Goal: Task Accomplishment & Management: Use online tool/utility

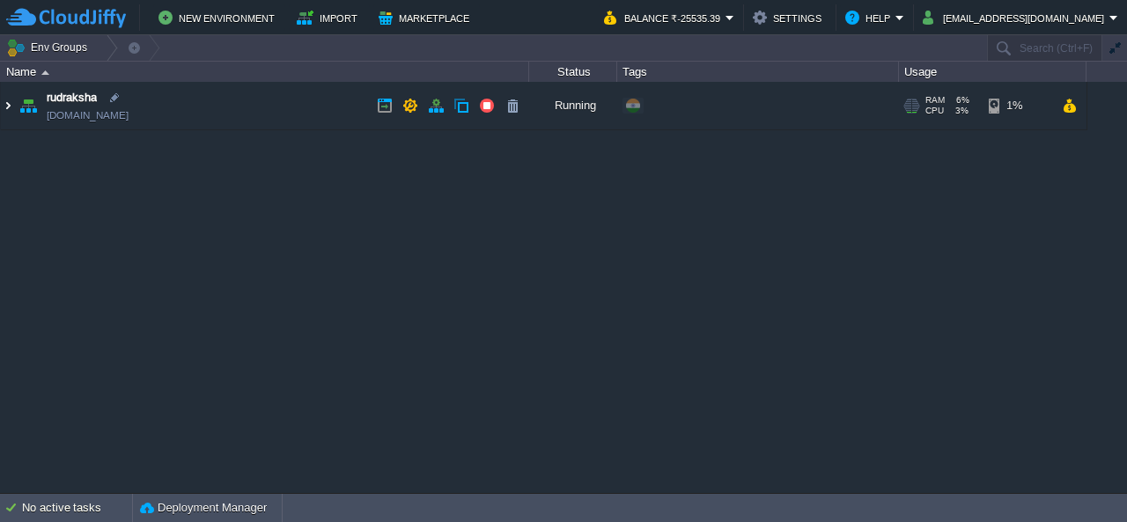
click at [7, 107] on img at bounding box center [8, 106] width 14 height 48
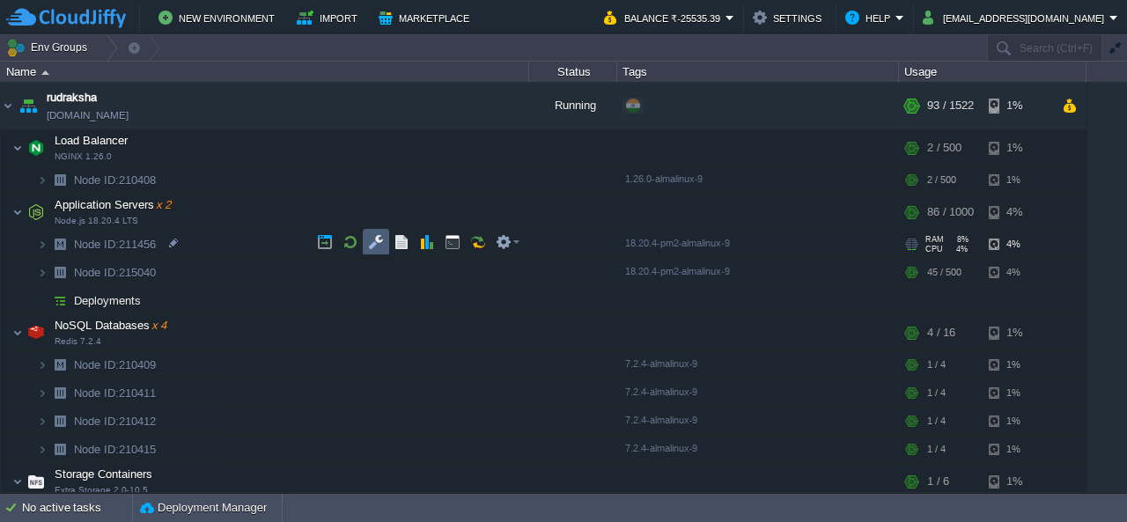
click at [379, 244] on button "button" at bounding box center [376, 242] width 16 height 16
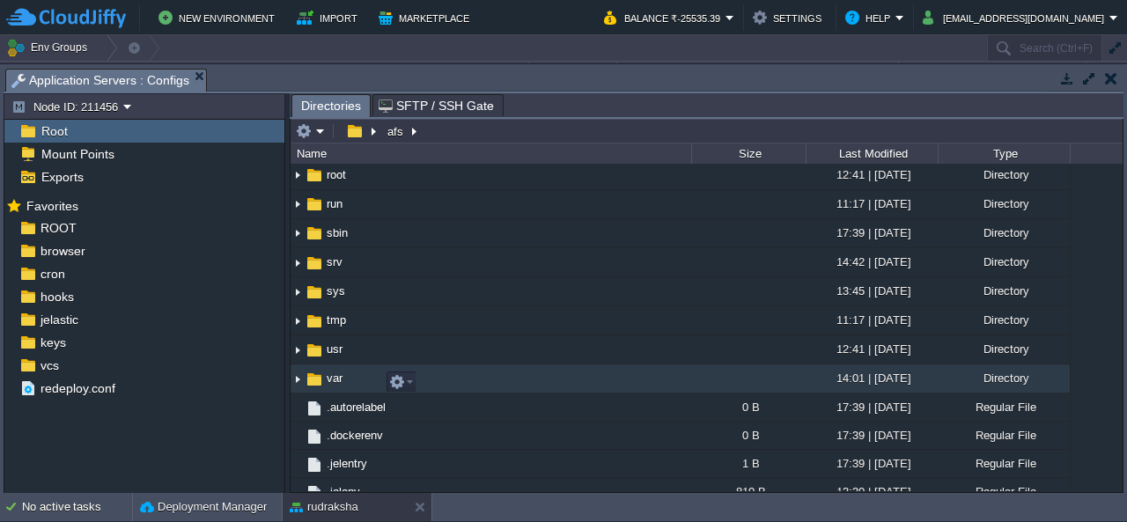
scroll to position [528, 0]
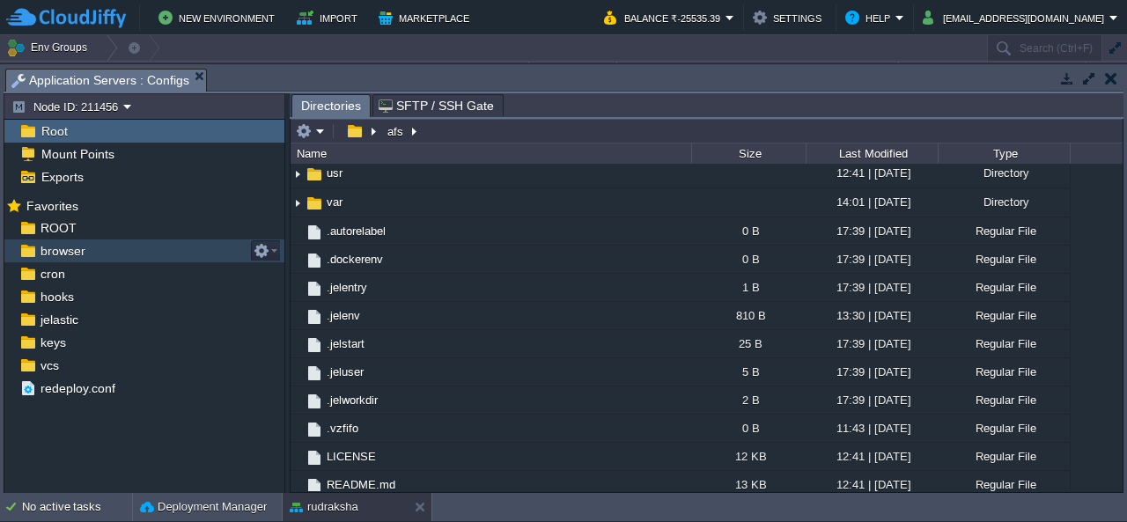
click at [61, 244] on span "browser" at bounding box center [62, 251] width 51 height 16
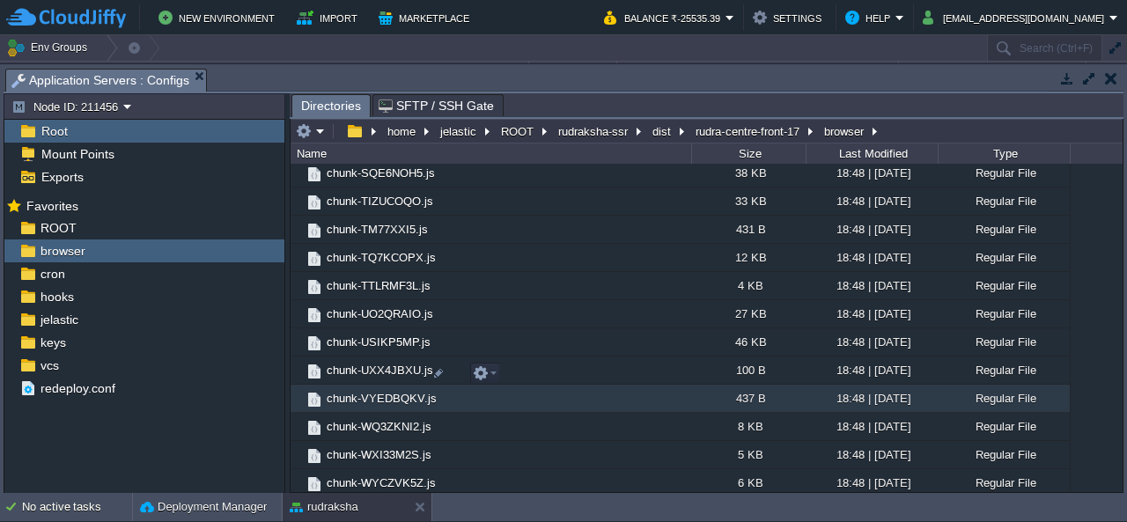
scroll to position [2688, 0]
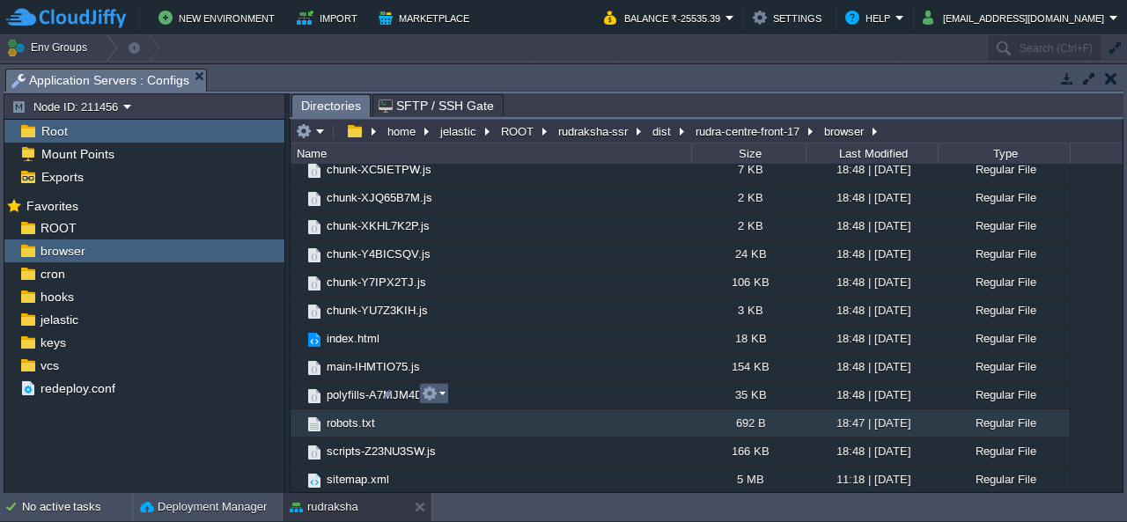
click at [430, 399] on button "button" at bounding box center [430, 394] width 16 height 16
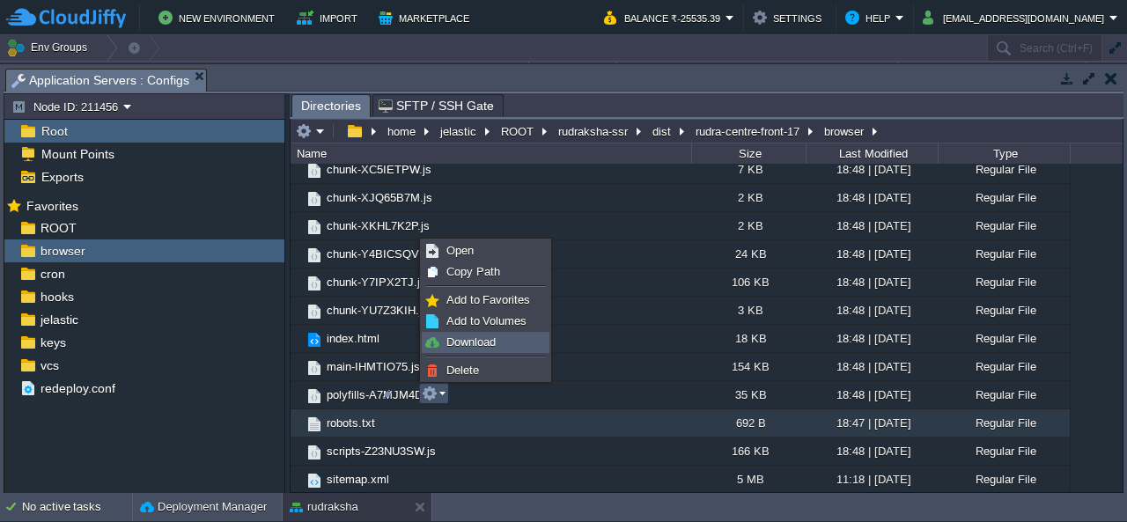
click at [483, 346] on span "Download" at bounding box center [470, 342] width 49 height 13
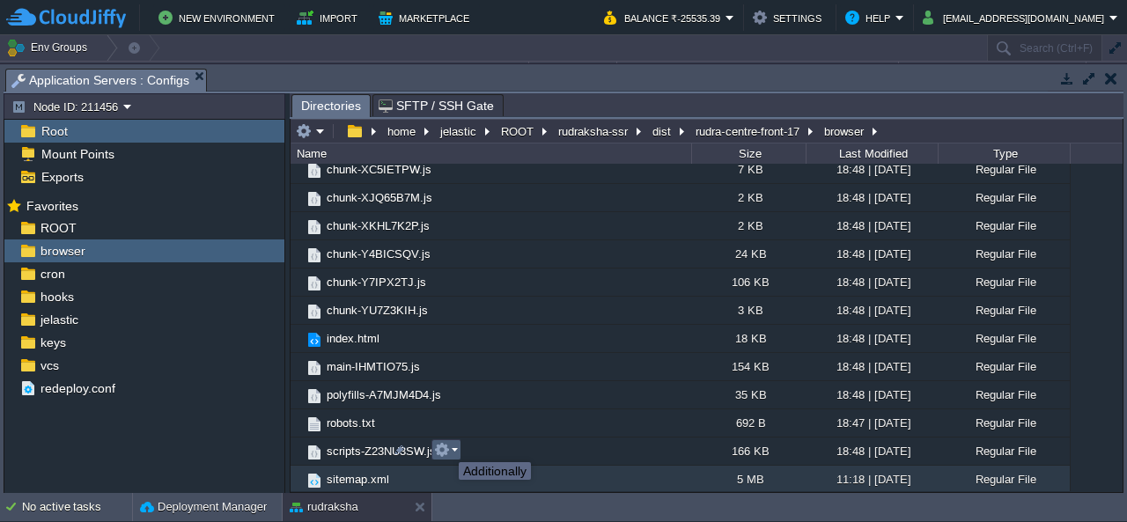
click at [446, 446] on button "button" at bounding box center [442, 450] width 16 height 16
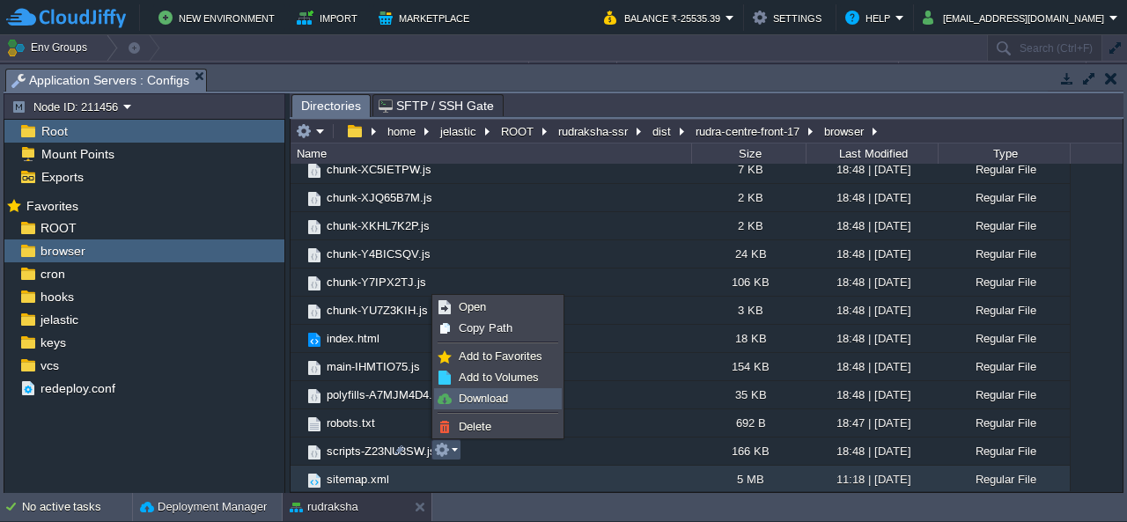
click at [500, 401] on span "Download" at bounding box center [483, 398] width 49 height 13
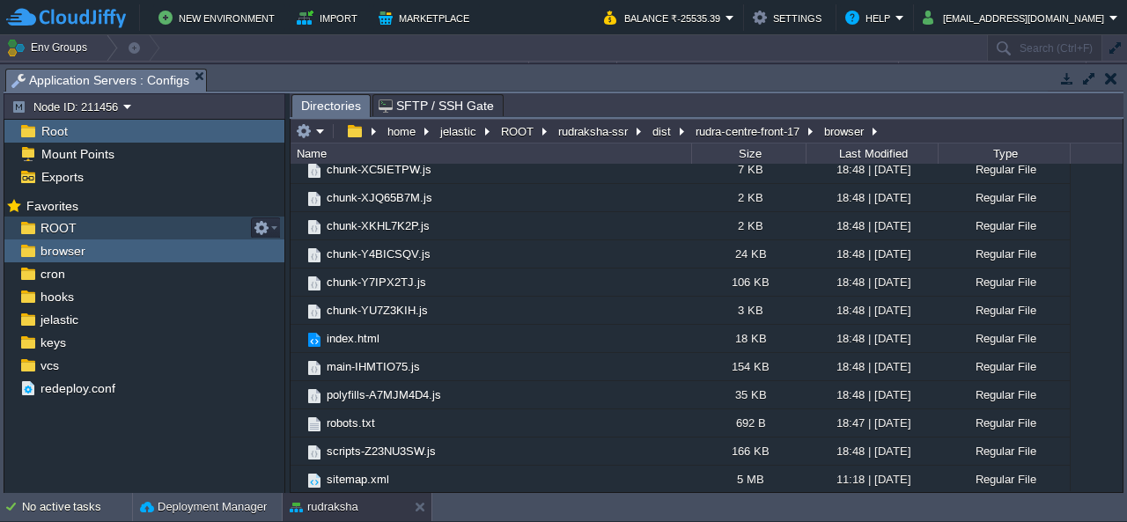
click at [62, 221] on span "ROOT" at bounding box center [58, 228] width 42 height 16
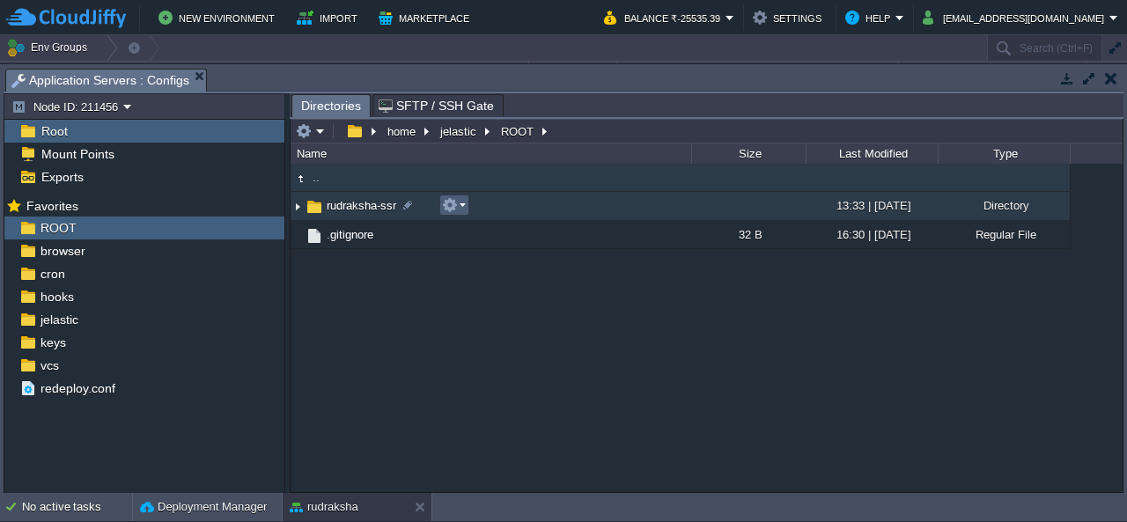
click at [458, 205] on em at bounding box center [454, 205] width 24 height 16
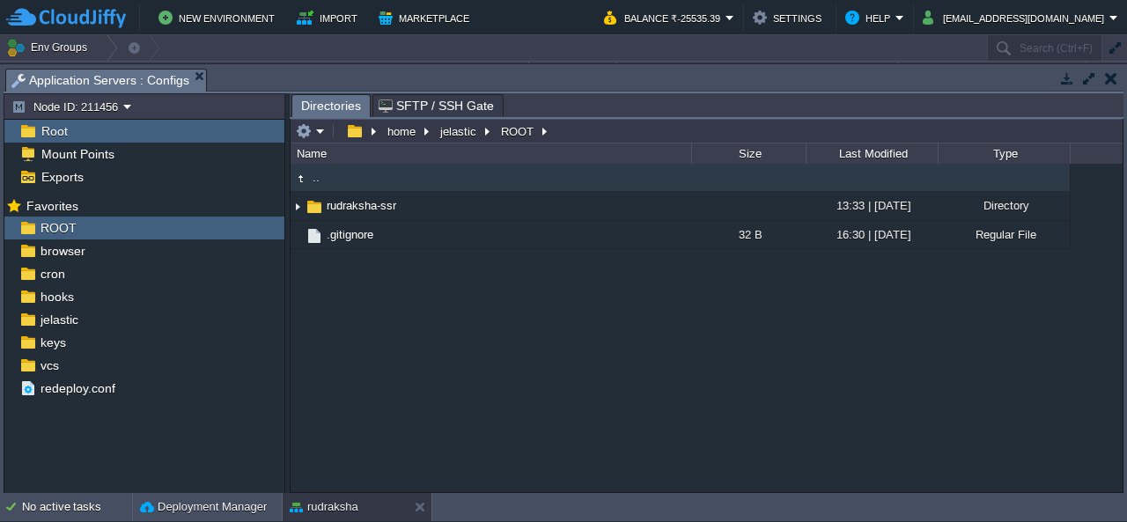
click at [374, 353] on div ".. rudraksha-ssr 13:33 | [DATE] Directory .gitignore 32 B 16:30 | [DATE] Regula…" at bounding box center [707, 328] width 832 height 328
click at [69, 225] on span "ROOT" at bounding box center [58, 228] width 42 height 16
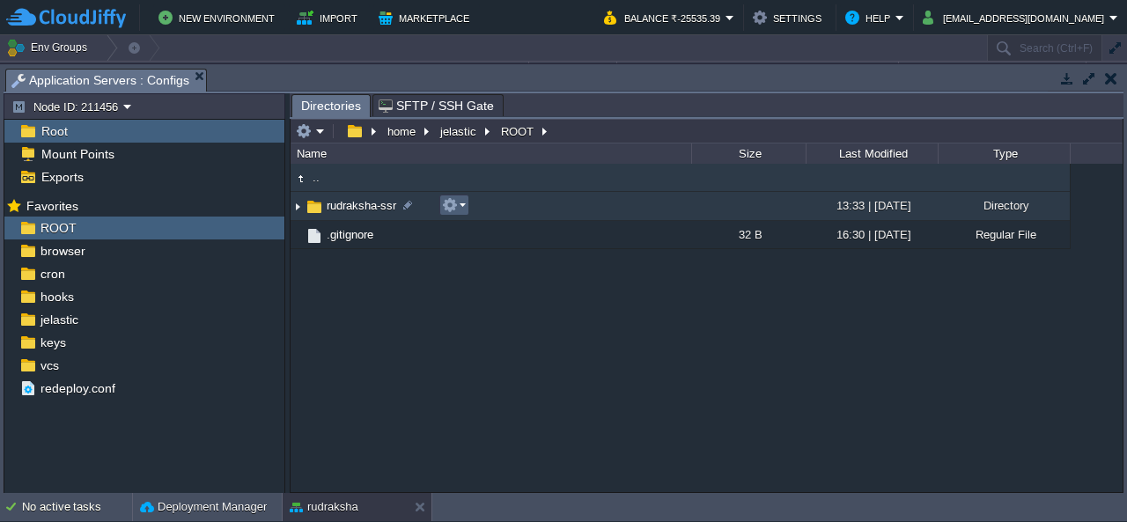
click at [457, 200] on em at bounding box center [454, 205] width 24 height 16
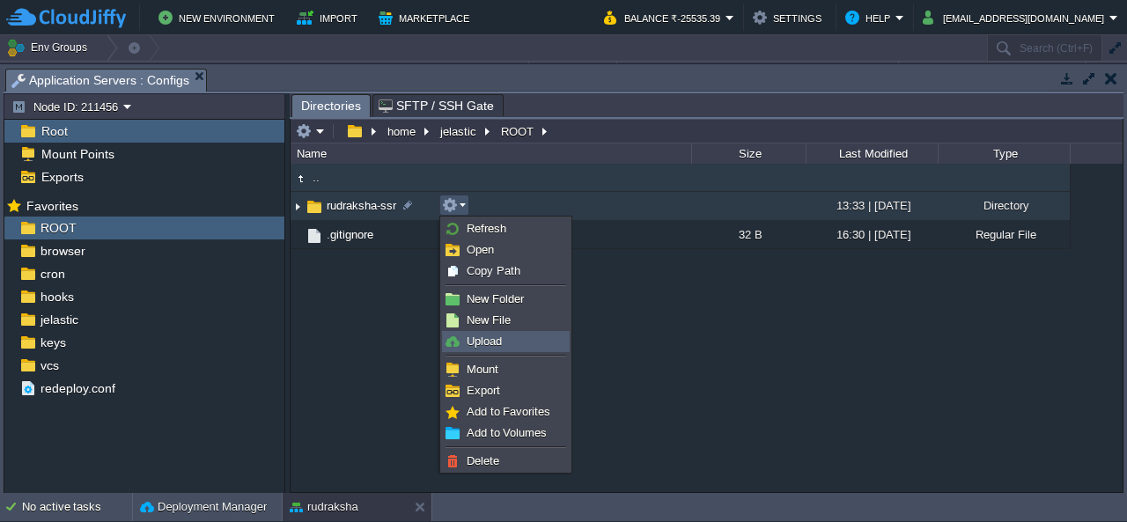
click at [495, 342] on span "Upload" at bounding box center [484, 341] width 35 height 13
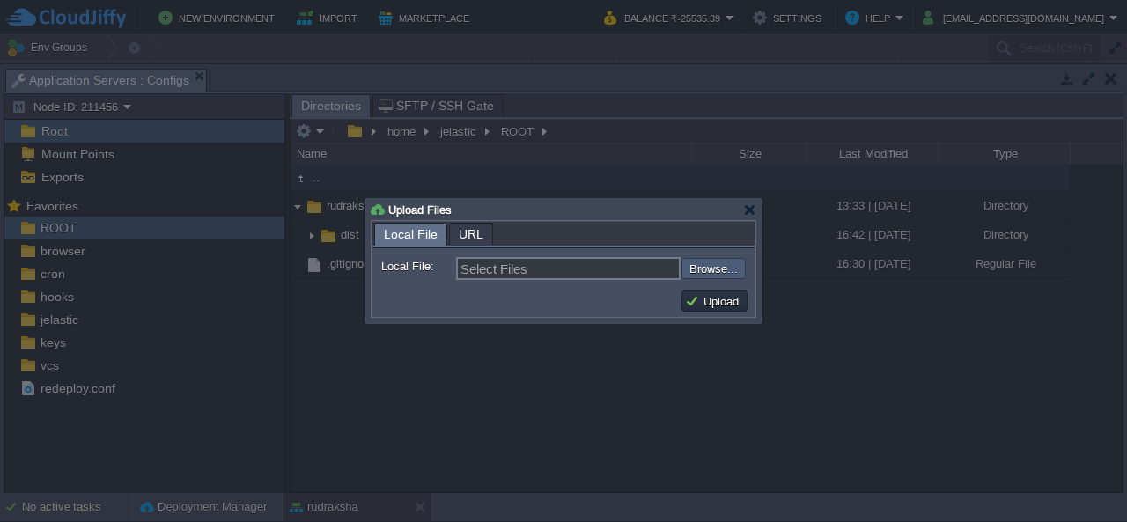
click at [706, 263] on input "file" at bounding box center [634, 268] width 223 height 20
type input "C:\fakepath\dist.zip"
type input "dist.zip"
click at [734, 300] on button "Upload" at bounding box center [714, 301] width 59 height 16
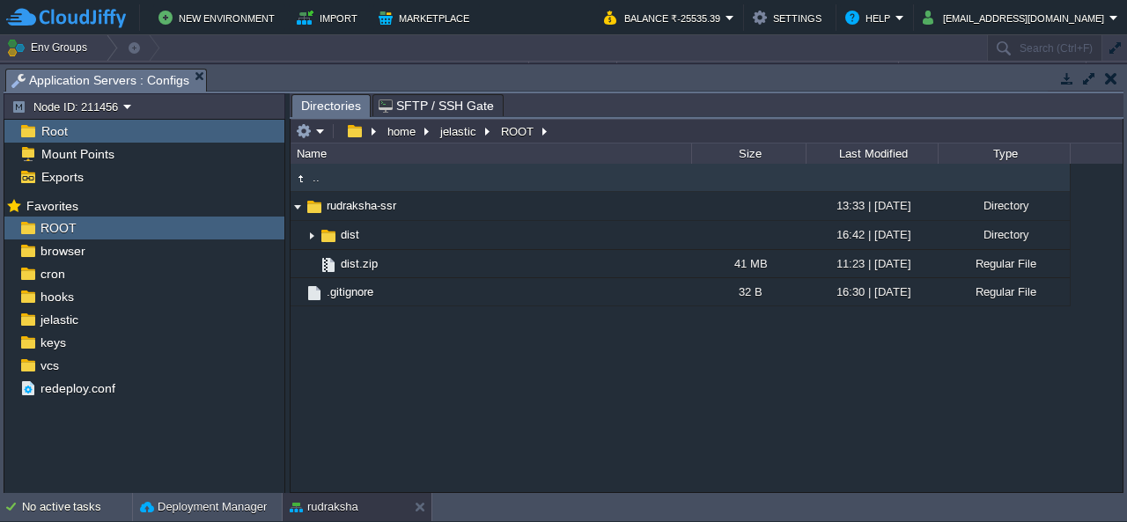
click at [1115, 82] on button "button" at bounding box center [1111, 78] width 12 height 16
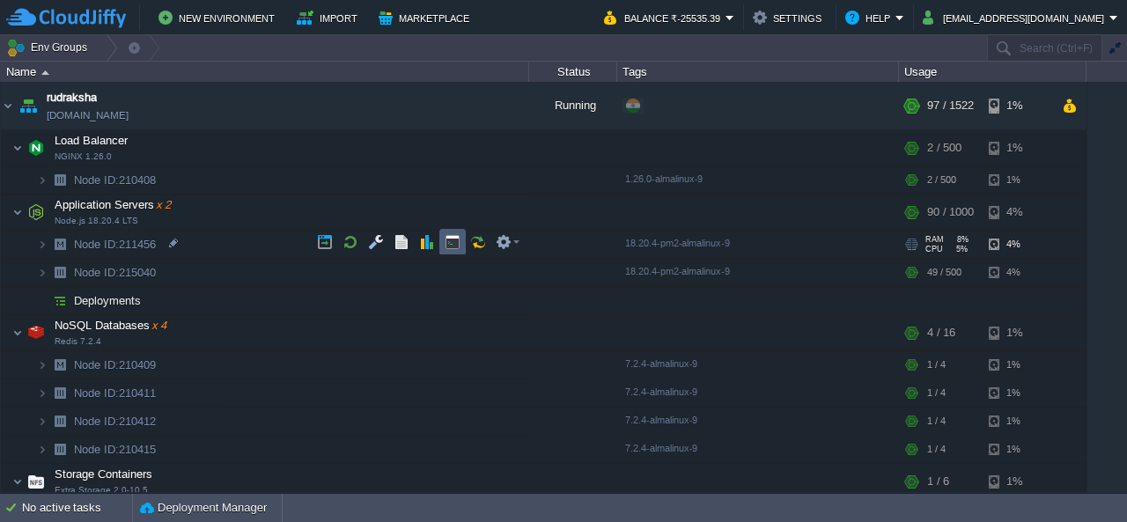
click at [450, 249] on button "button" at bounding box center [453, 242] width 16 height 16
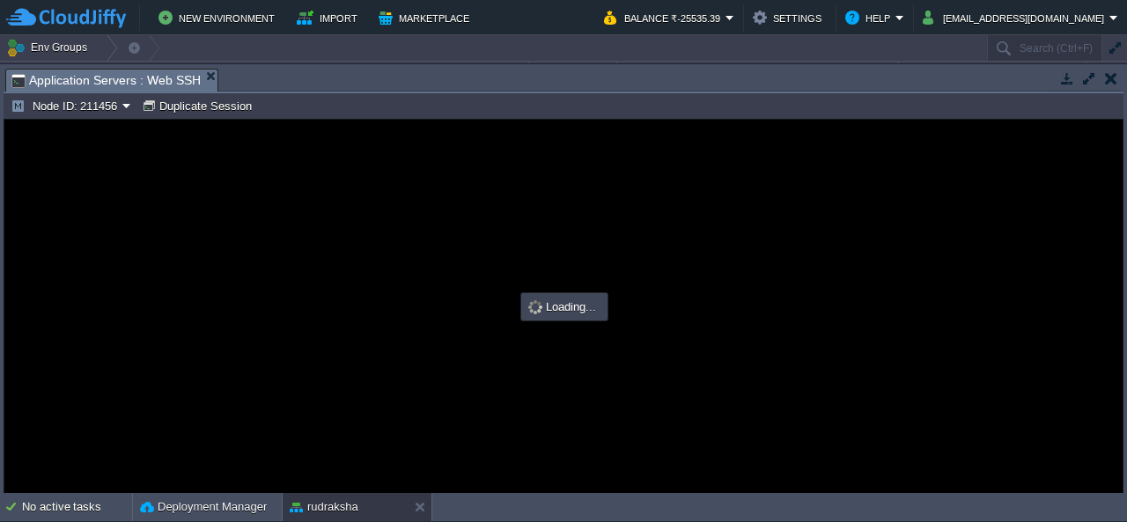
click at [1115, 73] on button "button" at bounding box center [1111, 78] width 12 height 16
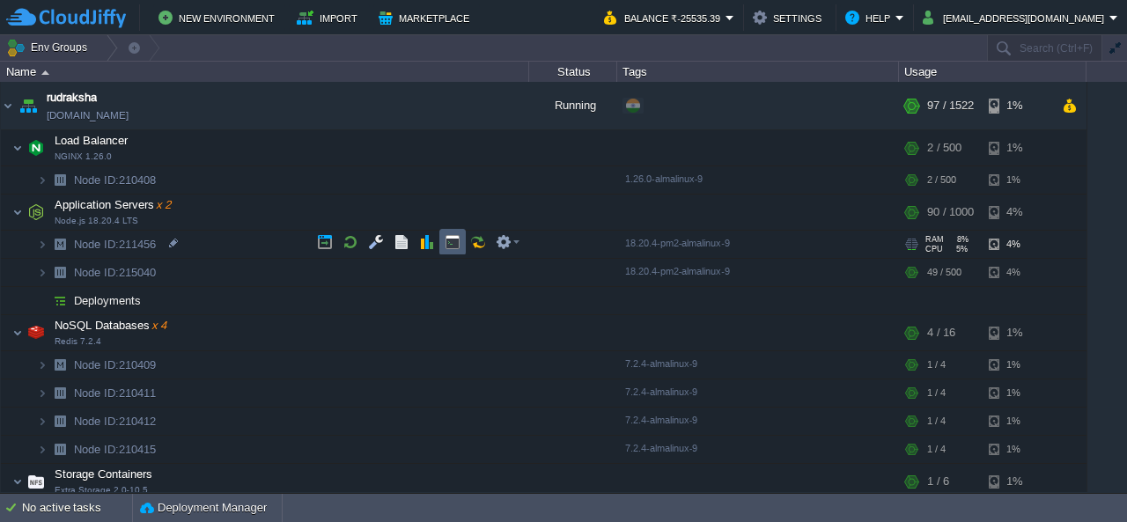
click at [460, 247] on button "button" at bounding box center [453, 242] width 16 height 16
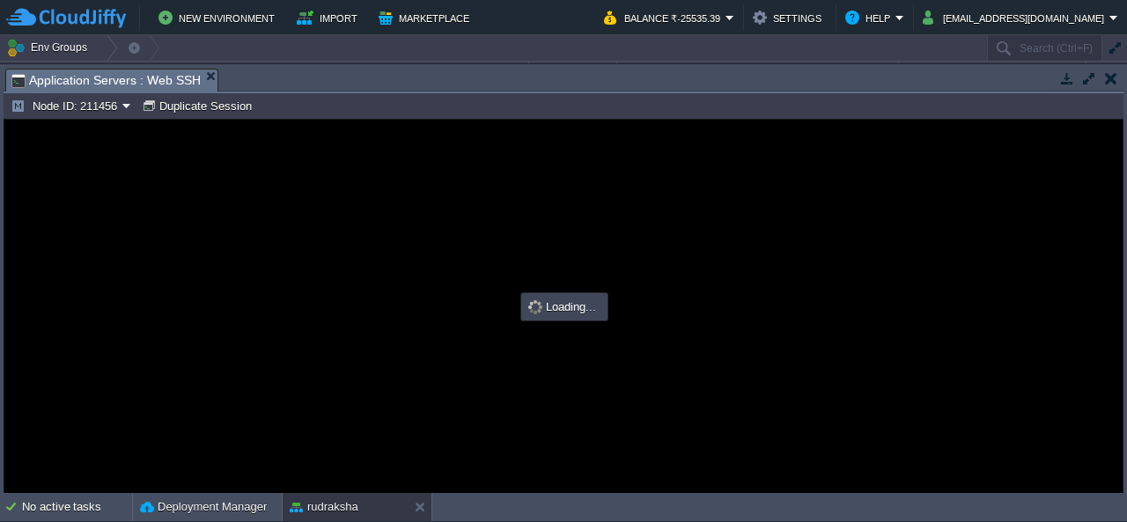
type input "#000000"
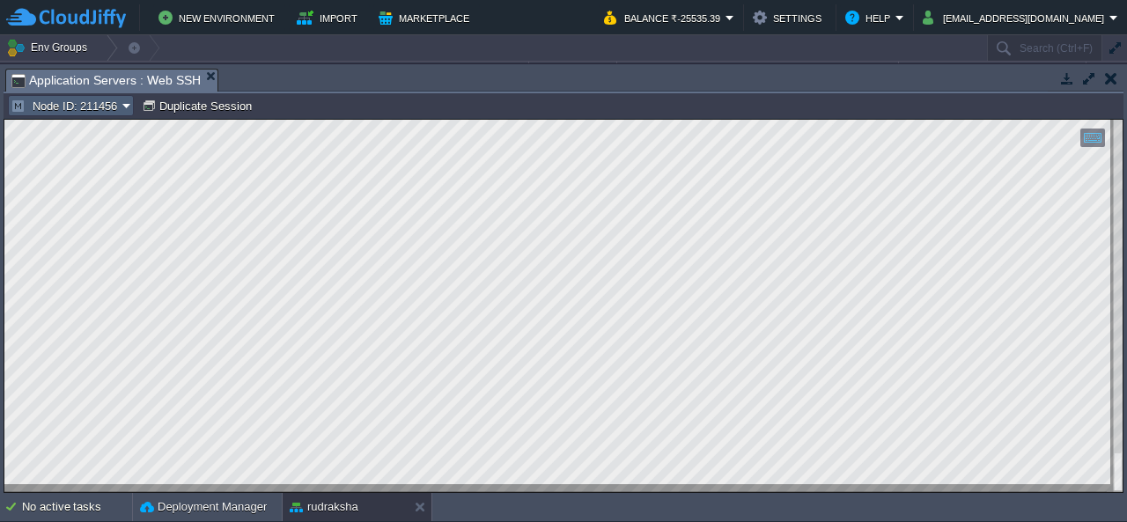
click at [92, 105] on button "Node ID: 211456" at bounding box center [67, 106] width 112 height 16
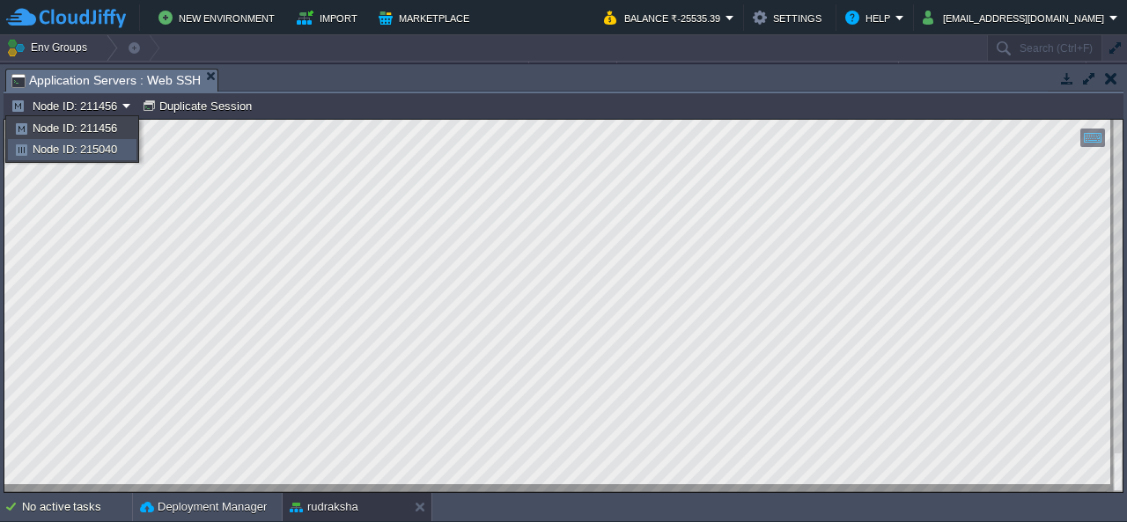
click at [120, 148] on link "Node ID: 215040" at bounding box center [72, 149] width 127 height 19
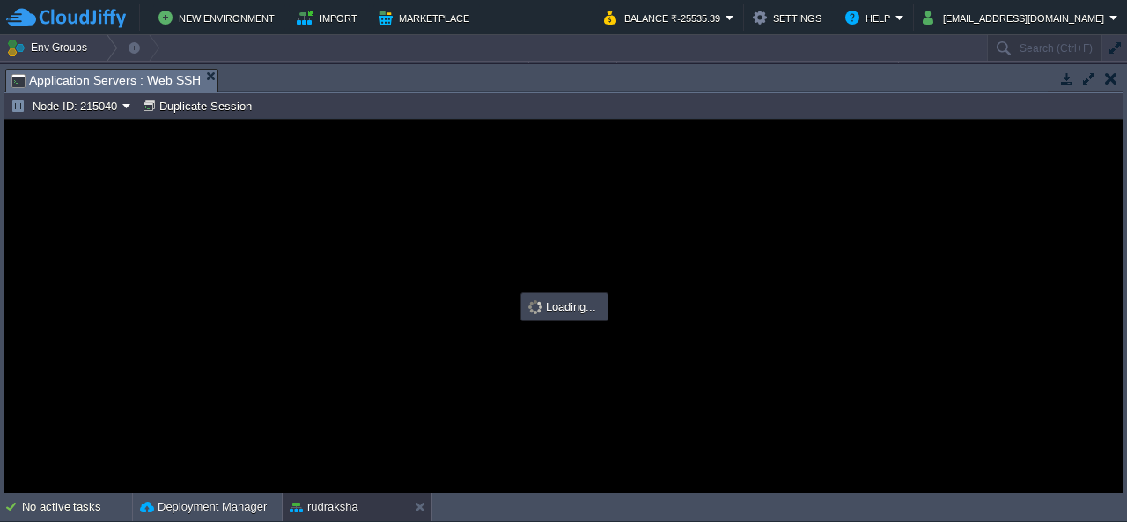
type input "#000000"
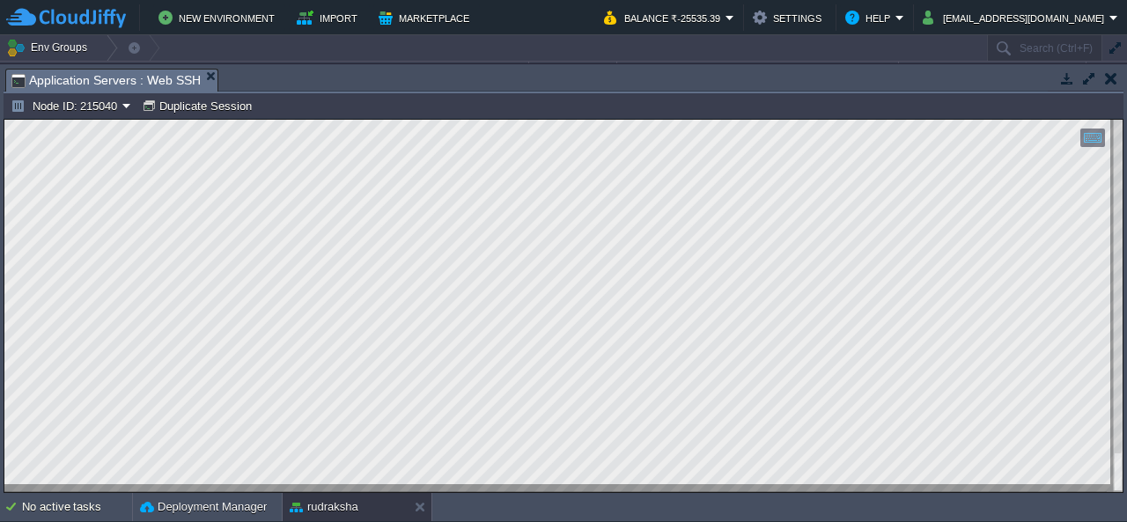
click at [1108, 77] on button "button" at bounding box center [1111, 78] width 12 height 16
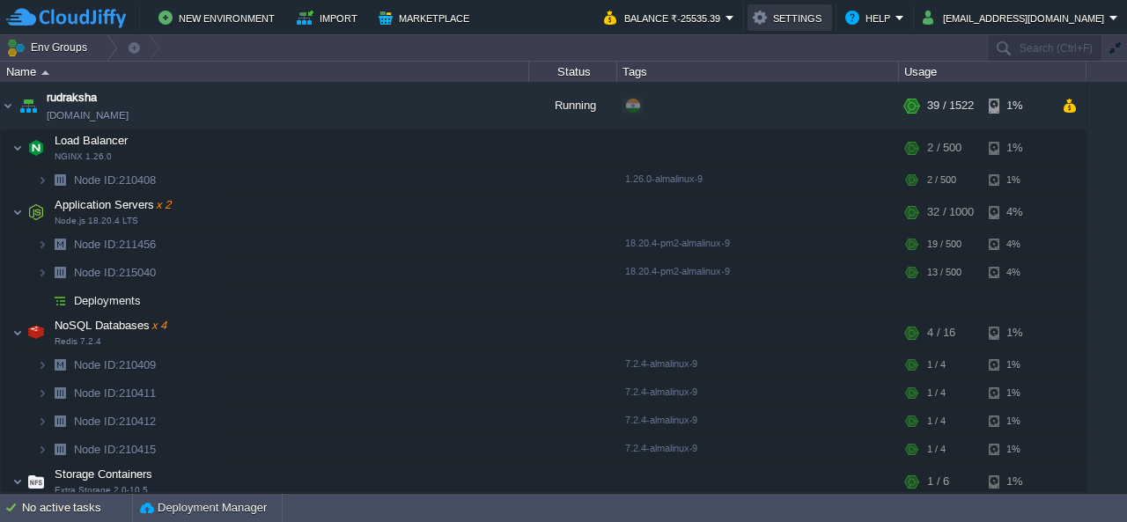
click at [827, 16] on button "Settings" at bounding box center [790, 17] width 74 height 21
click at [896, 15] on button "Help" at bounding box center [870, 17] width 50 height 21
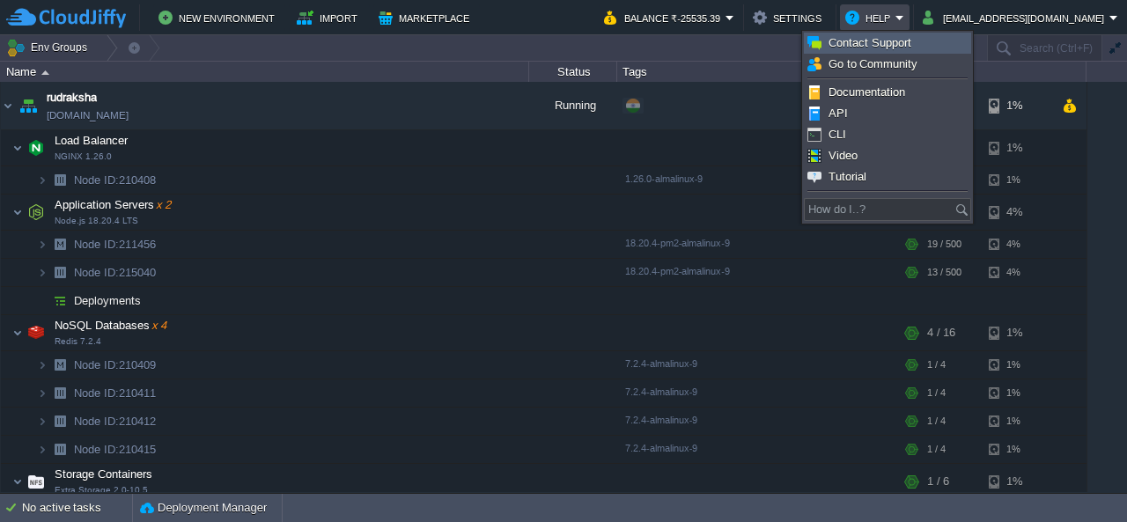
click at [903, 36] on span "Contact Support" at bounding box center [870, 42] width 83 height 13
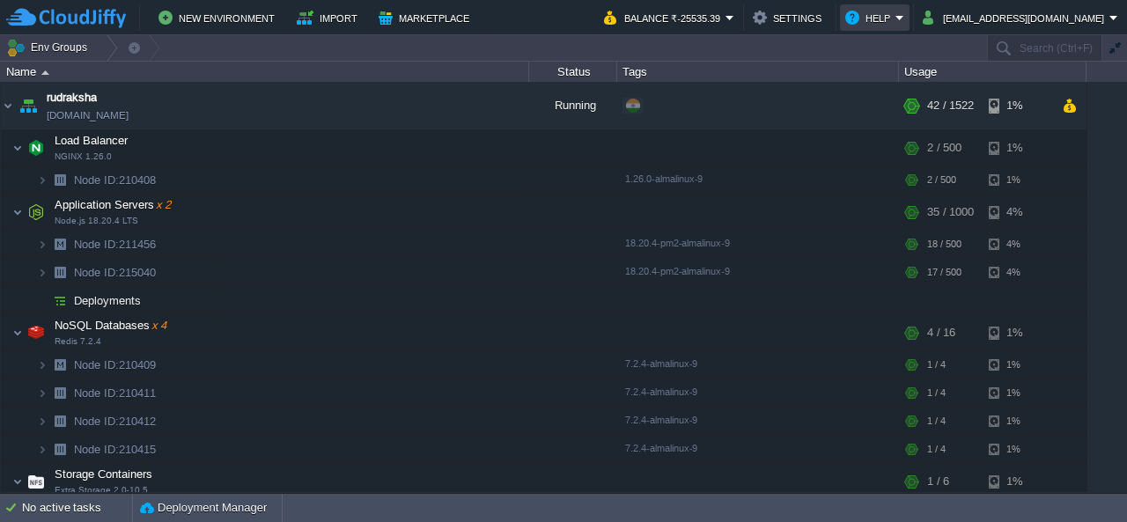
click at [896, 21] on button "Help" at bounding box center [870, 17] width 50 height 21
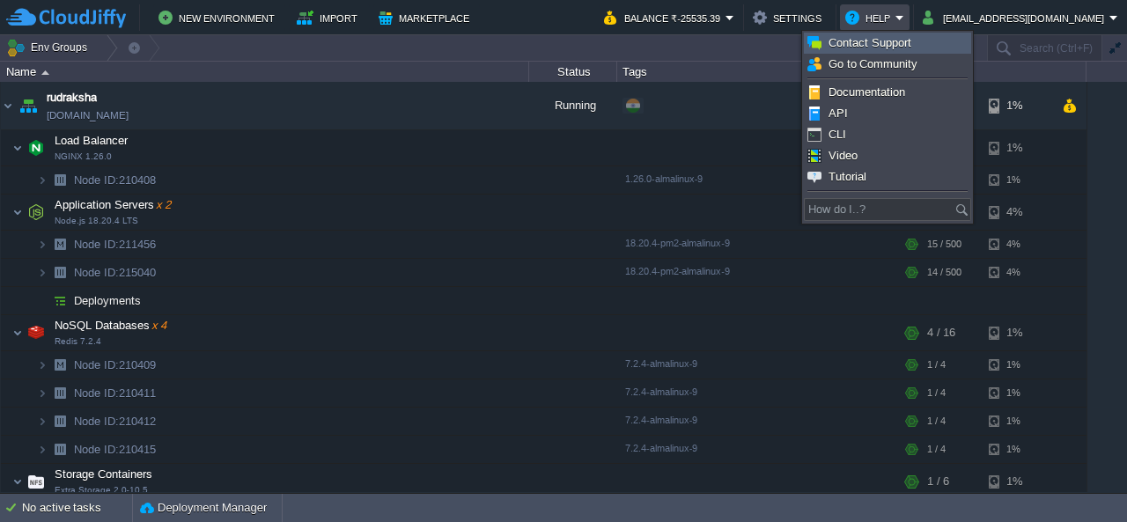
click at [891, 45] on span "Contact Support" at bounding box center [870, 42] width 83 height 13
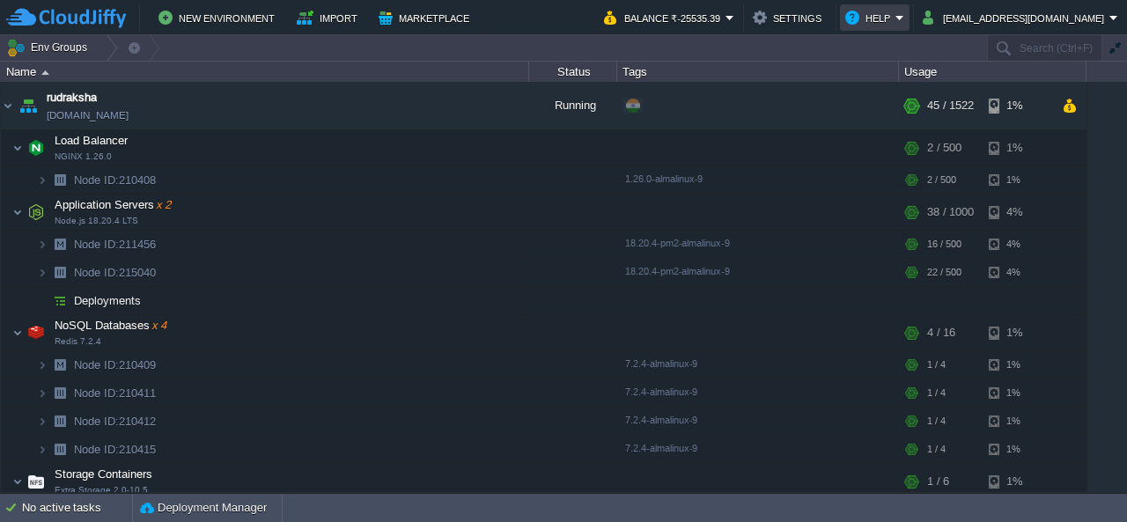
click at [910, 4] on td "Help" at bounding box center [875, 17] width 70 height 26
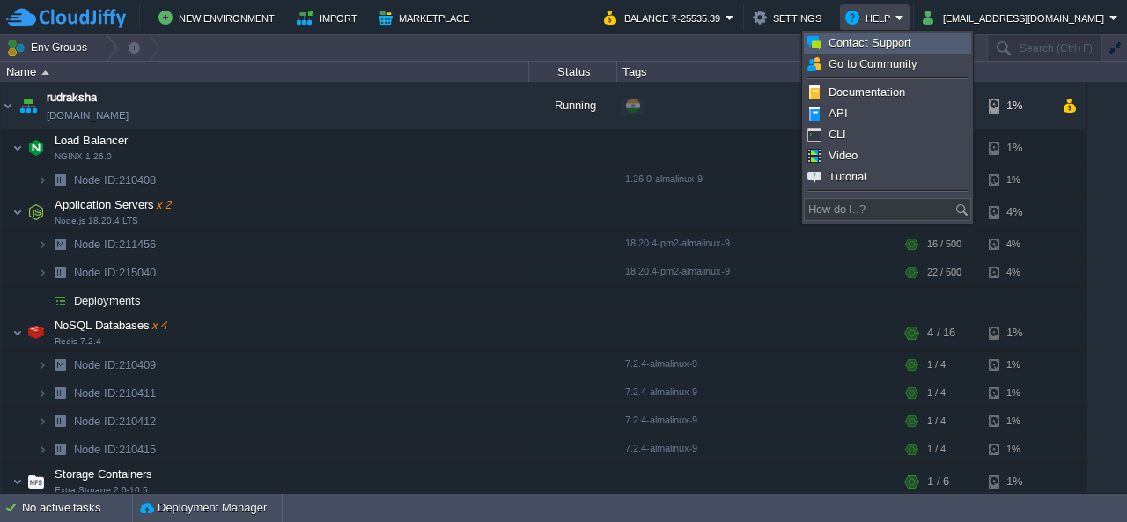
click at [879, 44] on span "Contact Support" at bounding box center [870, 42] width 83 height 13
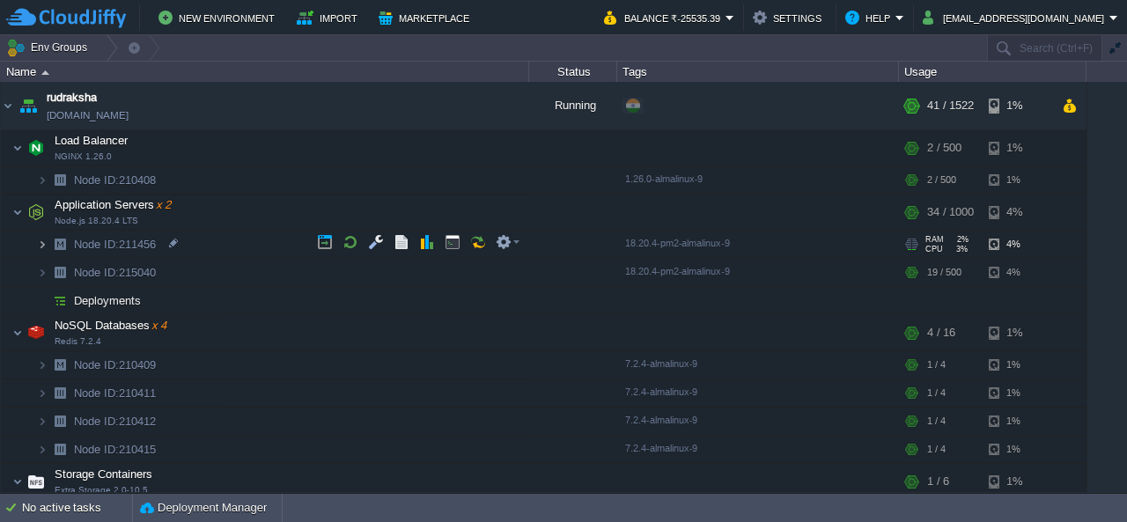
click at [41, 246] on img at bounding box center [42, 244] width 11 height 27
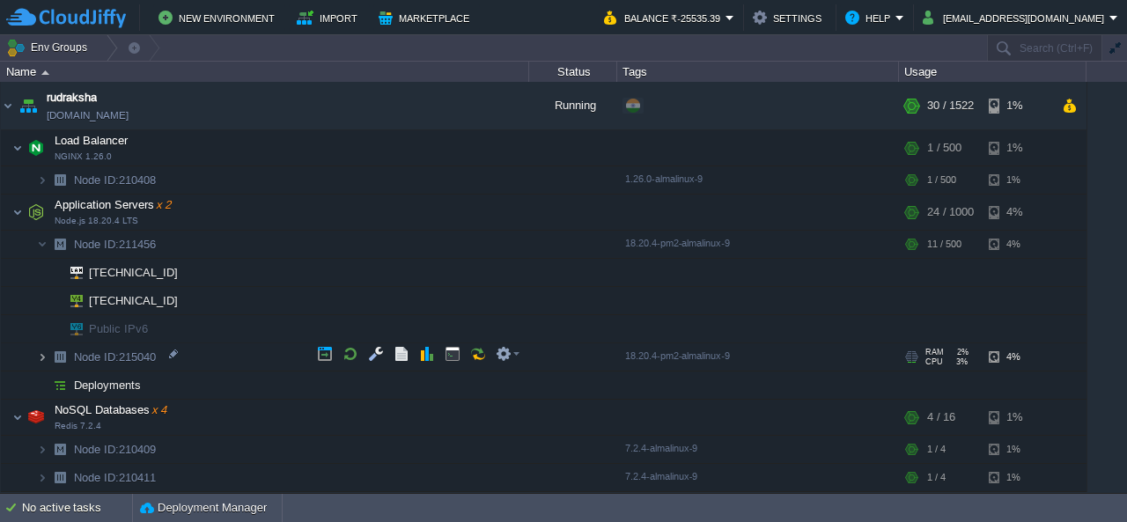
click at [41, 353] on img at bounding box center [42, 356] width 11 height 27
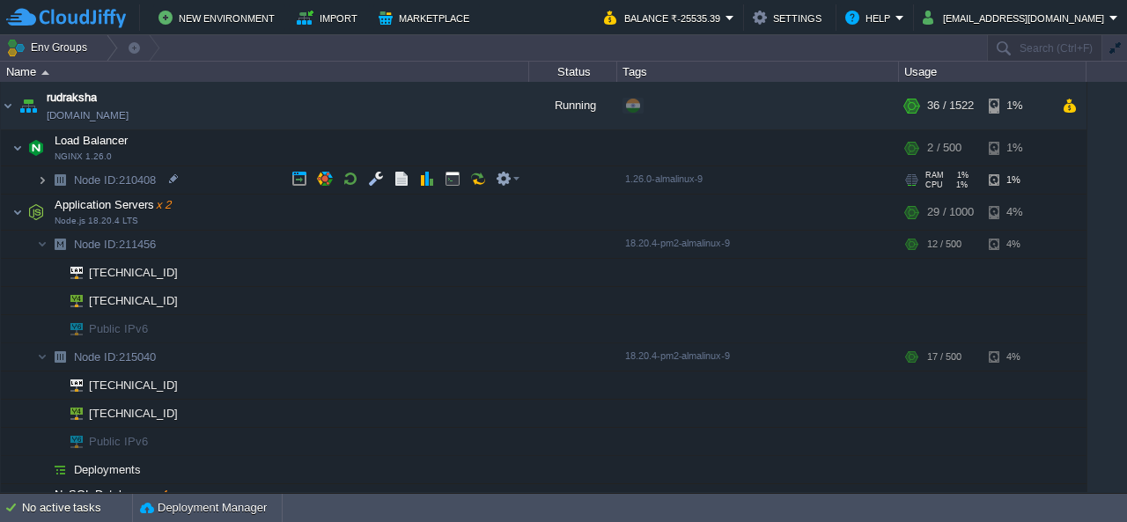
click at [46, 175] on img at bounding box center [42, 179] width 11 height 27
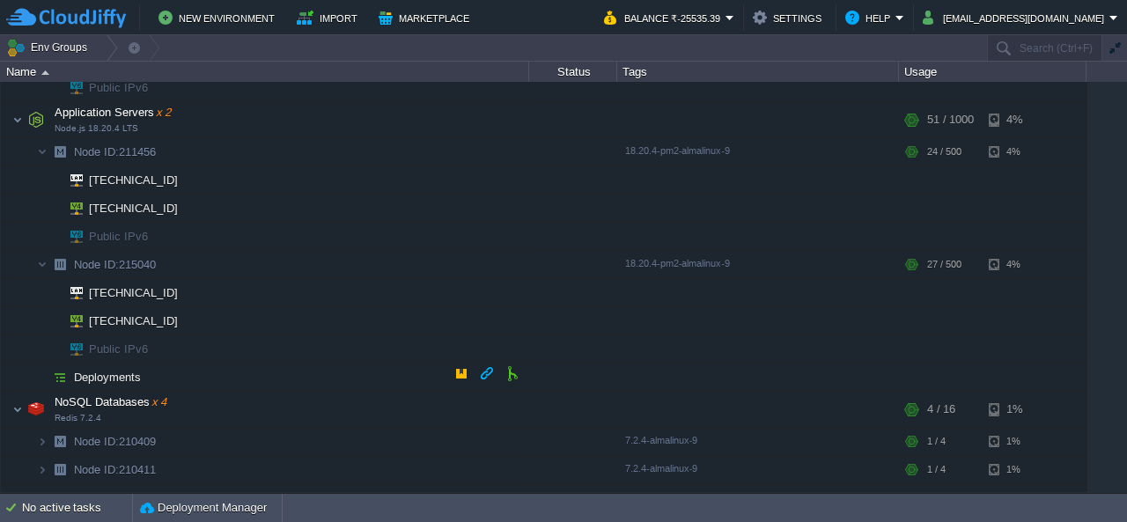
scroll to position [88, 0]
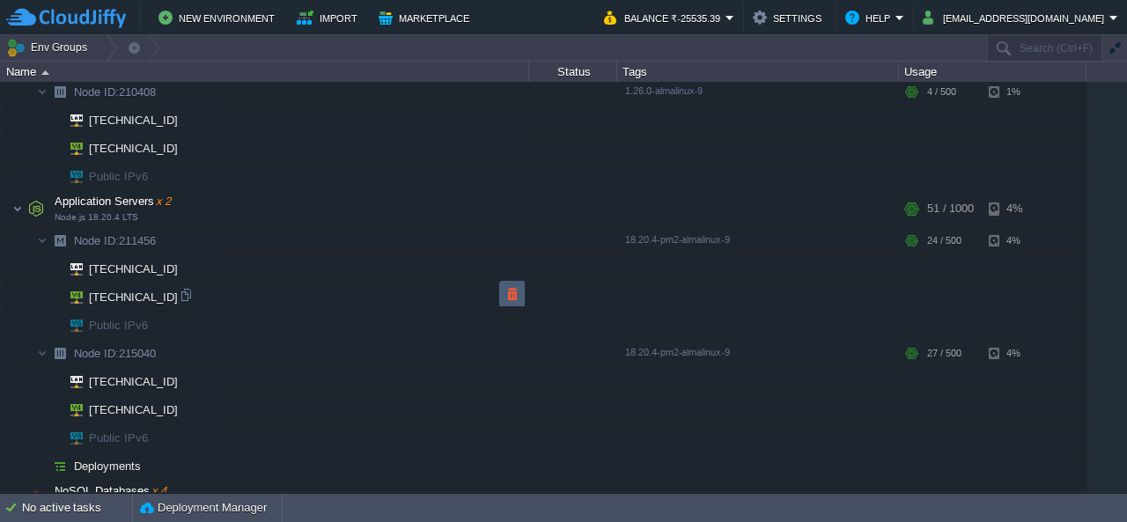
click at [511, 299] on button "button" at bounding box center [513, 294] width 16 height 16
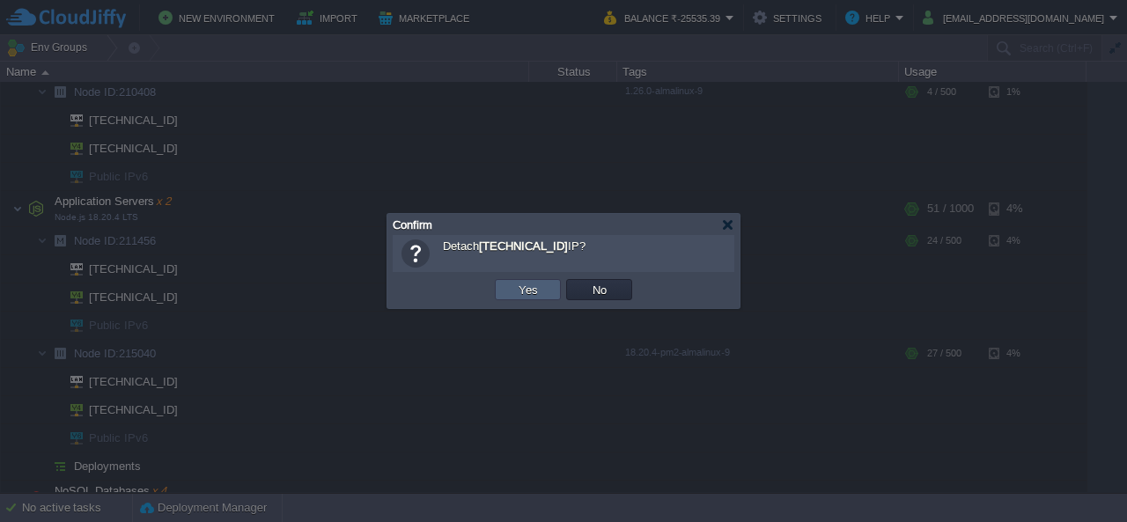
click at [530, 291] on button "Yes" at bounding box center [528, 290] width 30 height 16
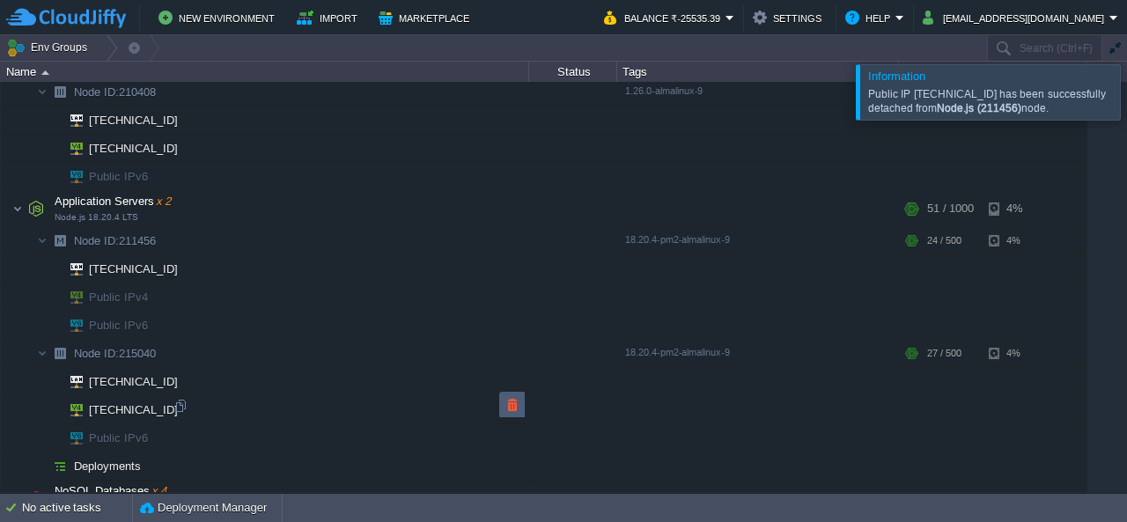
click at [519, 404] on button "button" at bounding box center [513, 405] width 16 height 16
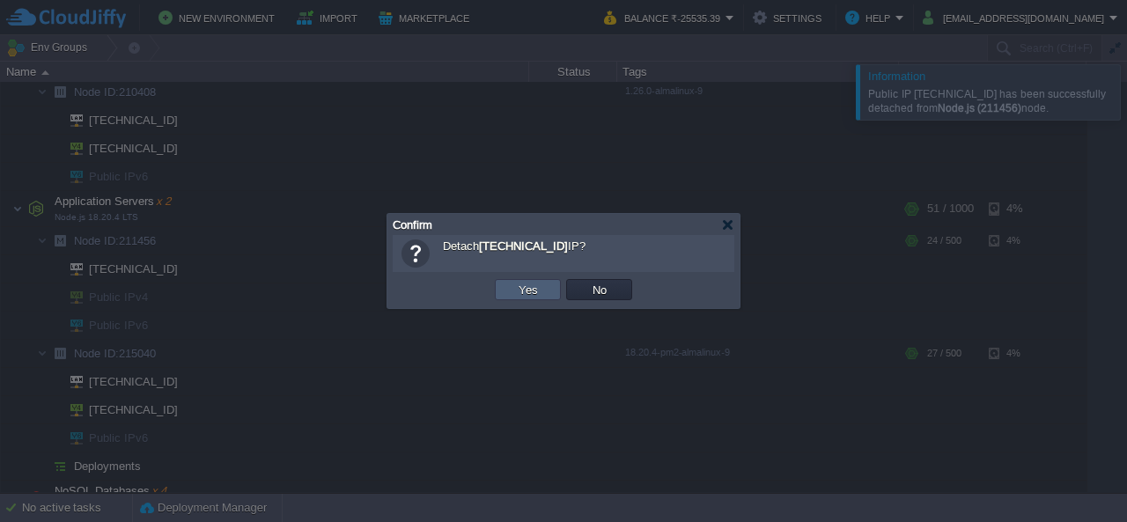
click at [538, 291] on button "Yes" at bounding box center [528, 290] width 30 height 16
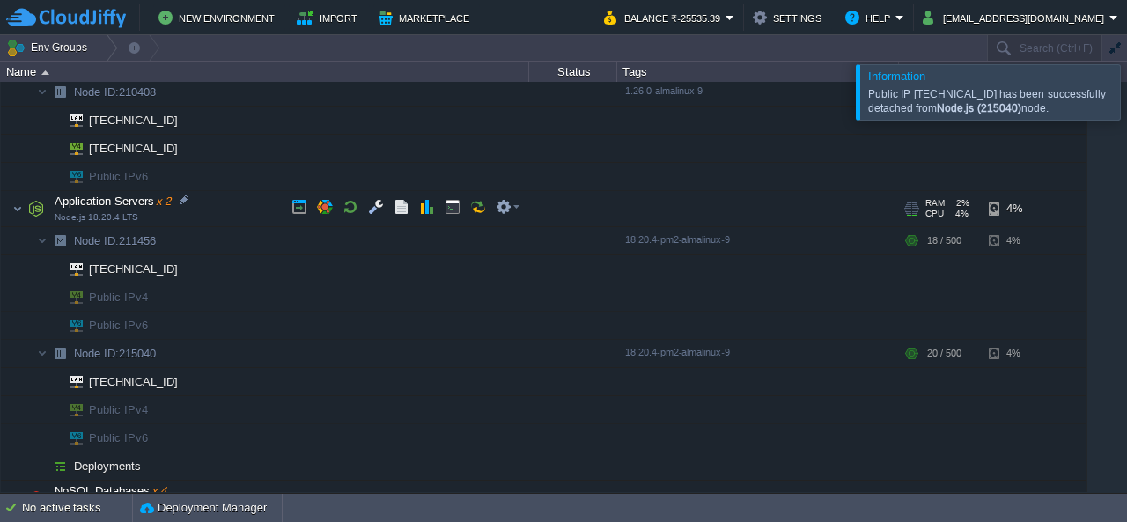
scroll to position [0, 0]
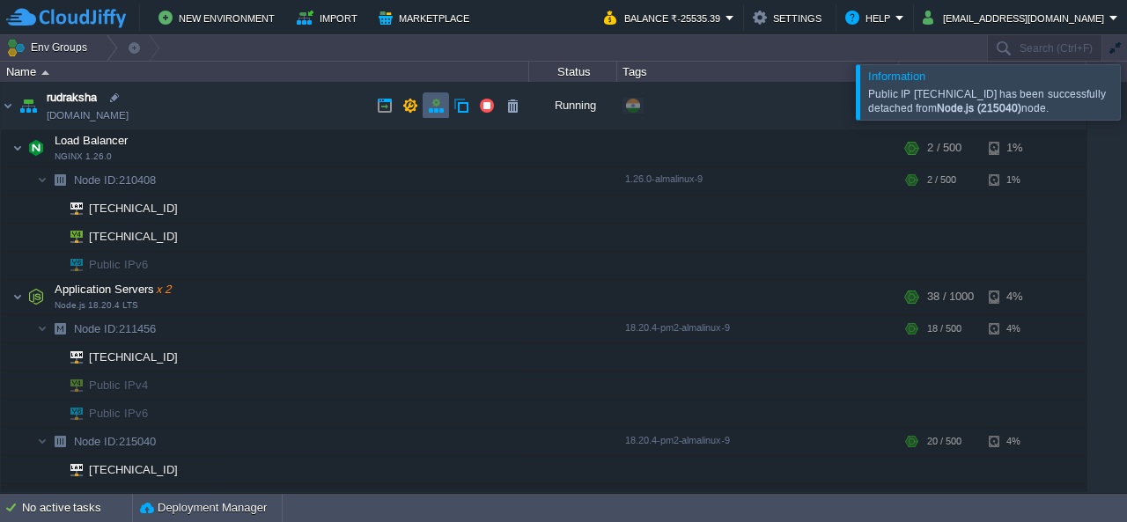
click at [444, 107] on td at bounding box center [436, 105] width 26 height 26
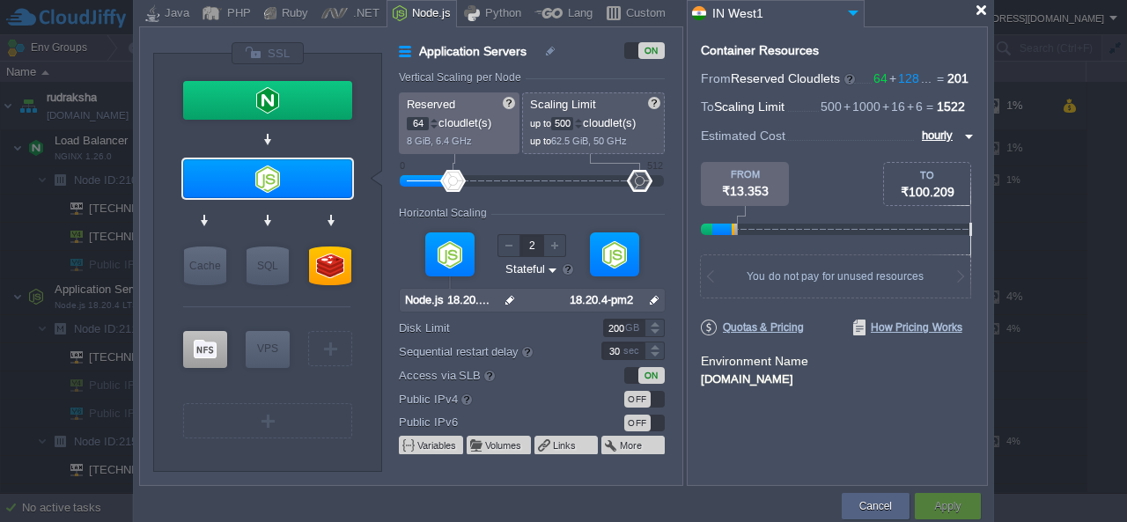
click at [981, 11] on div at bounding box center [981, 10] width 13 height 13
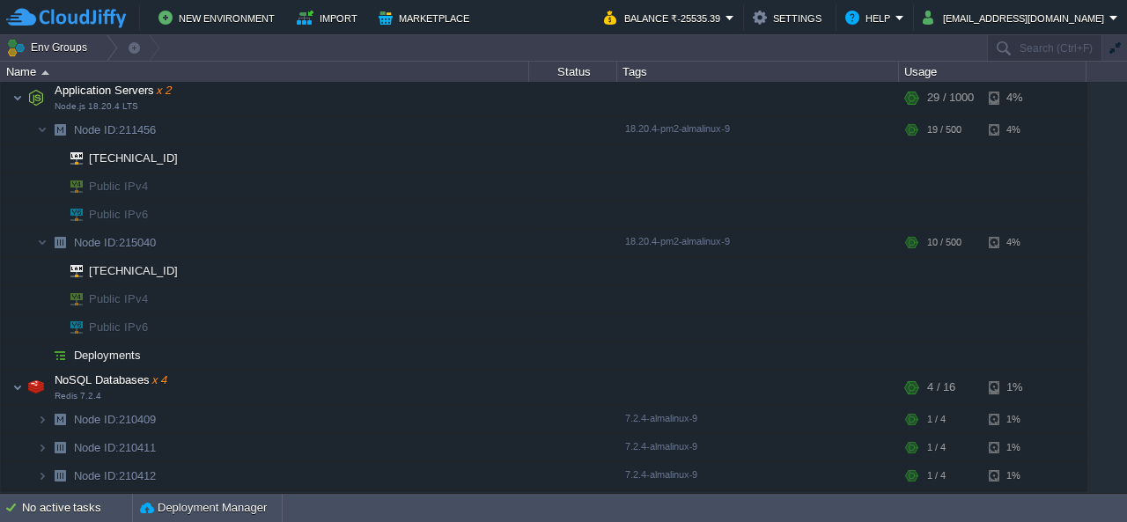
scroll to position [283, 0]
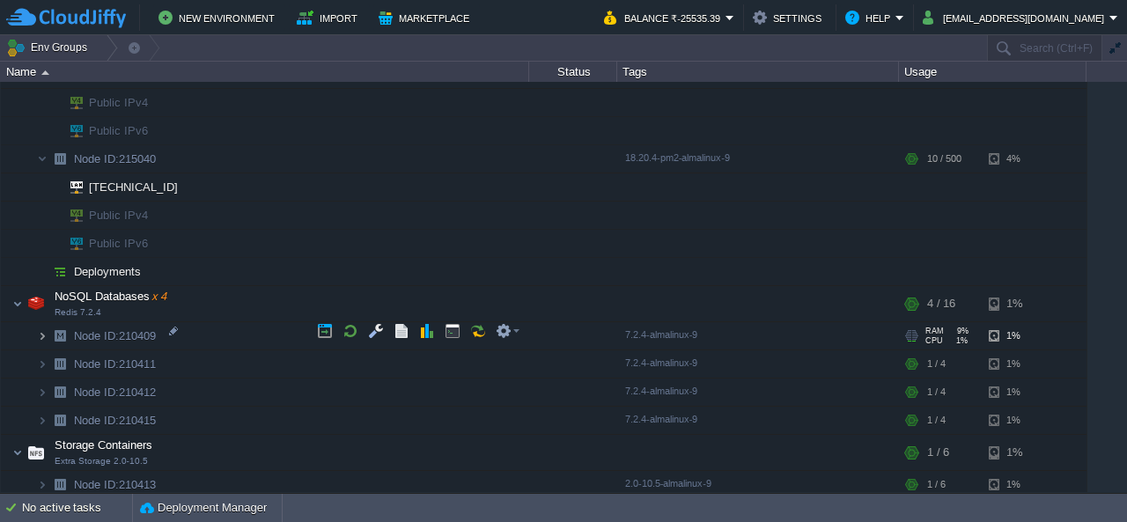
click at [45, 329] on img at bounding box center [42, 335] width 11 height 27
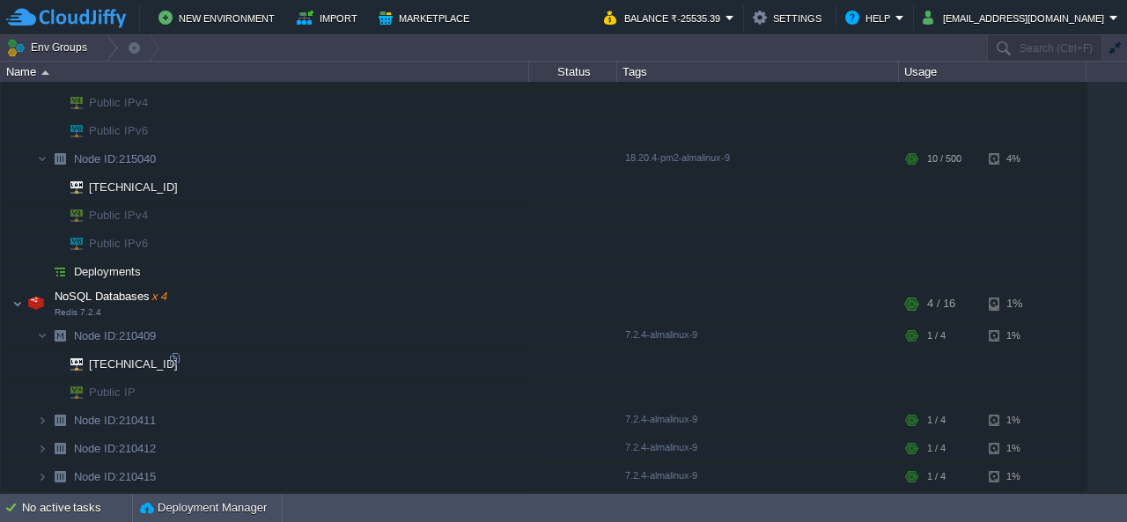
scroll to position [338, 0]
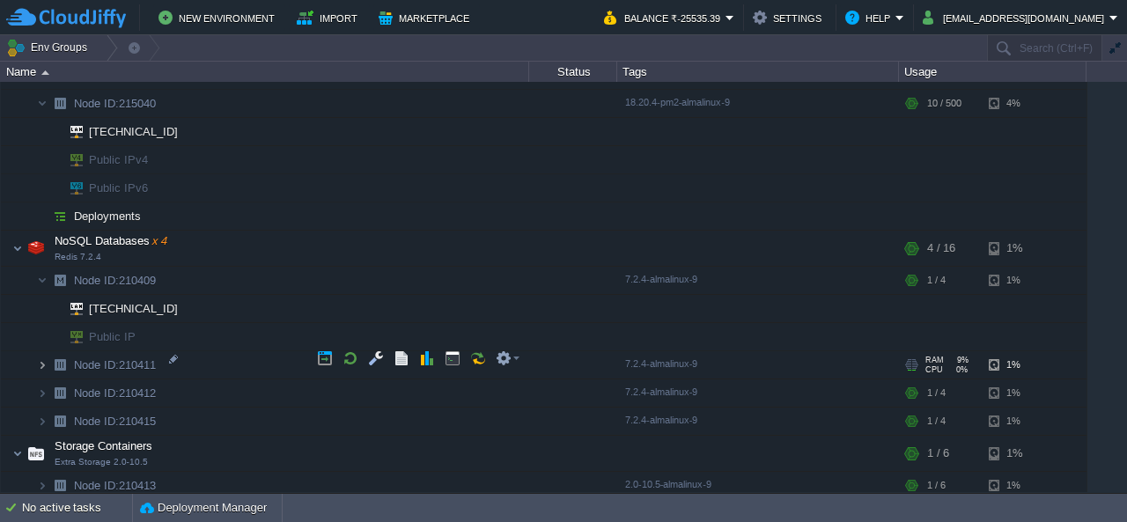
click at [42, 351] on img at bounding box center [42, 364] width 11 height 27
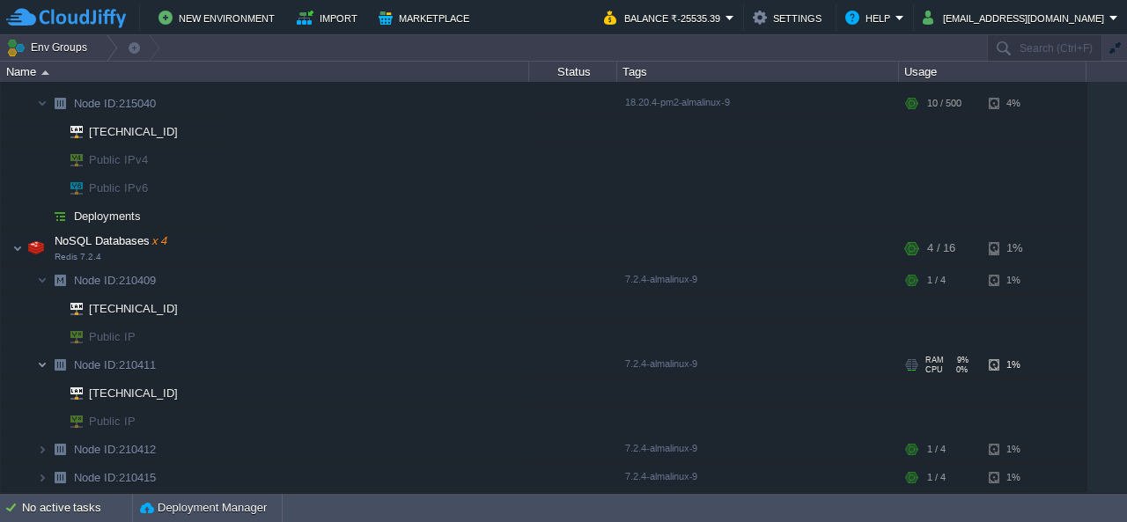
scroll to position [395, 0]
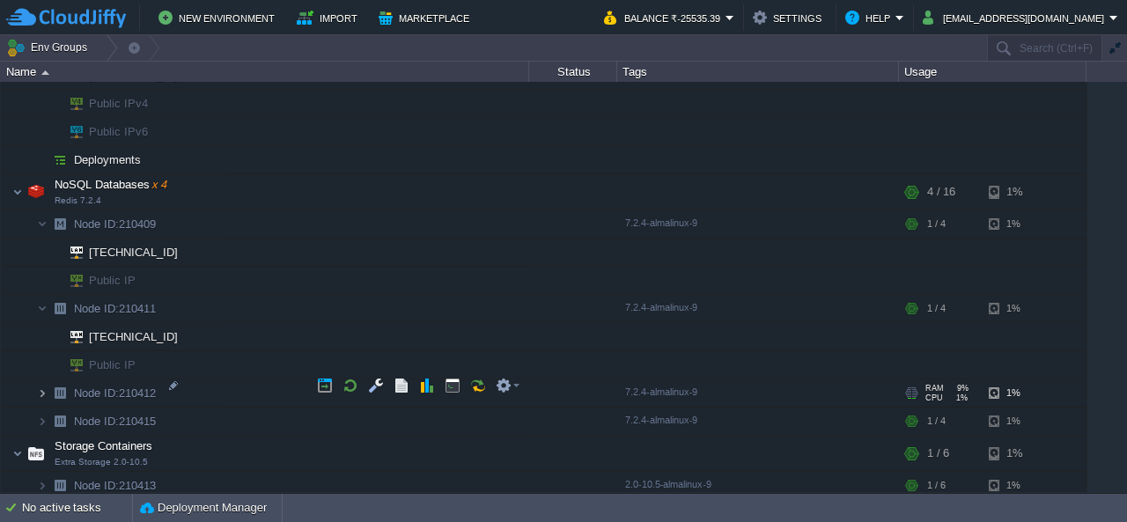
click at [44, 383] on img at bounding box center [42, 393] width 11 height 27
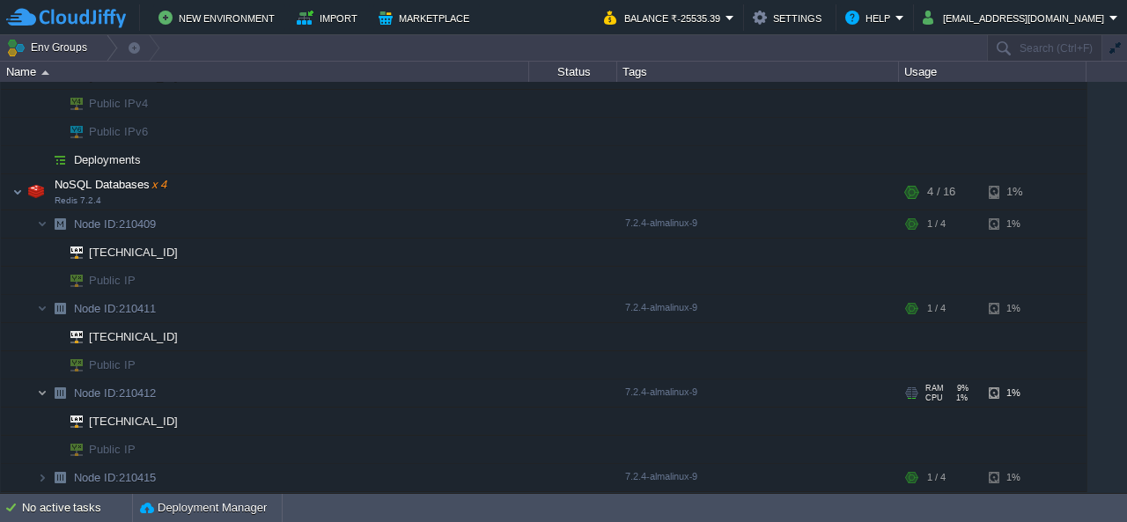
scroll to position [450, 0]
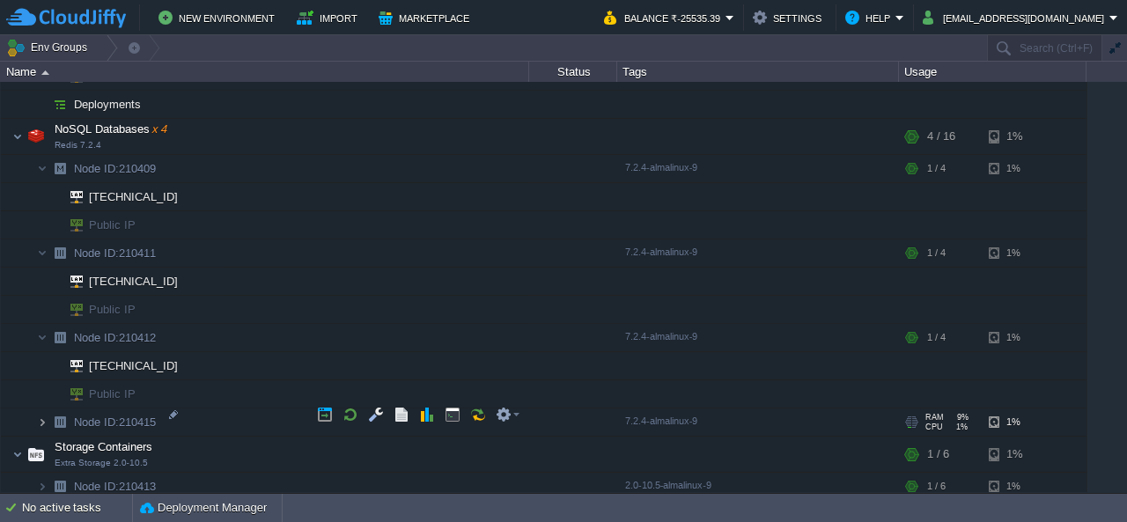
click at [42, 410] on img at bounding box center [42, 422] width 11 height 27
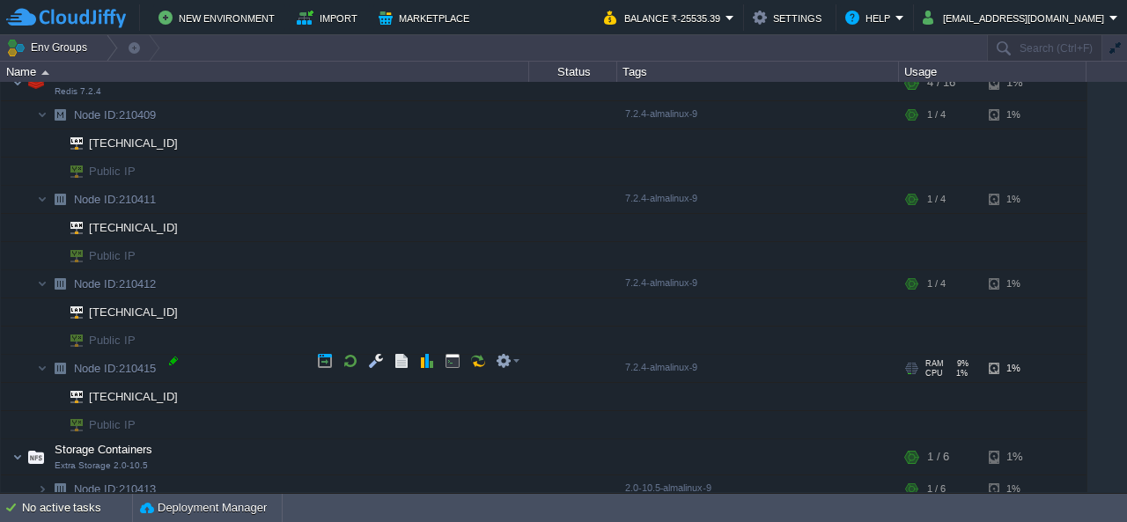
scroll to position [505, 0]
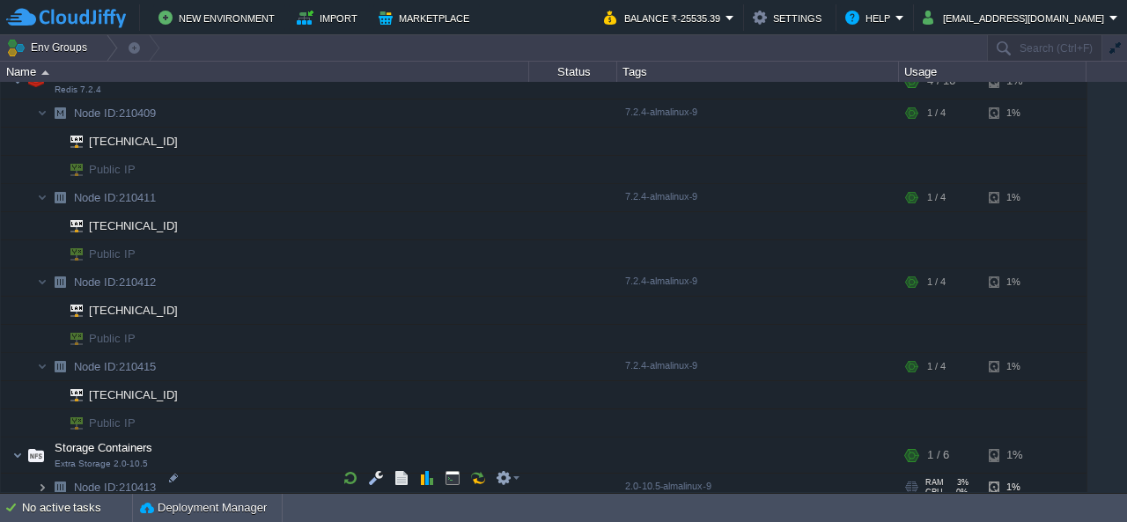
click at [42, 477] on img at bounding box center [42, 487] width 11 height 27
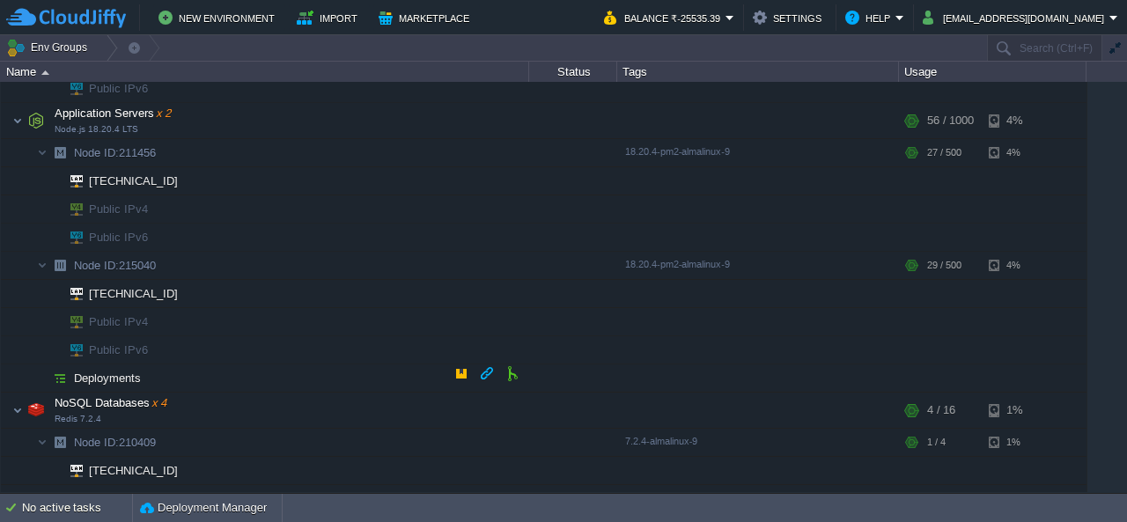
scroll to position [264, 0]
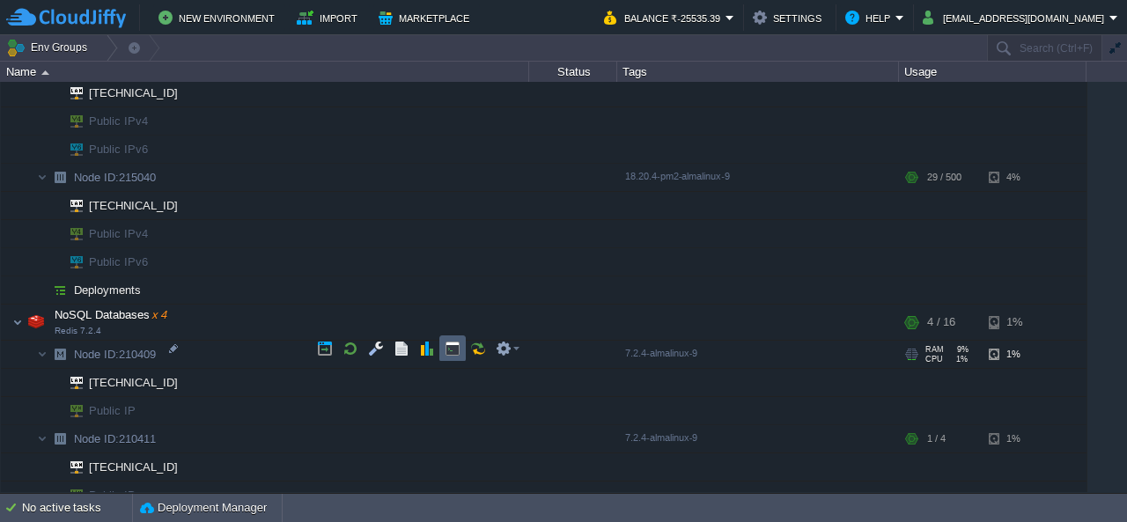
click at [450, 350] on button "button" at bounding box center [453, 349] width 16 height 16
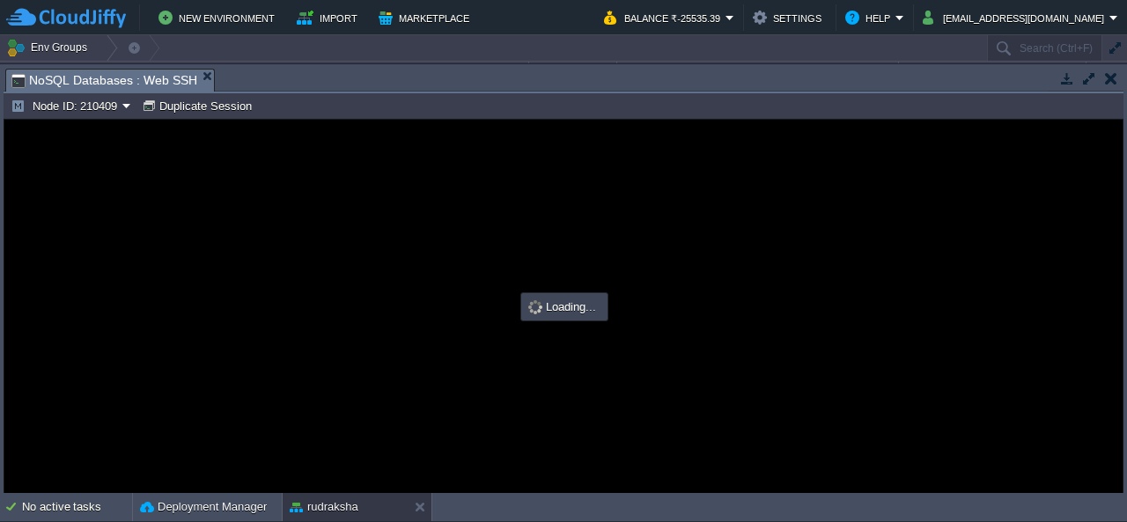
scroll to position [0, 0]
type input "#000000"
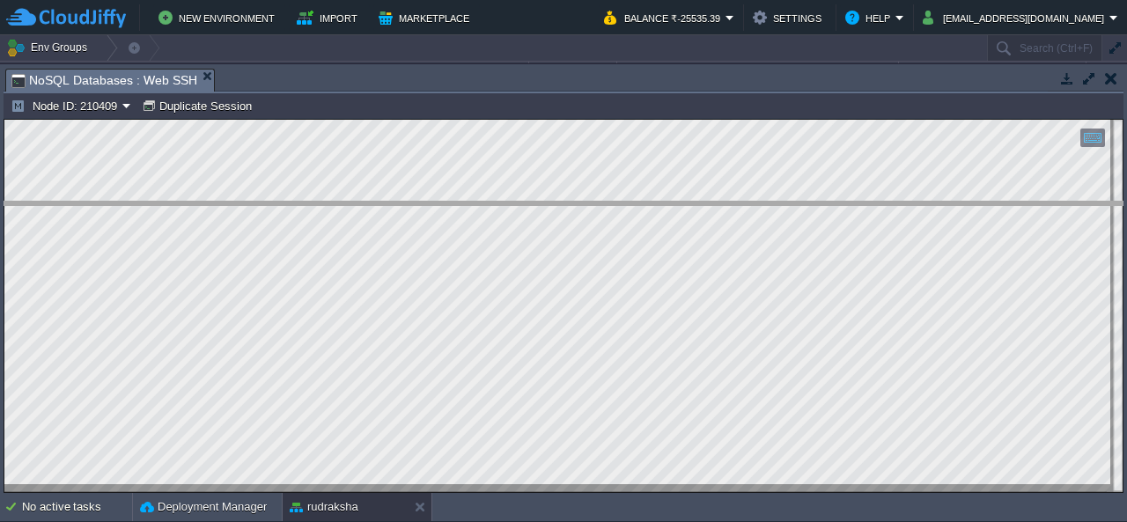
drag, startPoint x: 358, startPoint y: 75, endPoint x: 366, endPoint y: 284, distance: 209.8
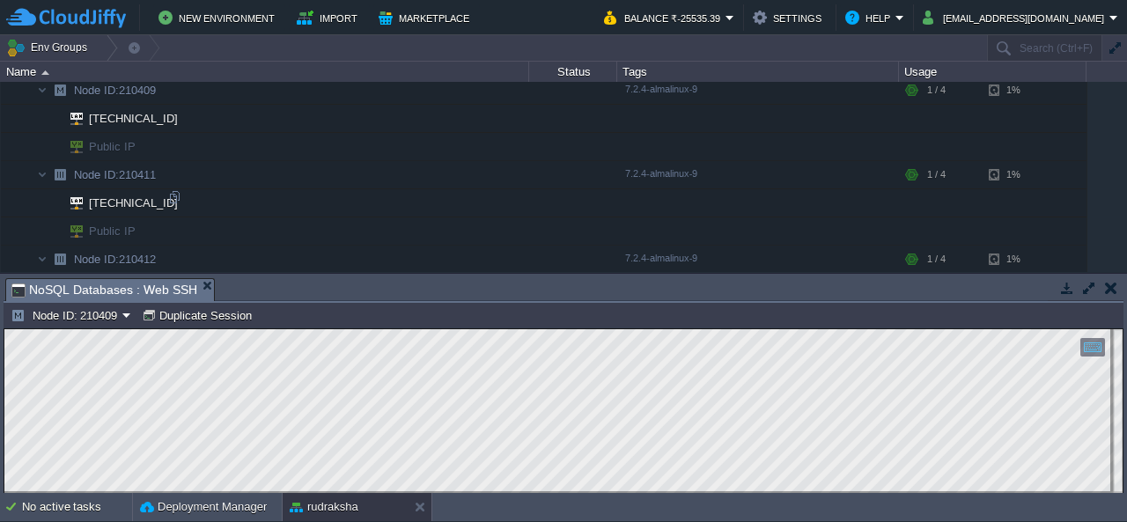
scroll to position [440, 0]
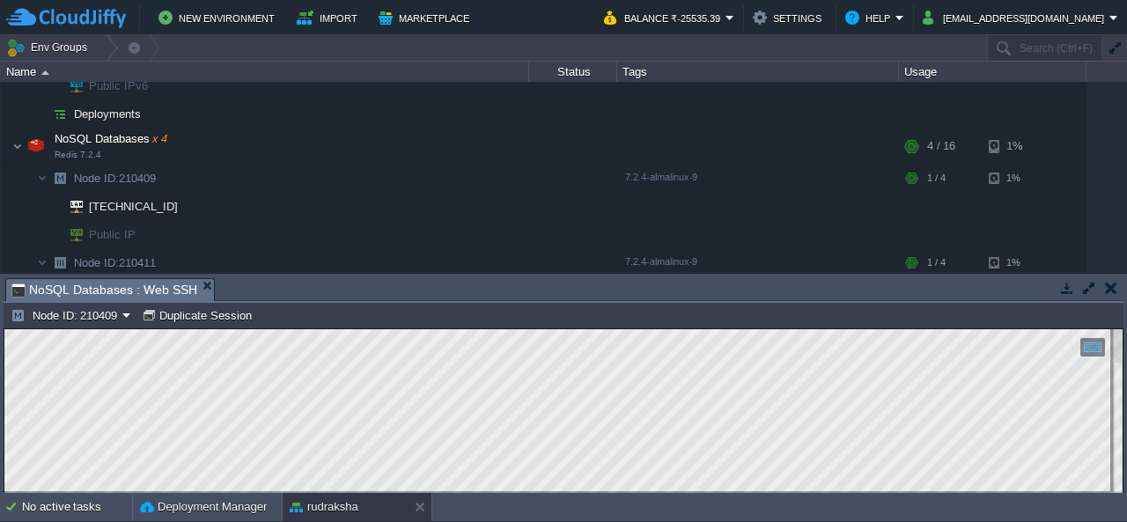
click at [4, 329] on html "Copy: Ctrl + Shift + C Paste: Ctrl + V Settings: Ctrl + Shift + Alt 0" at bounding box center [563, 329] width 1118 height 0
click at [1112, 293] on button "button" at bounding box center [1111, 288] width 12 height 16
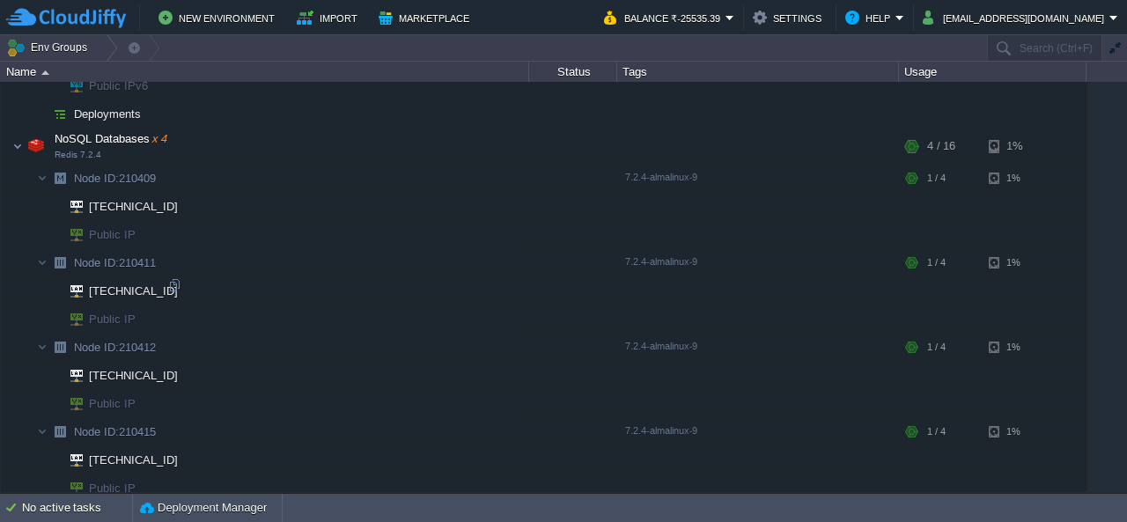
scroll to position [352, 0]
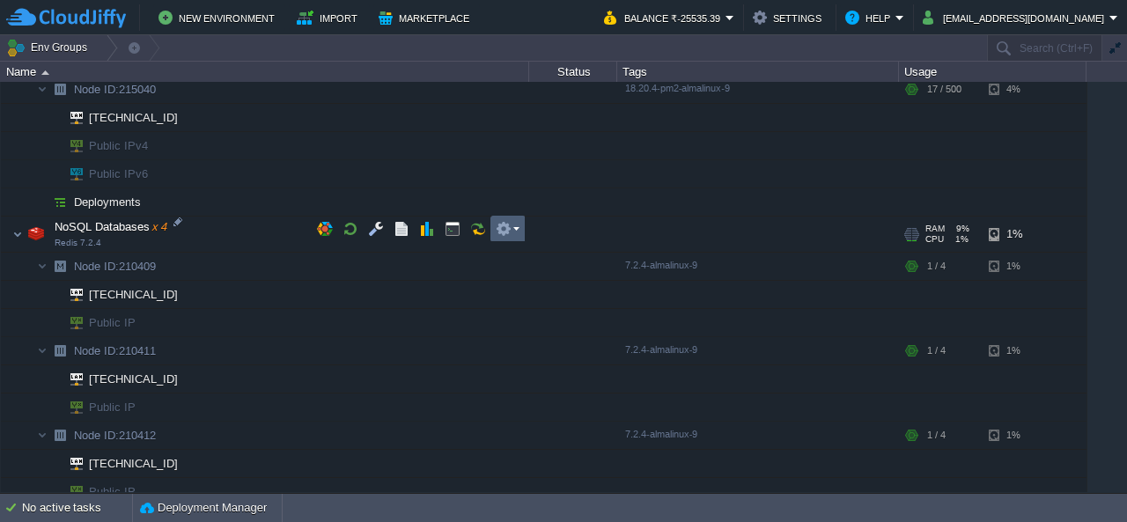
click at [518, 228] on em at bounding box center [508, 229] width 24 height 16
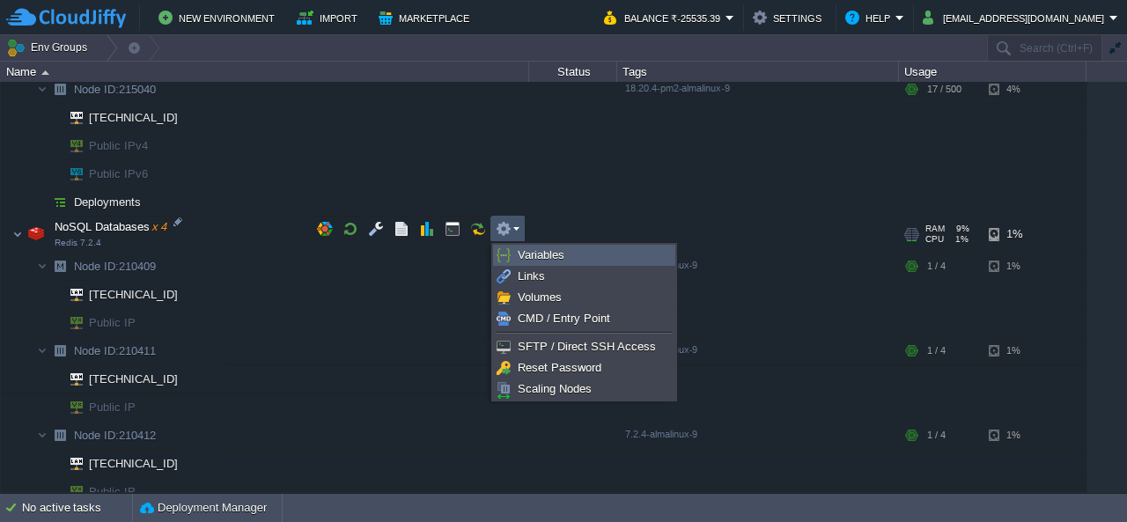
click at [536, 255] on span "Variables" at bounding box center [541, 254] width 47 height 13
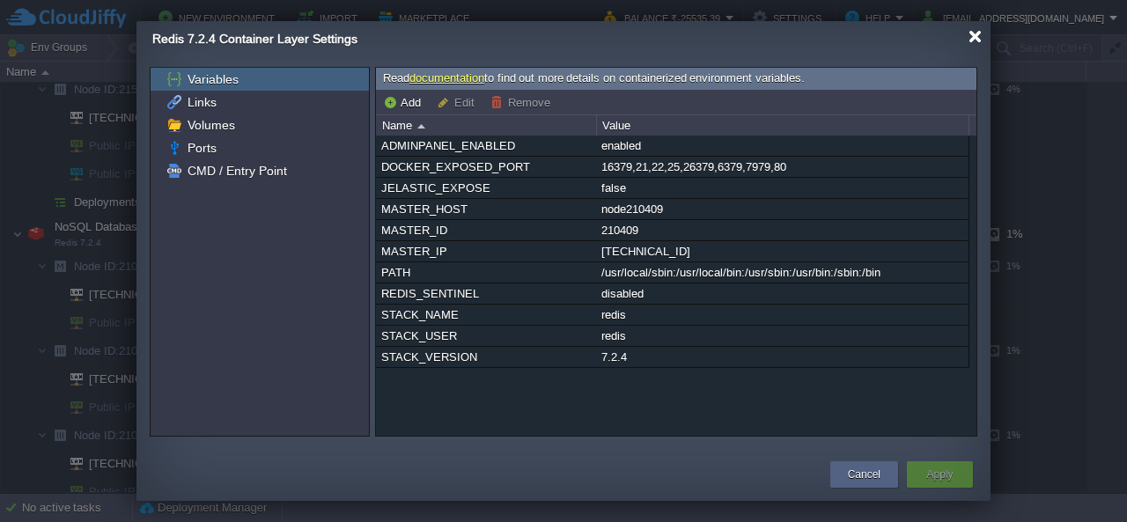
click at [975, 36] on div at bounding box center [975, 36] width 13 height 13
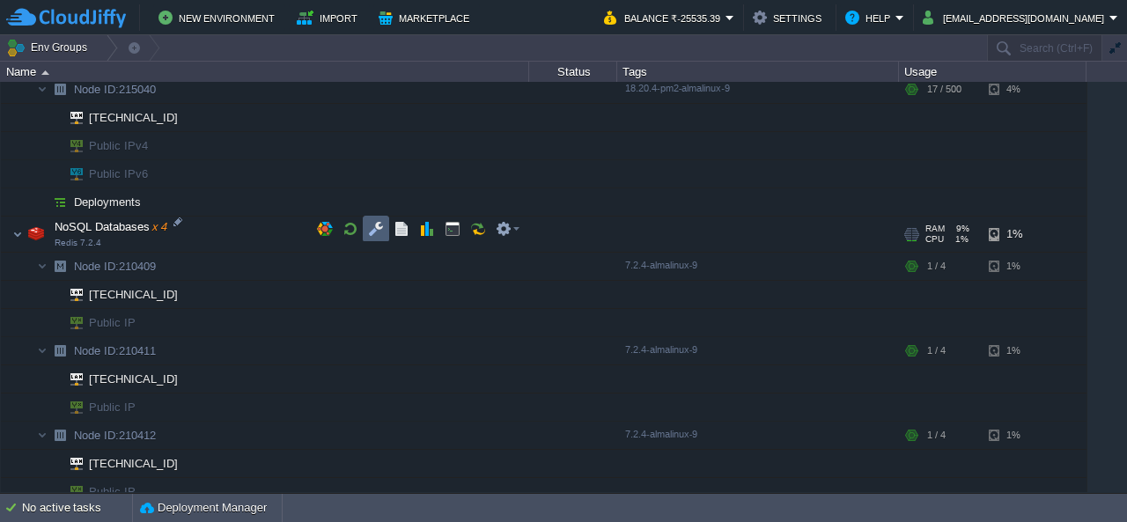
click at [366, 231] on td at bounding box center [376, 229] width 26 height 26
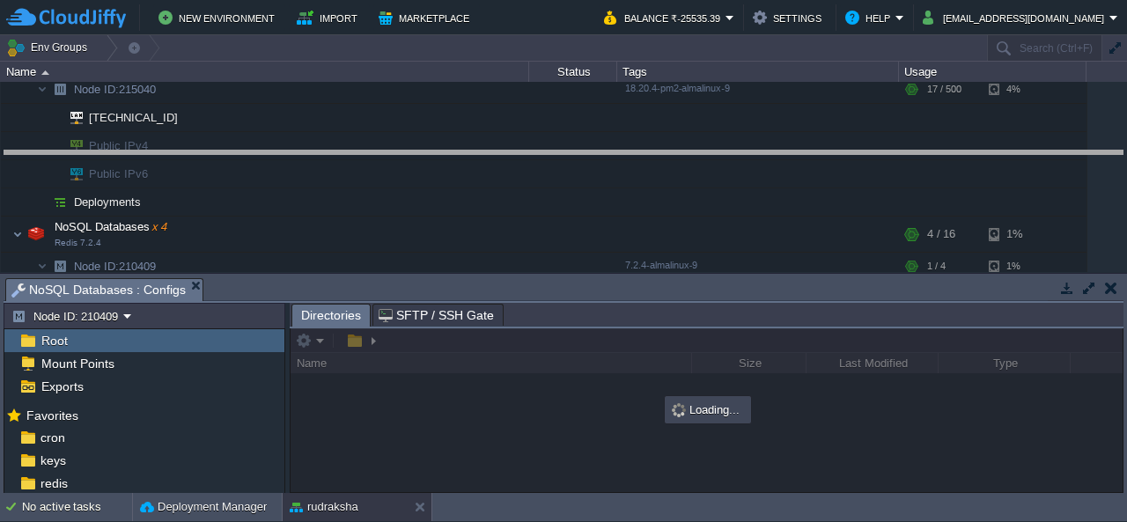
drag, startPoint x: 656, startPoint y: 297, endPoint x: 742, endPoint y: 169, distance: 154.1
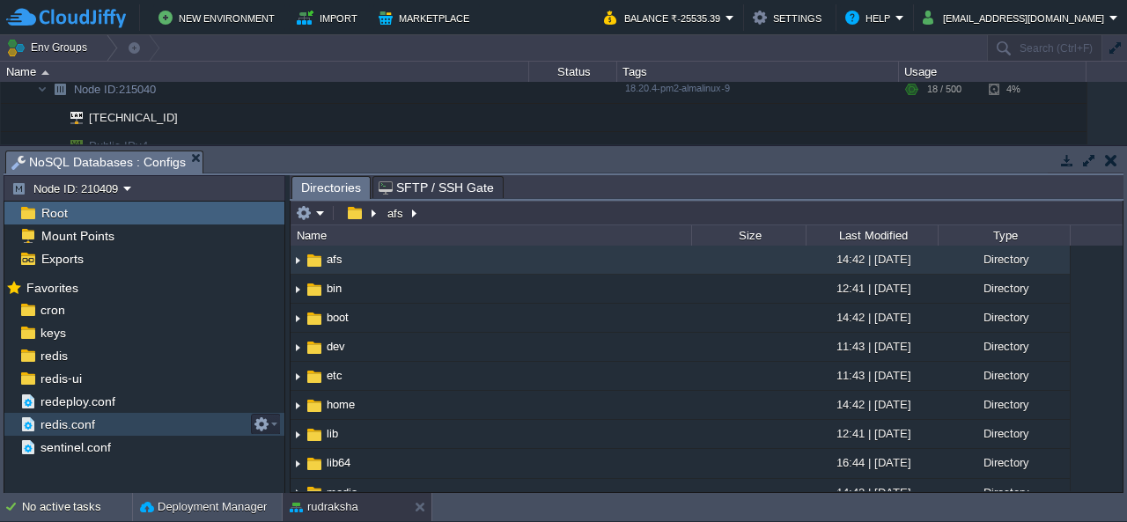
click at [59, 430] on span "redis.conf" at bounding box center [67, 425] width 61 height 16
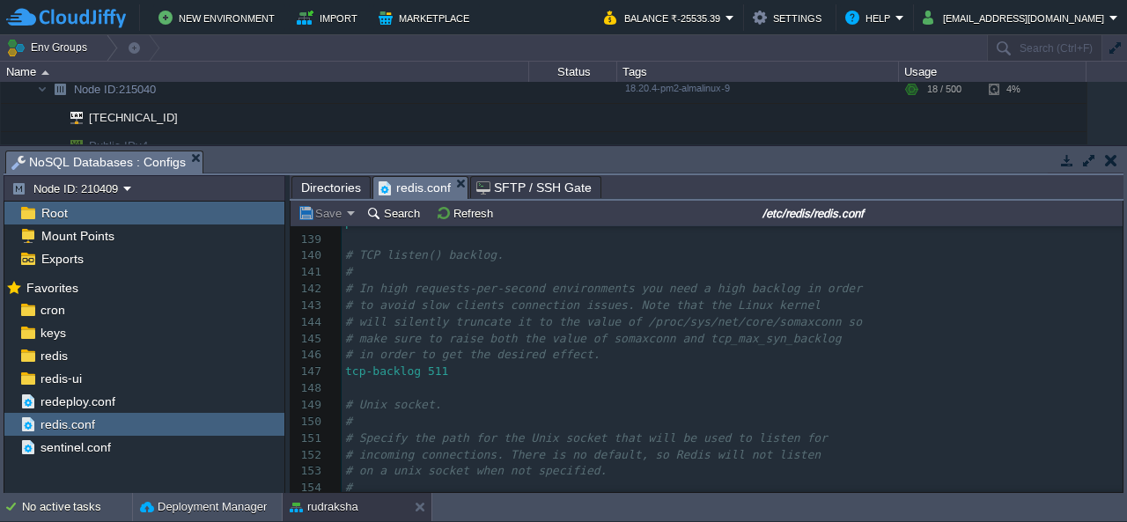
scroll to position [0, 0]
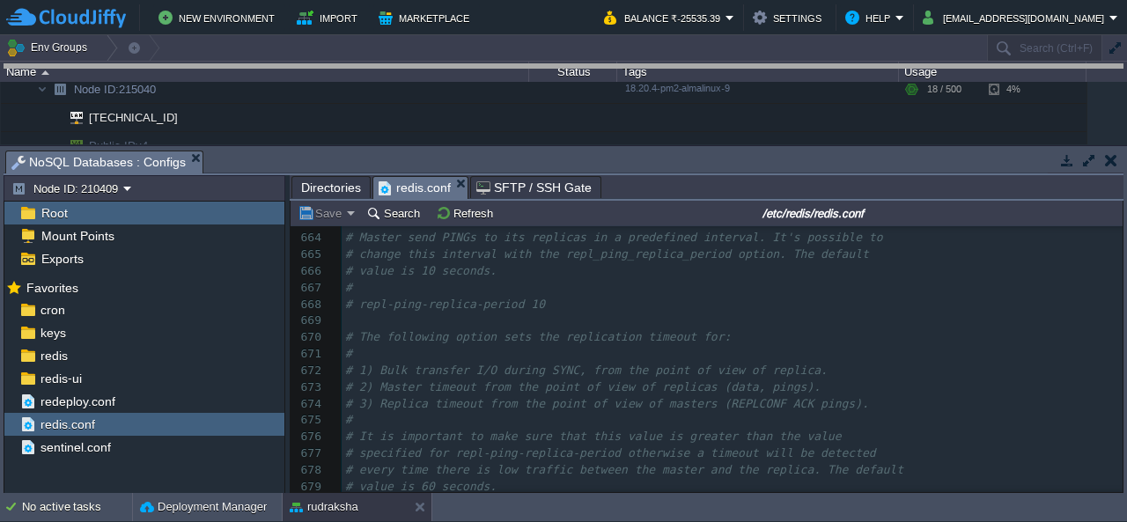
drag, startPoint x: 841, startPoint y: 162, endPoint x: 861, endPoint y: -4, distance: 167.7
click at [861, 0] on html "New Environment Import Marketplace Bonus ₹0.00 Upgrade Account Balance ₹-25535.…" at bounding box center [563, 261] width 1127 height 522
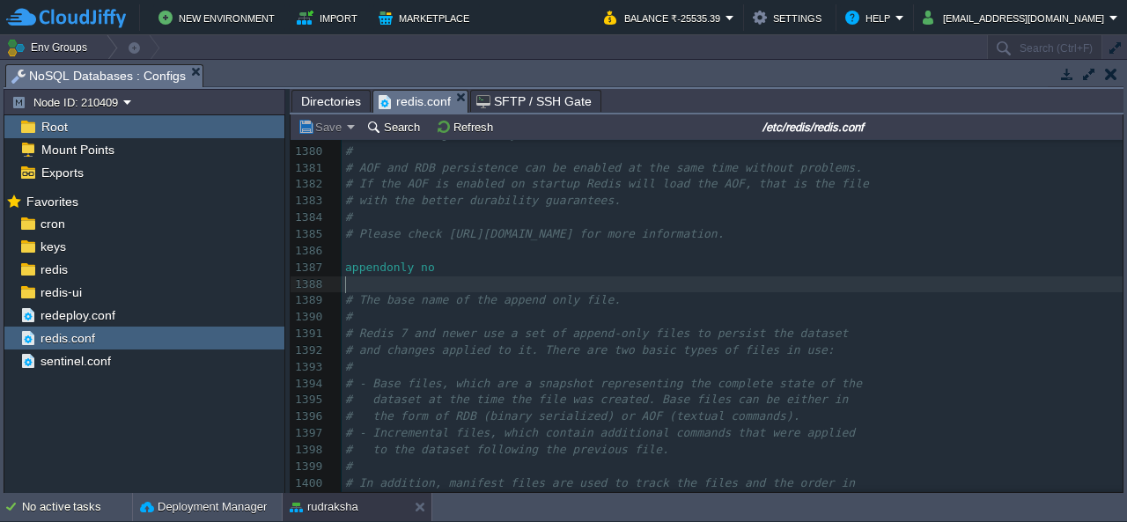
click at [764, 280] on pre "​" at bounding box center [732, 285] width 781 height 17
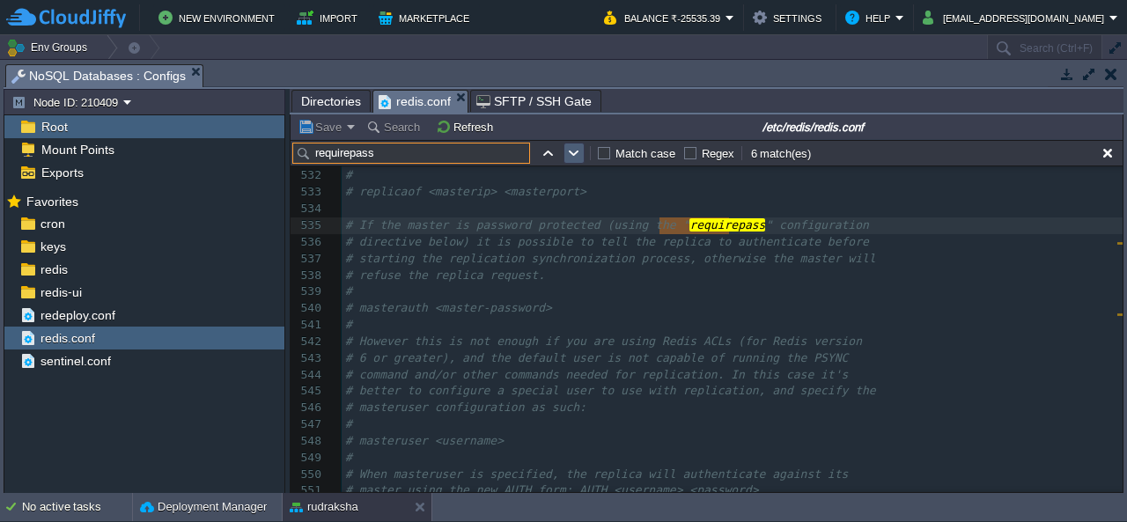
type input "requirepass"
click at [576, 151] on button "button" at bounding box center [574, 153] width 16 height 16
type textarea "requirepass"
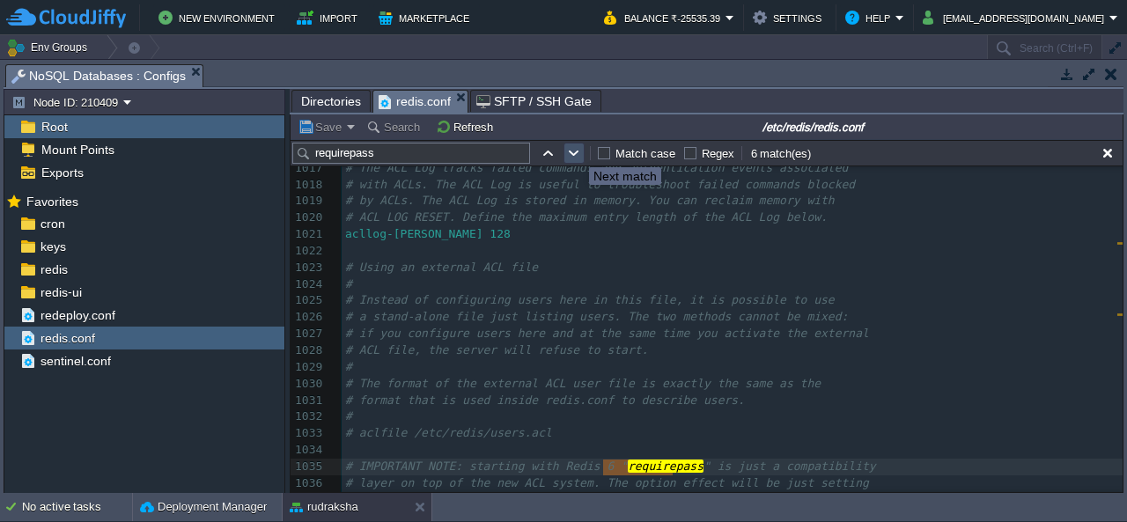
click at [572, 151] on button "button" at bounding box center [574, 153] width 16 height 16
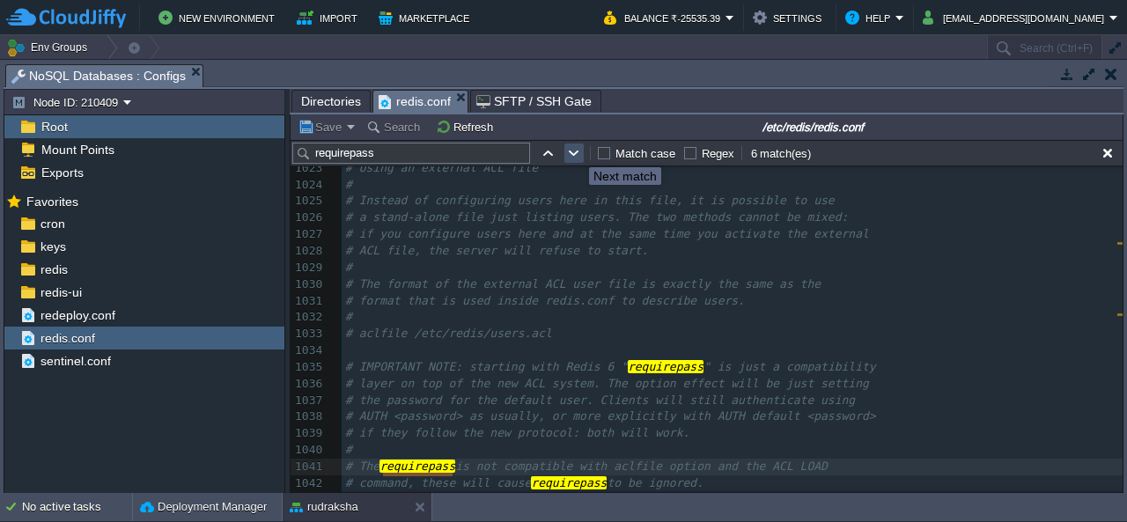
click at [572, 151] on button "button" at bounding box center [574, 153] width 16 height 16
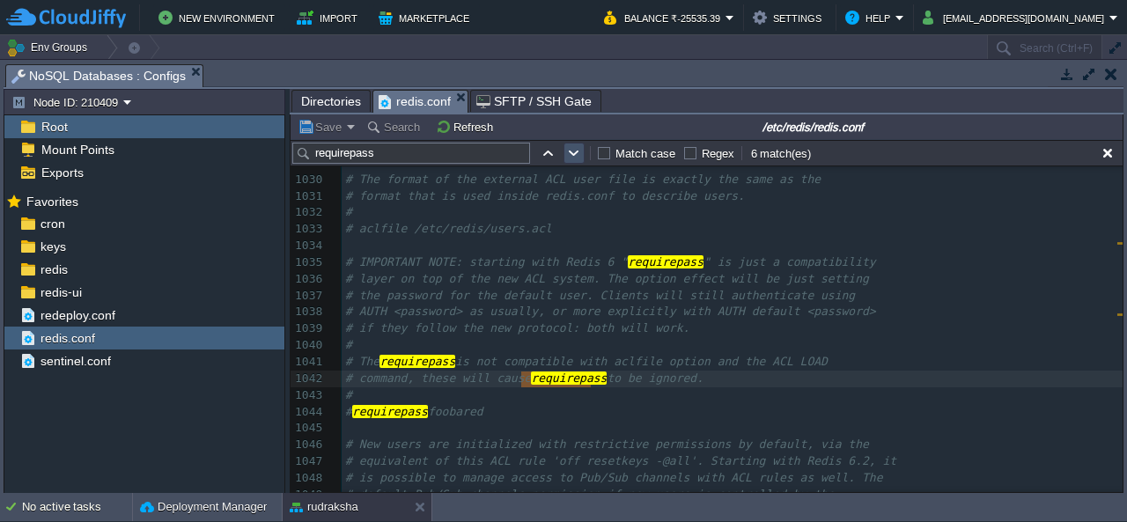
click at [578, 149] on button "button" at bounding box center [574, 153] width 16 height 16
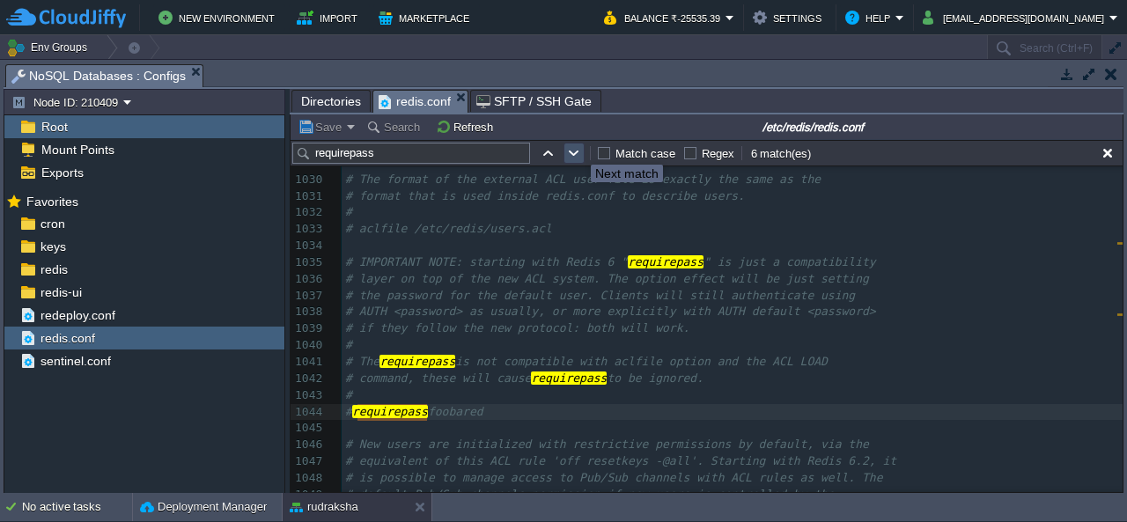
click at [578, 149] on button "button" at bounding box center [574, 153] width 16 height 16
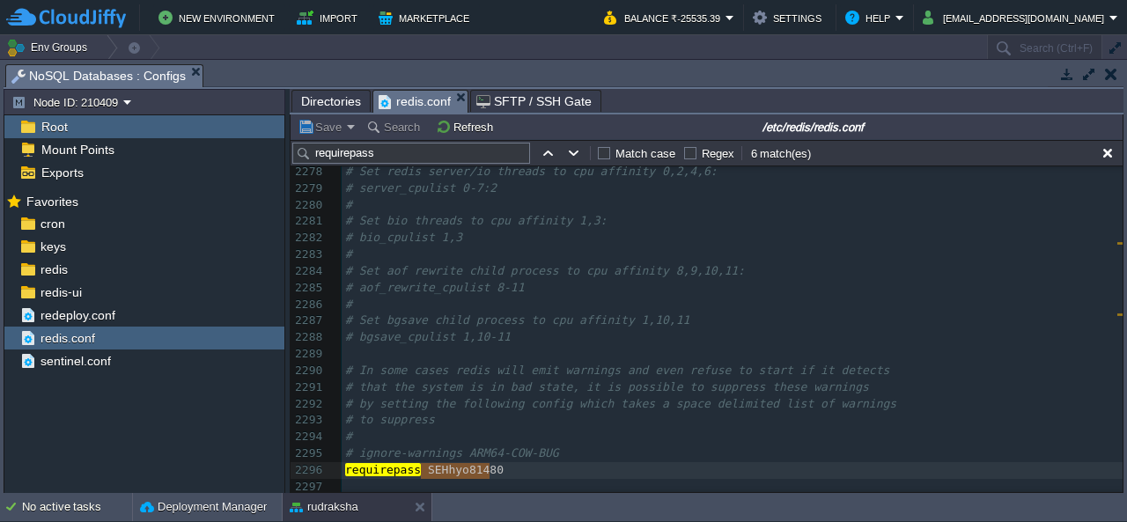
drag, startPoint x: 421, startPoint y: 467, endPoint x: 487, endPoint y: 467, distance: 66.0
click at [567, 158] on button "button" at bounding box center [574, 153] width 16 height 16
type textarea "requirepass"
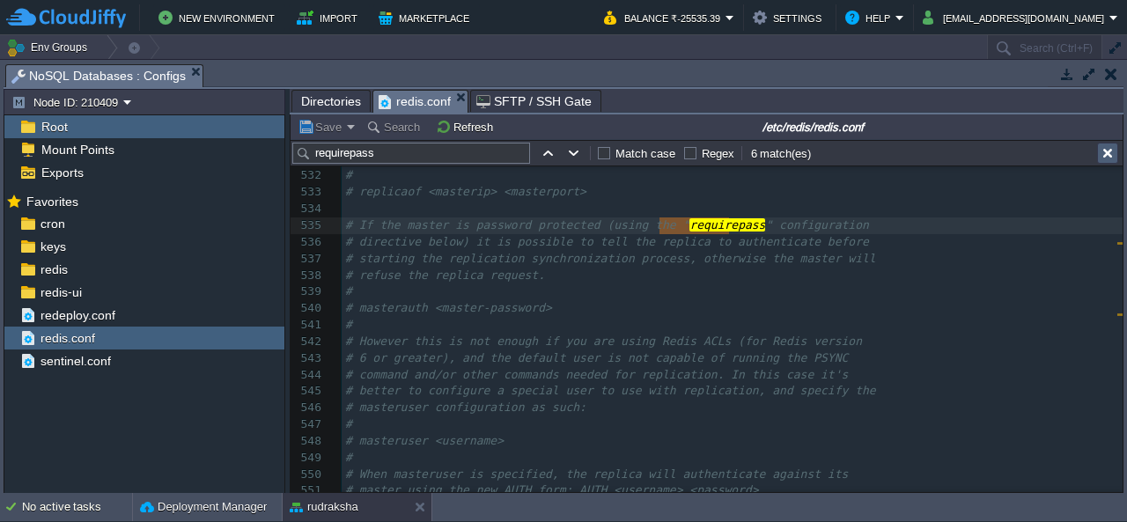
click at [1108, 147] on button "button" at bounding box center [1108, 153] width 16 height 16
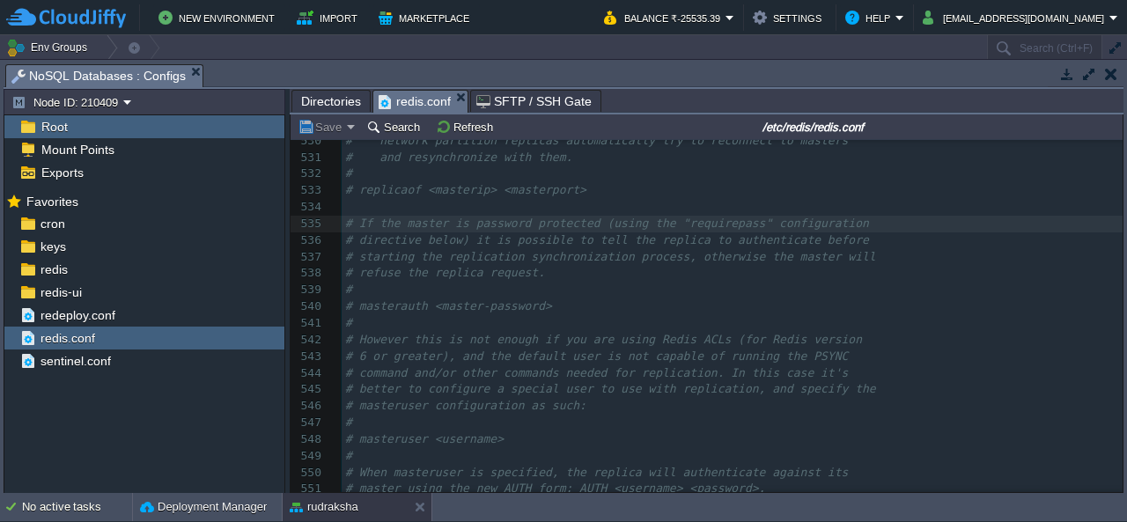
click at [1106, 69] on button "button" at bounding box center [1111, 74] width 12 height 16
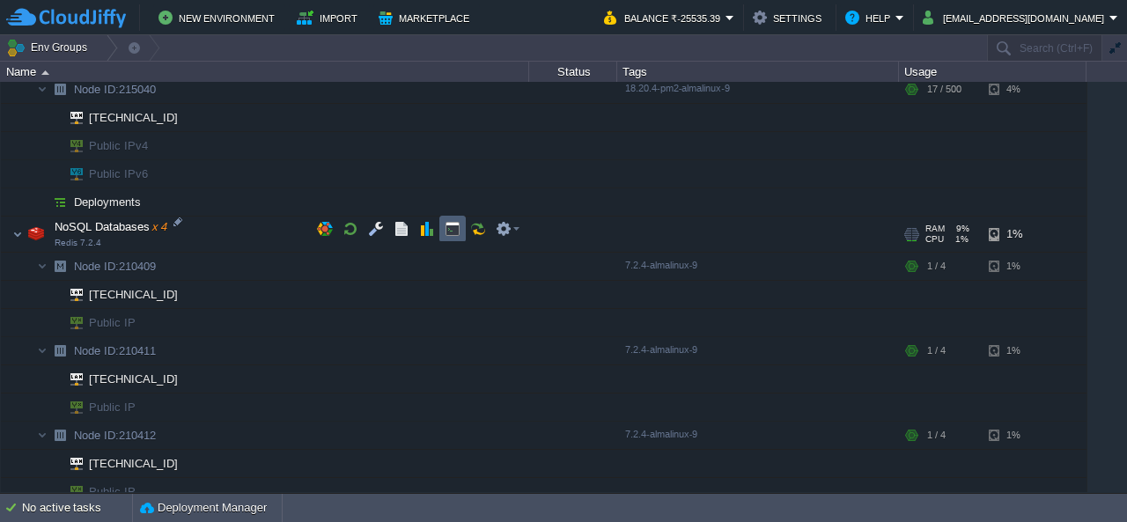
click at [461, 231] on td at bounding box center [452, 229] width 26 height 26
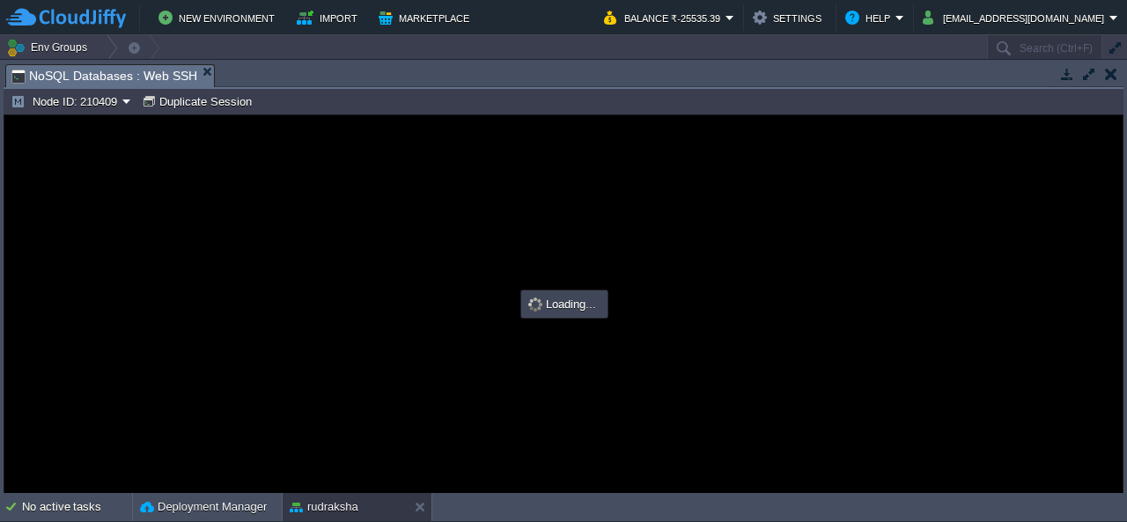
type input "#000000"
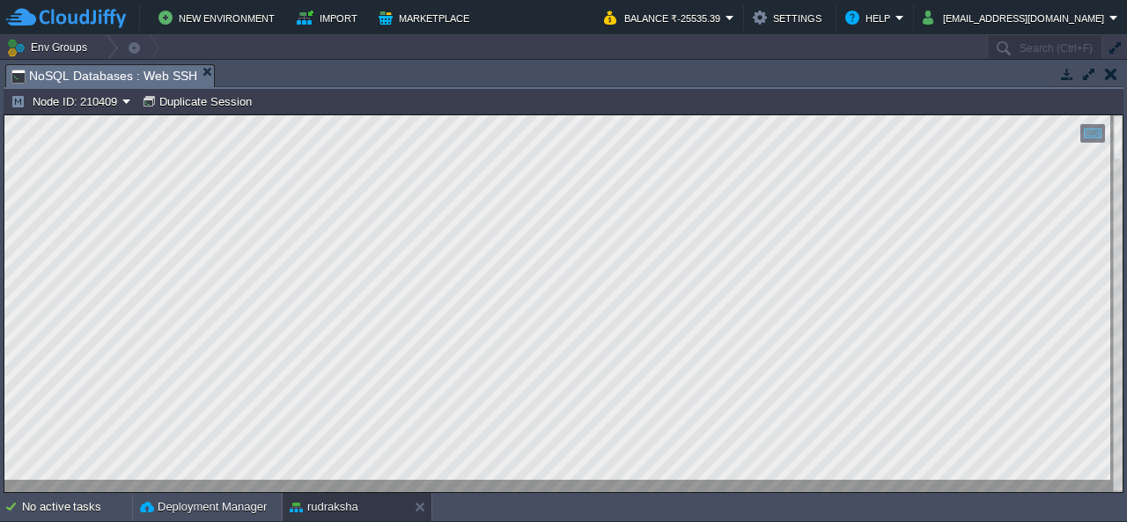
click at [1111, 77] on button "button" at bounding box center [1111, 74] width 12 height 16
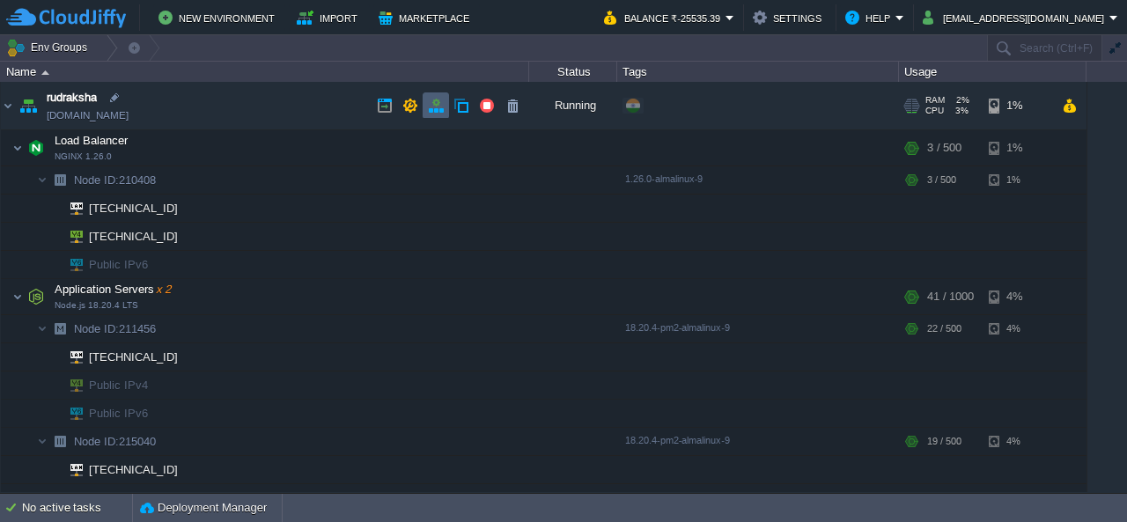
click at [435, 108] on button "button" at bounding box center [436, 106] width 16 height 16
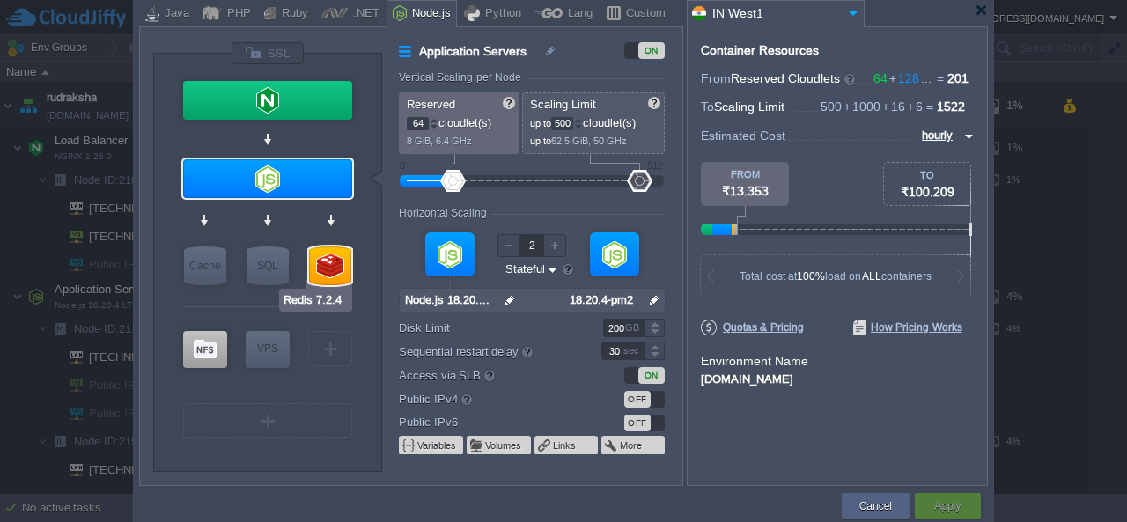
click at [328, 295] on input "Redis 7.2.4" at bounding box center [316, 300] width 67 height 18
click at [341, 259] on div at bounding box center [330, 266] width 42 height 39
type input "NoSQL Databases"
type input "2"
type input "4"
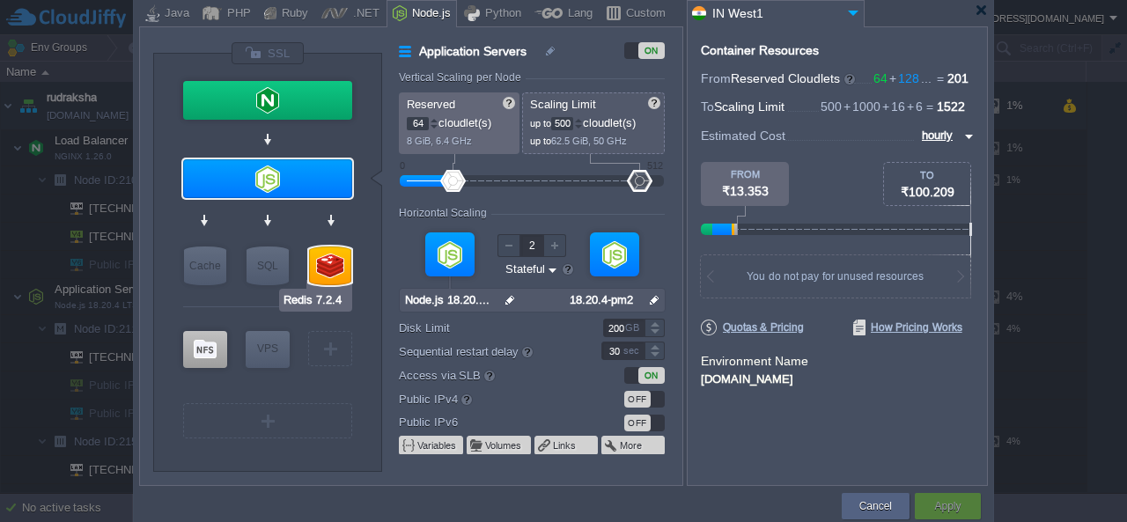
type input "4"
type input "Redis 7.2.4"
type input "null"
type input "7.2.4-almalinux-9"
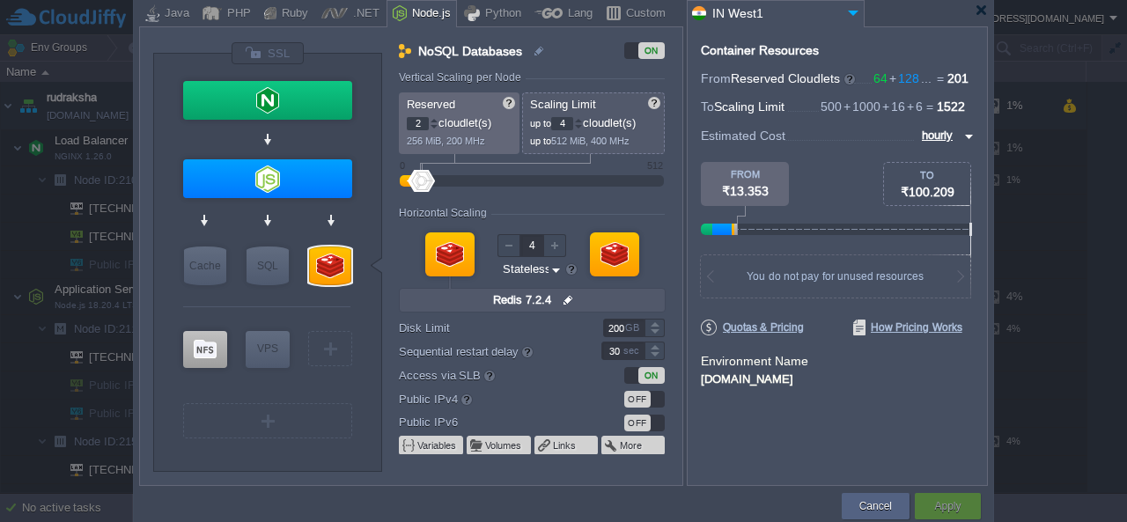
click at [553, 265] on img at bounding box center [556, 270] width 13 height 17
click at [539, 302] on div "Stateful" at bounding box center [532, 310] width 60 height 21
type input "Stateful"
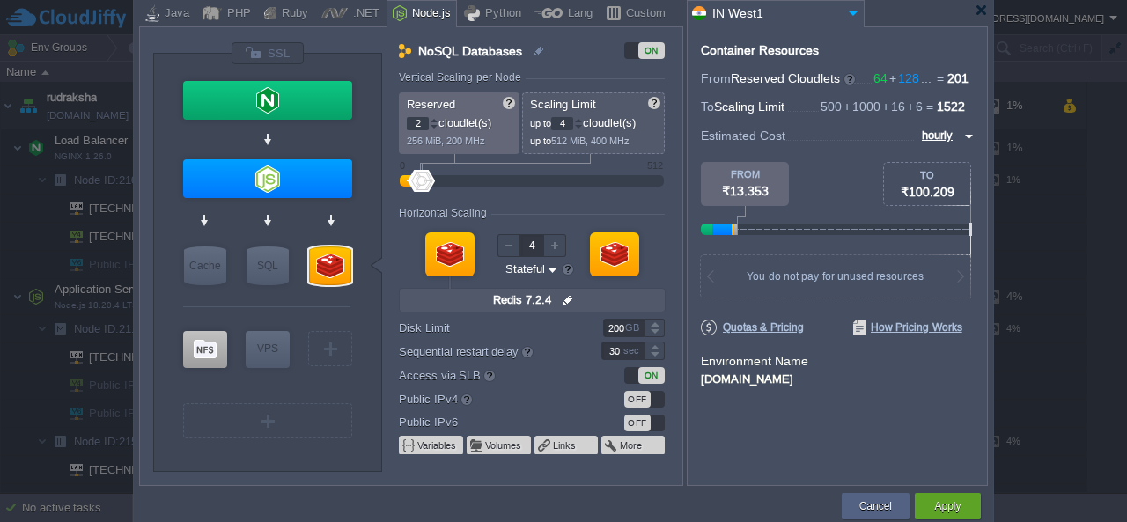
click at [564, 272] on div at bounding box center [568, 269] width 14 height 14
click at [513, 286] on div "VM VM" at bounding box center [532, 269] width 266 height 94
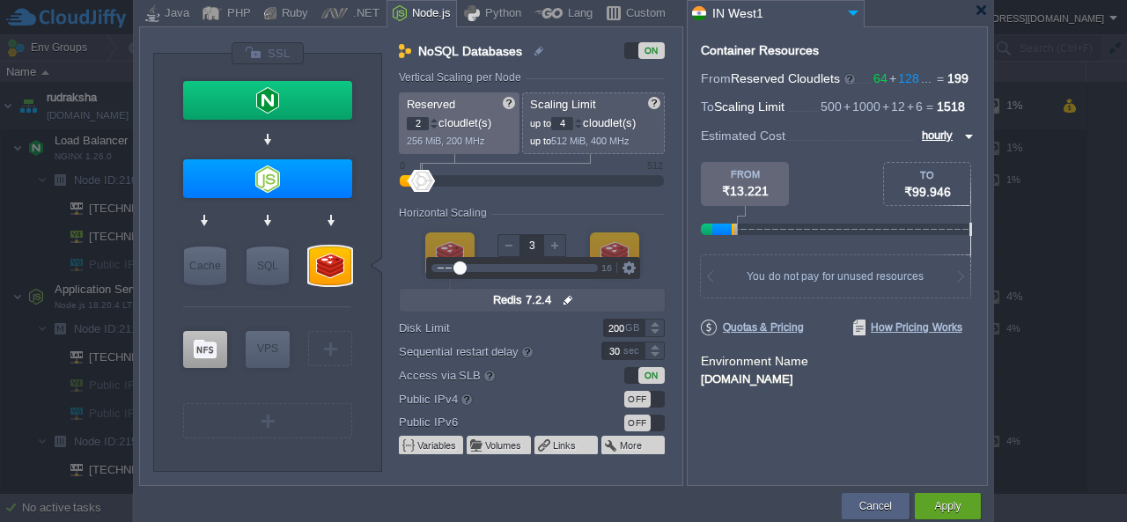
click at [511, 243] on div at bounding box center [509, 245] width 23 height 23
click at [554, 247] on div at bounding box center [554, 245] width 23 height 23
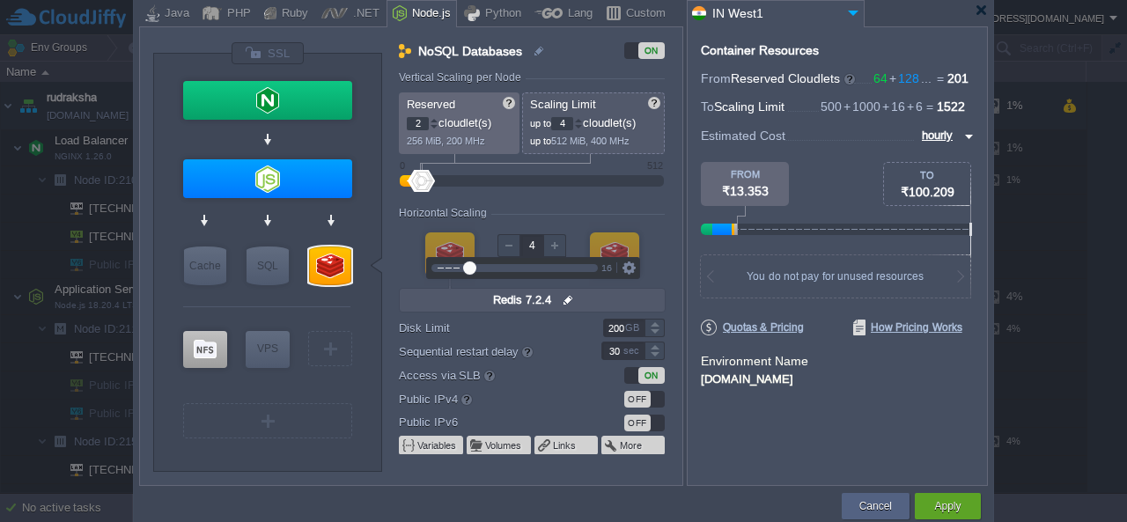
click at [554, 247] on div at bounding box center [554, 245] width 23 height 23
click at [510, 248] on div at bounding box center [509, 245] width 23 height 23
click at [559, 250] on div at bounding box center [554, 245] width 23 height 23
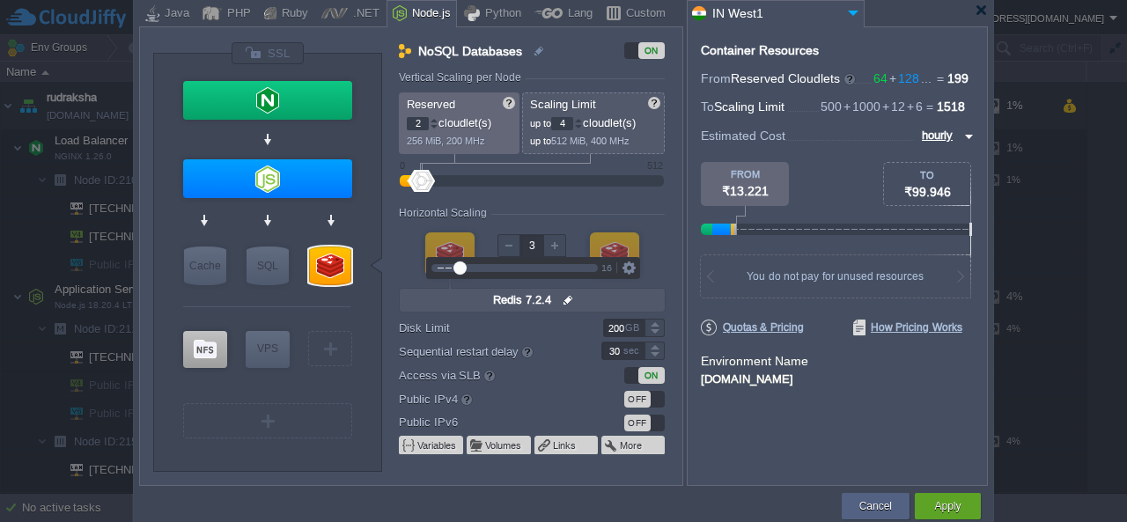
click at [559, 250] on div at bounding box center [554, 245] width 23 height 23
click at [503, 241] on div at bounding box center [509, 245] width 23 height 23
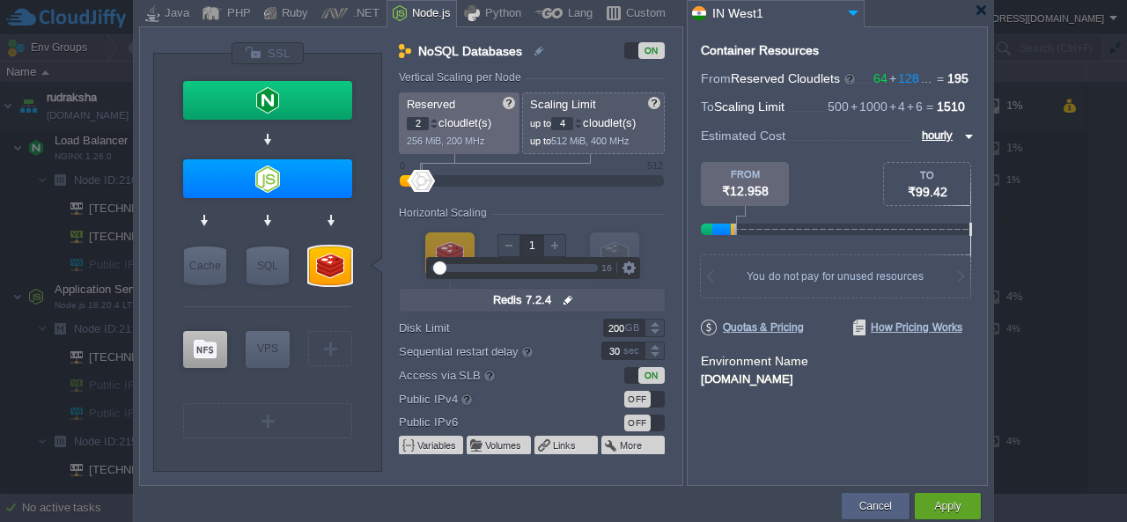
click at [520, 214] on div "Horizontal Scaling" at bounding box center [532, 214] width 266 height 15
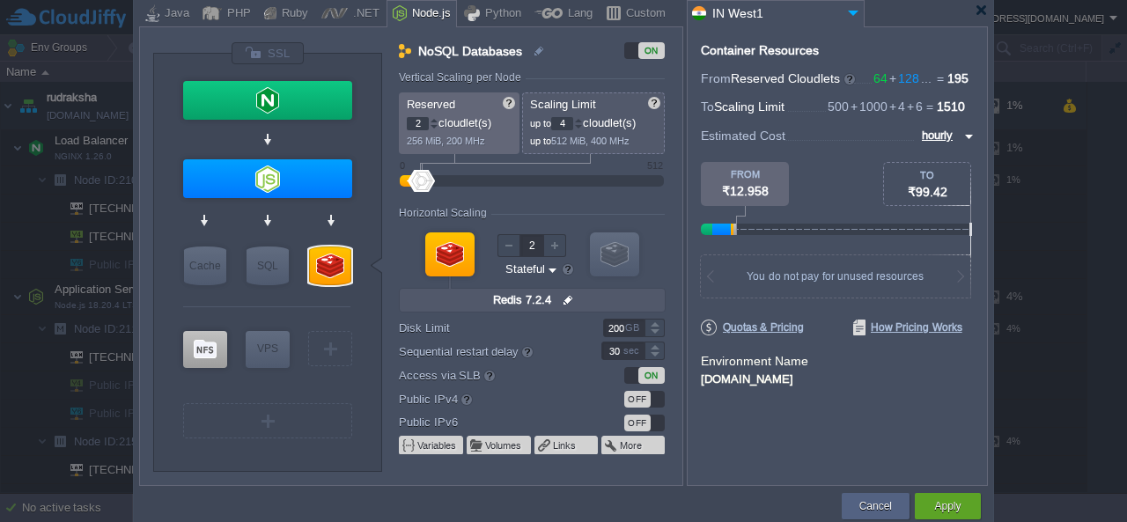
click at [556, 244] on div at bounding box center [554, 245] width 23 height 23
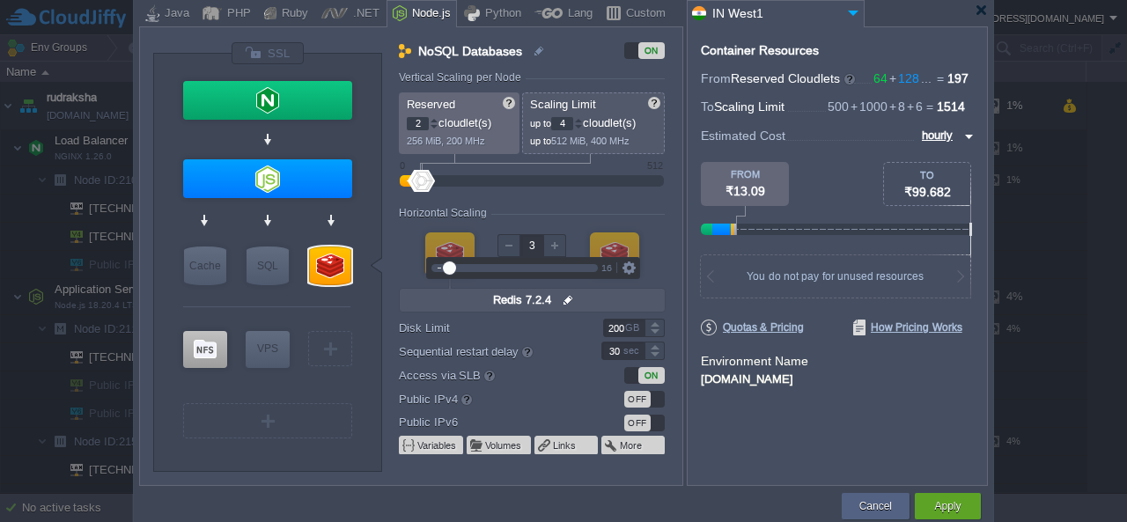
click at [556, 244] on div at bounding box center [554, 245] width 23 height 23
type input "4"
click at [556, 244] on div at bounding box center [554, 245] width 23 height 23
click at [546, 212] on div "Horizontal Scaling" at bounding box center [532, 214] width 266 height 15
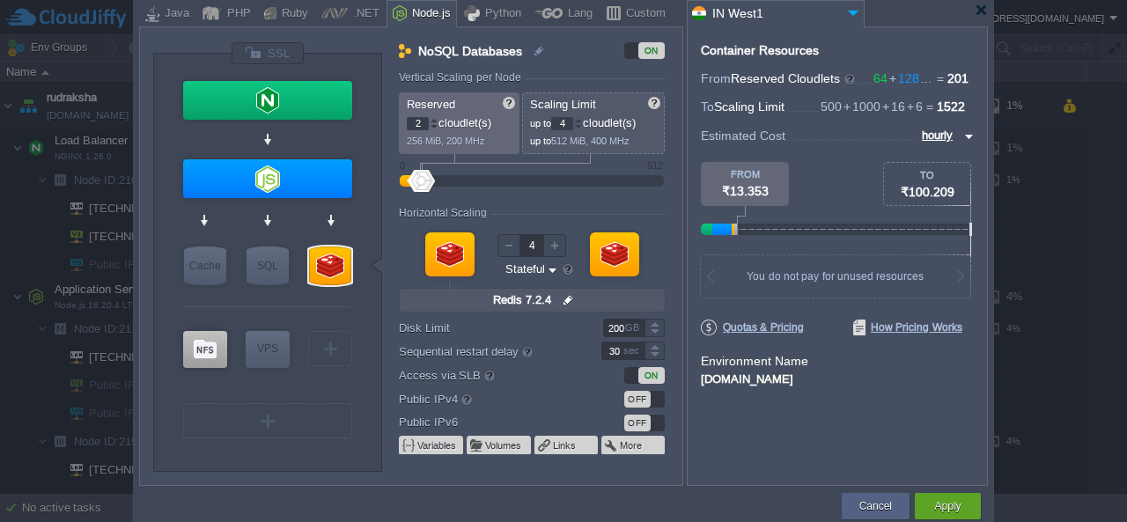
click at [538, 271] on input "Stateless Stateful" at bounding box center [525, 270] width 42 height 17
click at [545, 292] on div "Stateless" at bounding box center [532, 289] width 57 height 21
type input "Stateless"
click at [812, 439] on div "Container Resources From Reserved Cloudlets 64 + 128 ... = 201 not added To Sca…" at bounding box center [837, 256] width 301 height 460
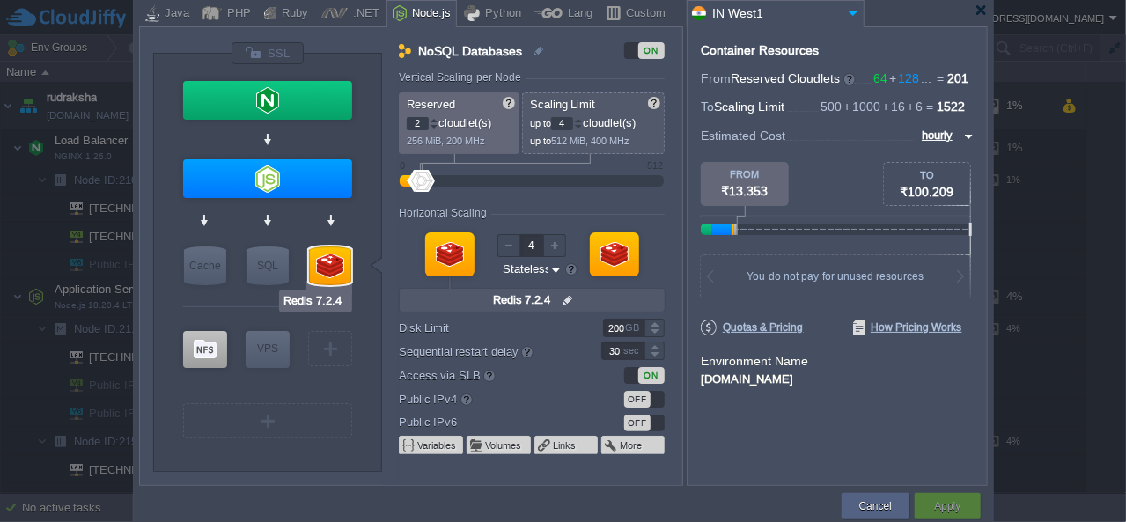
click at [329, 265] on div at bounding box center [330, 266] width 42 height 39
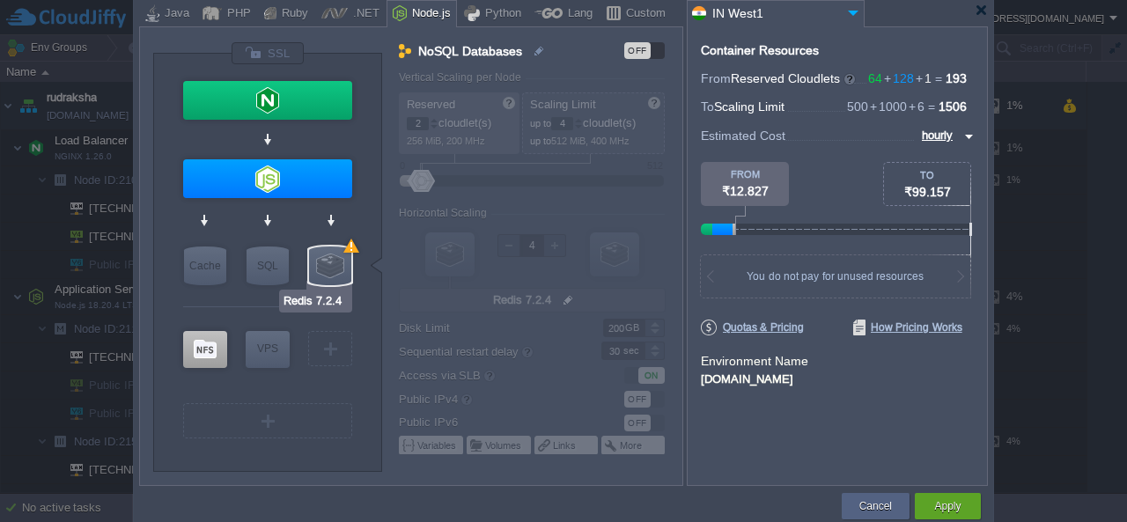
click at [338, 269] on div at bounding box center [330, 266] width 42 height 39
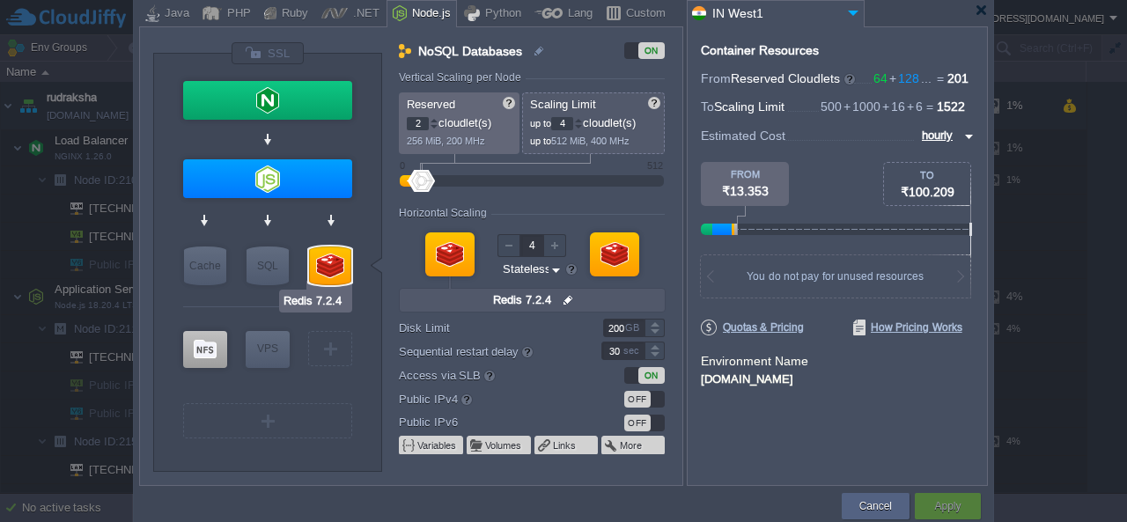
click at [338, 269] on div at bounding box center [330, 266] width 42 height 39
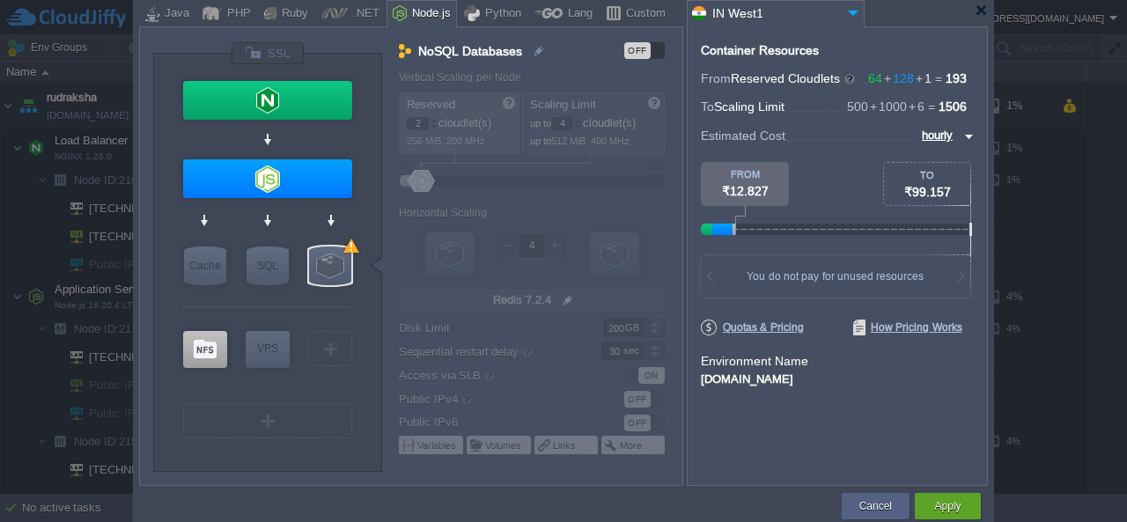
click at [356, 225] on div "VM Balancing VM Application Servers VM Cache VM SQL VM NoSQL VM Storage VM VPS …" at bounding box center [271, 269] width 176 height 385
click at [326, 276] on div at bounding box center [330, 266] width 42 height 39
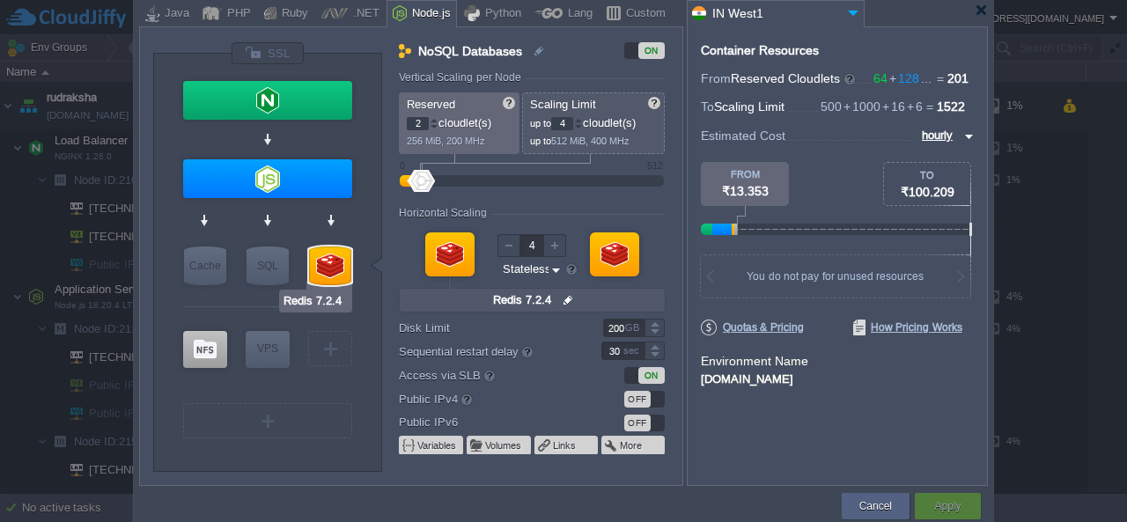
click at [326, 276] on div at bounding box center [330, 266] width 42 height 39
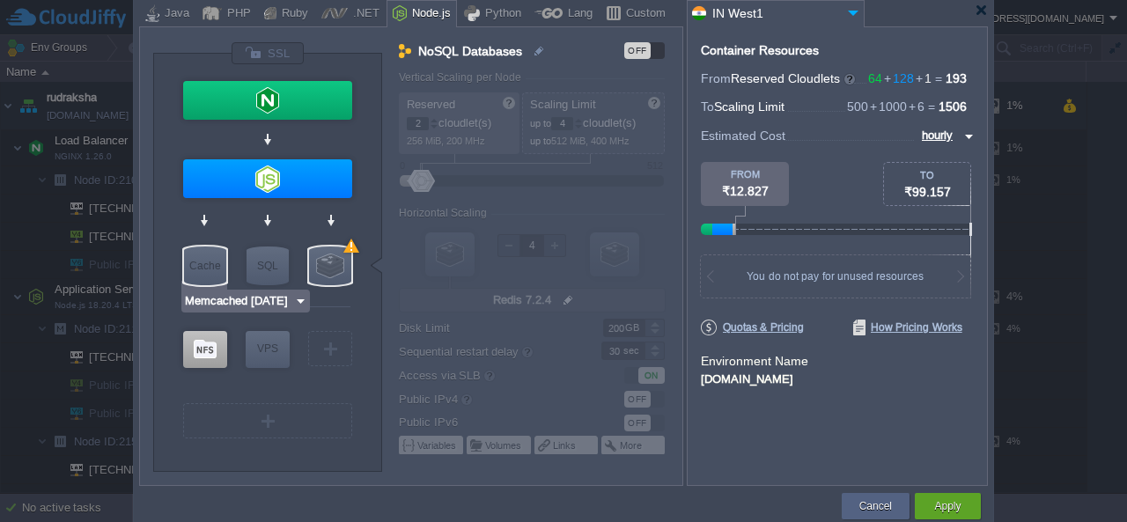
click at [262, 306] on input "Memcached [DATE]" at bounding box center [239, 301] width 110 height 18
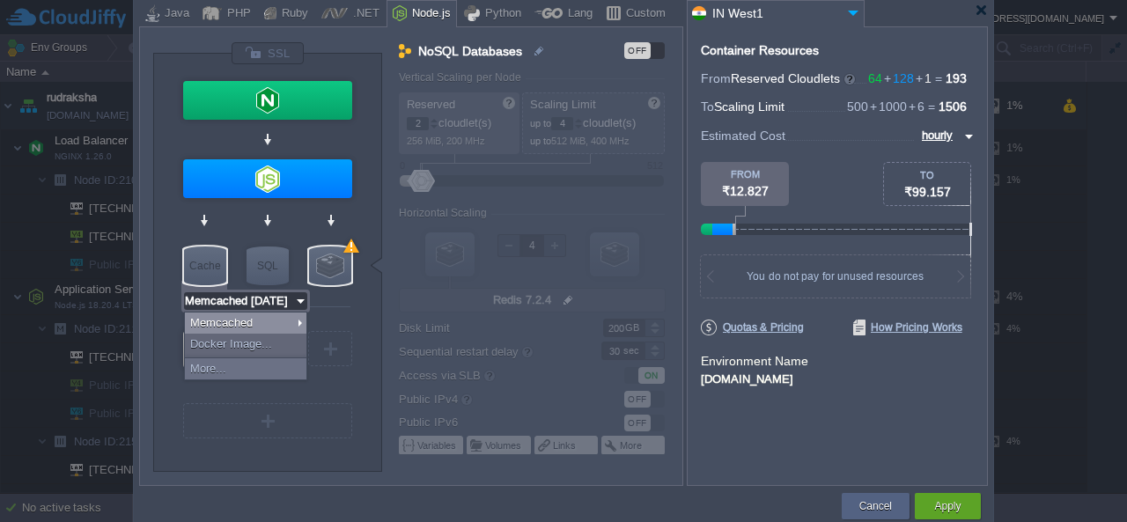
click at [262, 306] on input "Memcached [DATE]" at bounding box center [239, 301] width 110 height 18
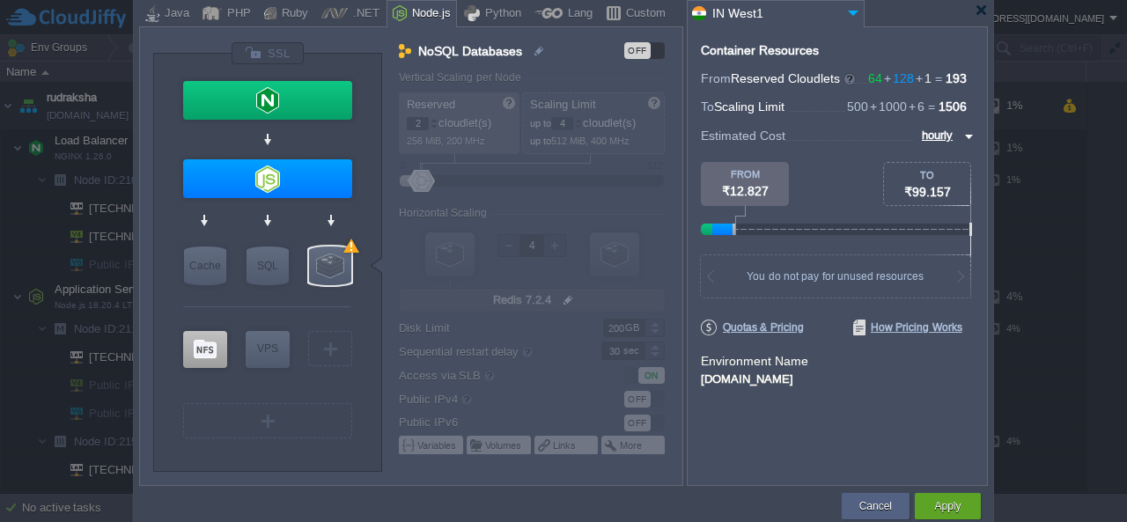
click at [259, 225] on div at bounding box center [266, 222] width 167 height 41
type input "Redis 7.2.4"
click at [340, 266] on div at bounding box center [330, 266] width 42 height 39
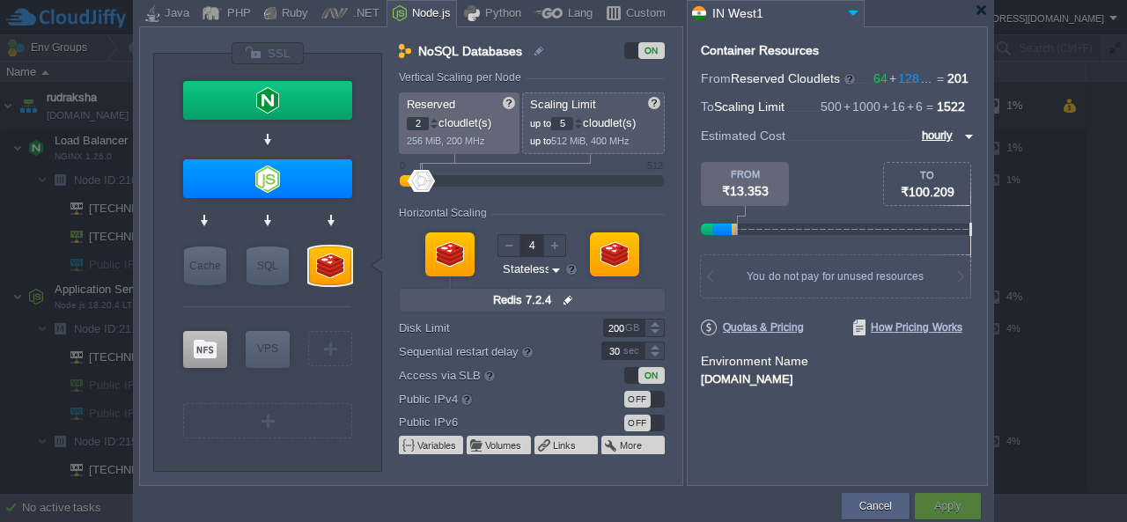
click at [581, 122] on div at bounding box center [578, 120] width 9 height 6
type input "4"
click at [581, 129] on div at bounding box center [578, 127] width 9 height 6
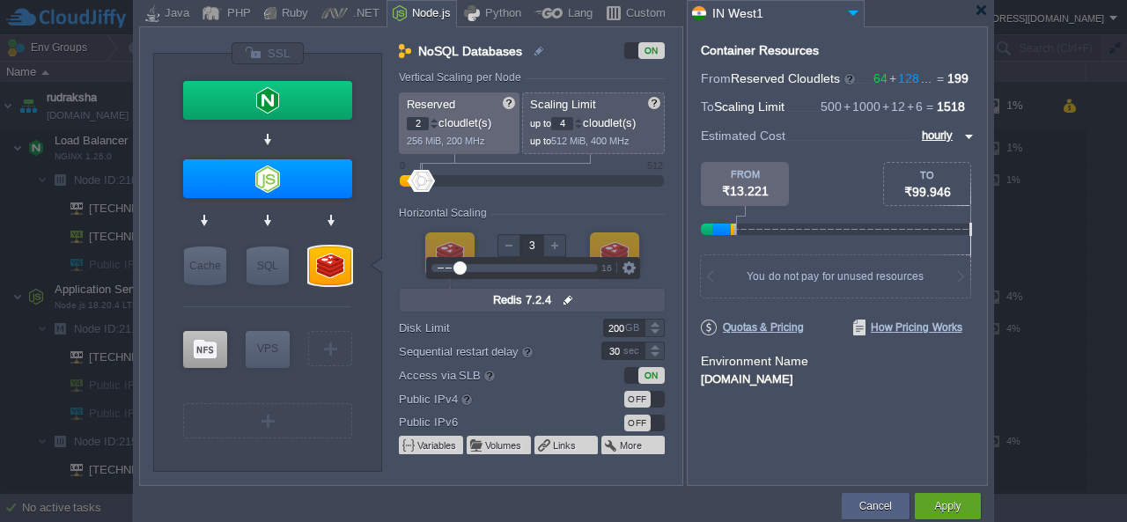
click at [504, 247] on div at bounding box center [509, 245] width 23 height 23
type input "1"
click at [504, 247] on div at bounding box center [509, 245] width 23 height 23
click at [505, 207] on div "Horizontal Scaling" at bounding box center [532, 214] width 266 height 15
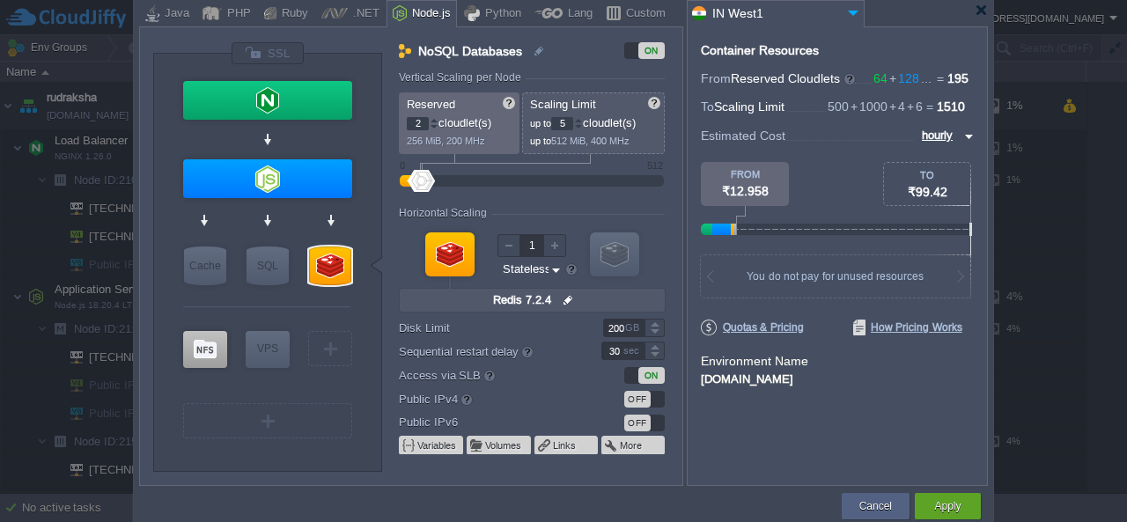
click at [580, 119] on div at bounding box center [578, 120] width 9 height 6
click at [581, 121] on div at bounding box center [578, 120] width 9 height 6
click at [583, 121] on div at bounding box center [578, 120] width 9 height 6
type input "8"
click at [583, 121] on div at bounding box center [578, 120] width 9 height 6
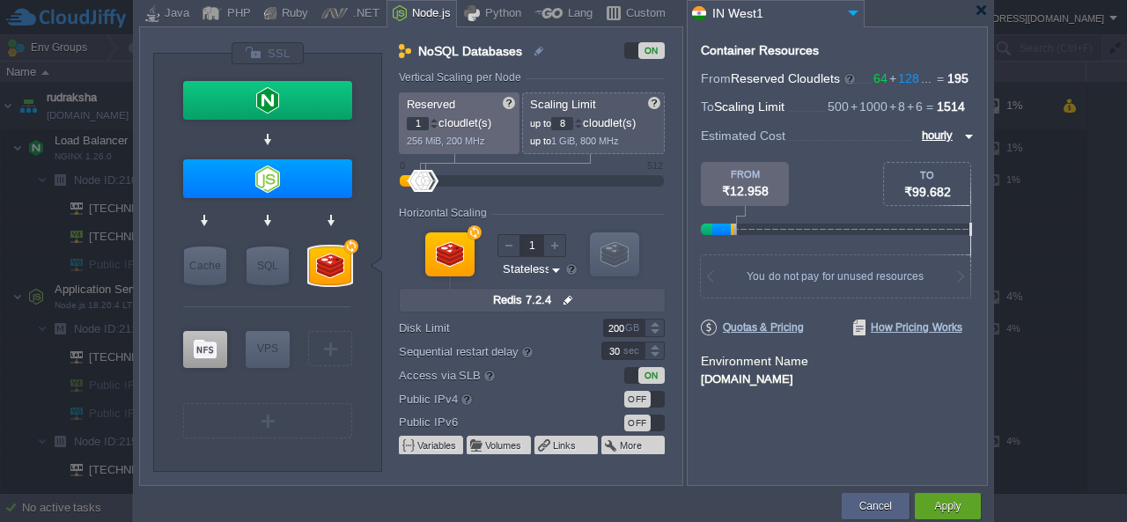
click at [435, 126] on div at bounding box center [434, 127] width 9 height 6
type input "2"
click at [435, 121] on div at bounding box center [434, 120] width 9 height 6
click at [542, 203] on form "Vertical Scaling per Node Reserved 2 cloudlet(s) 256 MiB, 200 MHz Scaling Limit…" at bounding box center [540, 278] width 283 height 414
click at [583, 124] on div at bounding box center [578, 127] width 9 height 6
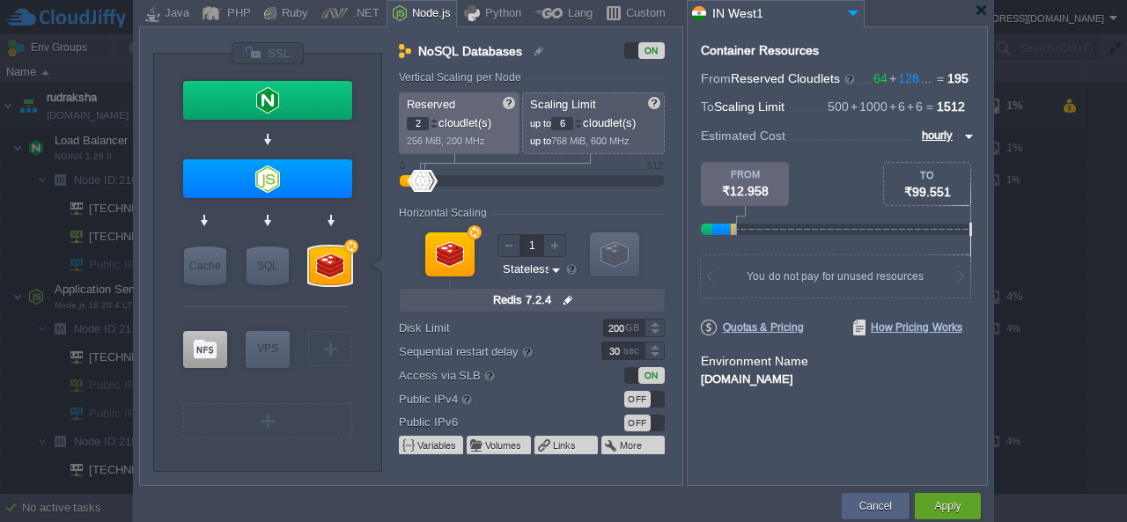
click at [583, 124] on div at bounding box center [578, 127] width 9 height 6
click at [581, 119] on div at bounding box center [578, 120] width 9 height 6
click at [583, 119] on div at bounding box center [578, 120] width 9 height 6
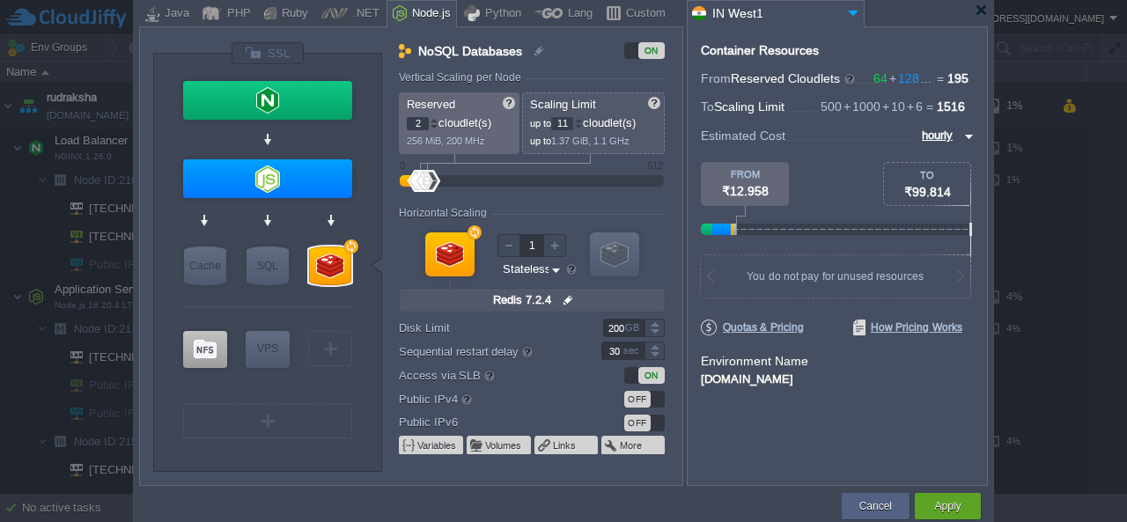
click at [583, 119] on div at bounding box center [578, 120] width 9 height 6
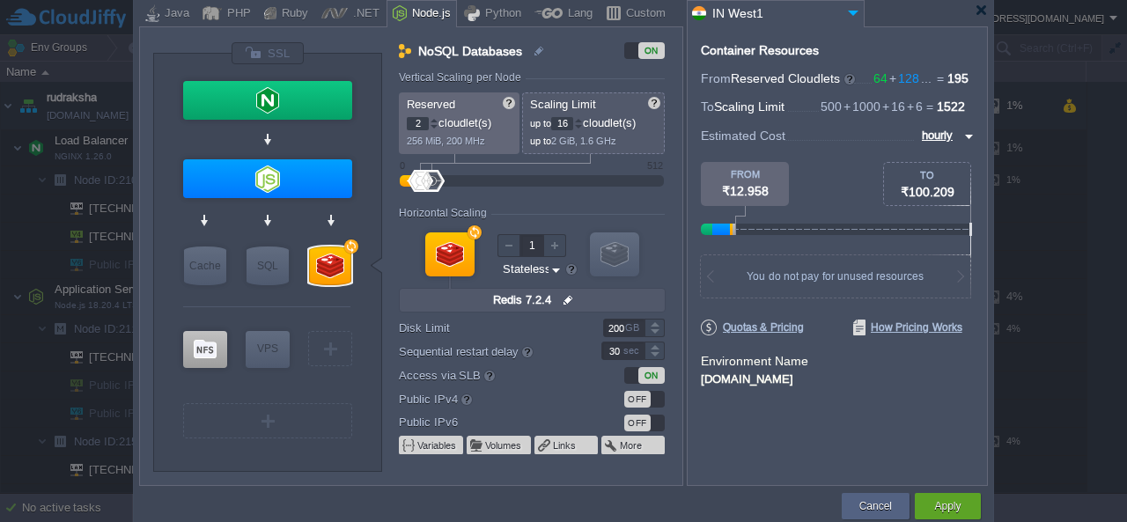
click at [583, 119] on div at bounding box center [578, 120] width 9 height 6
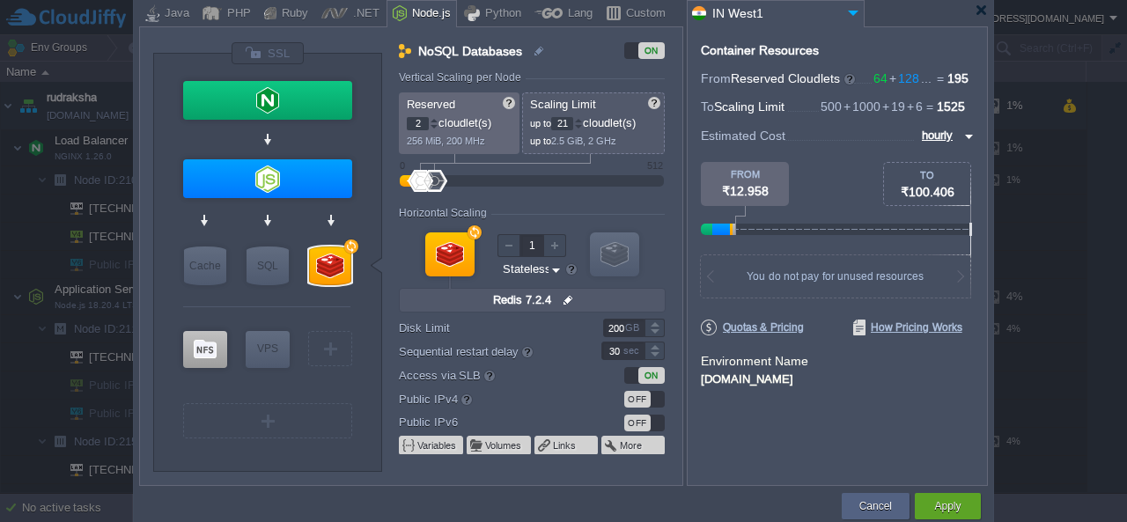
click at [583, 119] on div at bounding box center [578, 120] width 9 height 6
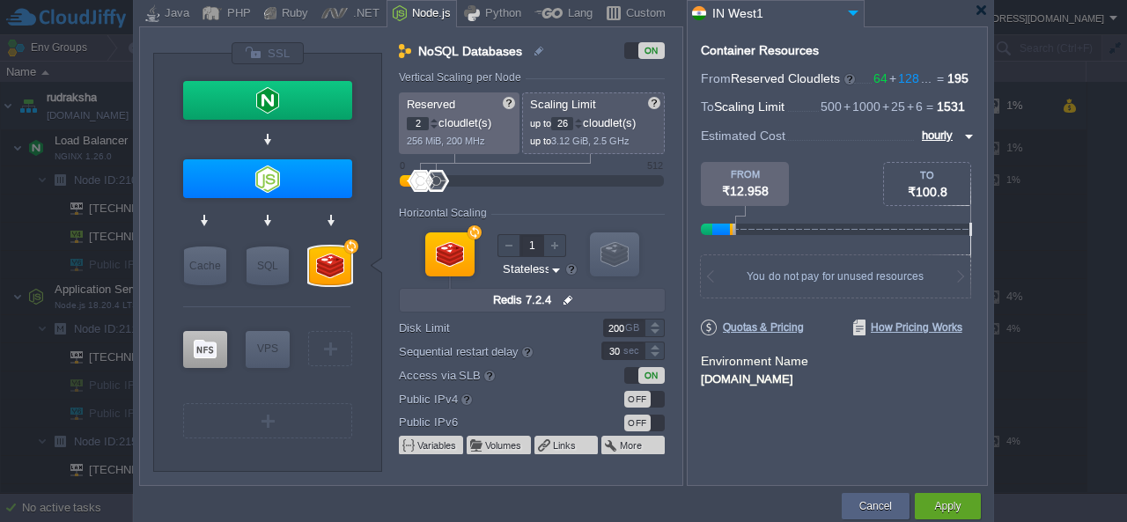
click at [583, 119] on div at bounding box center [578, 120] width 9 height 6
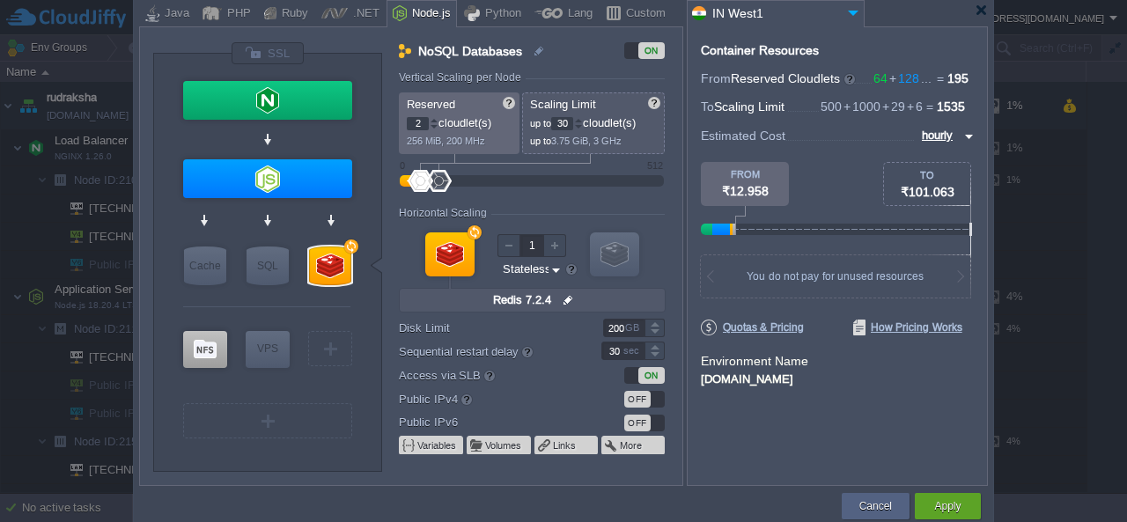
click at [583, 119] on div at bounding box center [578, 120] width 9 height 6
type input "32"
click at [583, 119] on div at bounding box center [578, 120] width 9 height 6
click at [544, 210] on div "Horizontal Scaling" at bounding box center [532, 214] width 266 height 15
click at [564, 302] on img at bounding box center [568, 300] width 18 height 23
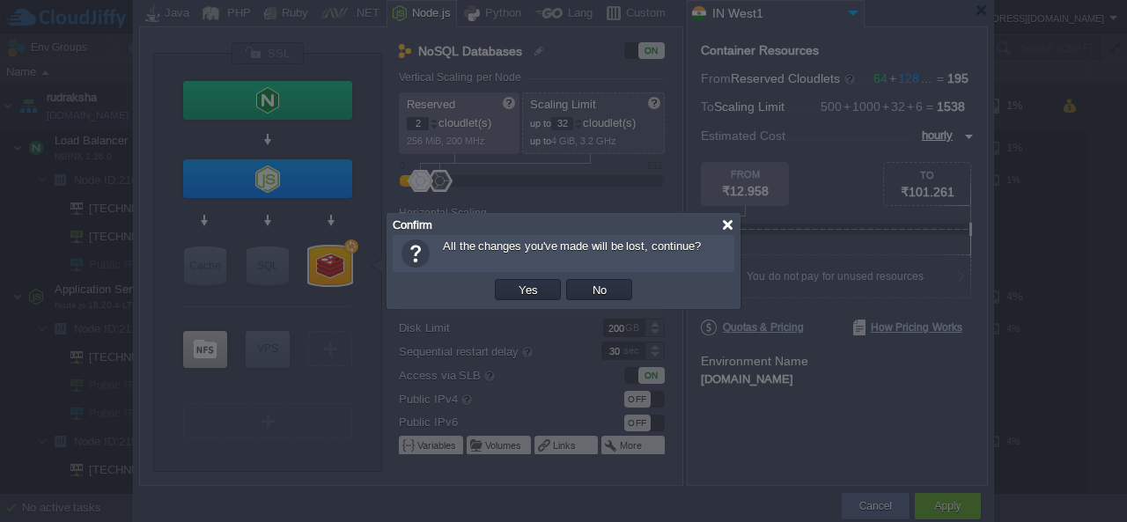
click at [731, 225] on div at bounding box center [727, 224] width 13 height 13
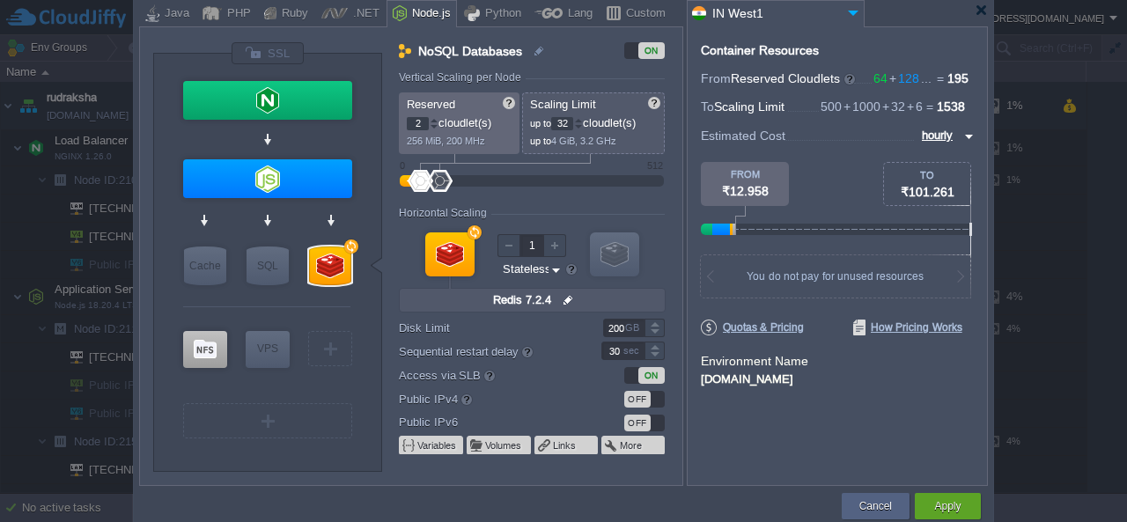
click at [650, 377] on div "ON" at bounding box center [651, 375] width 26 height 17
type input "Node.js 18.20.4 LTS"
click at [433, 121] on div at bounding box center [434, 120] width 9 height 6
click at [435, 128] on div at bounding box center [434, 127] width 9 height 6
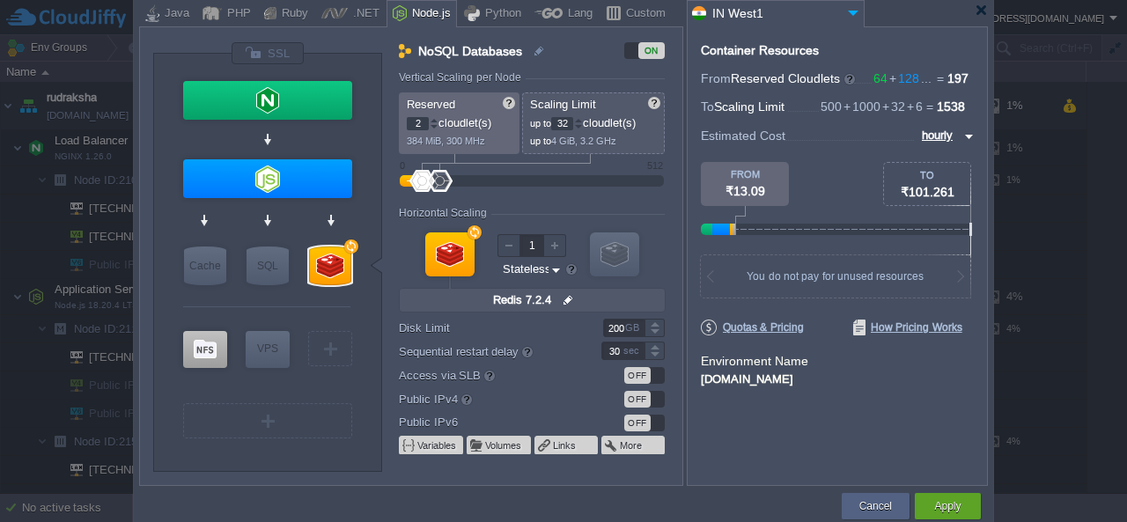
click at [435, 128] on div at bounding box center [434, 127] width 9 height 6
click at [434, 120] on div at bounding box center [434, 120] width 9 height 6
click at [432, 120] on div at bounding box center [434, 120] width 9 height 6
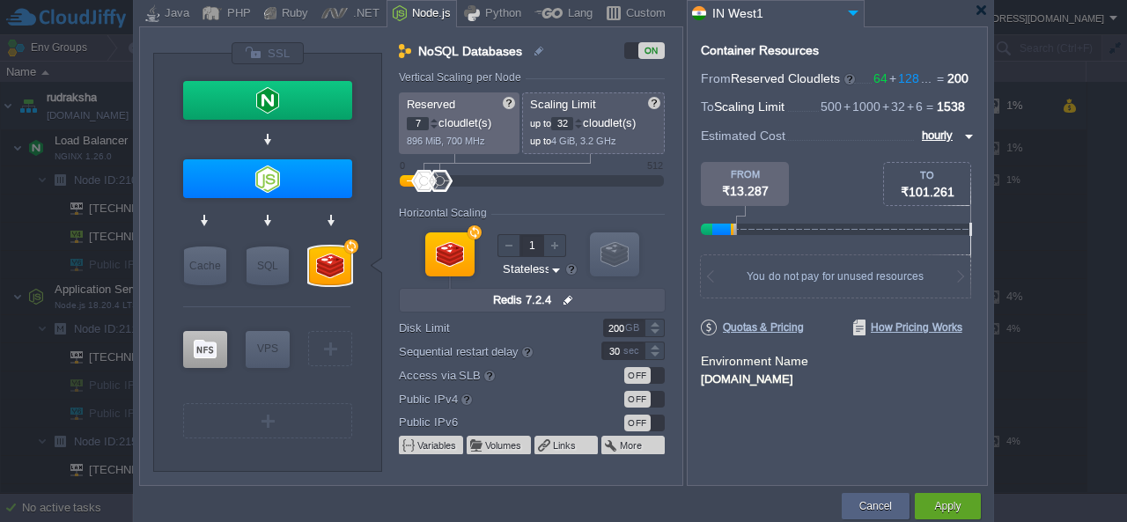
click at [432, 122] on div at bounding box center [434, 120] width 9 height 6
type input "8"
click at [432, 122] on div at bounding box center [434, 120] width 9 height 6
click at [535, 200] on form "Vertical Scaling per Node Reserved 8 cloudlet(s) 1 GiB, 800 MHz Scaling Limit u…" at bounding box center [540, 278] width 283 height 414
click at [945, 135] on input "hourly" at bounding box center [938, 135] width 43 height 19
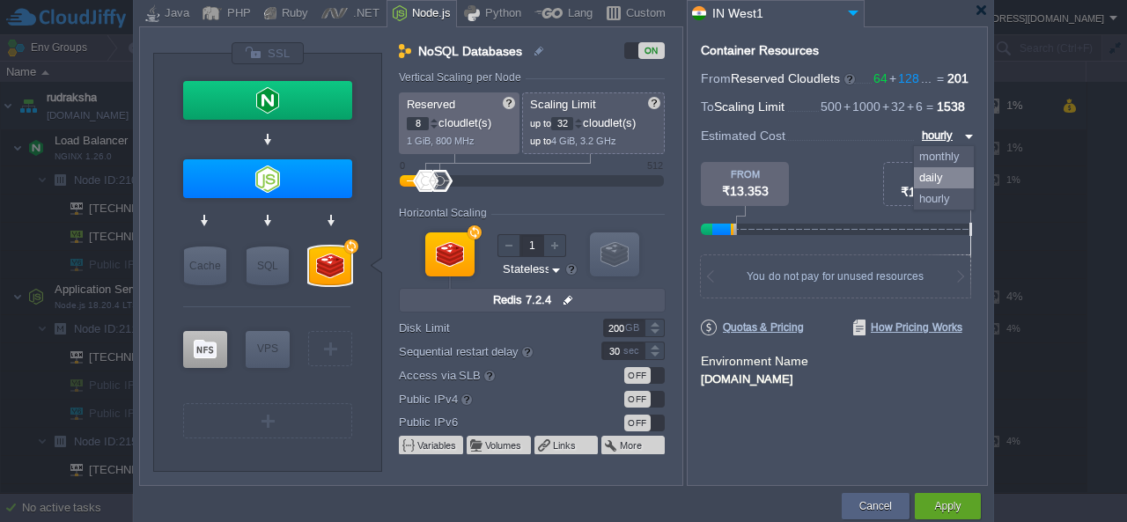
click at [935, 172] on div "daily" at bounding box center [944, 177] width 60 height 21
type input "daily"
click at [846, 139] on span at bounding box center [854, 133] width 139 height 15
click at [437, 124] on div at bounding box center [434, 127] width 9 height 6
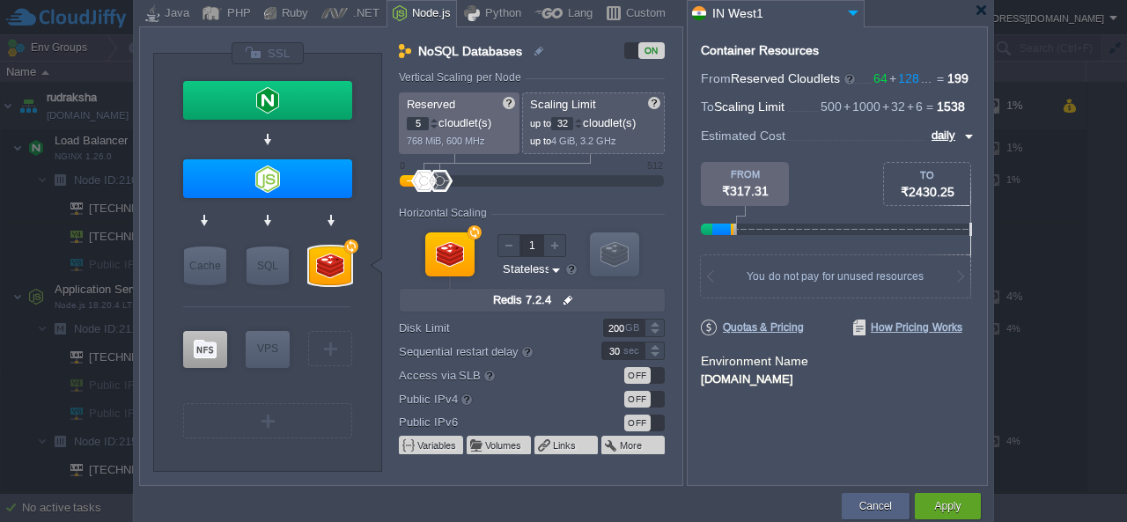
click at [437, 124] on div at bounding box center [434, 127] width 9 height 6
type input "4"
click at [437, 124] on div at bounding box center [434, 127] width 9 height 6
click at [935, 139] on input "daily" at bounding box center [942, 135] width 33 height 19
click at [931, 202] on div "hourly" at bounding box center [944, 198] width 60 height 21
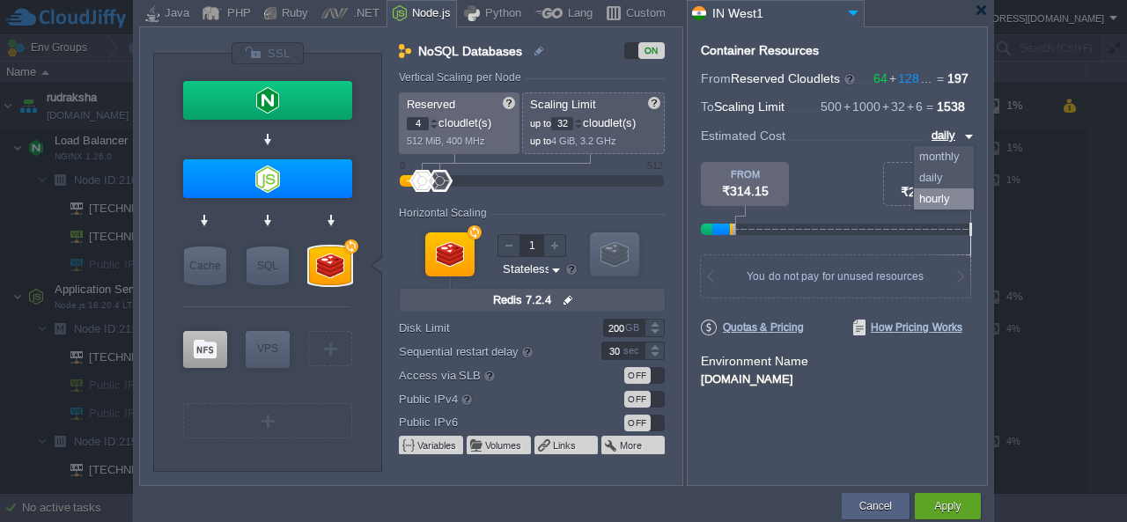
type input "hourly"
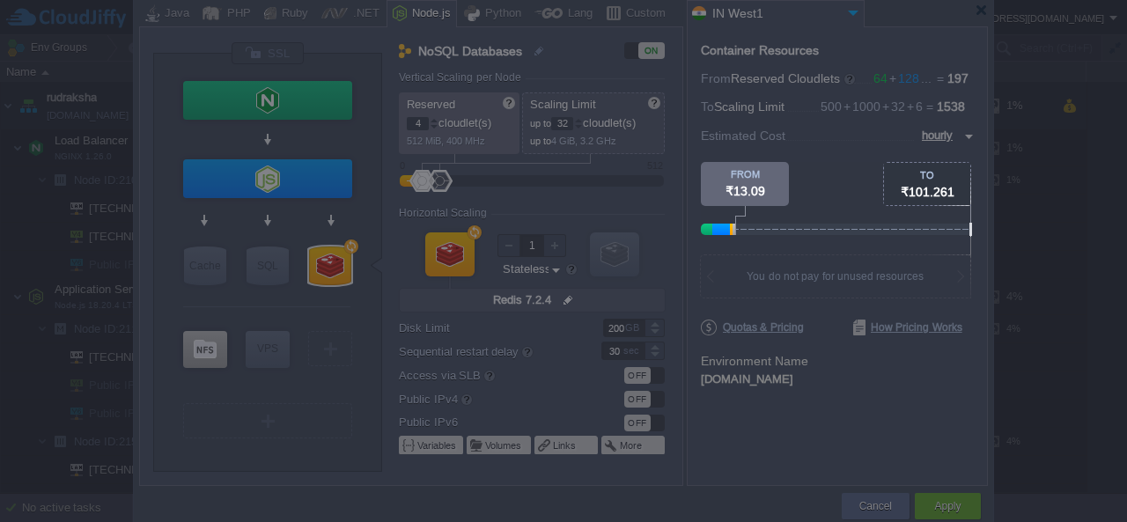
click at [842, 144] on div at bounding box center [914, 81] width 426 height 162
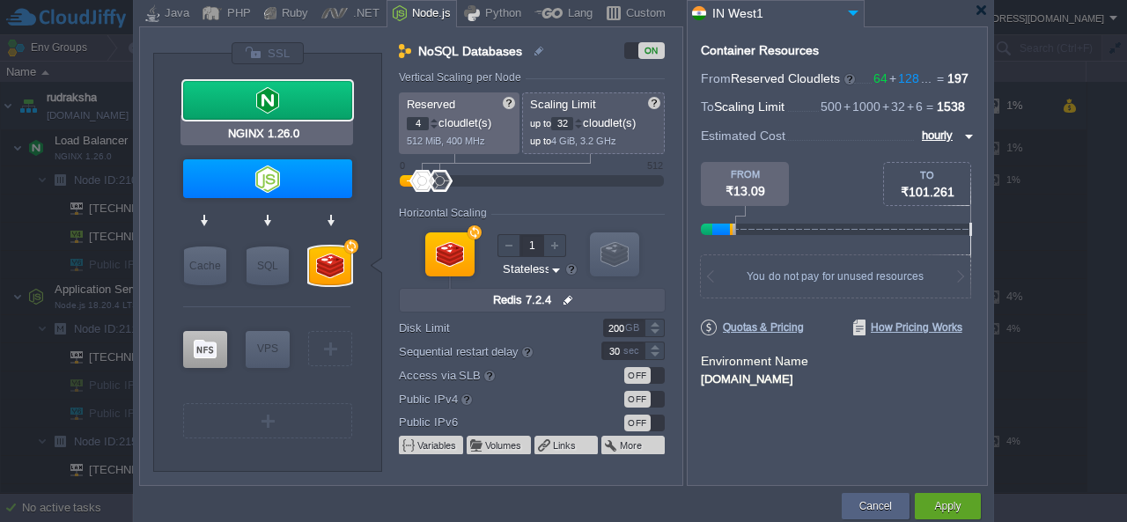
type input "Node.js 18.20.4 LTS"
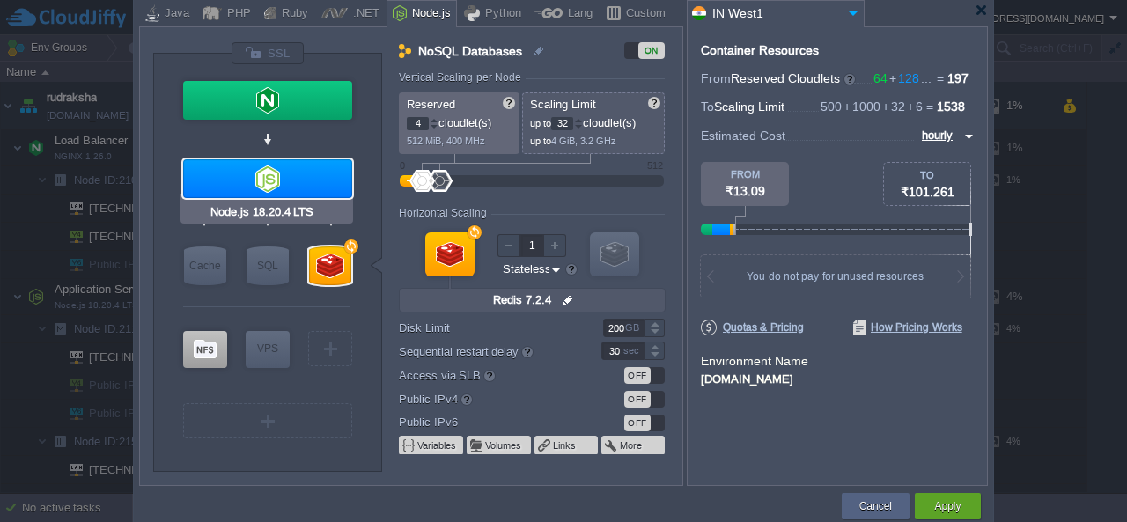
click at [275, 191] on div at bounding box center [267, 178] width 169 height 39
type input "Application Servers"
type input "64"
type input "500"
type input "2"
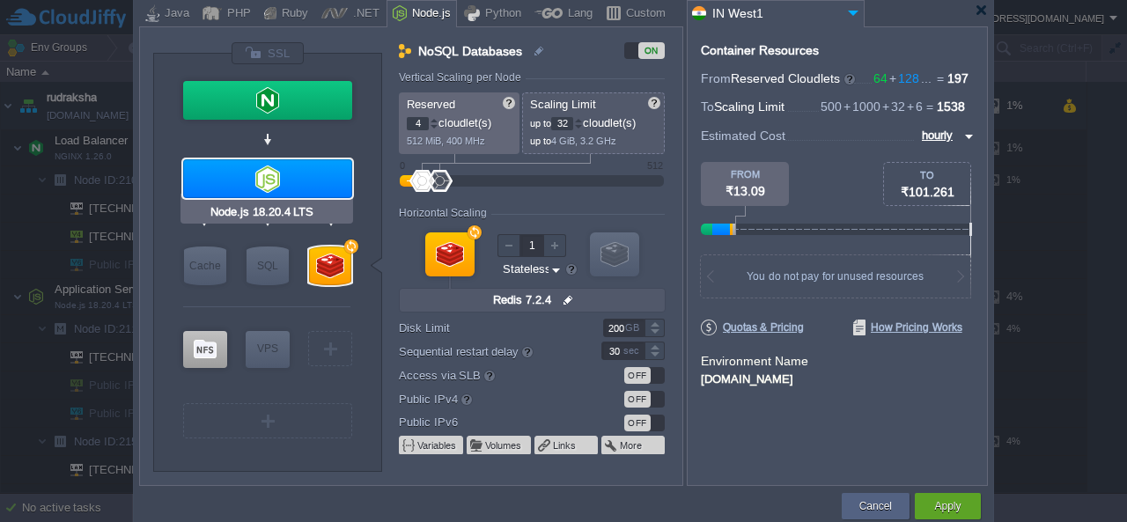
type input "Node.js 18.20...."
type input "null"
type input "18.20.4-pm2"
type input "Stateful"
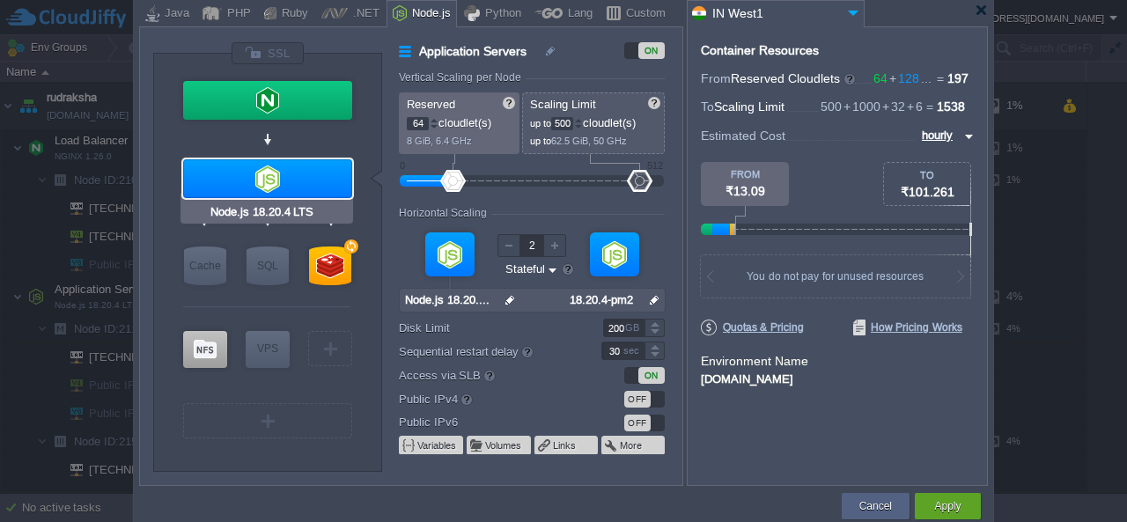
type input "Redis 7.2.4"
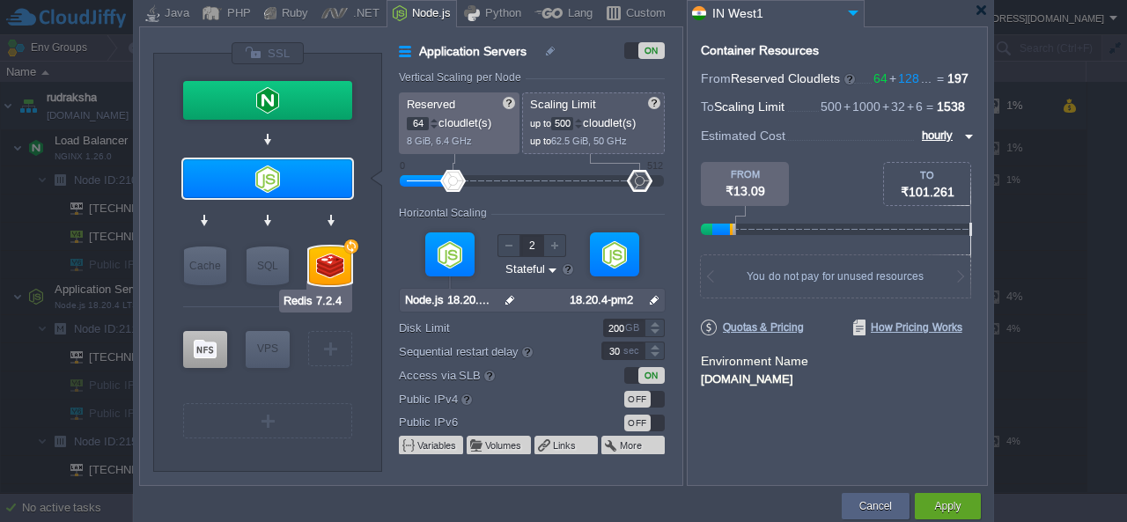
click at [338, 266] on div at bounding box center [330, 266] width 42 height 39
type input "NoSQL Databases"
type input "4"
type input "32"
type input "1"
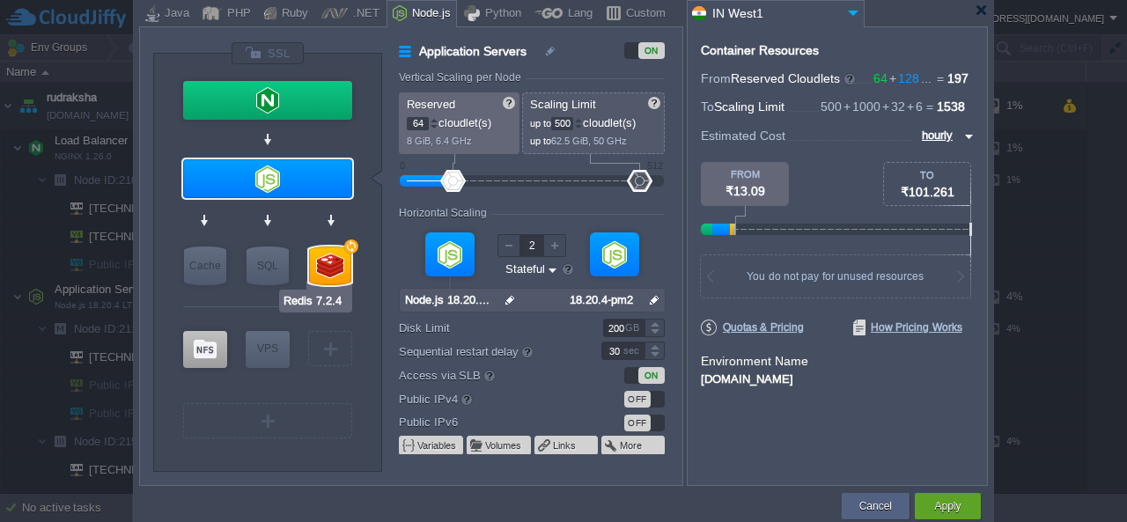
type input "Redis 7.2.4"
type input "null"
type input "7.2.4-almalinux-9"
type input "Stateless"
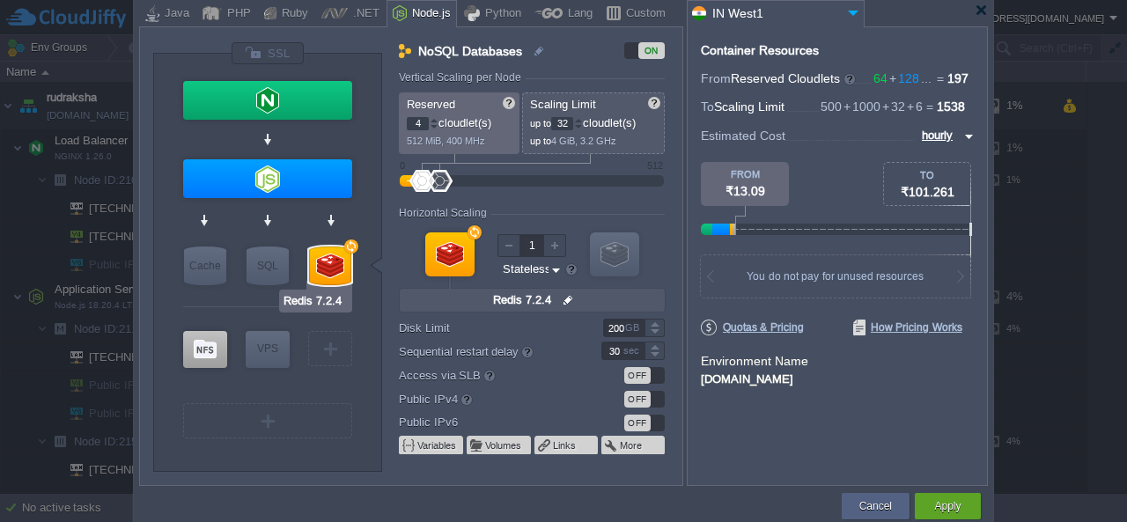
click at [338, 266] on div at bounding box center [330, 266] width 42 height 39
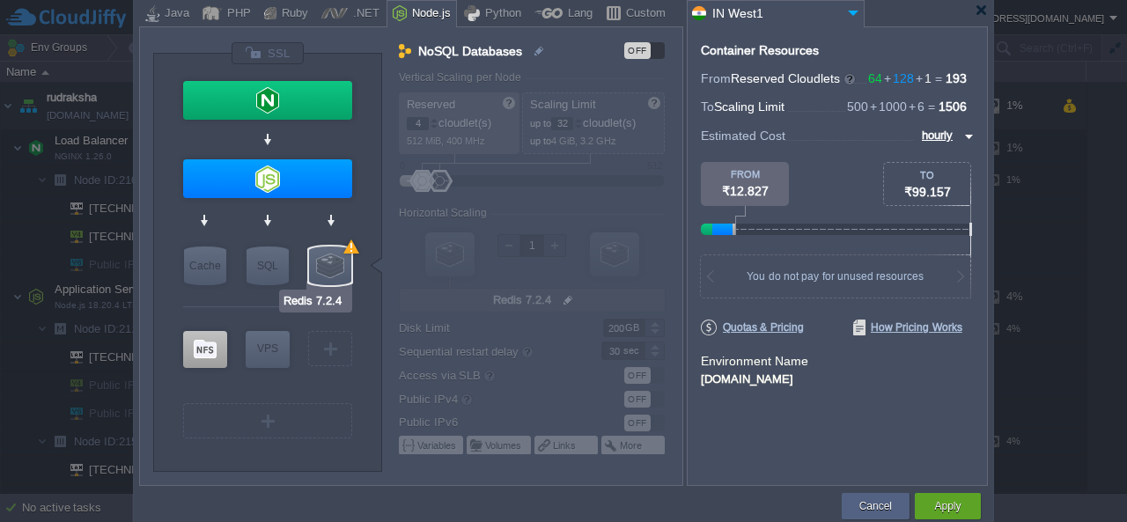
click at [338, 266] on div at bounding box center [330, 266] width 42 height 39
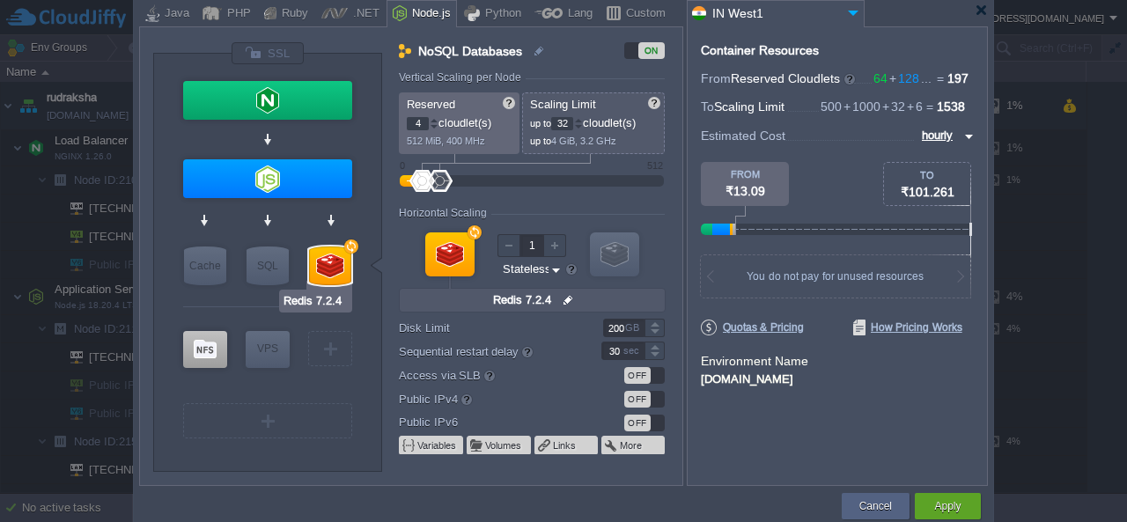
type input "Node.js 18.20.4 LTS"
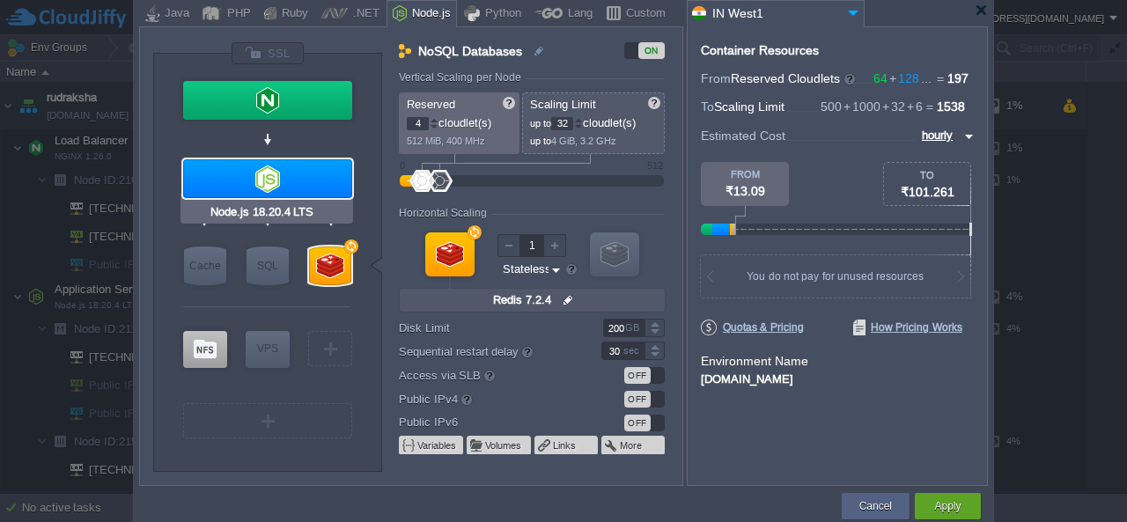
click at [312, 183] on div at bounding box center [267, 178] width 169 height 39
type input "Application Servers"
type input "64"
type input "500"
type input "2"
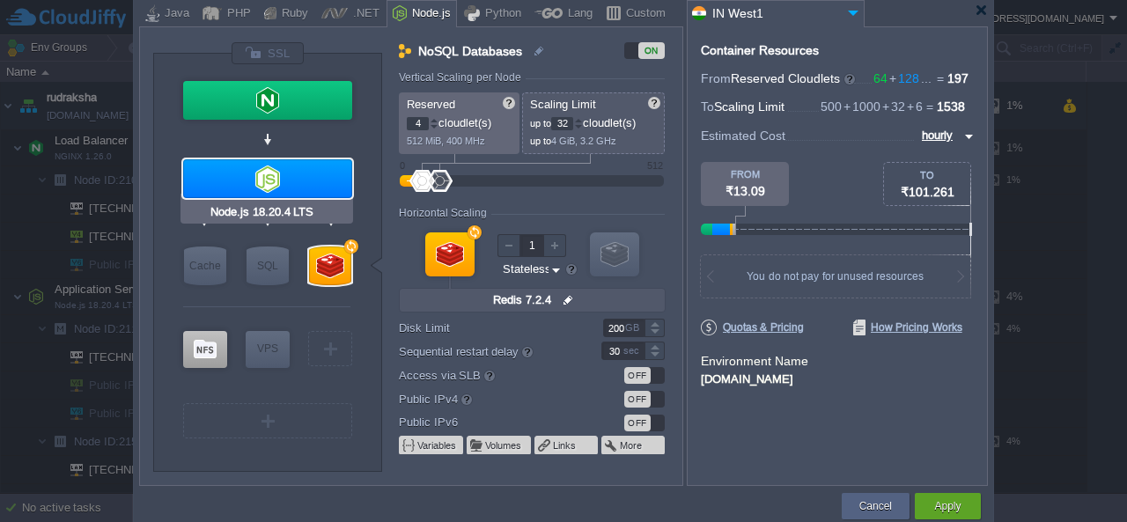
type input "Node.js 18.20...."
type input "null"
type input "18.20.4-pm2"
type input "Stateful"
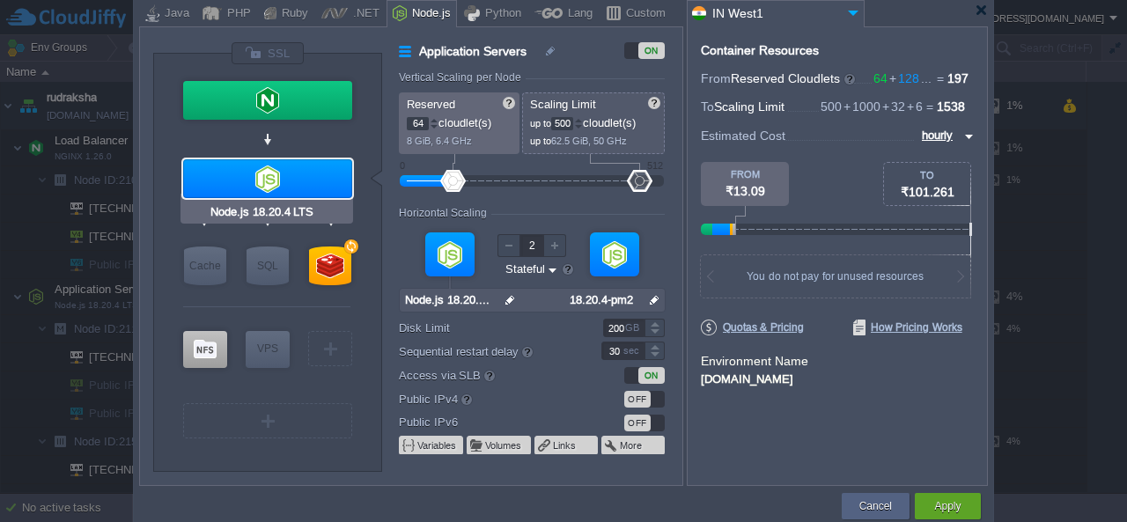
type input "NGINX 1.26.0"
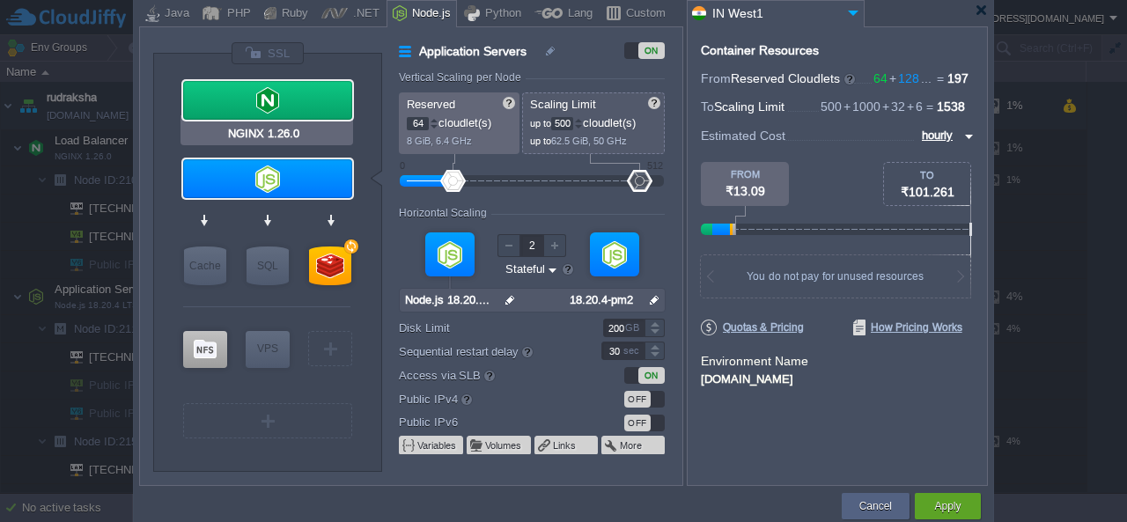
click at [314, 108] on div at bounding box center [267, 100] width 169 height 39
type input "Load Balancer"
type input "1"
type input "NGINX 1.26.0"
type input "null"
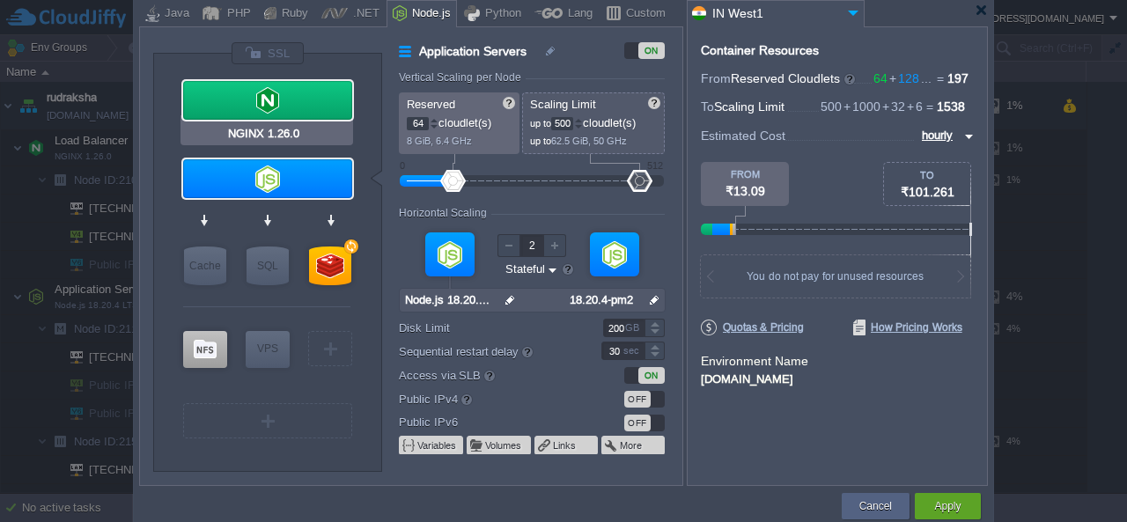
type input "1.26.0-almalin..."
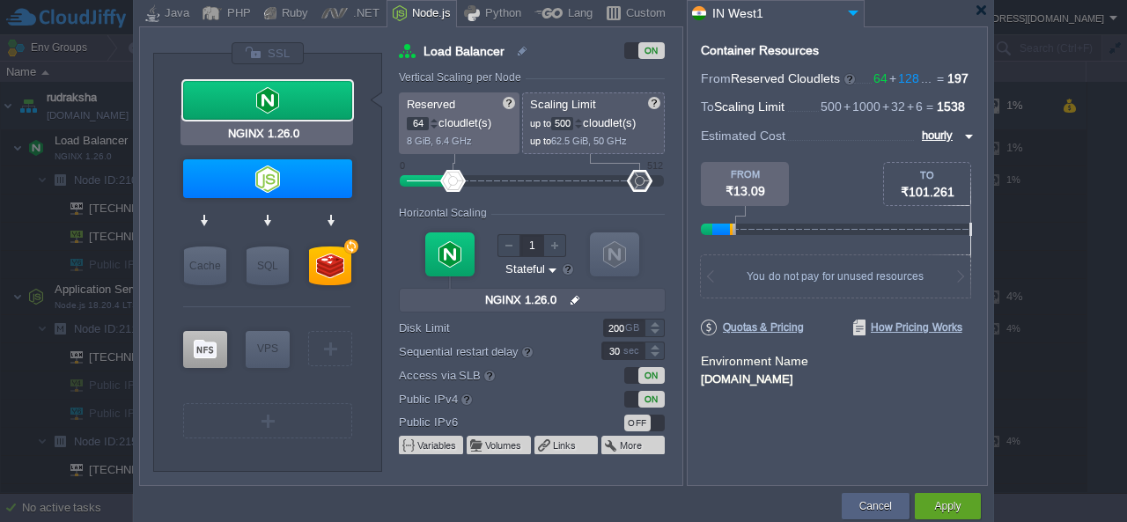
type input "Node.js 18.20.4 LTS"
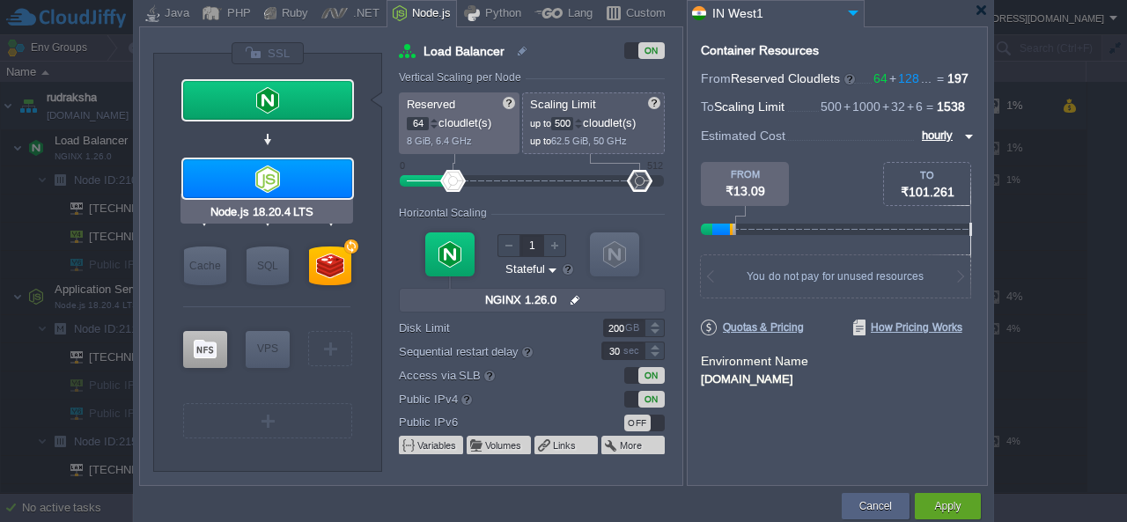
click at [307, 186] on div at bounding box center [267, 178] width 169 height 39
type input "Application Servers"
type input "2"
type input "Node.js 18.20...."
type input "null"
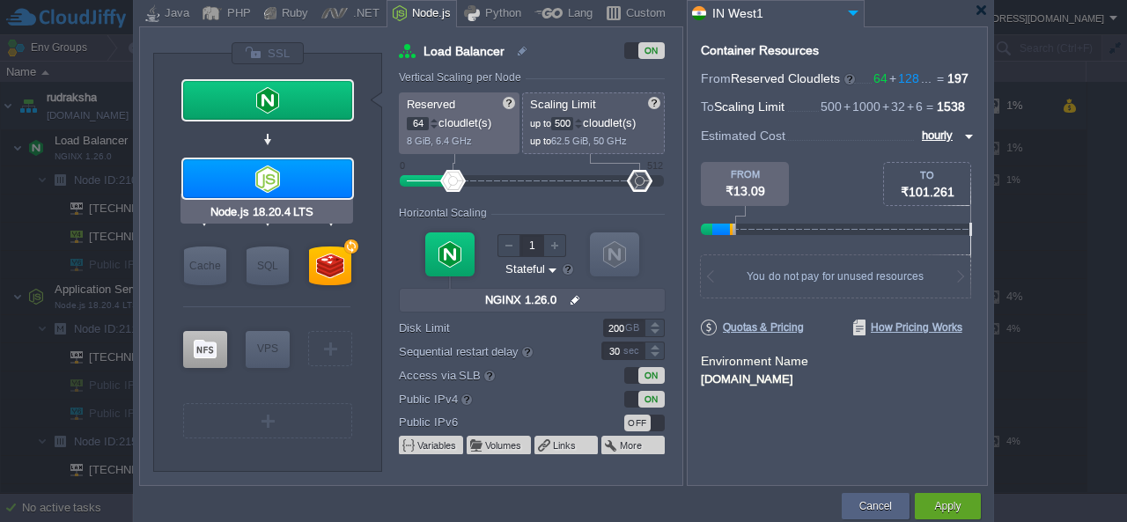
type input "18.20.4-pm2"
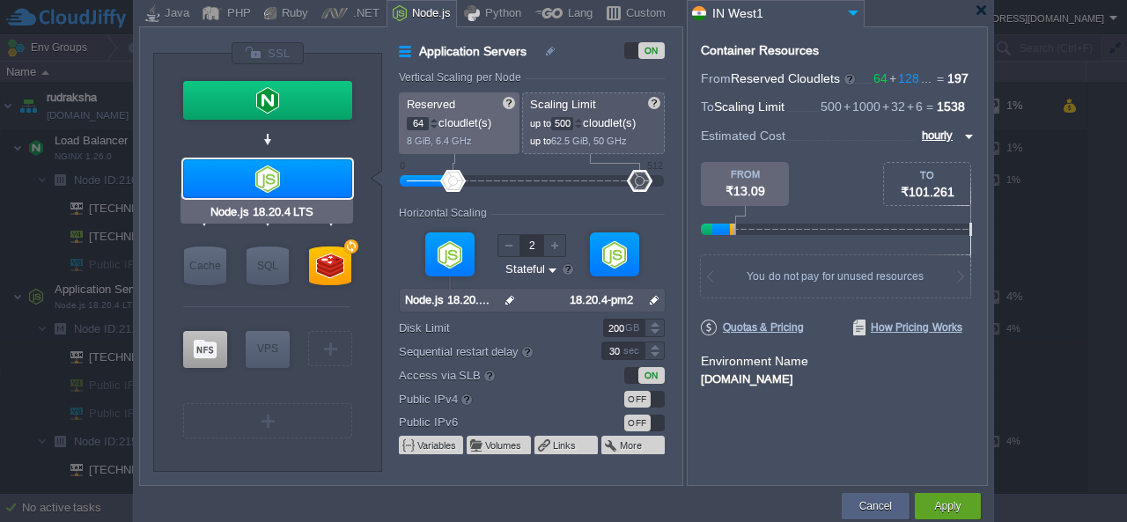
type input "NGINX 1.26.0"
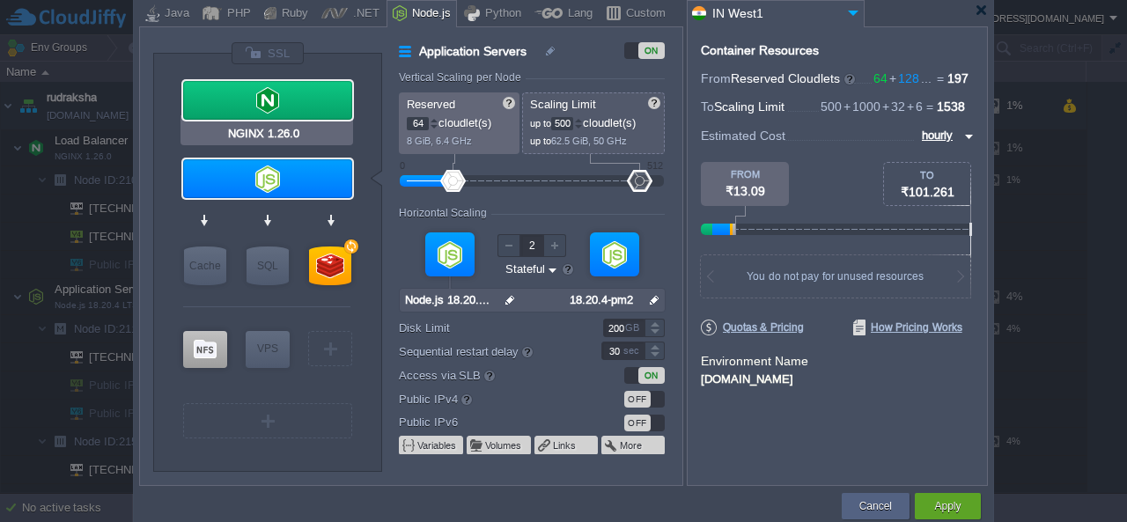
click at [320, 94] on div at bounding box center [267, 100] width 169 height 39
type input "Load Balancer"
type input "1"
type input "NGINX 1.26.0"
type input "null"
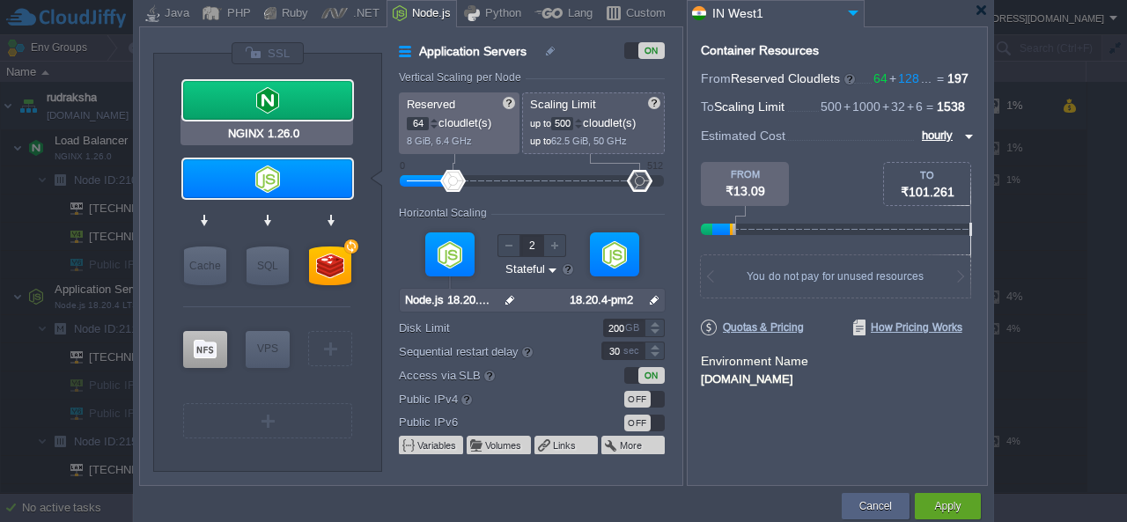
type input "1.26.0-almalin..."
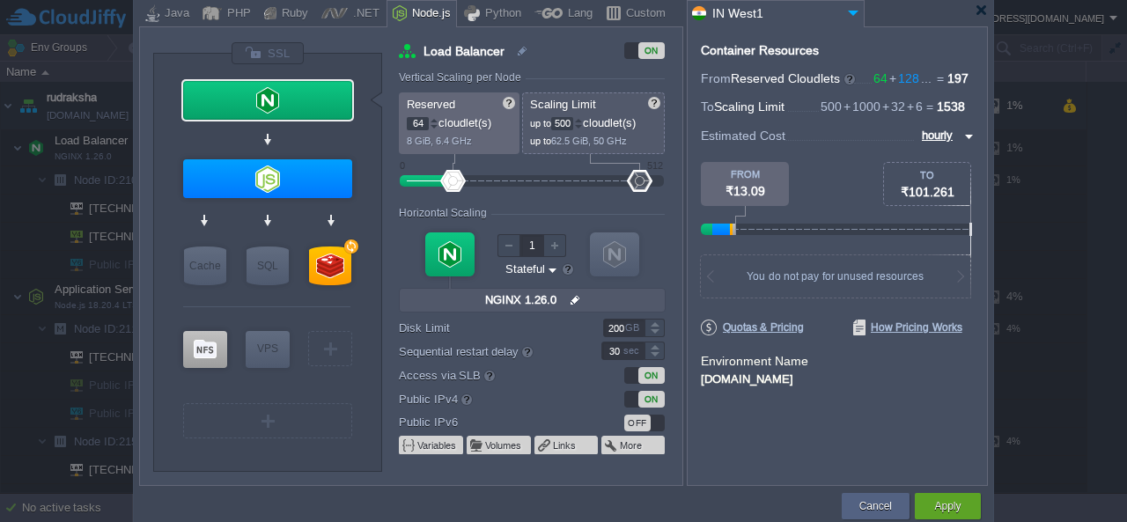
click at [981, 20] on div at bounding box center [563, 11] width 849 height 32
click at [979, 13] on div at bounding box center [981, 10] width 13 height 13
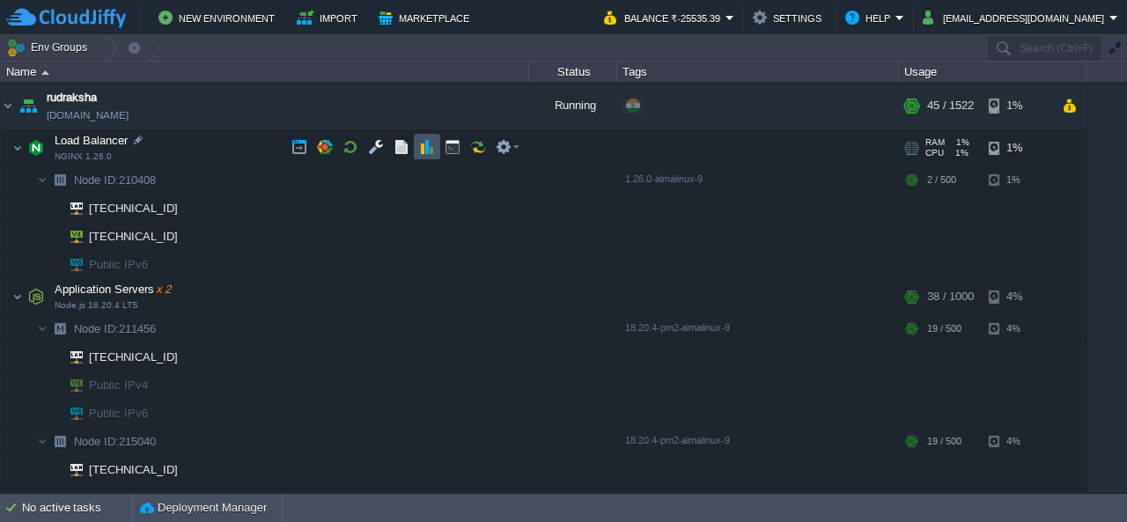
click at [424, 147] on button "button" at bounding box center [427, 147] width 16 height 16
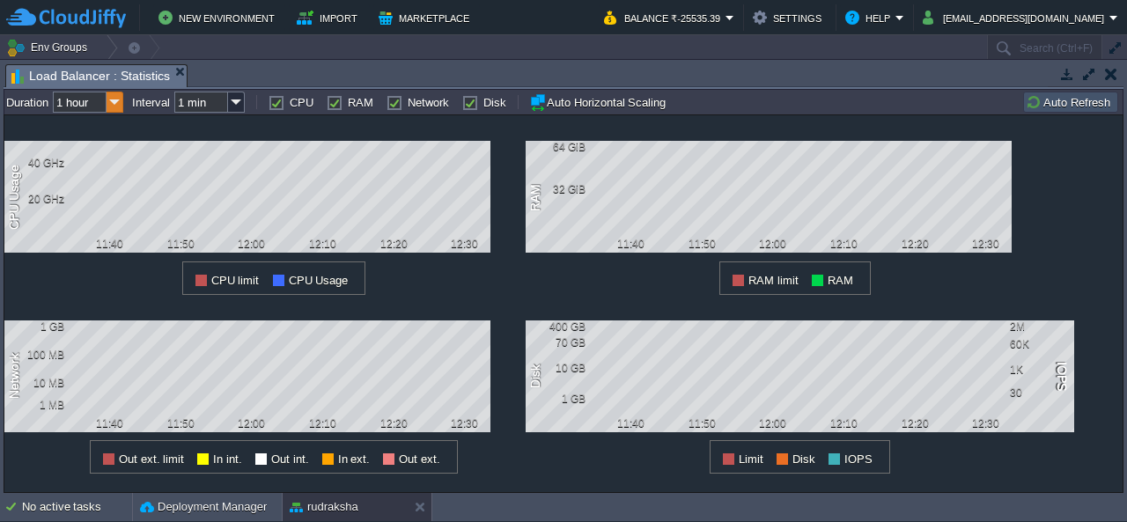
click at [116, 98] on img at bounding box center [115, 102] width 17 height 21
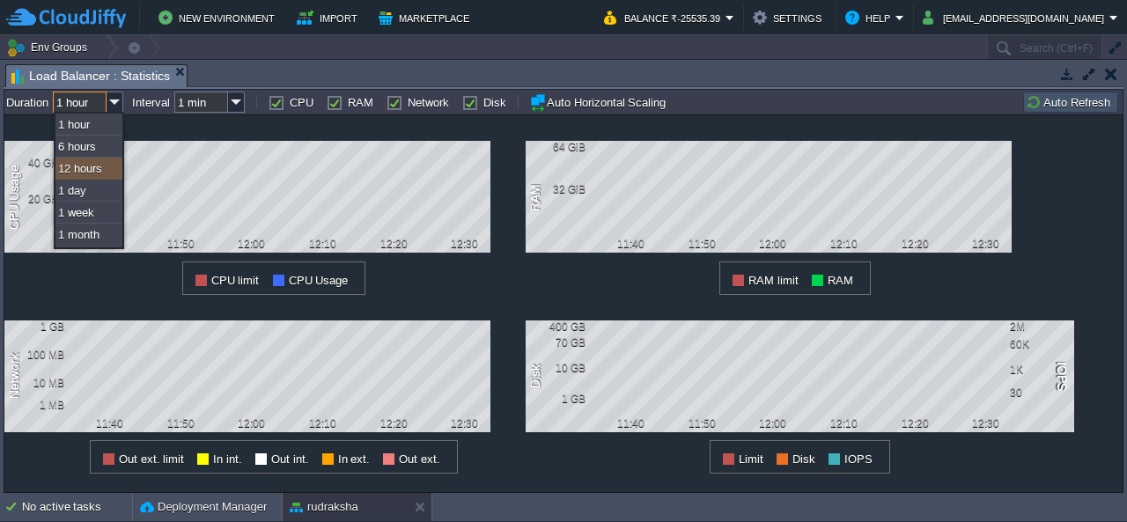
click at [94, 169] on div "12 hours" at bounding box center [88, 169] width 67 height 22
type input "12 hours"
type input "1 hour"
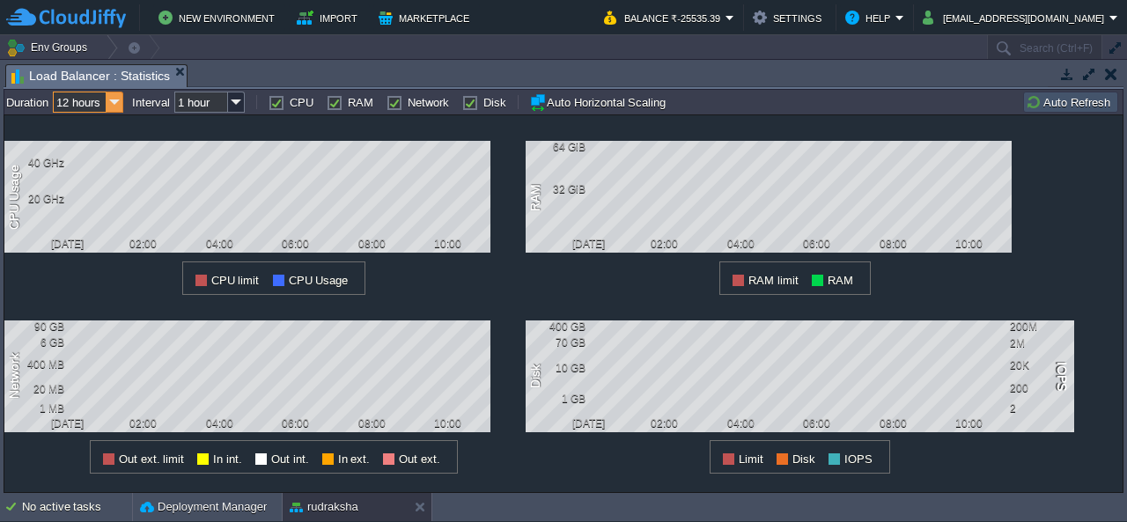
click at [111, 97] on img at bounding box center [115, 102] width 17 height 21
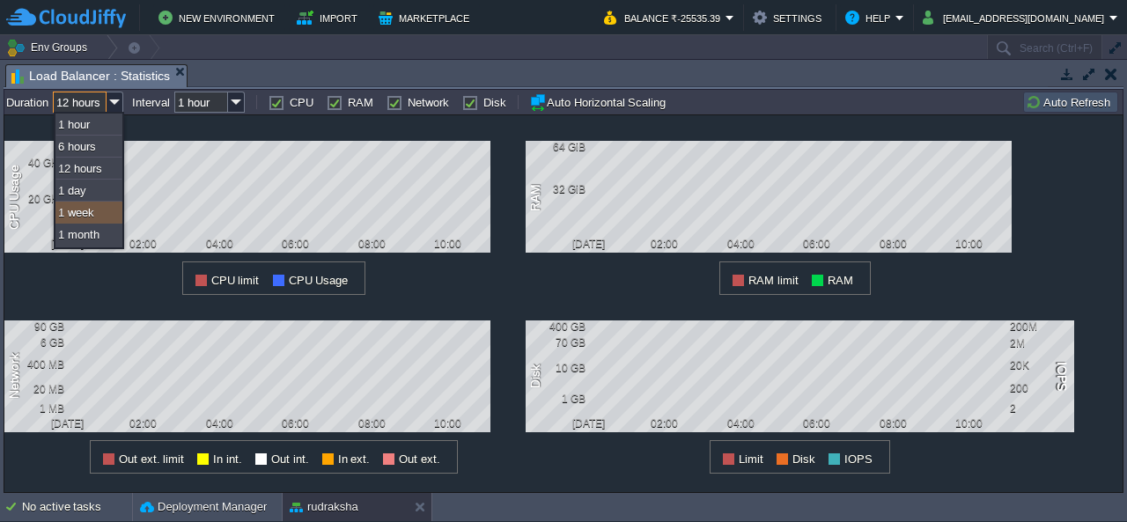
click at [82, 207] on div "1 week" at bounding box center [88, 213] width 67 height 22
type input "1 week"
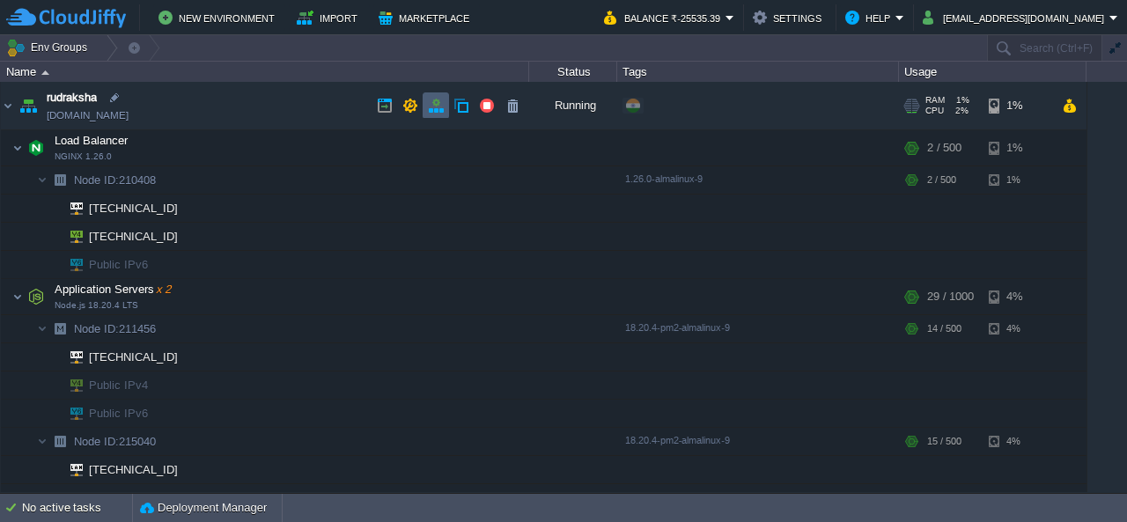
click at [436, 114] on td at bounding box center [436, 105] width 26 height 26
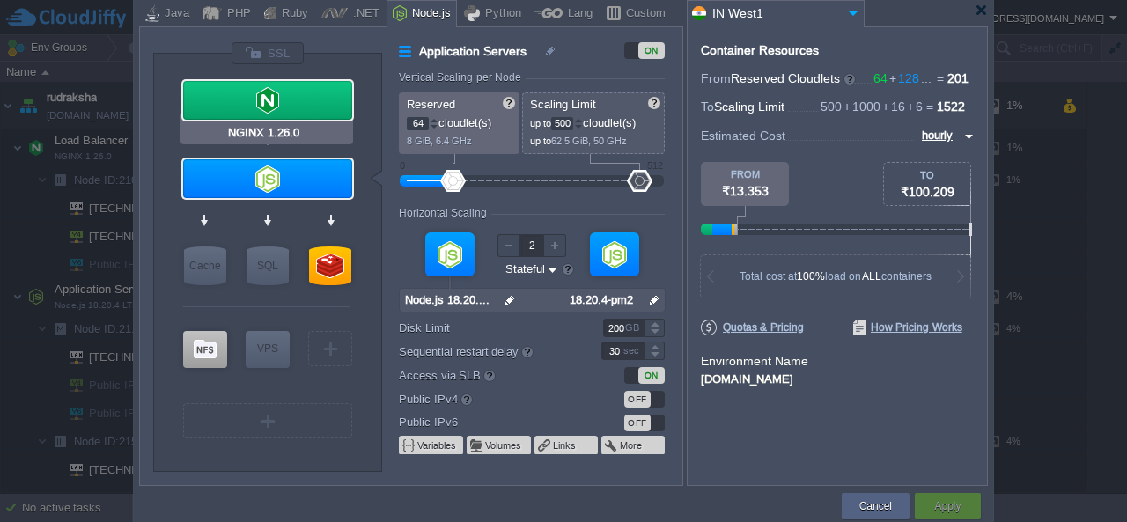
click at [299, 104] on div at bounding box center [267, 100] width 169 height 39
type input "Load Balancer"
type input "1"
type input "NGINX 1.26.0"
type input "null"
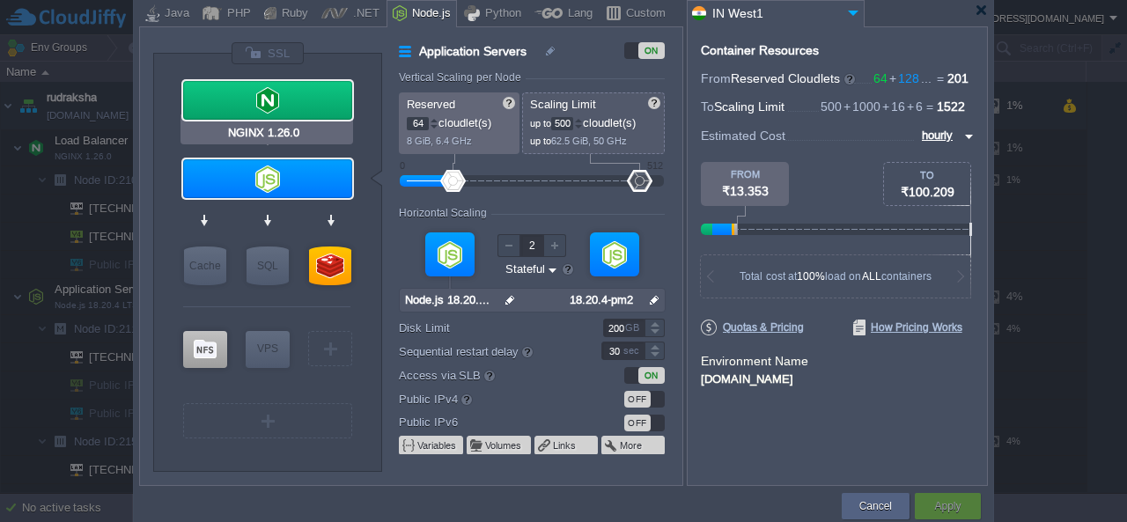
type input "1.26.0-almalin..."
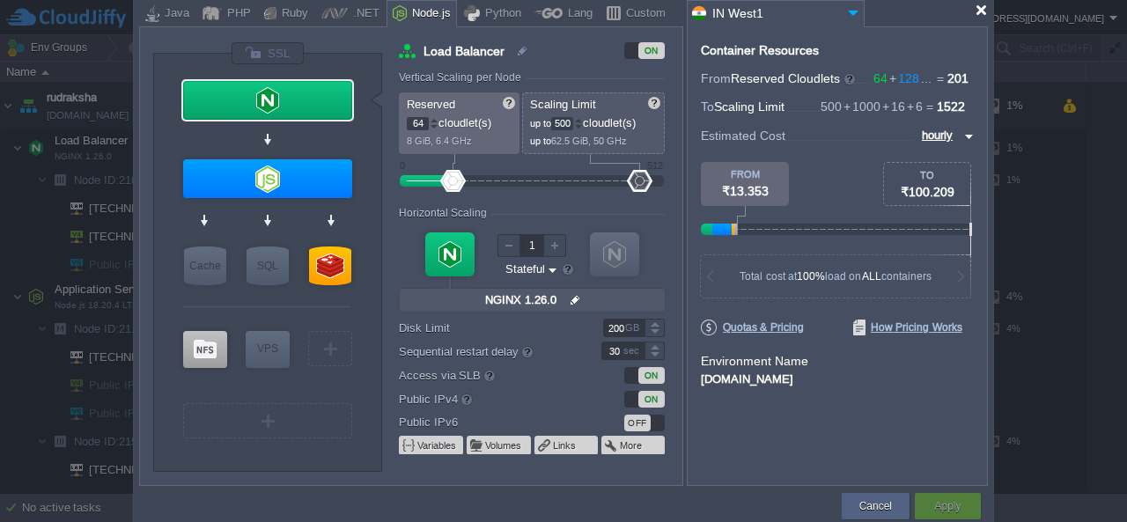
click at [979, 11] on div at bounding box center [981, 10] width 13 height 13
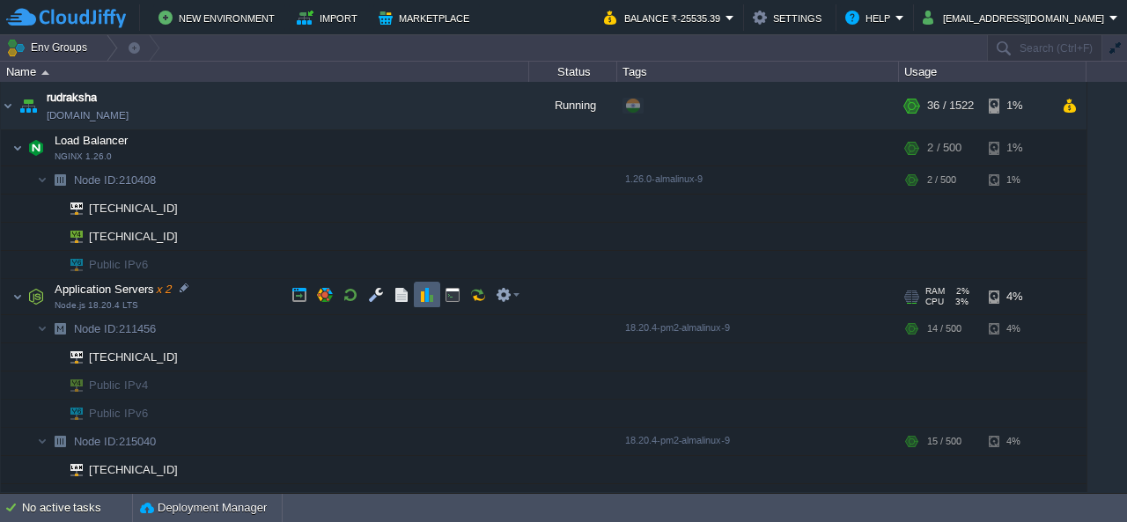
click at [424, 298] on button "button" at bounding box center [427, 295] width 16 height 16
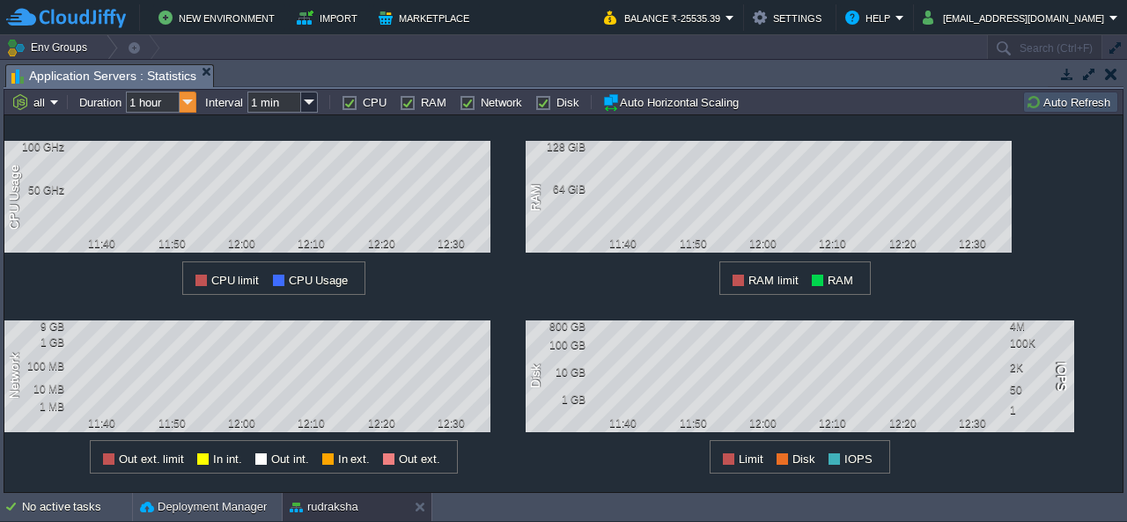
click at [187, 100] on img at bounding box center [188, 102] width 17 height 21
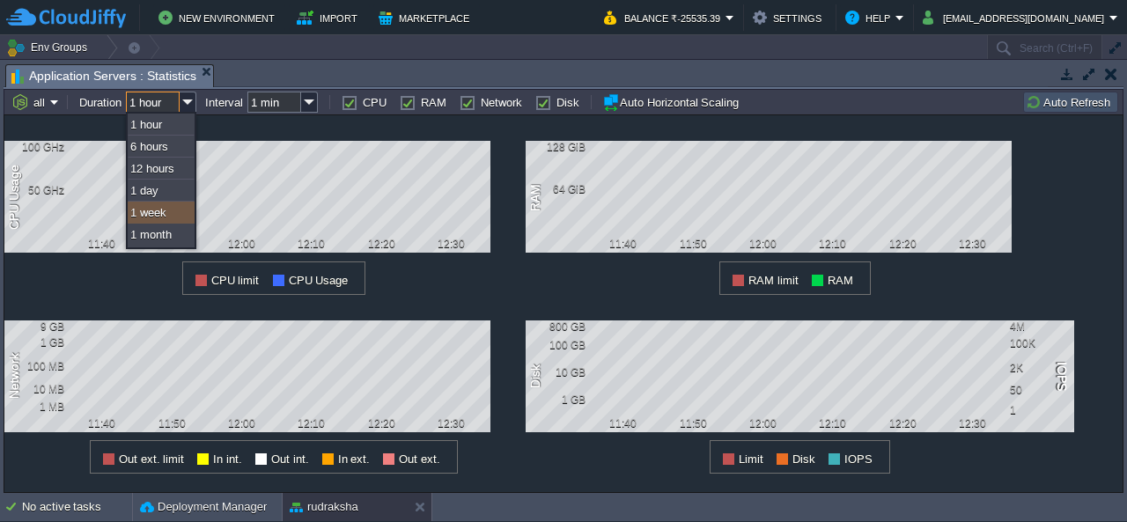
click at [167, 209] on div "1 week" at bounding box center [161, 213] width 67 height 22
type input "1 week"
type input "1 hour"
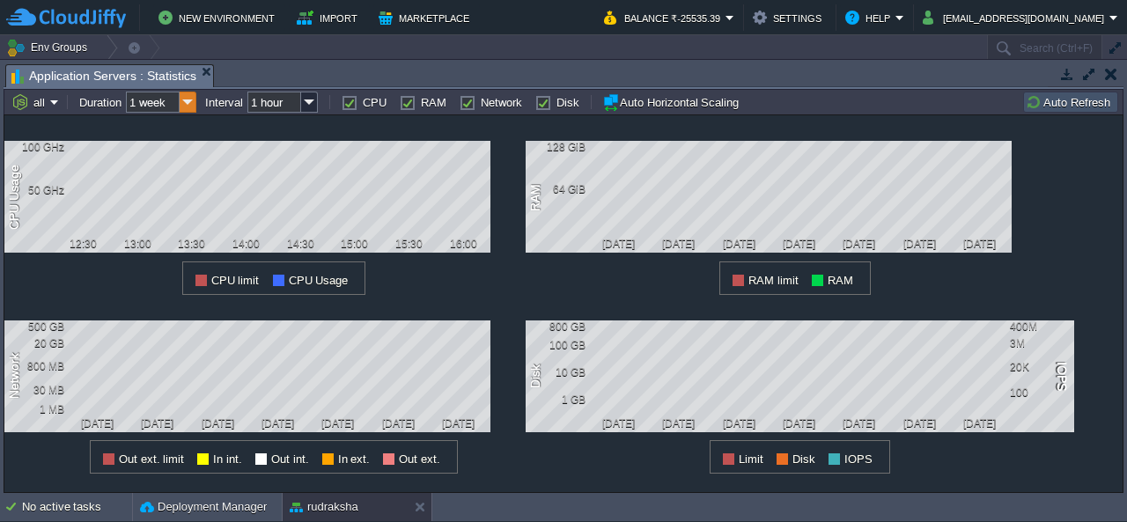
click at [194, 99] on img at bounding box center [188, 102] width 17 height 21
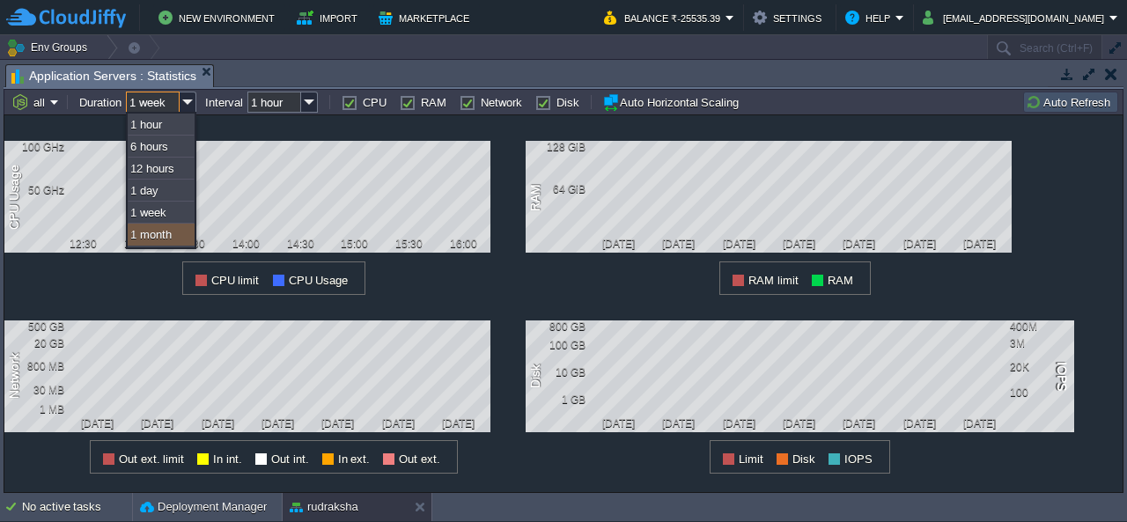
click at [166, 235] on div "1 month" at bounding box center [161, 235] width 67 height 22
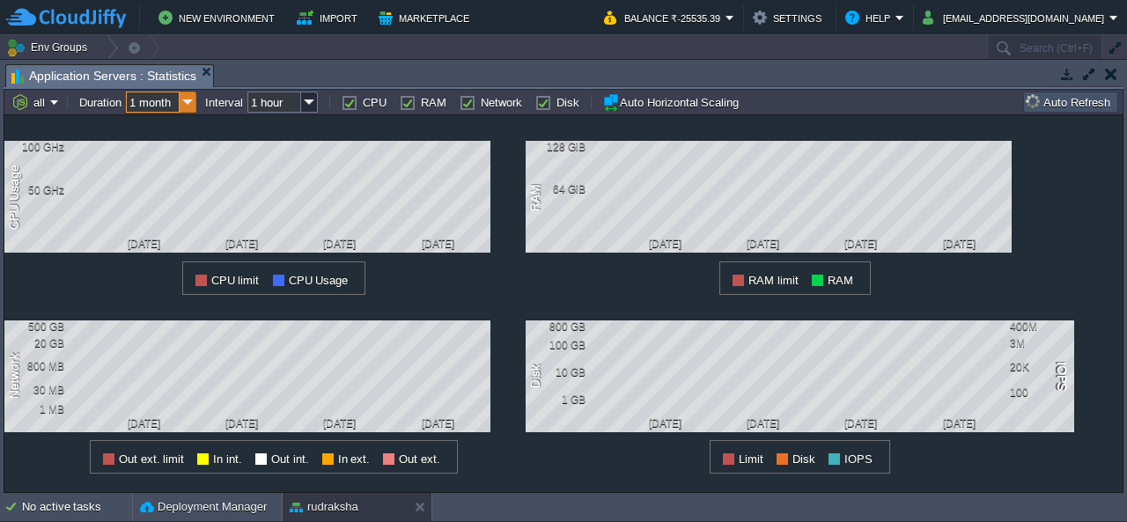
click at [182, 100] on img at bounding box center [188, 102] width 17 height 21
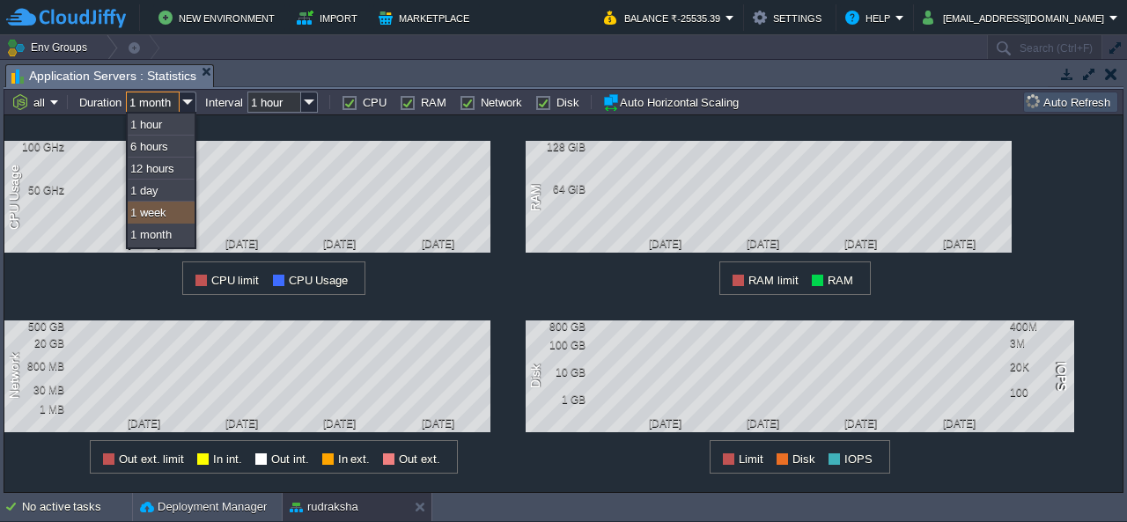
click at [165, 212] on div "1 week" at bounding box center [161, 213] width 67 height 22
type input "1 week"
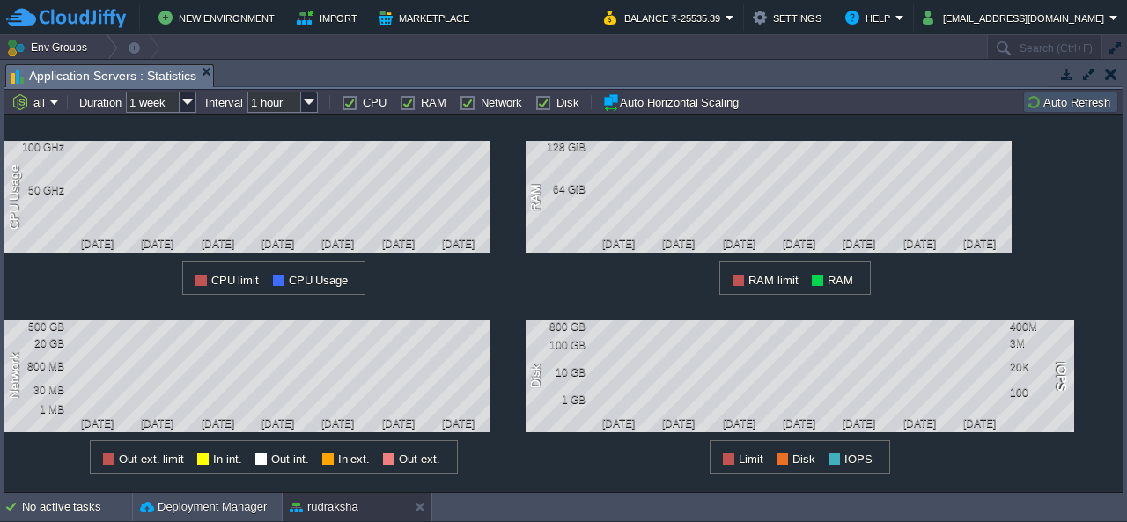
click at [1108, 75] on button "button" at bounding box center [1111, 74] width 12 height 16
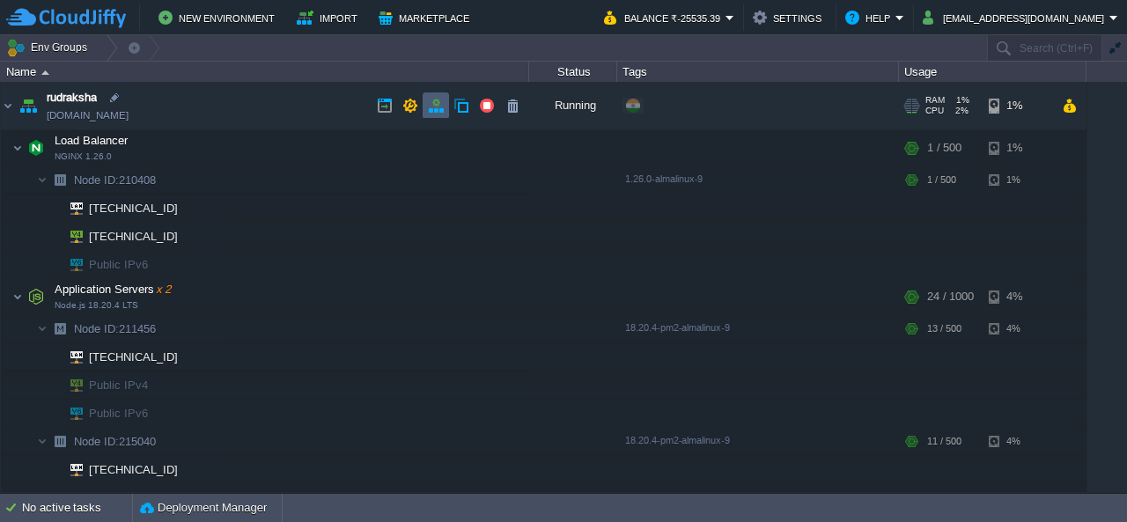
click at [439, 112] on button "button" at bounding box center [436, 106] width 16 height 16
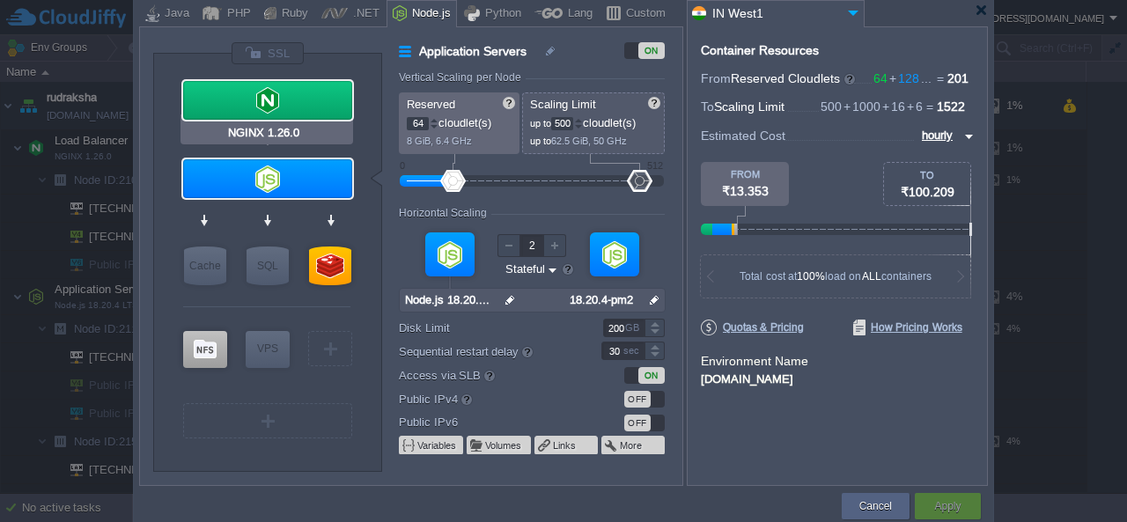
click at [284, 87] on div at bounding box center [267, 100] width 169 height 39
type input "Load Balancer"
type input "1"
type input "NGINX 1.26.0"
type input "null"
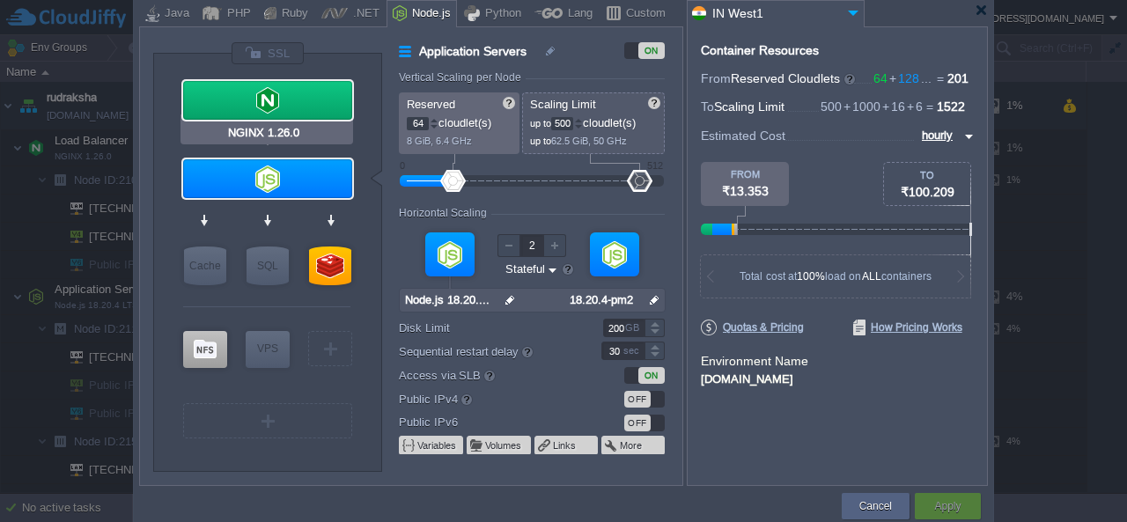
type input "1.26.0-almalin..."
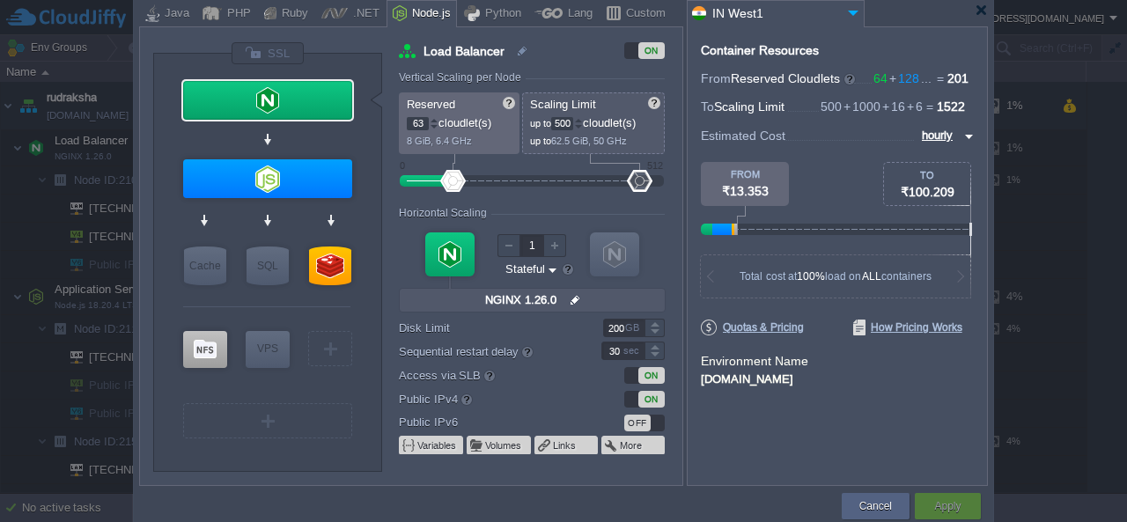
click at [435, 128] on div at bounding box center [434, 127] width 9 height 6
click at [424, 122] on input "60" at bounding box center [418, 123] width 22 height 13
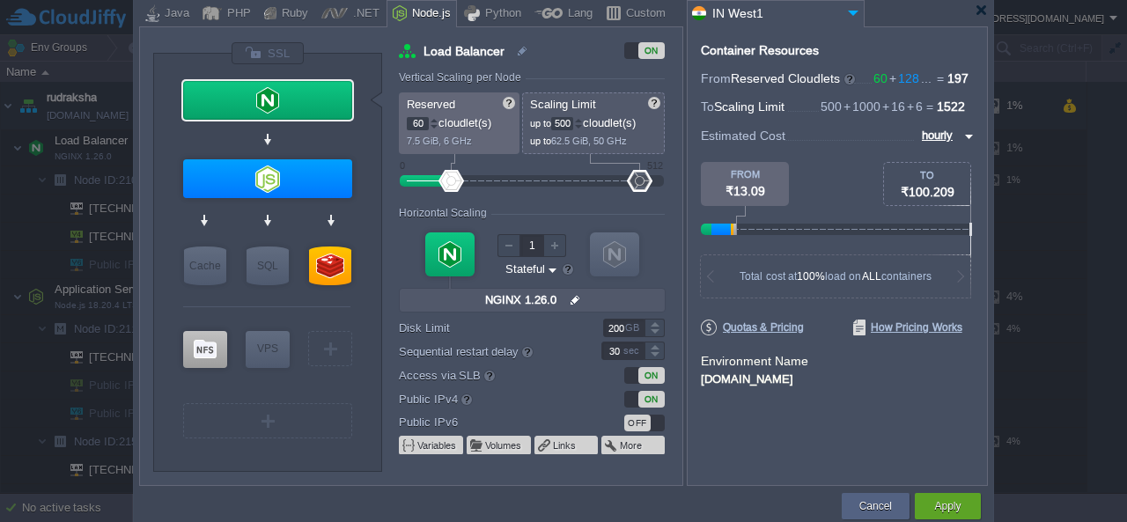
type input "6"
type input "8"
click at [506, 96] on span at bounding box center [509, 103] width 14 height 14
click at [567, 127] on input "500" at bounding box center [562, 123] width 22 height 13
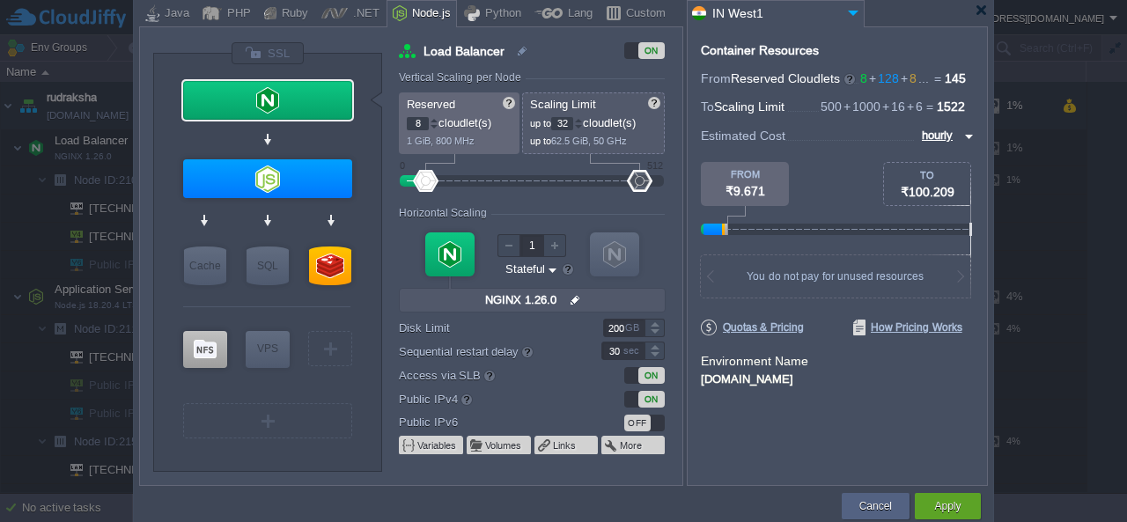
type input "32"
click at [599, 73] on div "Vertical Scaling per Node" at bounding box center [532, 78] width 266 height 15
click at [981, 13] on div at bounding box center [981, 10] width 13 height 13
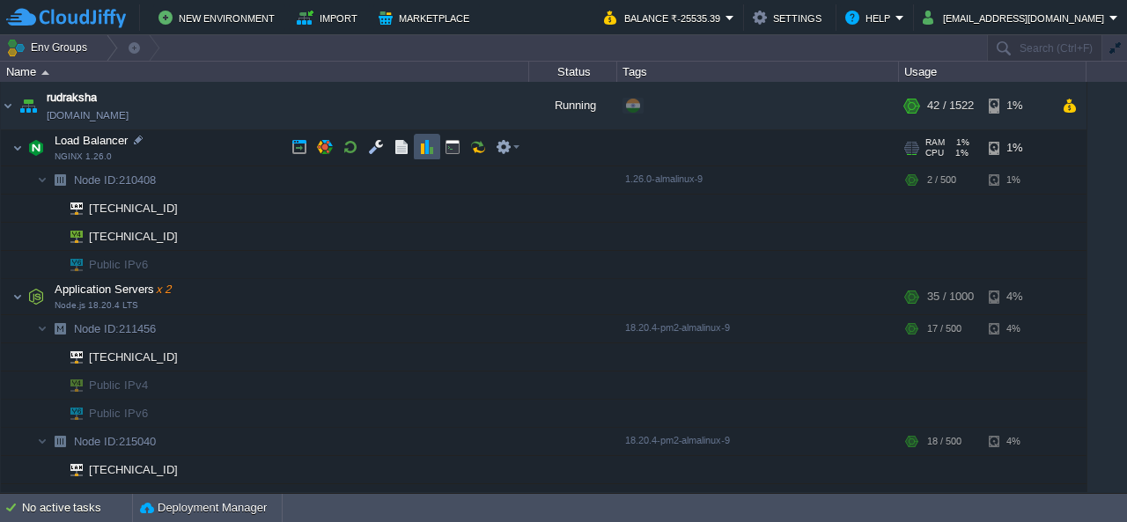
click at [419, 152] on button "button" at bounding box center [427, 147] width 16 height 16
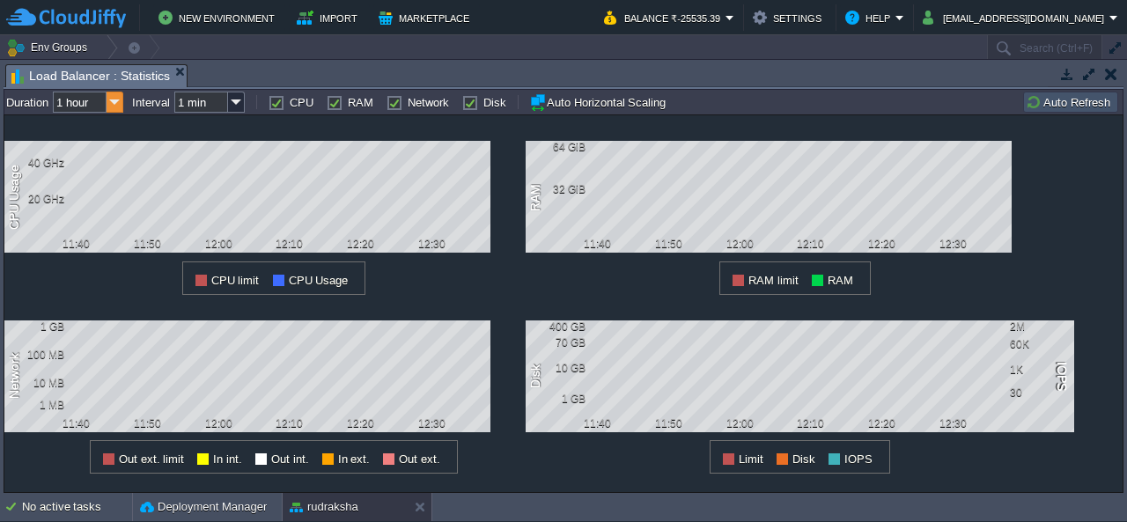
click at [114, 102] on img at bounding box center [115, 102] width 17 height 21
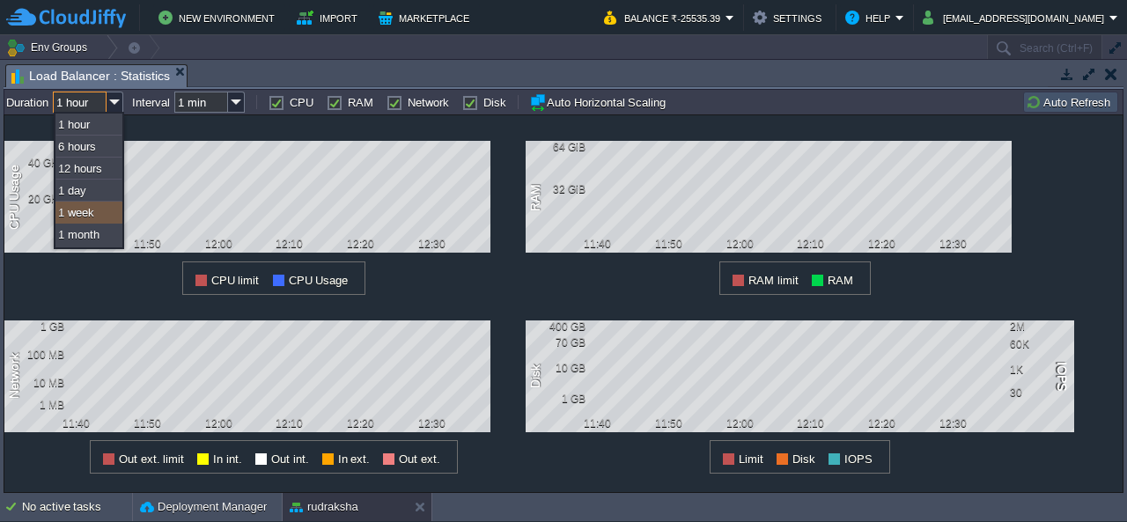
click at [88, 212] on div "1 week" at bounding box center [88, 213] width 67 height 22
type input "1 week"
type input "1 hour"
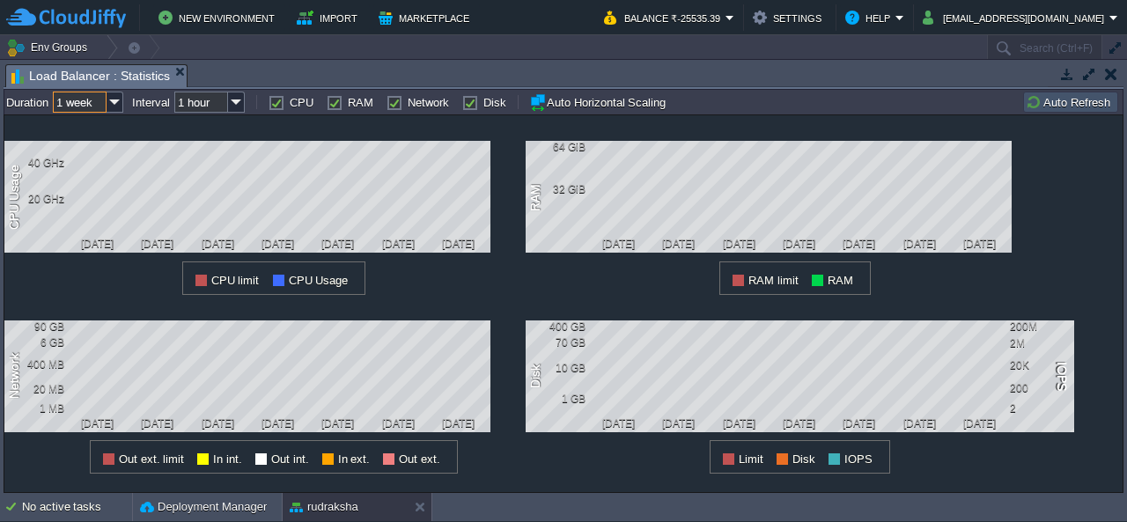
click at [1111, 75] on button "button" at bounding box center [1111, 74] width 12 height 16
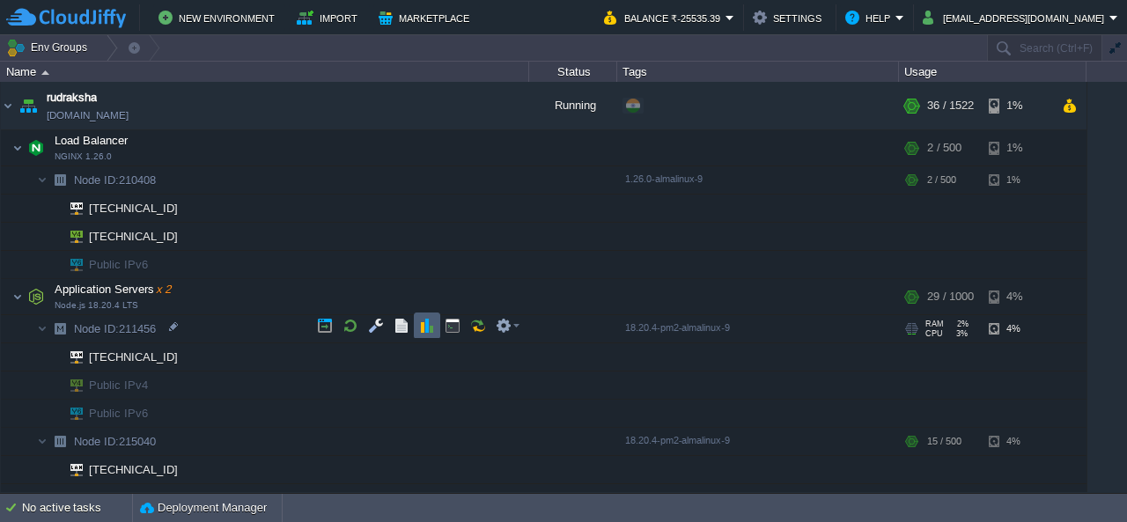
click at [417, 320] on td at bounding box center [427, 326] width 26 height 26
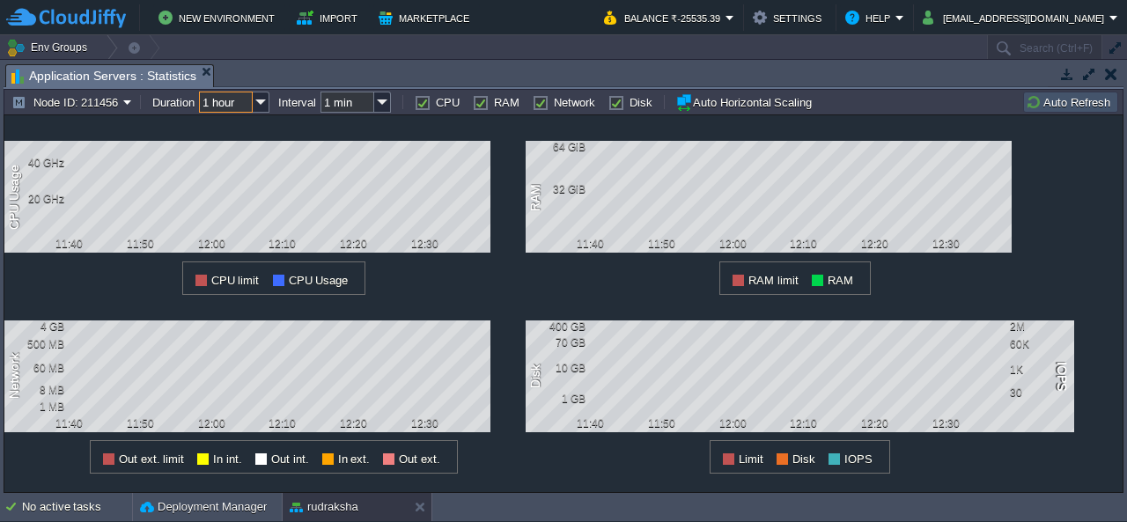
click at [243, 97] on input "1 hour" at bounding box center [226, 102] width 54 height 21
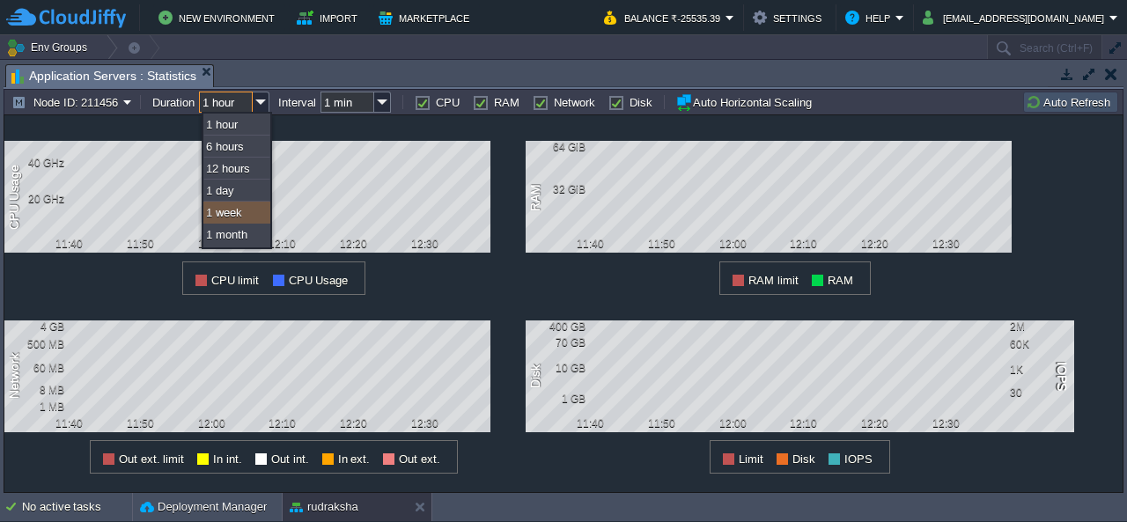
click at [240, 216] on div "1 week" at bounding box center [236, 213] width 67 height 22
type input "1 week"
type input "1 hour"
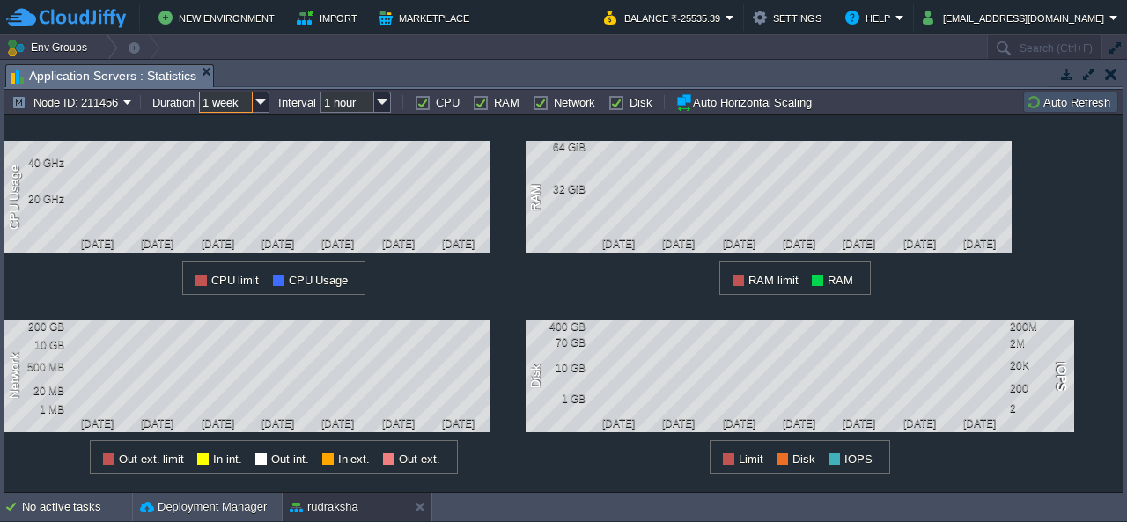
click at [1111, 77] on button "button" at bounding box center [1111, 74] width 12 height 16
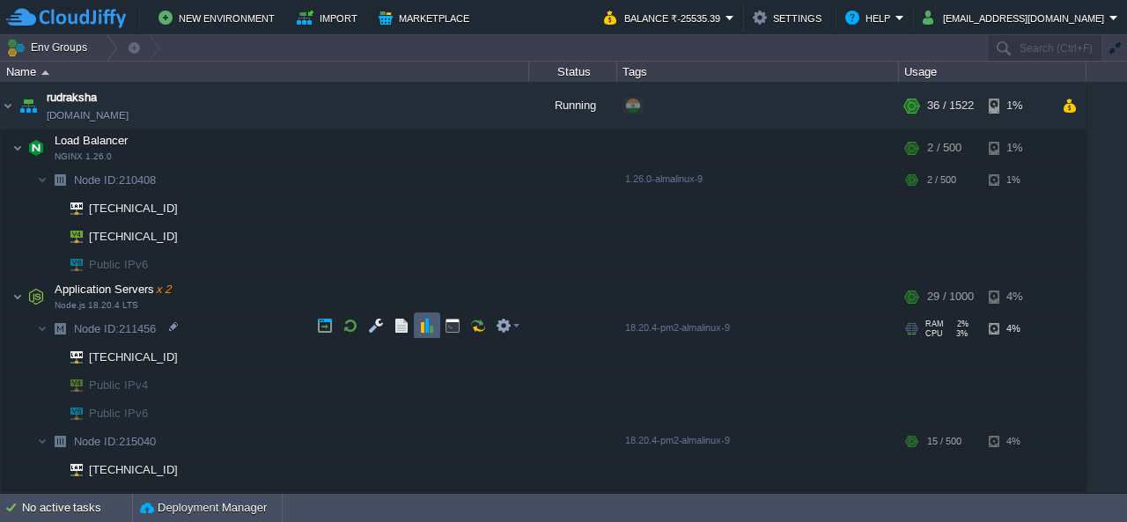
click at [433, 328] on button "button" at bounding box center [427, 326] width 16 height 16
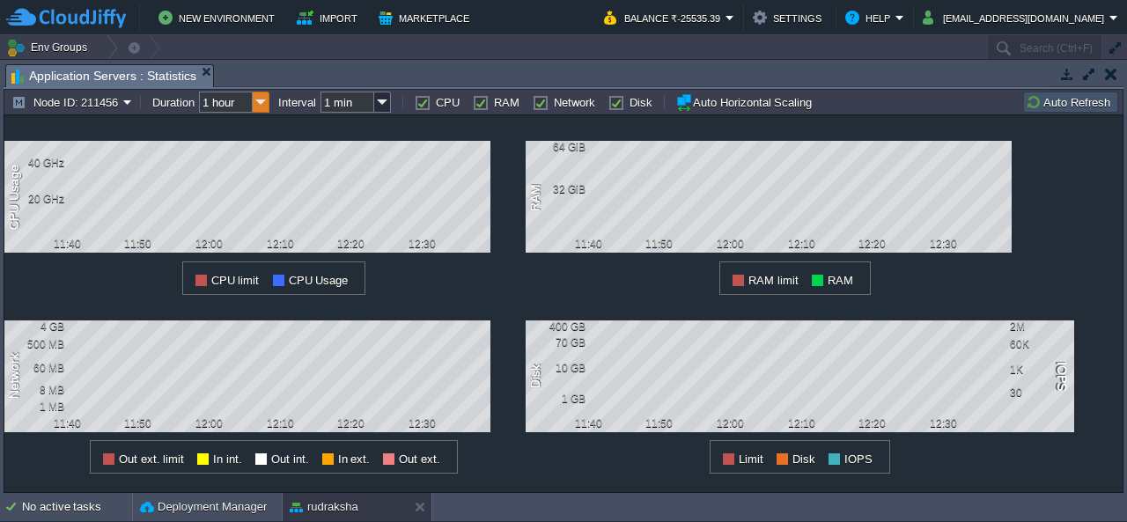
click at [262, 100] on img at bounding box center [261, 102] width 17 height 21
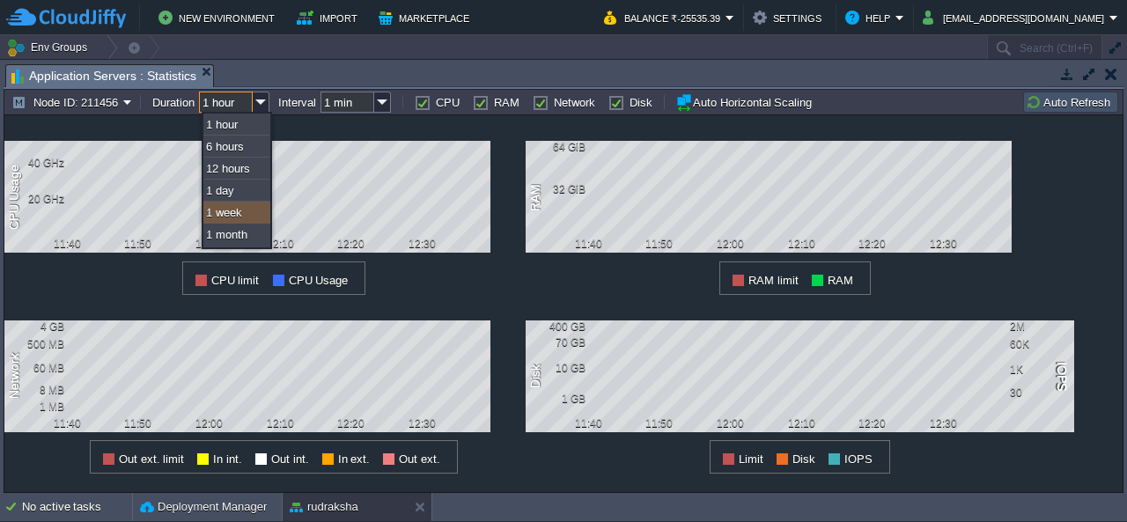
click at [243, 211] on div "1 week" at bounding box center [236, 213] width 67 height 22
type input "1 week"
type input "1 hour"
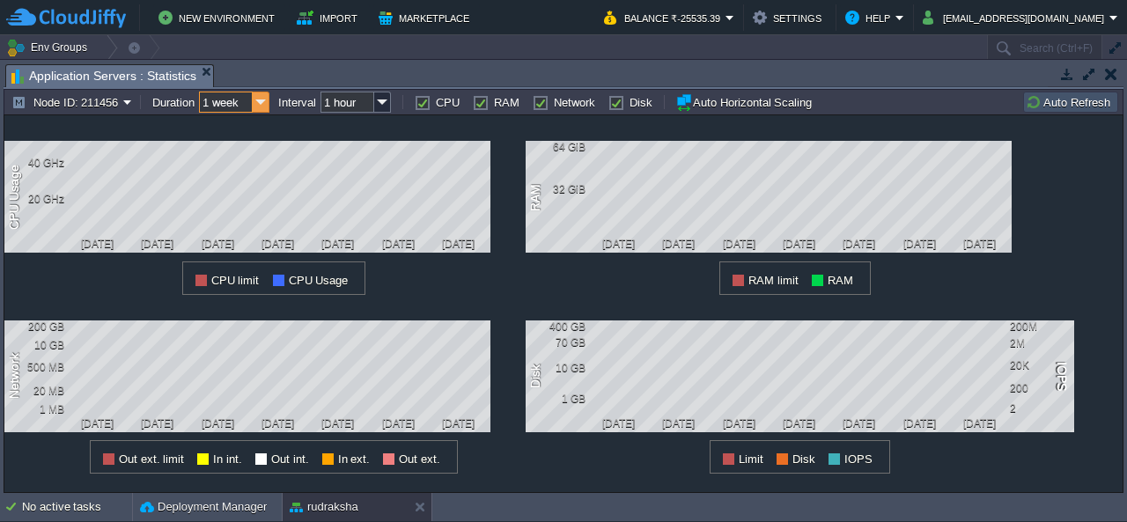
click at [262, 107] on img at bounding box center [261, 102] width 17 height 21
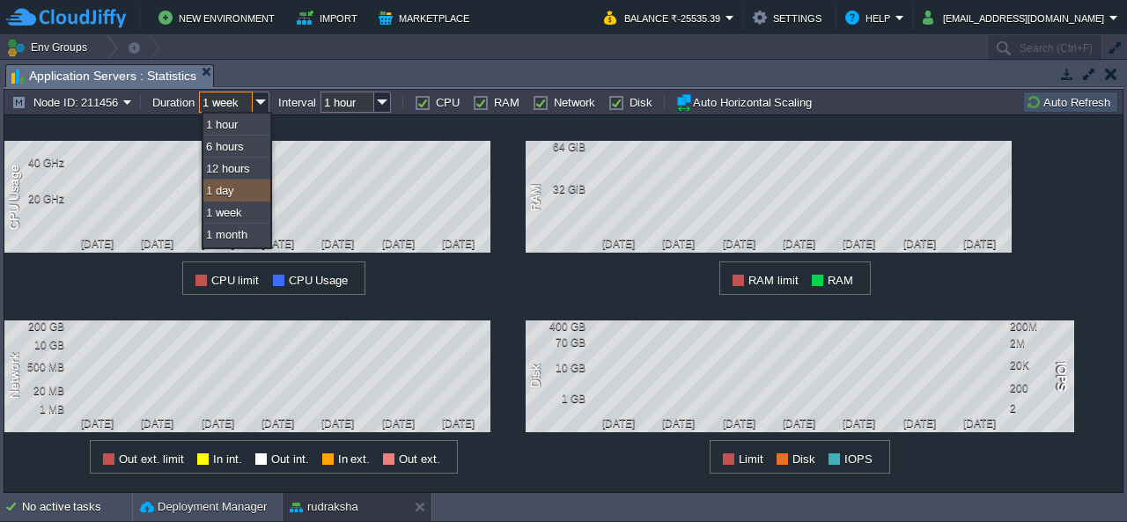
click at [227, 190] on div "1 day" at bounding box center [236, 191] width 67 height 22
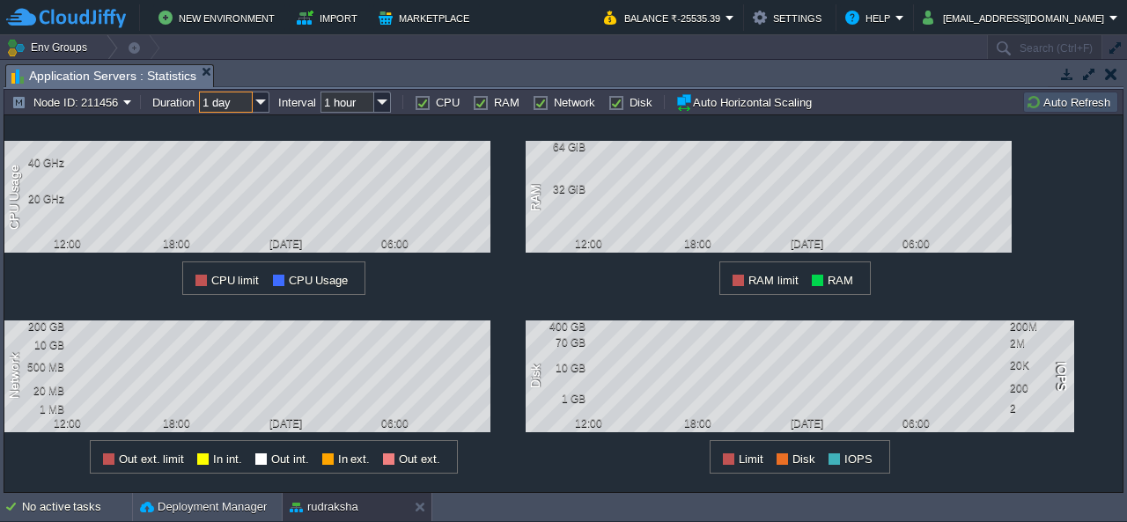
click at [252, 105] on input "1 day" at bounding box center [226, 102] width 54 height 21
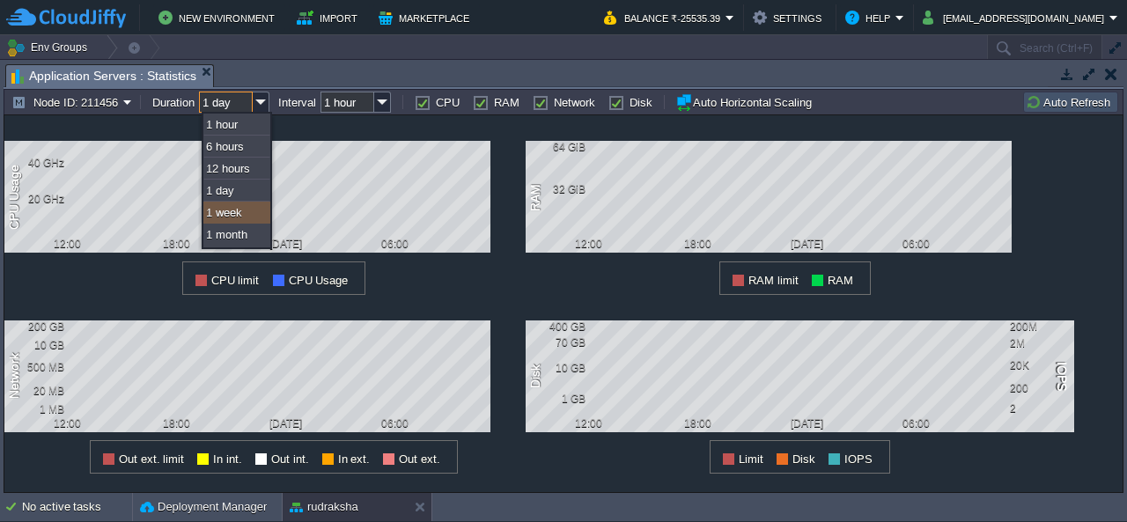
click at [232, 217] on div "1 week" at bounding box center [236, 213] width 67 height 22
type input "1 week"
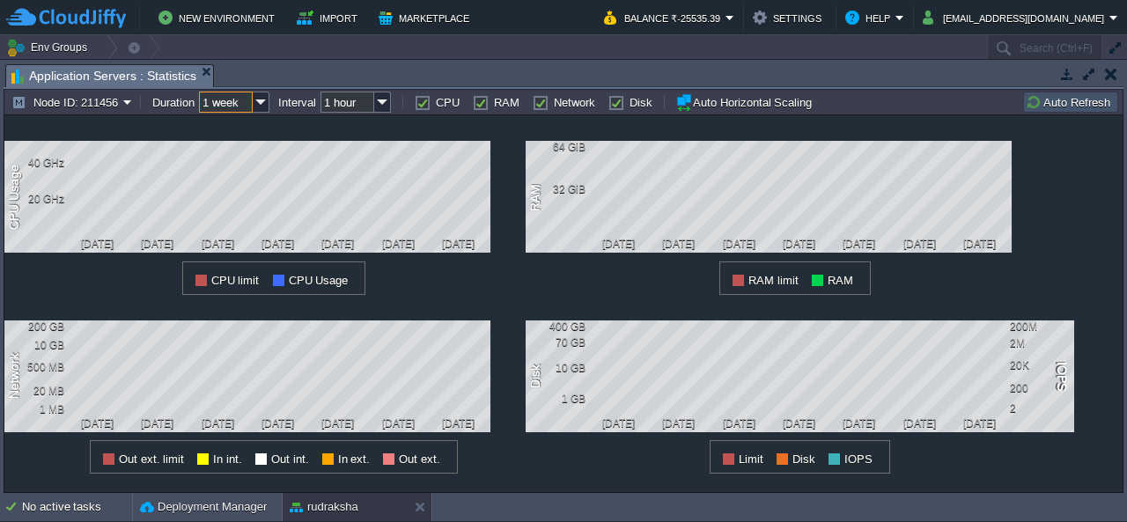
click at [1107, 74] on button "button" at bounding box center [1111, 74] width 12 height 16
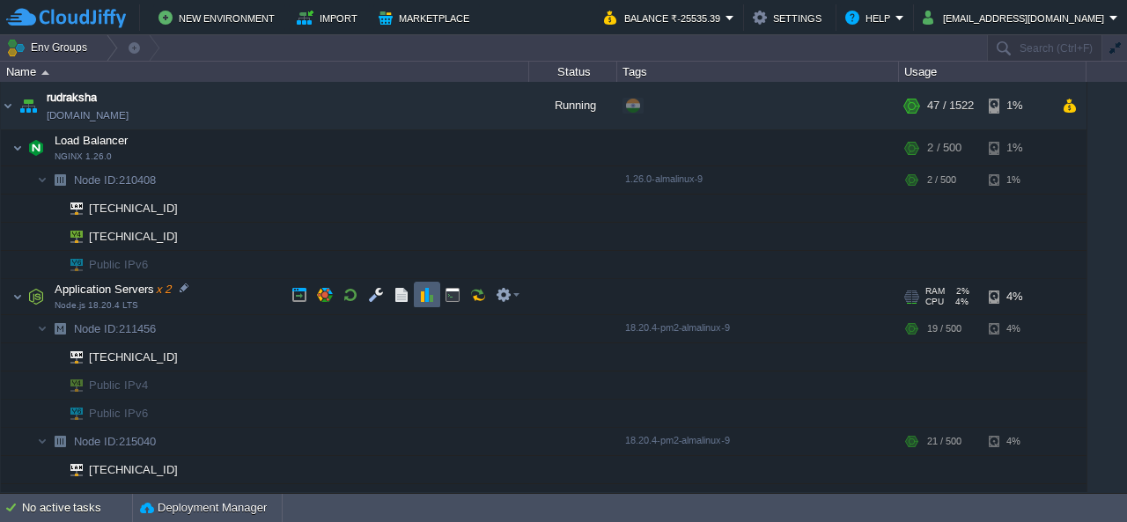
click at [424, 301] on button "button" at bounding box center [427, 295] width 16 height 16
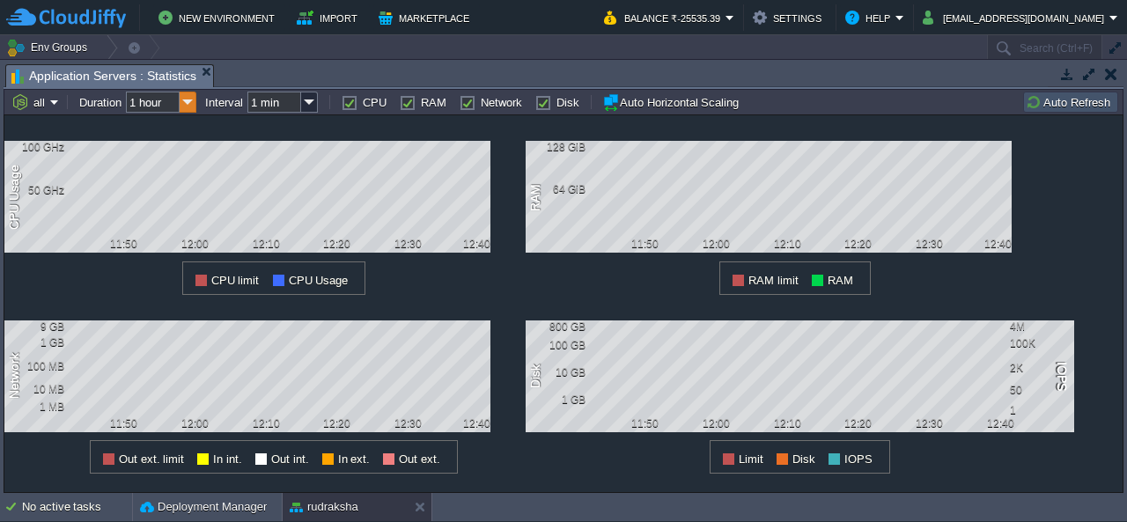
click at [184, 103] on img at bounding box center [188, 102] width 17 height 21
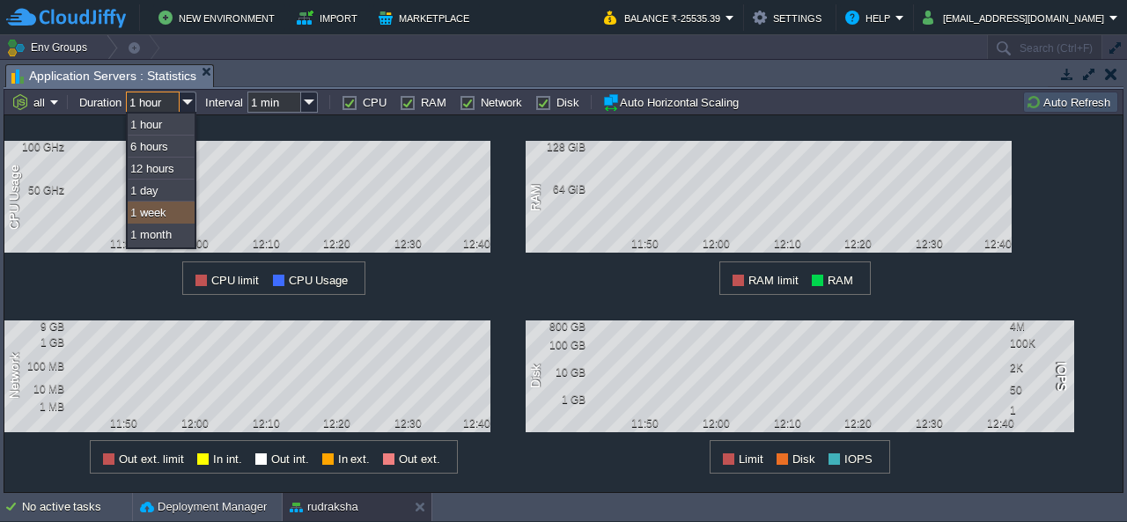
click at [166, 206] on div "1 week" at bounding box center [161, 213] width 67 height 22
type input "1 week"
type input "1 hour"
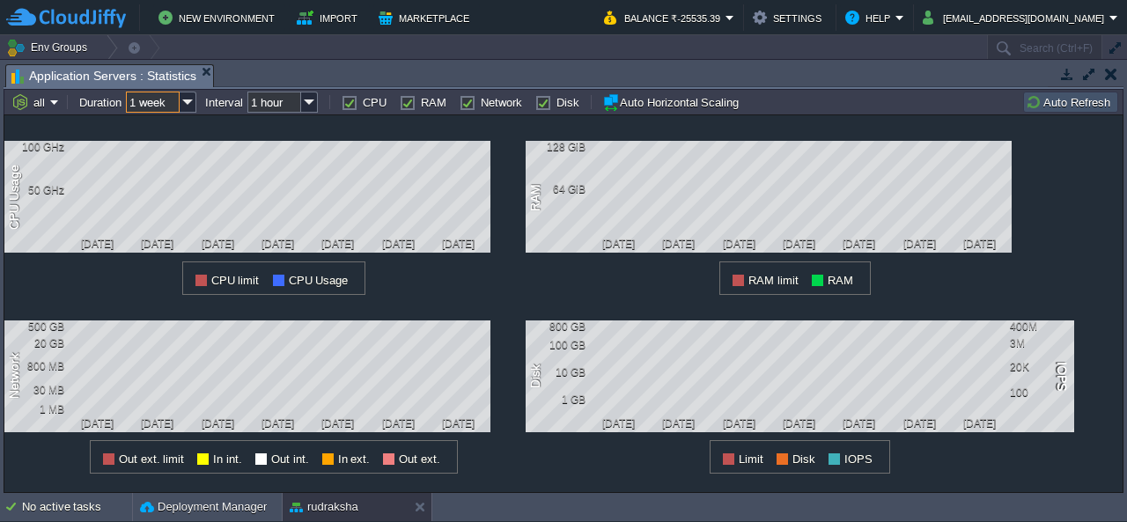
click at [1115, 66] on button "button" at bounding box center [1111, 74] width 12 height 16
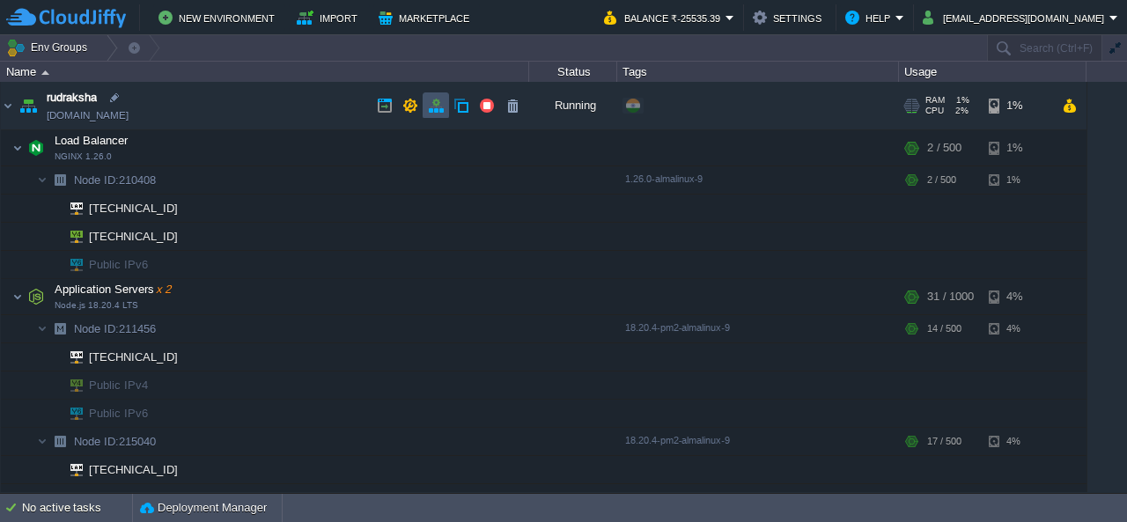
click at [440, 110] on button "button" at bounding box center [436, 106] width 16 height 16
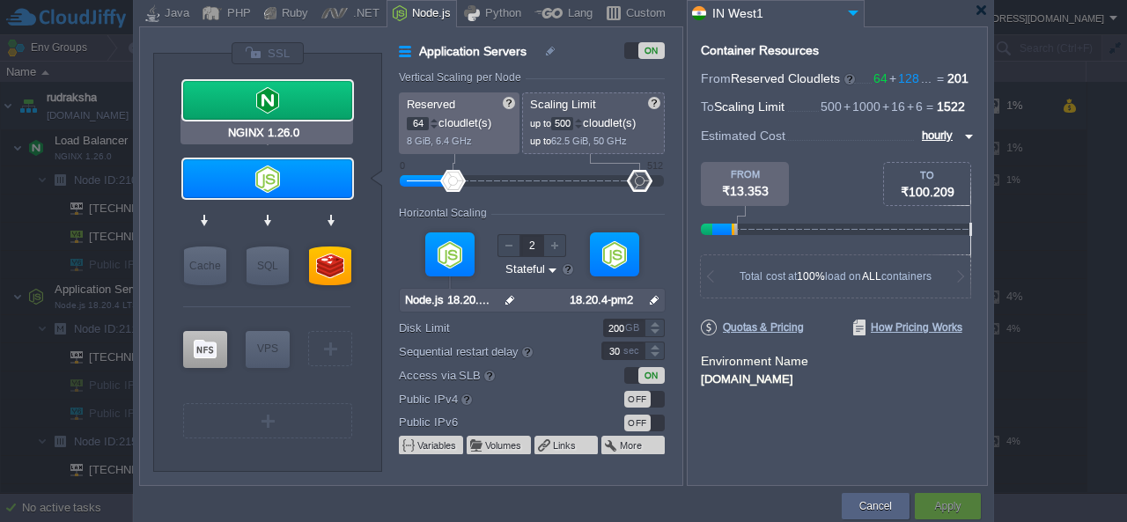
click at [276, 89] on div at bounding box center [267, 100] width 169 height 39
type input "Load Balancer"
type input "1"
type input "NGINX 1.26.0"
type input "null"
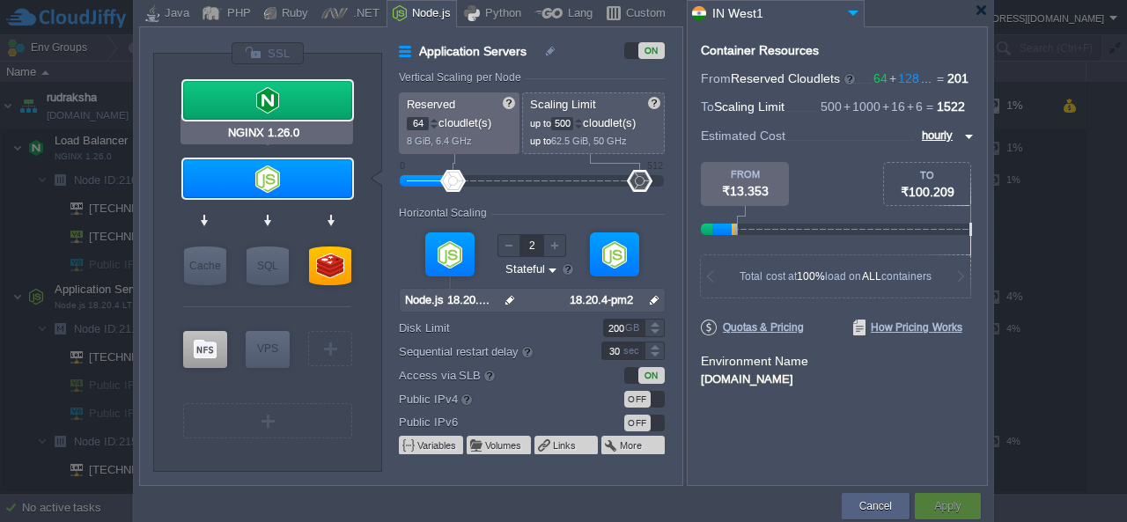
type input "1.26.0-almalin..."
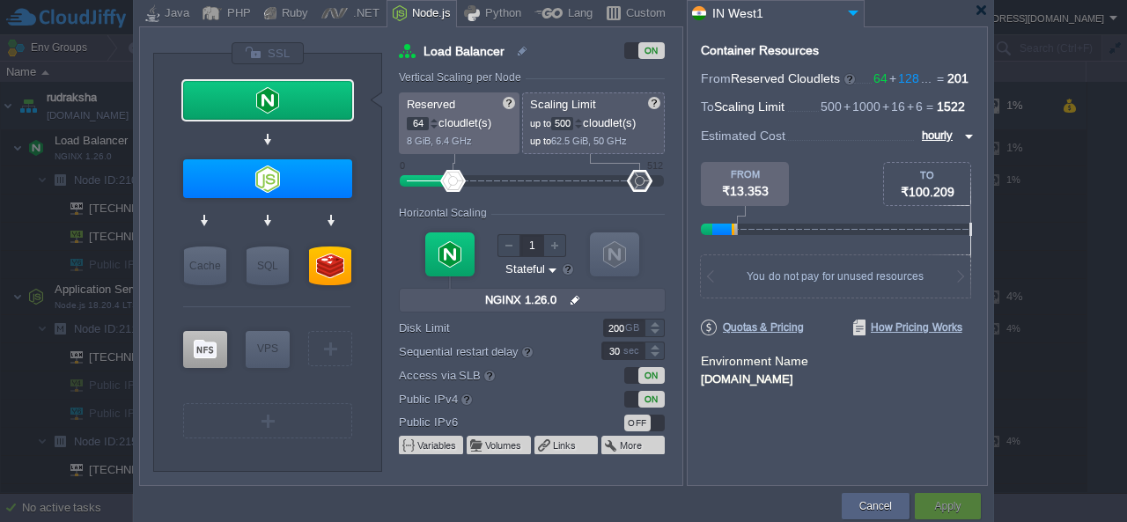
click at [438, 127] on p "64 cloudlet(s)" at bounding box center [460, 121] width 107 height 18
click at [425, 124] on input "64" at bounding box center [418, 123] width 22 height 13
click at [424, 124] on input "64" at bounding box center [418, 123] width 22 height 13
click at [528, 75] on div "Vertical Scaling per Node" at bounding box center [532, 78] width 266 height 15
click at [433, 121] on div at bounding box center [434, 120] width 9 height 6
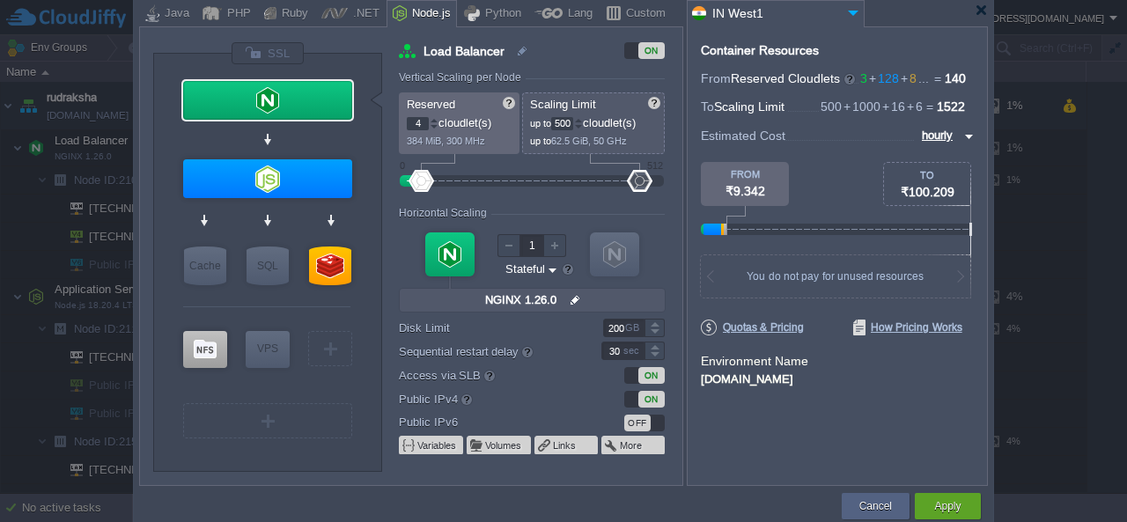
click at [433, 121] on div at bounding box center [434, 120] width 9 height 6
click at [525, 76] on div "Vertical Scaling per Node" at bounding box center [532, 78] width 266 height 15
click at [433, 125] on div at bounding box center [434, 127] width 9 height 6
type input "2"
click at [433, 125] on div at bounding box center [434, 127] width 9 height 6
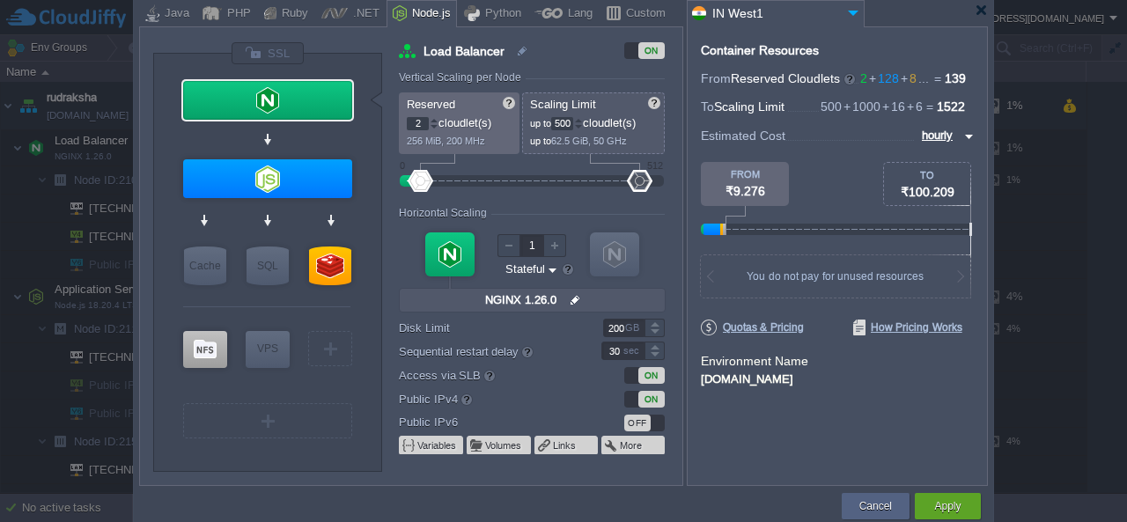
click at [585, 47] on div "ON" at bounding box center [621, 50] width 85 height 18
click at [566, 126] on input "500" at bounding box center [562, 123] width 22 height 13
click at [565, 77] on div "Vertical Scaling per Node" at bounding box center [532, 78] width 266 height 15
type input "8"
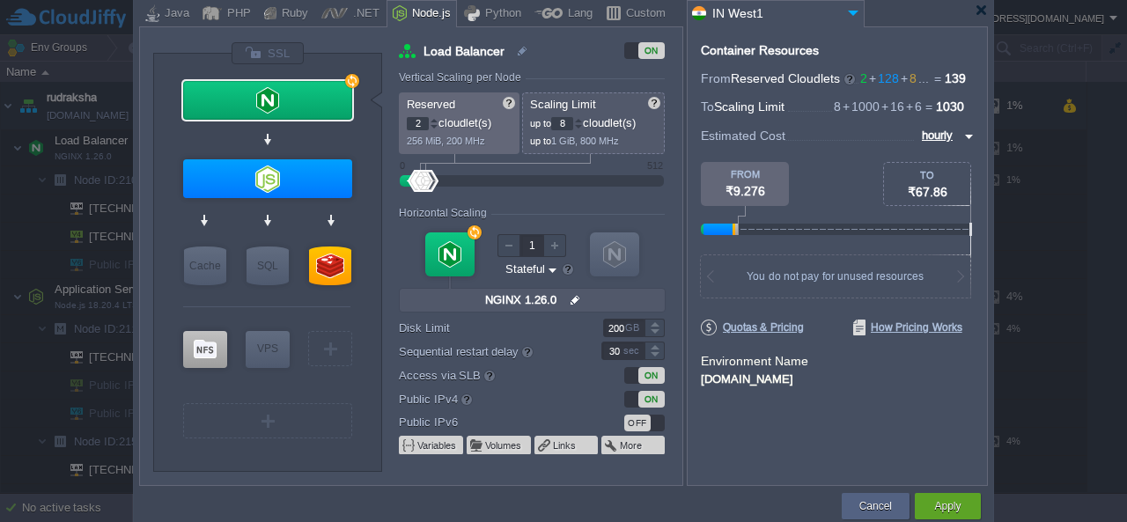
type input "Node.js 18.20.4 LTS"
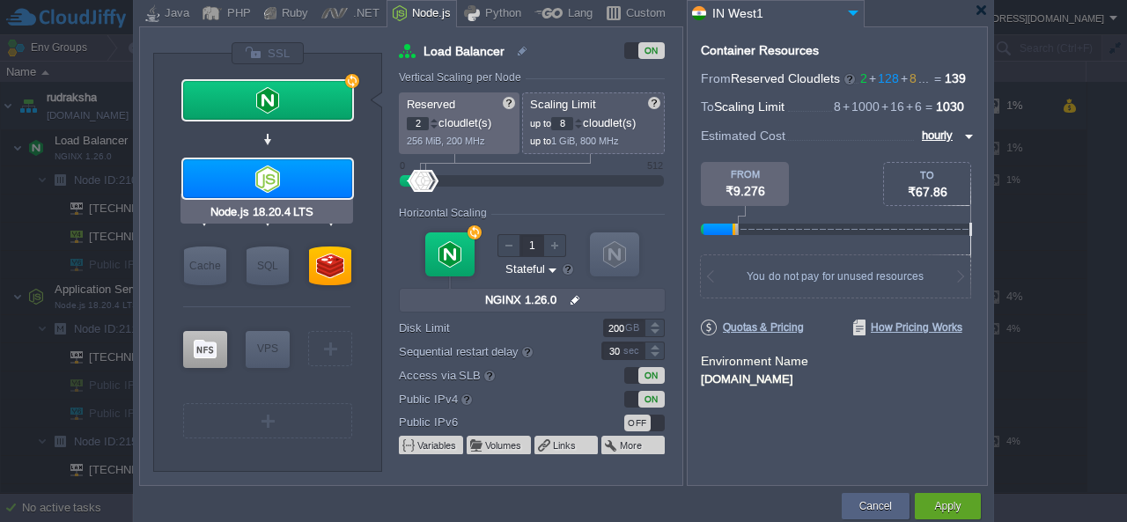
click at [232, 177] on div at bounding box center [267, 178] width 169 height 39
type input "Application Servers"
type input "64"
type input "500"
type input "2"
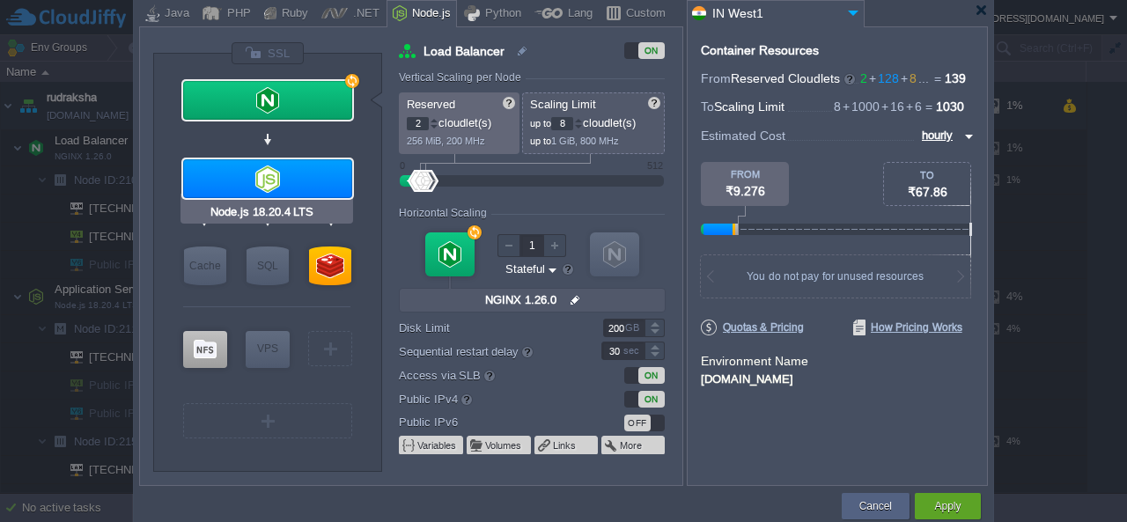
type input "Node.js 18.20...."
type input "null"
type input "18.20.4-pm2"
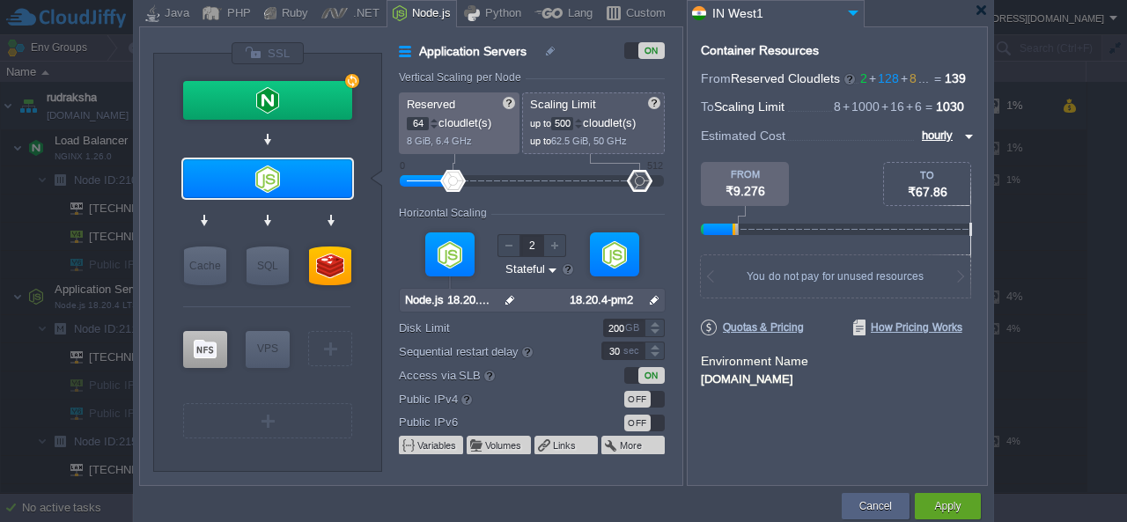
drag, startPoint x: 423, startPoint y: 122, endPoint x: 404, endPoint y: 125, distance: 18.8
click at [404, 125] on div "Reserved 64 cloudlet(s) 8 GiB, 6.4 GHz" at bounding box center [459, 123] width 121 height 62
click at [542, 67] on div "Application Servers ON Vertical Scaling per Node Reserved 8 cloudlet(s) 8 GiB, …" at bounding box center [540, 263] width 283 height 444
click at [420, 121] on input "8" at bounding box center [418, 123] width 22 height 13
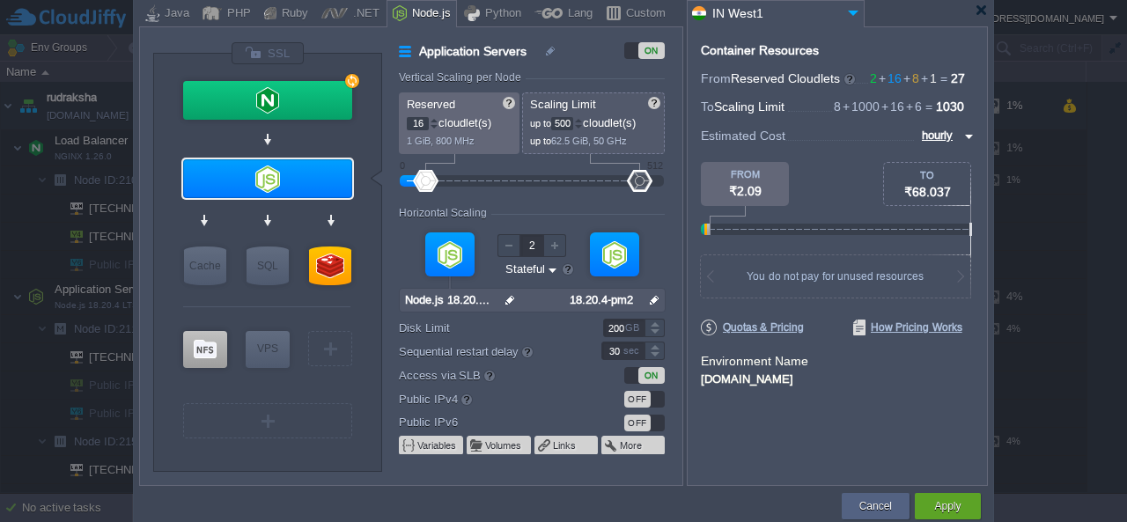
click at [537, 68] on div "Application Servers ON Vertical Scaling per Node Reserved 16 cloudlet(s) 1 GiB,…" at bounding box center [540, 263] width 283 height 444
click at [412, 124] on input "16" at bounding box center [418, 123] width 22 height 13
click at [567, 63] on div "Application Servers ON Vertical Scaling per Node Reserved 32 cloudlet(s) 4 GiB,…" at bounding box center [540, 263] width 283 height 444
click at [417, 121] on input "32" at bounding box center [418, 123] width 22 height 13
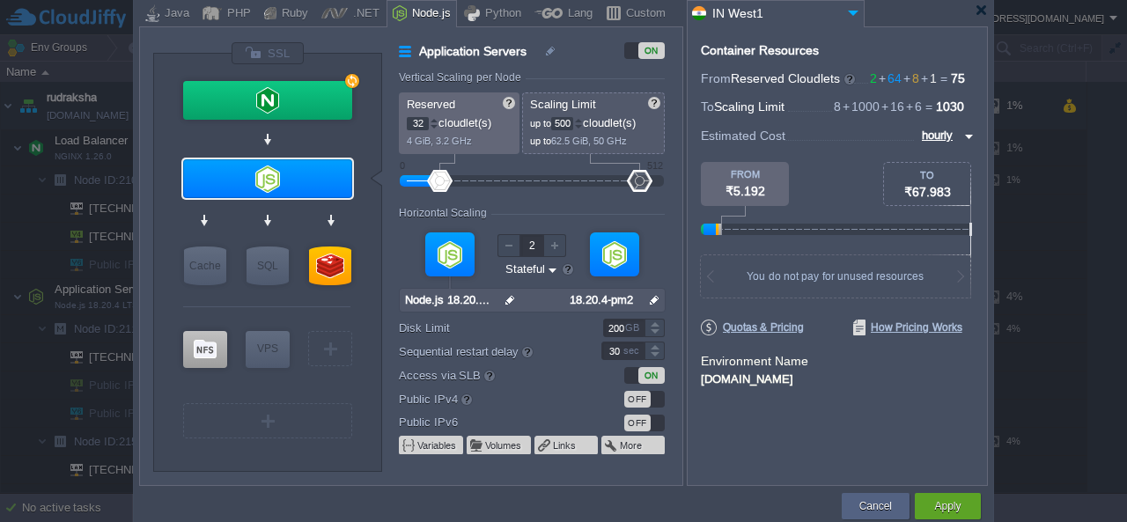
click at [417, 121] on input "32" at bounding box center [418, 123] width 22 height 13
click at [570, 65] on div "Application Servers ON Vertical Scaling per Node Reserved 128 cloudlet(s) 16 Gi…" at bounding box center [540, 263] width 283 height 444
click at [420, 121] on input "128" at bounding box center [418, 123] width 22 height 13
type input "64"
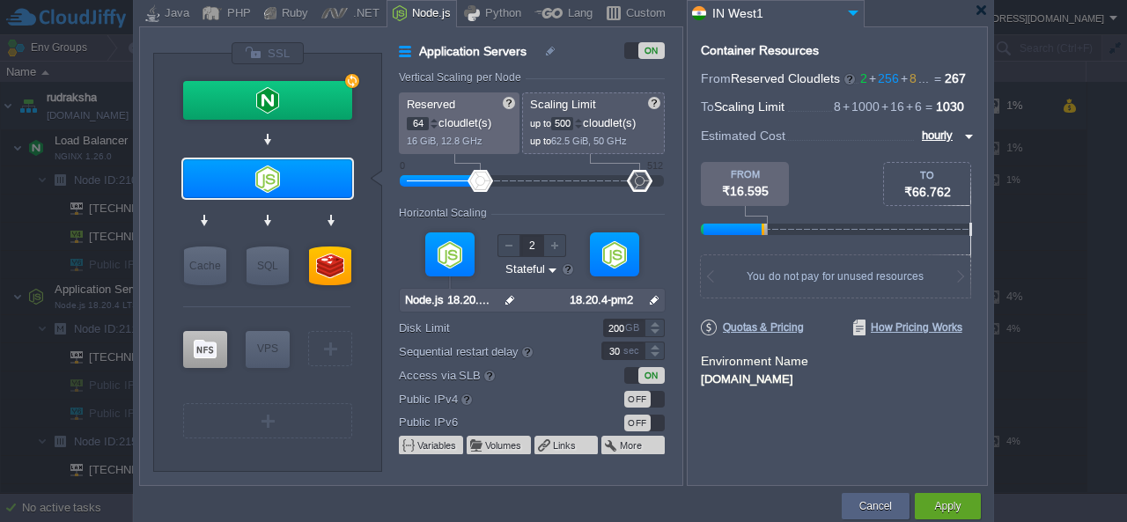
click at [587, 71] on div "Vertical Scaling per Node" at bounding box center [532, 78] width 266 height 15
click at [867, 497] on div "Cancel" at bounding box center [875, 506] width 41 height 26
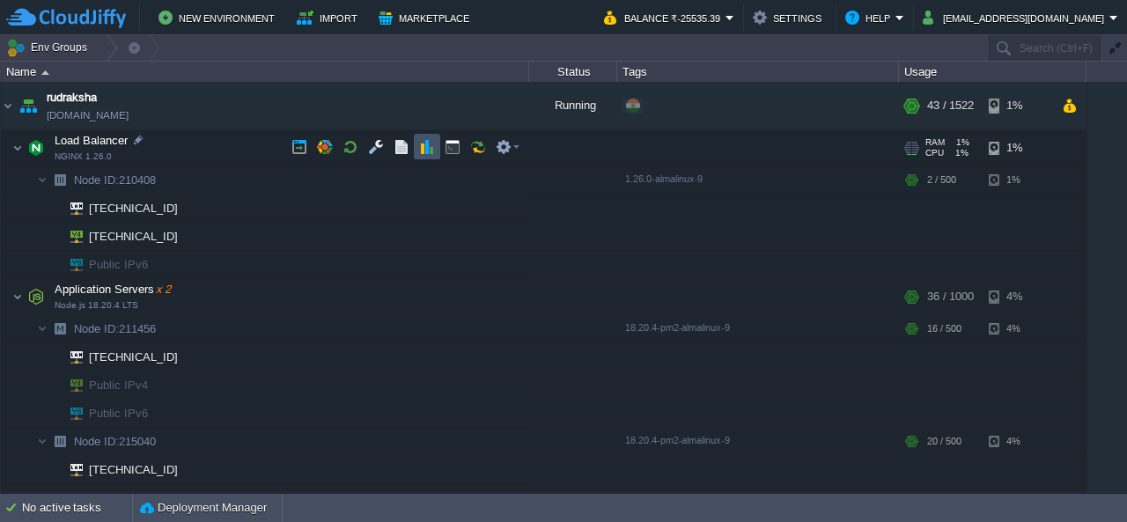
click at [430, 151] on button "button" at bounding box center [427, 147] width 16 height 16
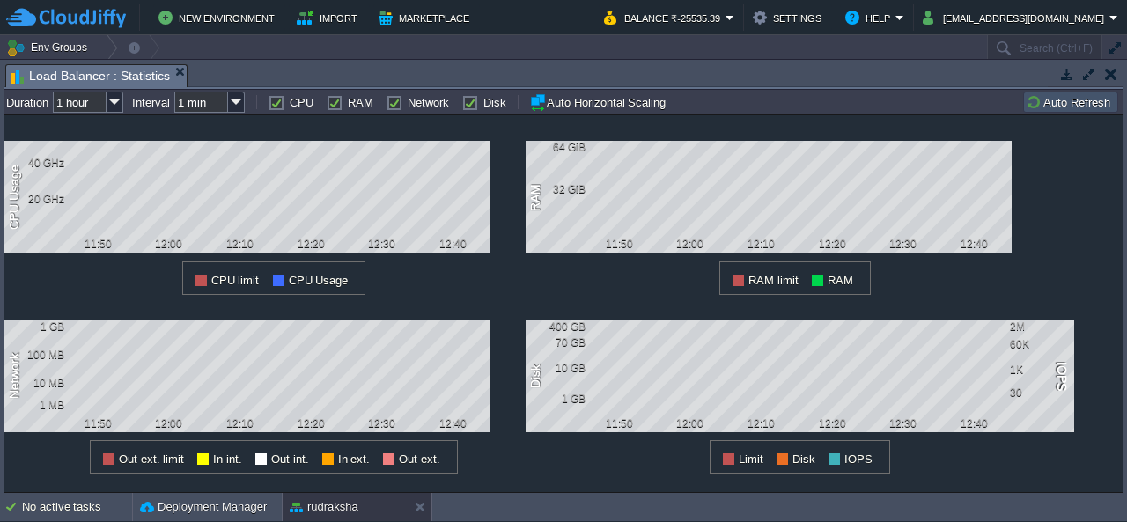
click at [1113, 73] on button "button" at bounding box center [1111, 74] width 12 height 16
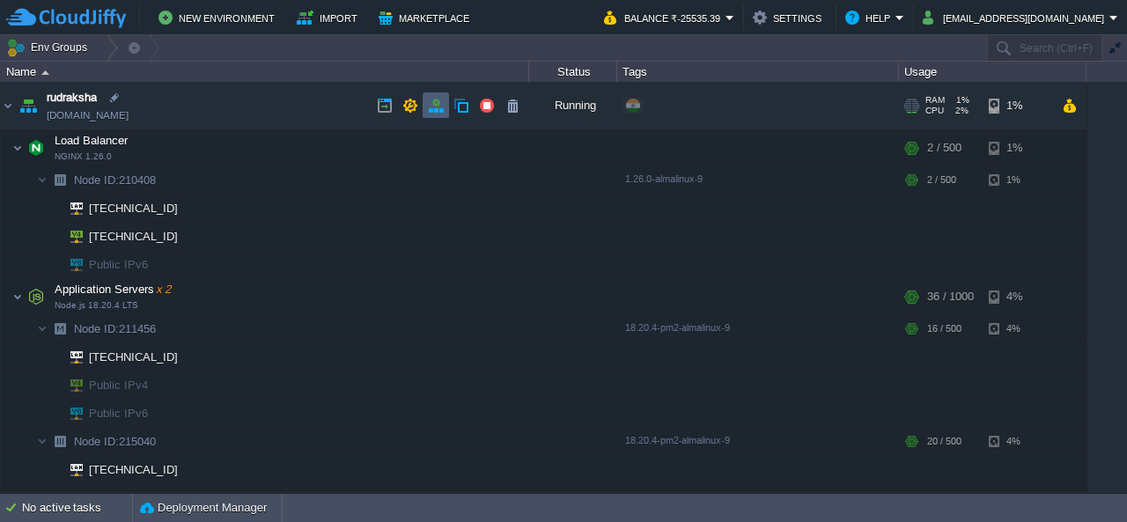
click at [439, 114] on button "button" at bounding box center [436, 106] width 16 height 16
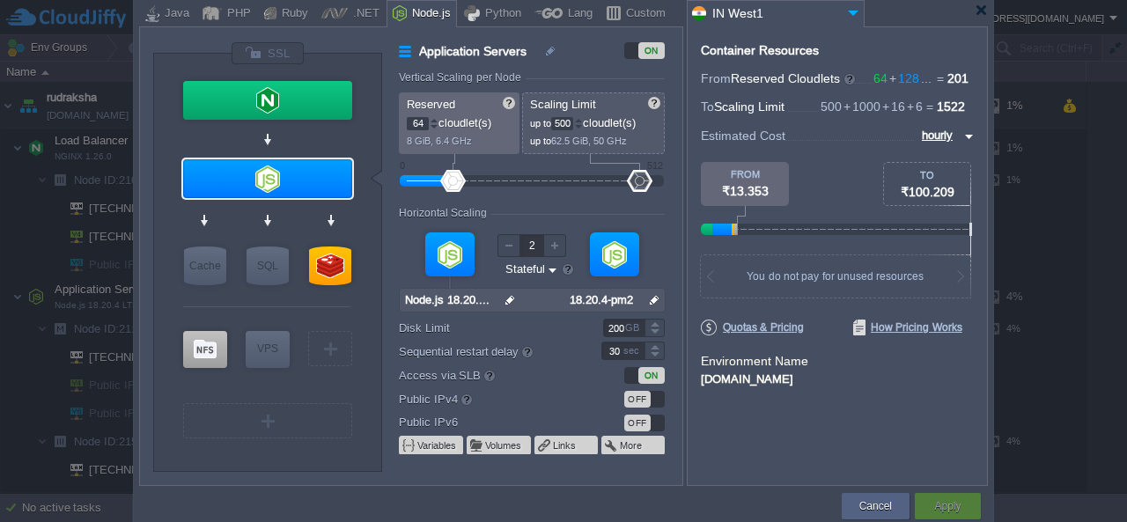
click at [565, 123] on input "500" at bounding box center [562, 123] width 22 height 13
click at [581, 85] on form "Vertical Scaling per Node Reserved 64 cloudlet(s) 8 GiB, 6.4 GHz Scaling Limit …" at bounding box center [540, 278] width 283 height 414
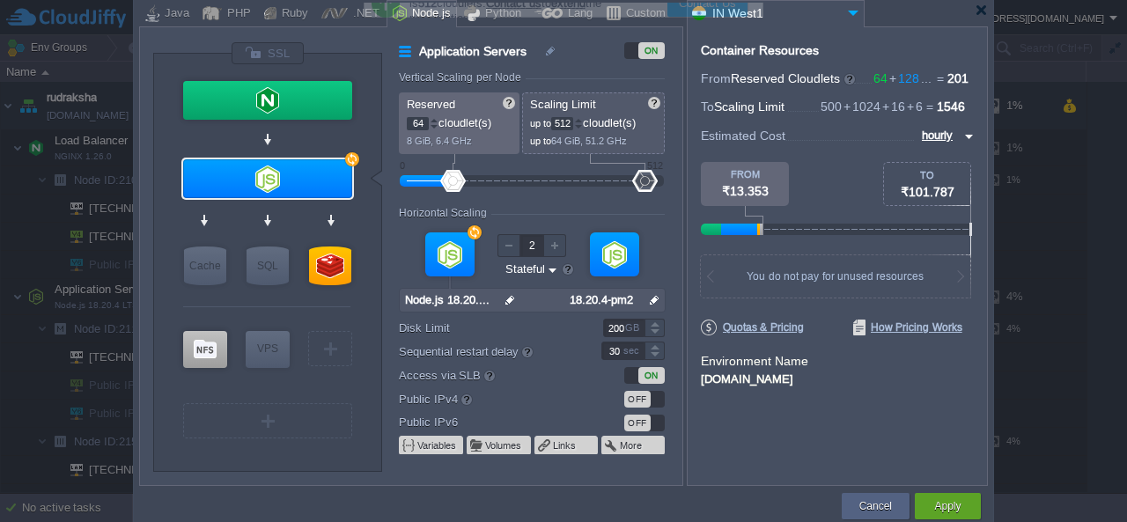
drag, startPoint x: 483, startPoint y: 182, endPoint x: 669, endPoint y: 184, distance: 185.8
click at [669, 184] on form "Vertical Scaling per Node Reserved 64 cloudlet(s) 8 GiB, 6.4 GHz Scaling Limit …" at bounding box center [540, 278] width 283 height 414
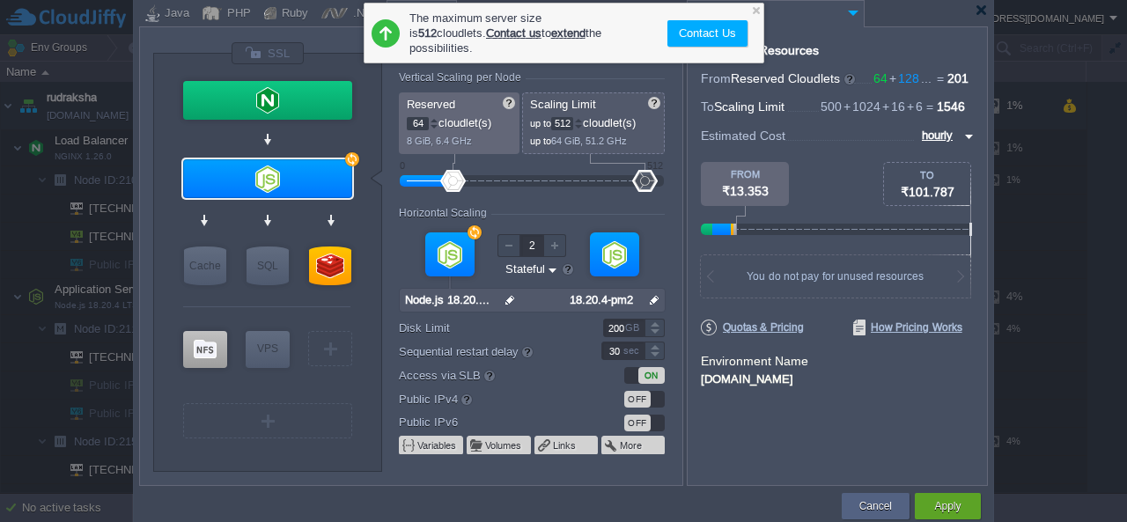
drag, startPoint x: 647, startPoint y: 181, endPoint x: 673, endPoint y: 181, distance: 25.5
click at [673, 181] on form "Vertical Scaling per Node Reserved 64 cloudlet(s) 8 GiB, 6.4 GHz Scaling Limit …" at bounding box center [540, 278] width 283 height 414
click at [758, 10] on div at bounding box center [755, 9] width 11 height 11
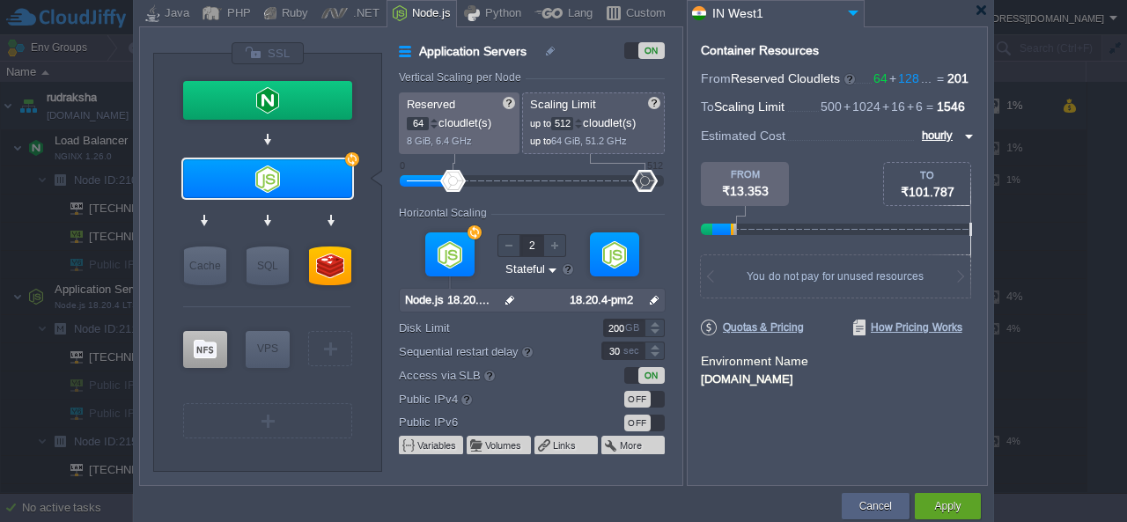
click at [567, 122] on input "512" at bounding box center [562, 123] width 22 height 13
click at [551, 209] on div "Horizontal Scaling" at bounding box center [532, 214] width 266 height 15
click at [563, 119] on input "128" at bounding box center [562, 123] width 22 height 13
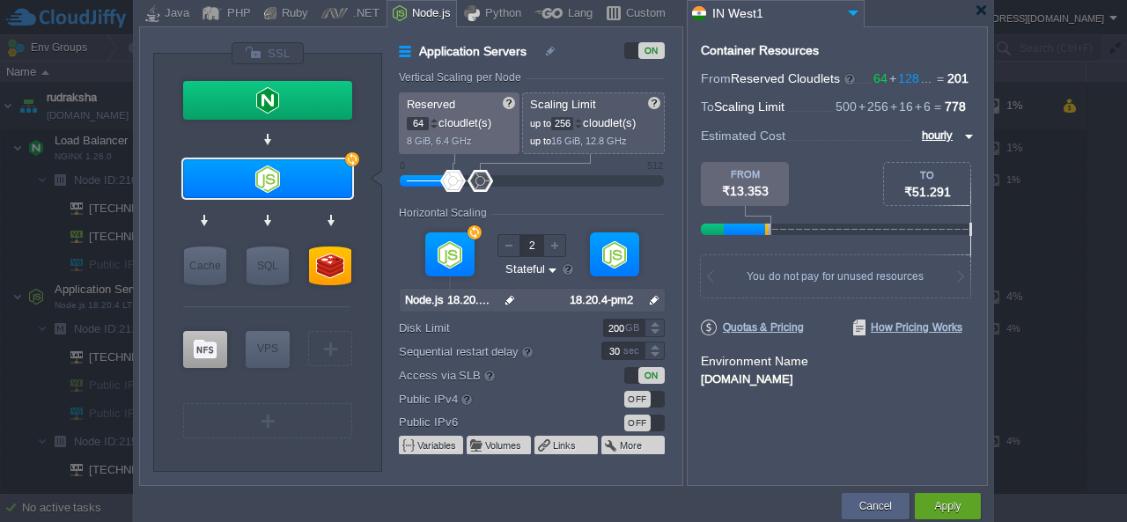
type input "256"
click at [564, 205] on form "Vertical Scaling per Node Reserved 64 cloudlet(s) 8 GiB, 6.4 GHz Scaling Limit …" at bounding box center [540, 278] width 283 height 414
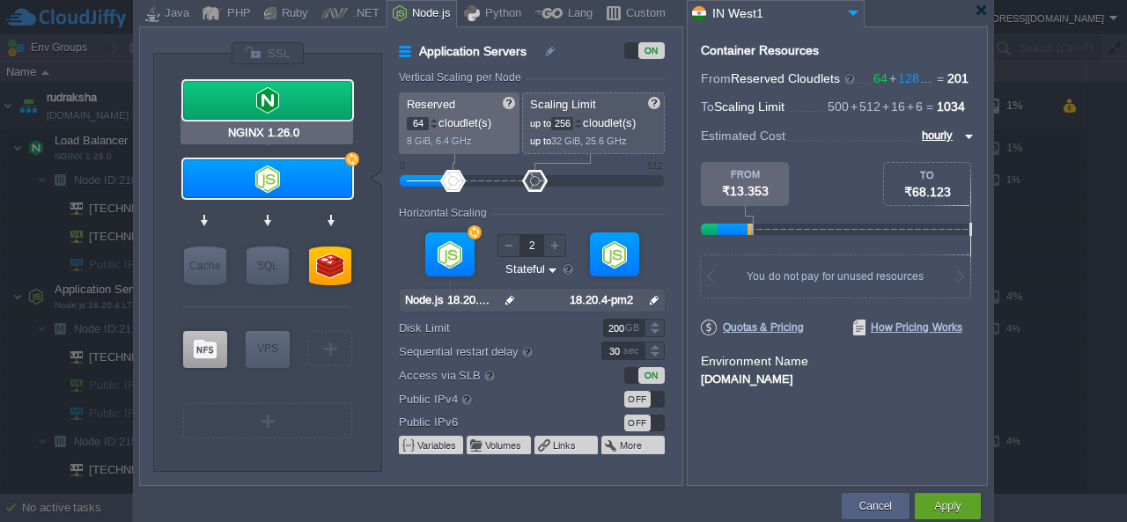
click at [306, 102] on div at bounding box center [267, 100] width 169 height 39
type input "Load Balancer"
type input "500"
type input "1"
type input "NGINX 1.26.0"
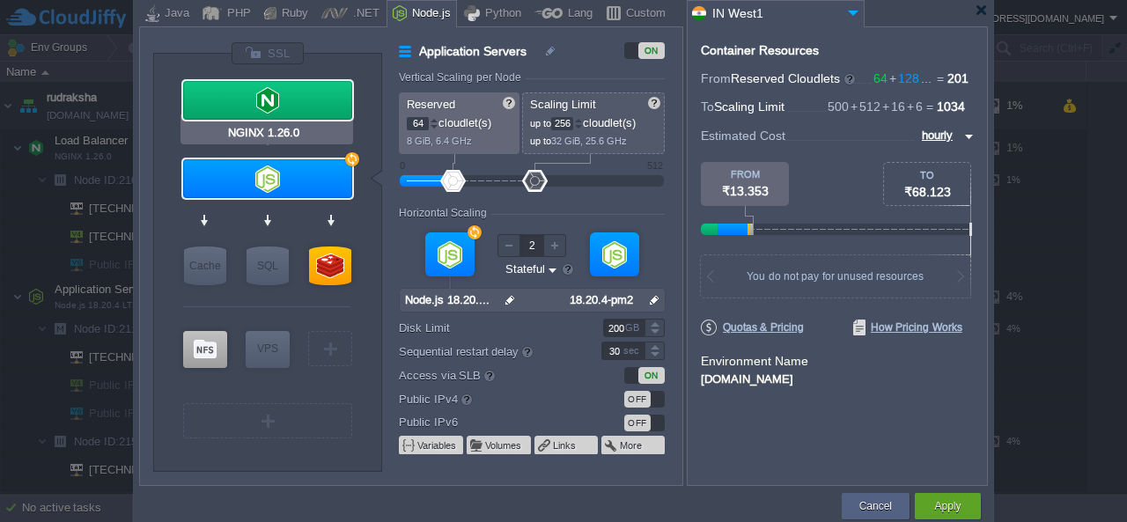
type input "null"
type input "1.26.0-almalin..."
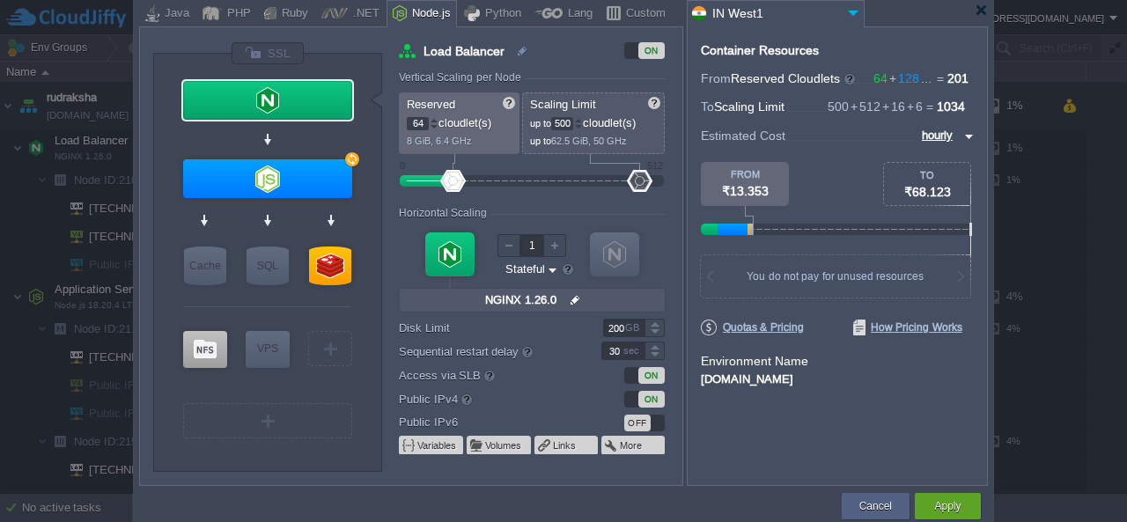
click at [419, 119] on input "64" at bounding box center [418, 123] width 22 height 13
type input "4"
click at [544, 77] on div "Vertical Scaling per Node" at bounding box center [532, 78] width 266 height 15
click at [564, 122] on input "500" at bounding box center [562, 123] width 22 height 13
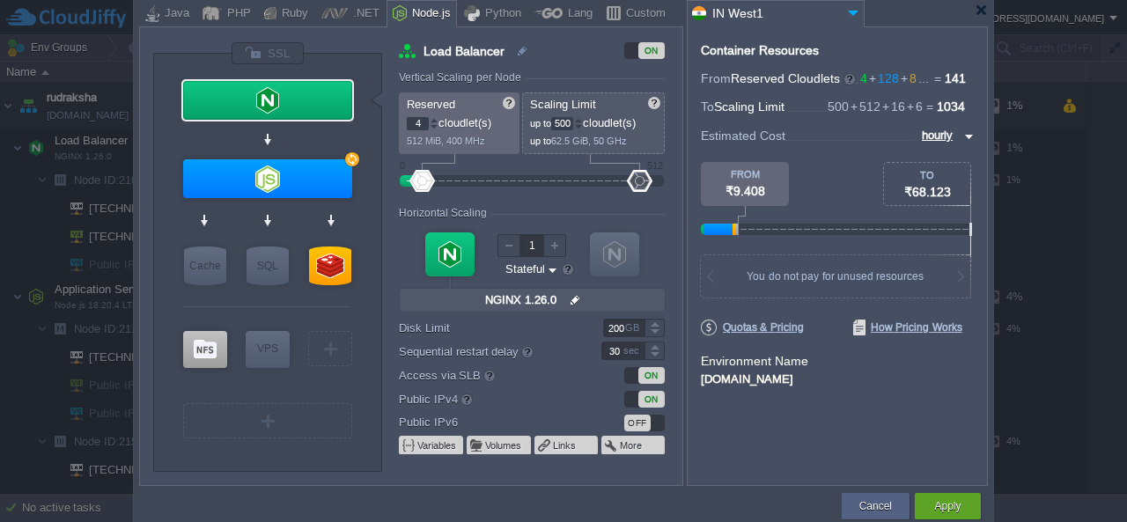
click at [564, 122] on input "500" at bounding box center [562, 123] width 22 height 13
click at [575, 68] on div "Load Balancer ON Vertical Scaling per Node Reserved 4 cloudlet(s) 512 MiB, 400 …" at bounding box center [540, 263] width 283 height 444
click at [564, 128] on input "32" at bounding box center [562, 123] width 22 height 13
type input "16"
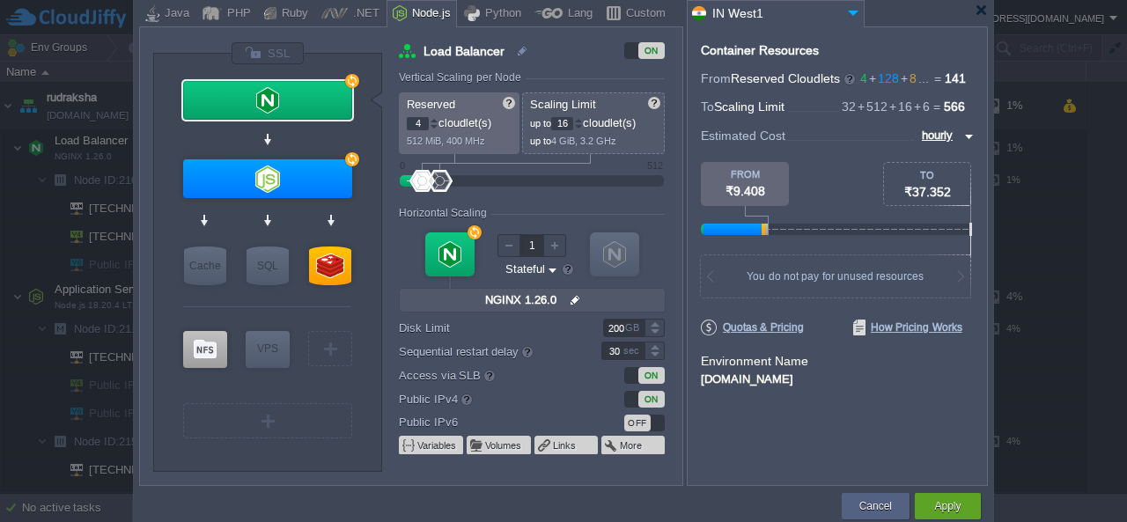
click at [585, 68] on div "Load Balancer ON Vertical Scaling per Node Reserved 4 cloudlet(s) 512 MiB, 400 …" at bounding box center [540, 263] width 283 height 444
type input "Node.js 18.20.4 LTS"
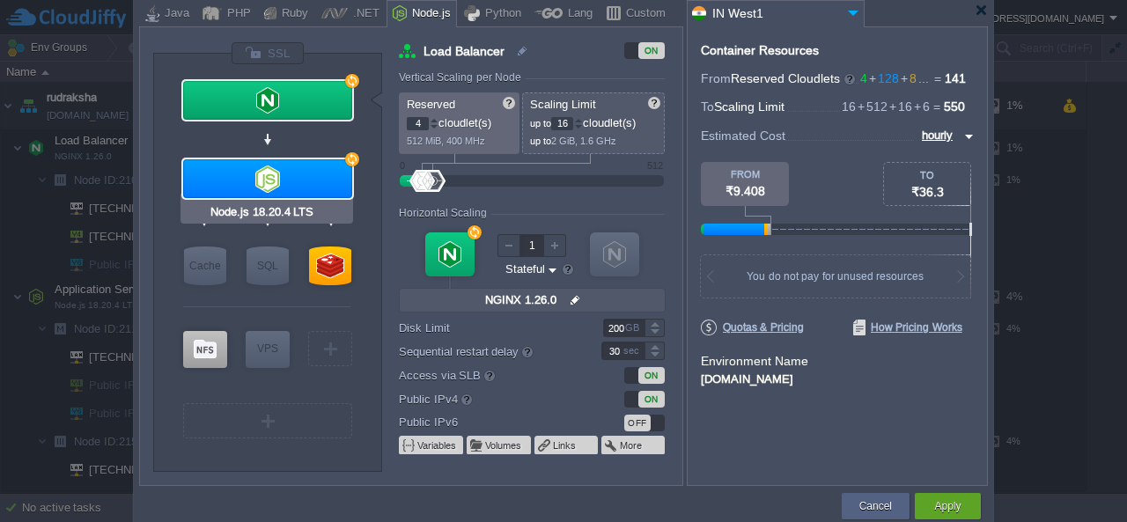
click at [240, 173] on div at bounding box center [267, 178] width 169 height 39
type input "Application Servers"
type input "64"
type input "256"
type input "2"
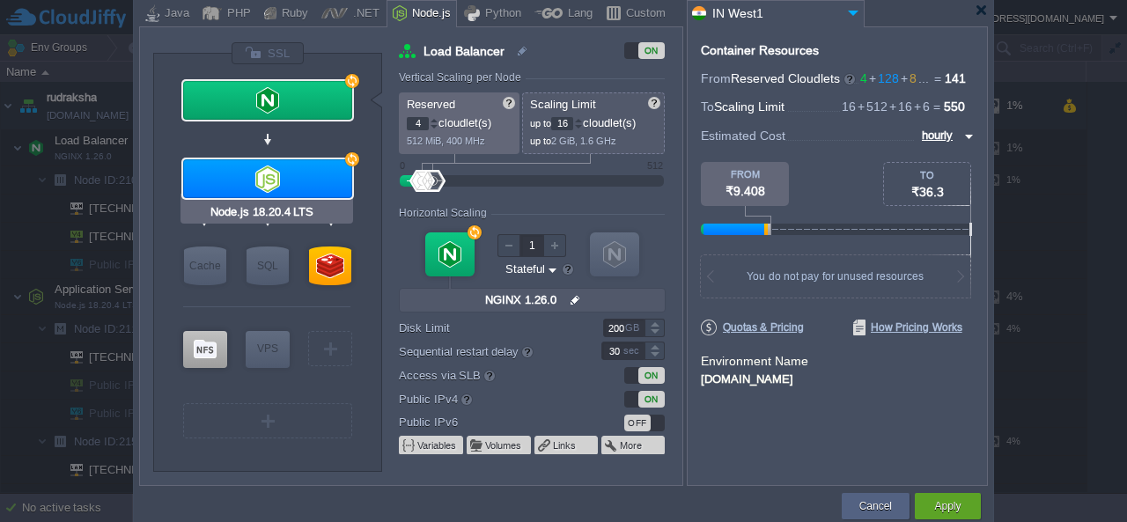
type input "Node.js 18.20...."
type input "null"
type input "18.20.4-pm2"
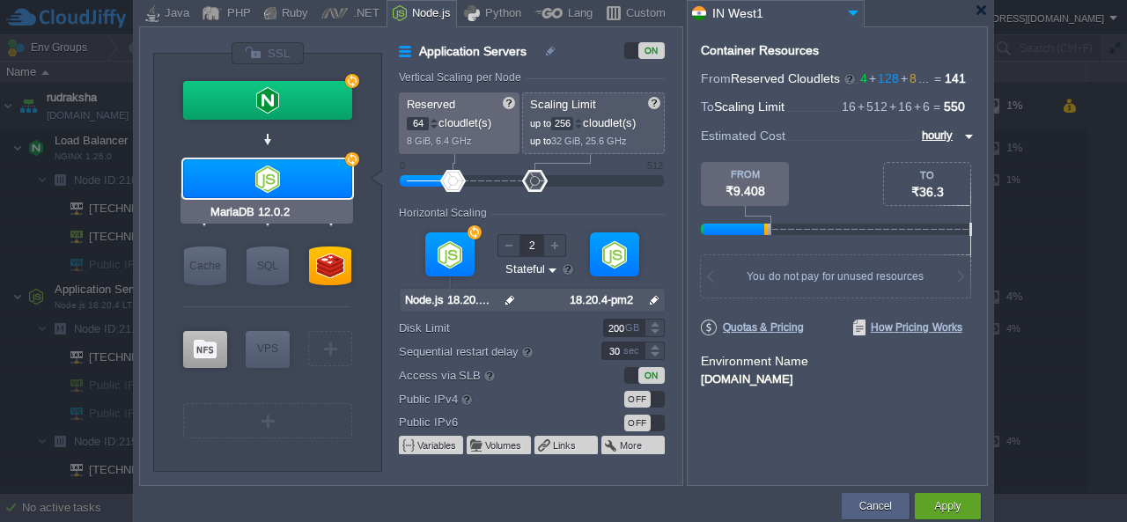
type input "Redis 7.2.4"
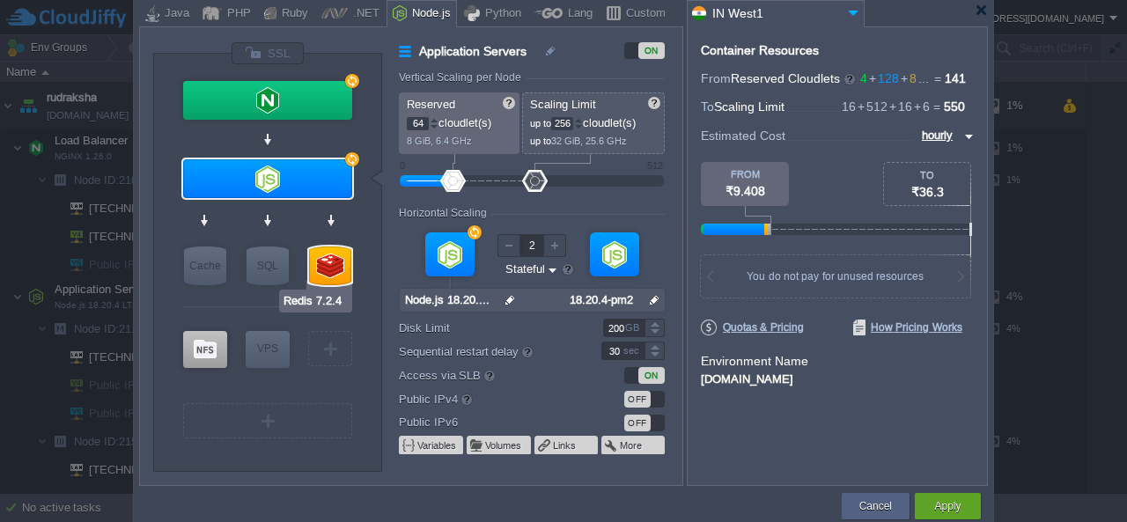
click at [319, 262] on div at bounding box center [330, 266] width 42 height 39
type input "NoSQL Databases"
type input "2"
type input "4"
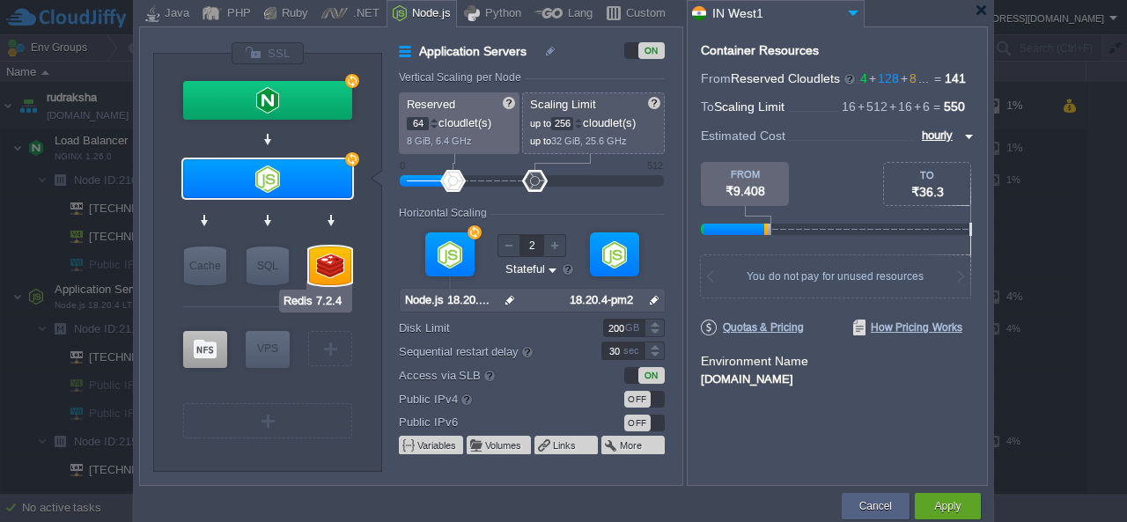
type input "Redis 7.2.4"
type input "null"
type input "7.2.4-almalinux-9"
type input "Stateless"
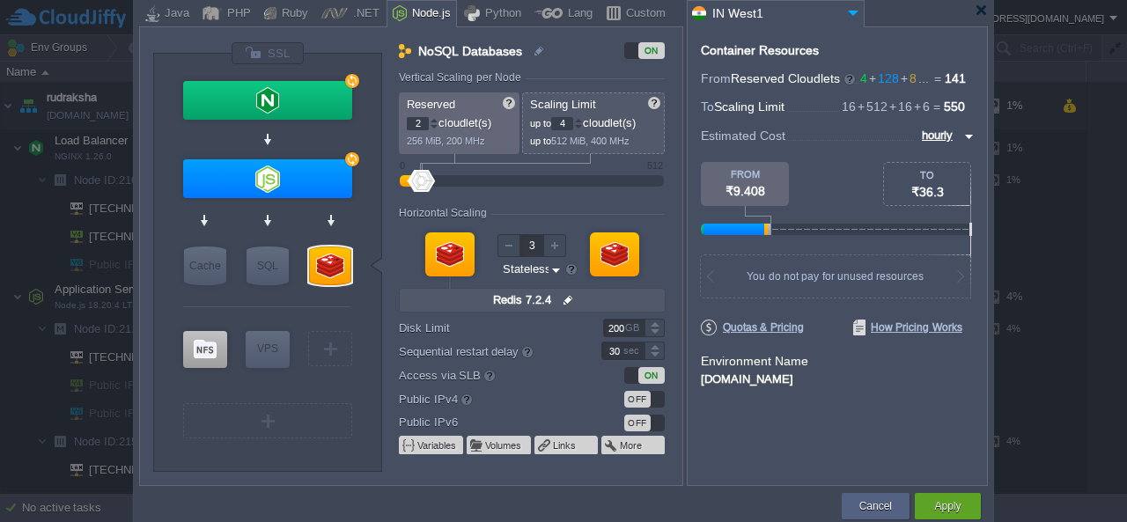
click at [505, 247] on div at bounding box center [509, 245] width 23 height 23
click at [321, 269] on div at bounding box center [330, 266] width 42 height 39
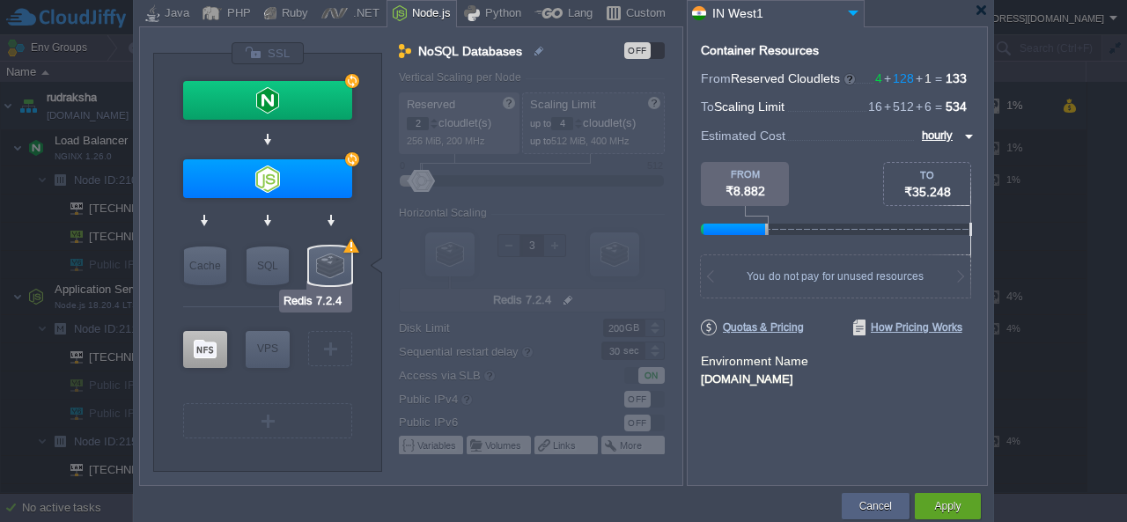
click at [336, 269] on div at bounding box center [330, 266] width 42 height 39
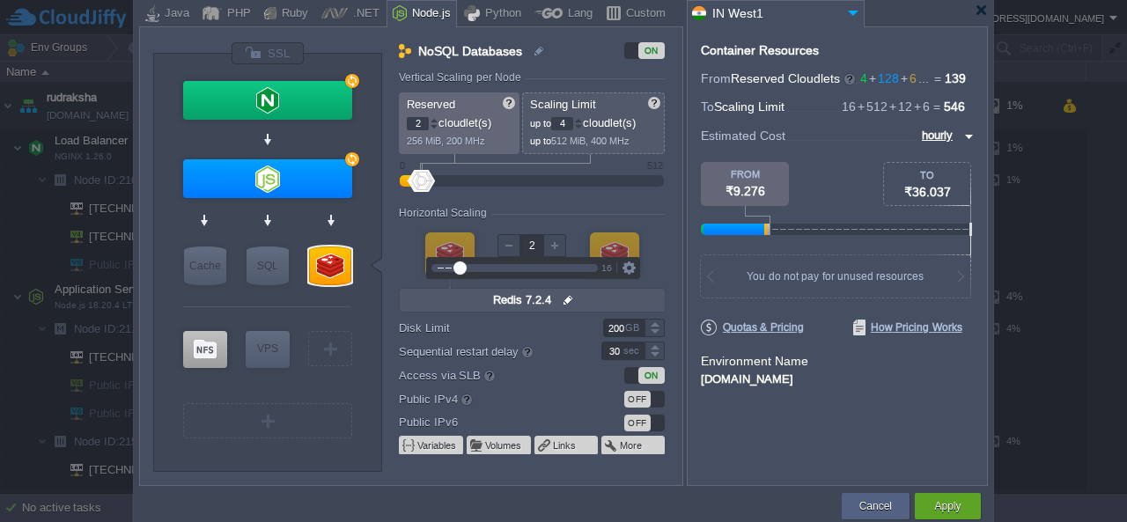
click at [513, 249] on div at bounding box center [509, 245] width 23 height 23
type input "1"
click at [514, 249] on div at bounding box center [509, 245] width 23 height 23
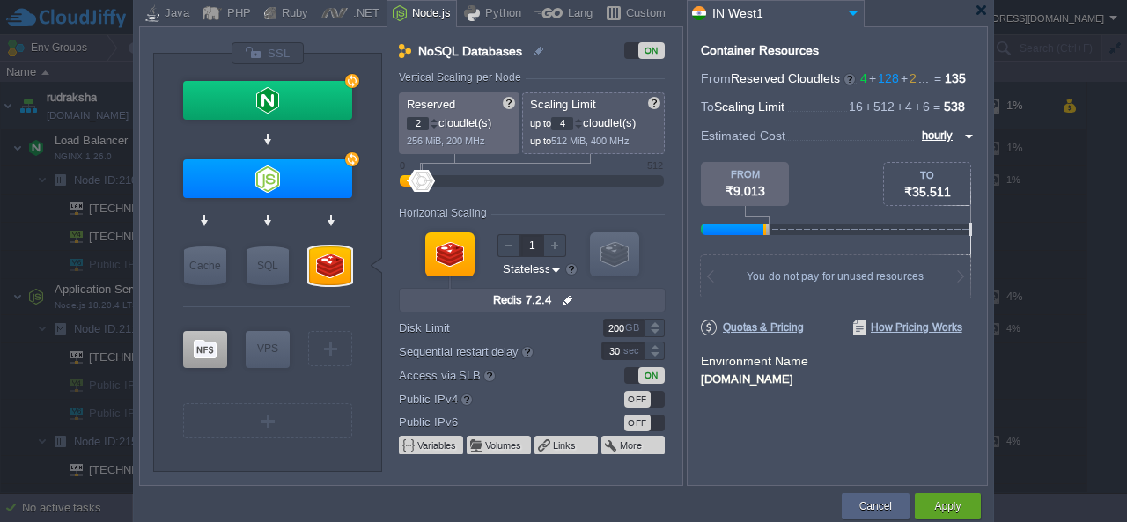
click at [508, 203] on form "Vertical Scaling per Node Reserved 2 cloudlet(s) 256 MiB, 200 MHz Scaling Limit…" at bounding box center [540, 278] width 283 height 414
click at [417, 124] on input "2" at bounding box center [418, 123] width 22 height 13
type input "8"
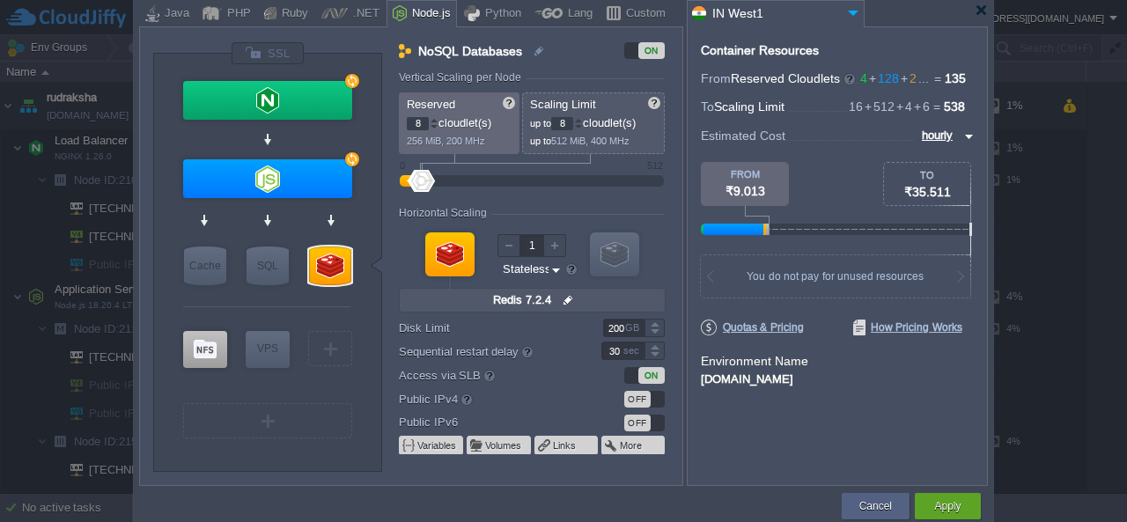
click at [537, 77] on div "Vertical Scaling per Node" at bounding box center [532, 78] width 266 height 15
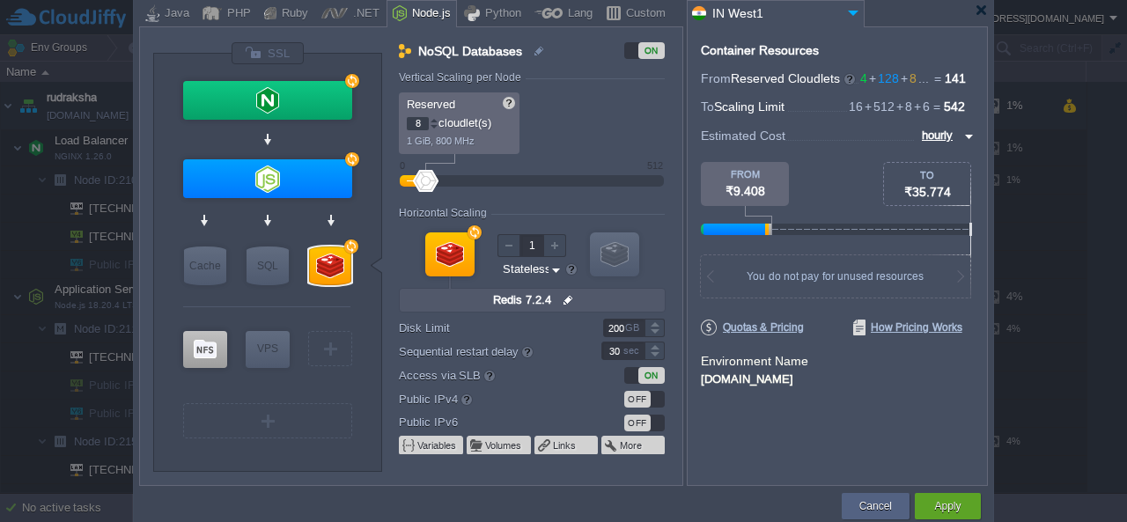
click at [421, 124] on input "8" at bounding box center [418, 123] width 22 height 13
type input "7"
click at [437, 127] on div at bounding box center [434, 127] width 9 height 6
click at [568, 124] on input "8" at bounding box center [562, 123] width 22 height 13
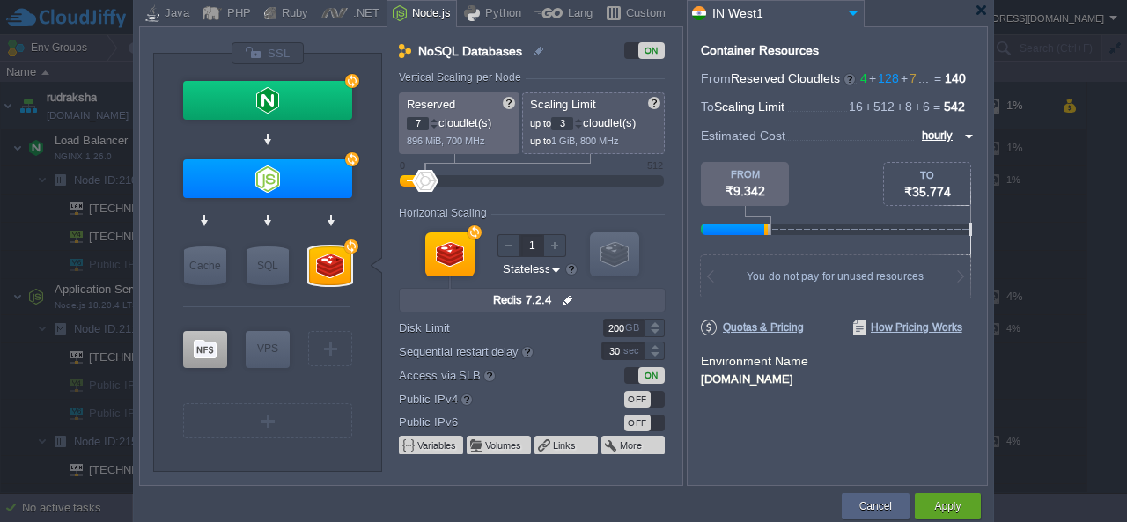
type input "32"
type input "NGINX 1.26.0"
type input "8"
click at [432, 119] on div at bounding box center [434, 120] width 9 height 6
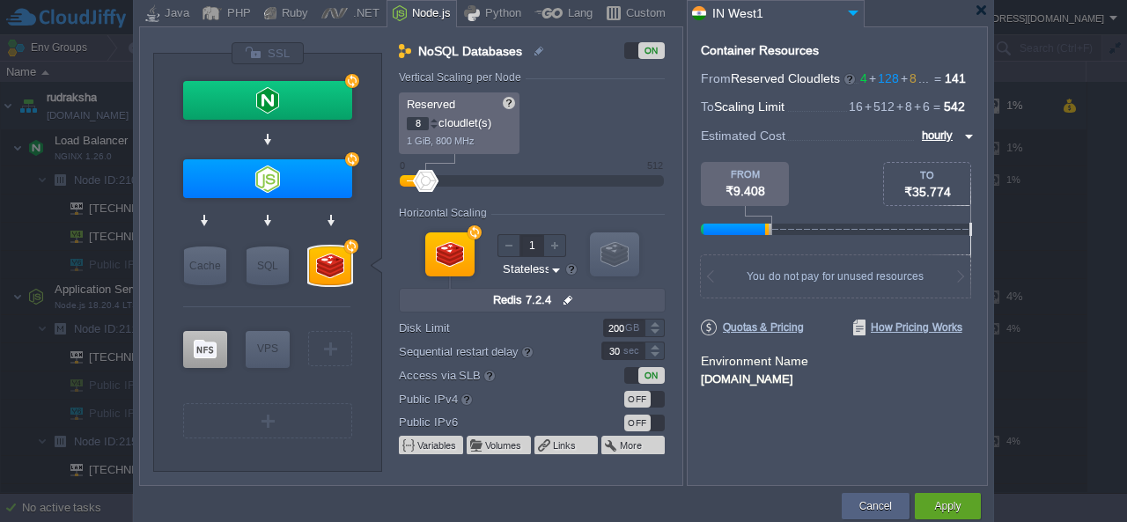
click at [570, 65] on div "NoSQL Databases ON Vertical Scaling per Node Reserved 8 cloudlet(s) 1 GiB, 800 …" at bounding box center [540, 263] width 283 height 444
click at [482, 158] on form "Vertical Scaling per Node Reserved 8 cloudlet(s) 1 GiB, 800 MHz Scaling Limit u…" at bounding box center [540, 278] width 283 height 414
click at [416, 122] on input "8" at bounding box center [418, 123] width 22 height 13
type input "1"
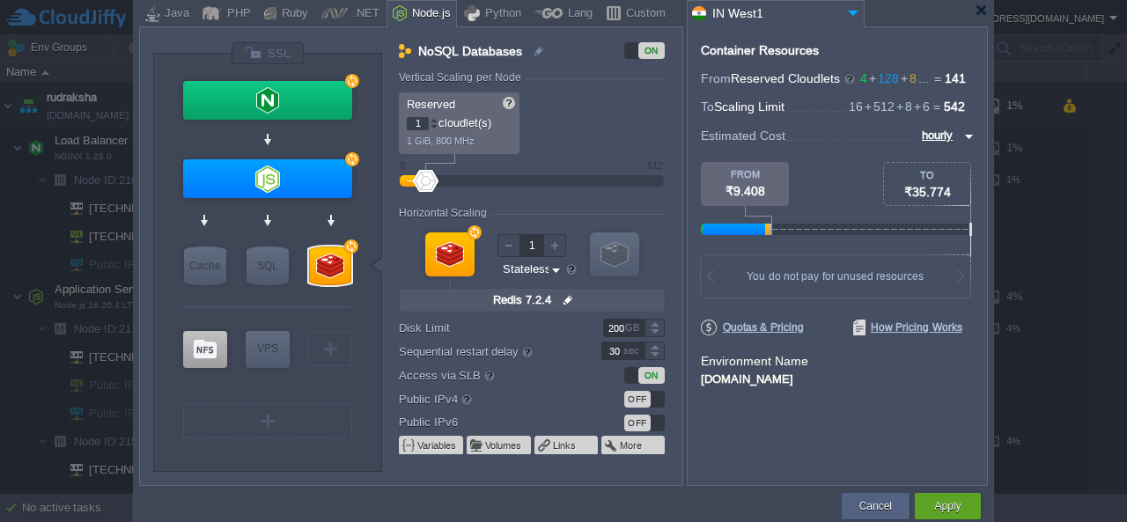
click at [590, 148] on div "Reserved 1 cloudlet(s) 1 GiB, 800 MHz Scaling Limit up to 8 cloudlet(s) up to 1…" at bounding box center [532, 123] width 266 height 62
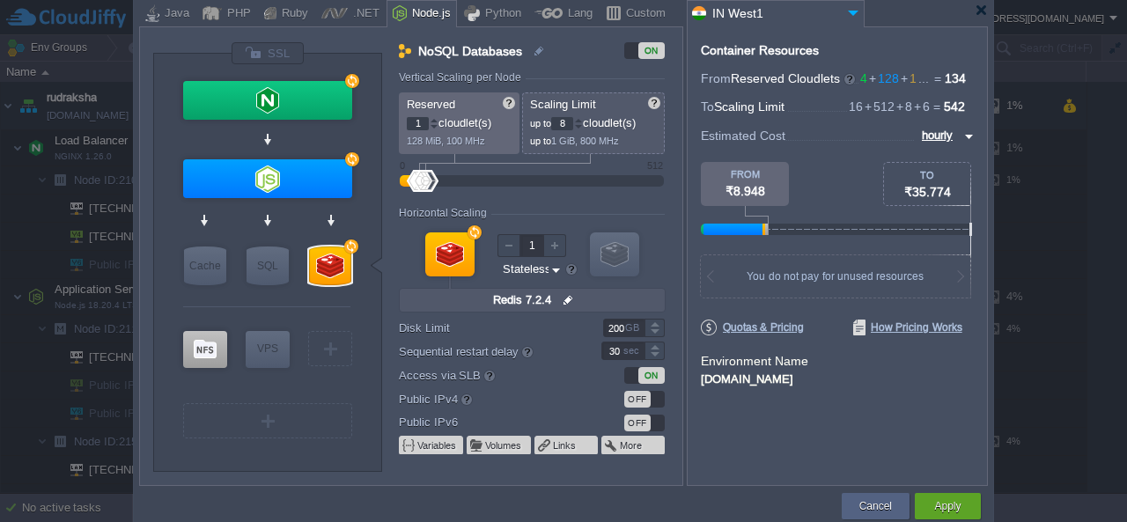
click at [569, 121] on input "8" at bounding box center [562, 123] width 22 height 13
click at [582, 121] on div at bounding box center [578, 120] width 9 height 6
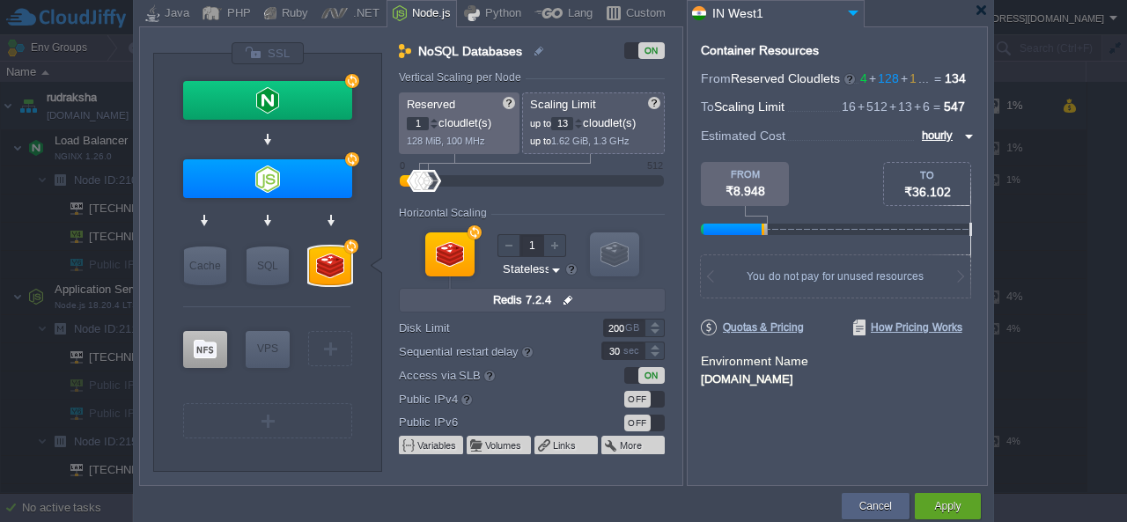
click at [582, 121] on div at bounding box center [578, 120] width 9 height 6
click at [567, 121] on input "14" at bounding box center [562, 123] width 22 height 13
type input "32"
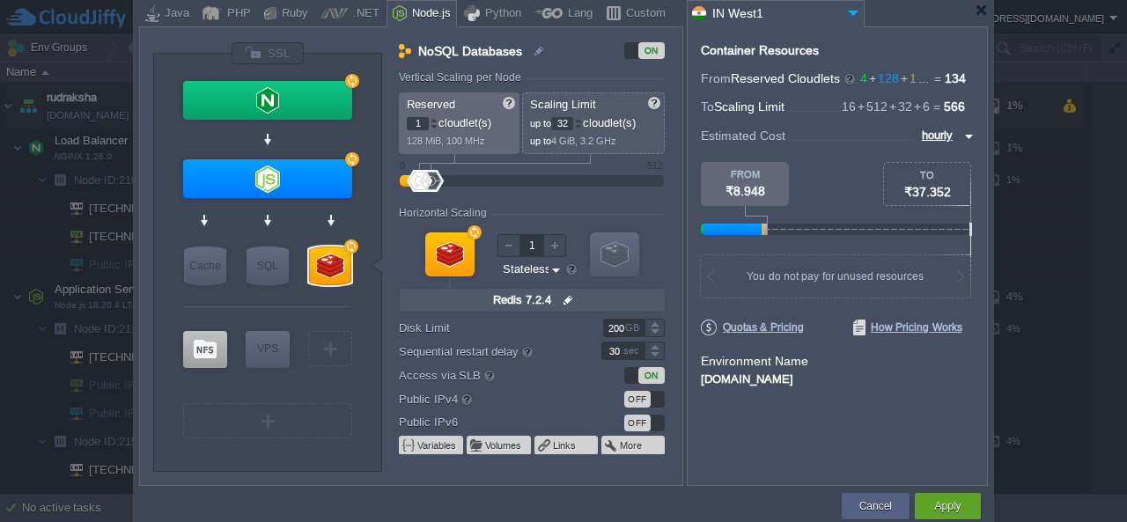
click at [587, 80] on div "Vertical Scaling per Node" at bounding box center [532, 78] width 266 height 15
click at [423, 123] on input "1" at bounding box center [418, 123] width 22 height 13
click at [469, 107] on p "Reserved" at bounding box center [460, 105] width 107 height 14
type input "8"
click at [434, 119] on div at bounding box center [434, 120] width 9 height 6
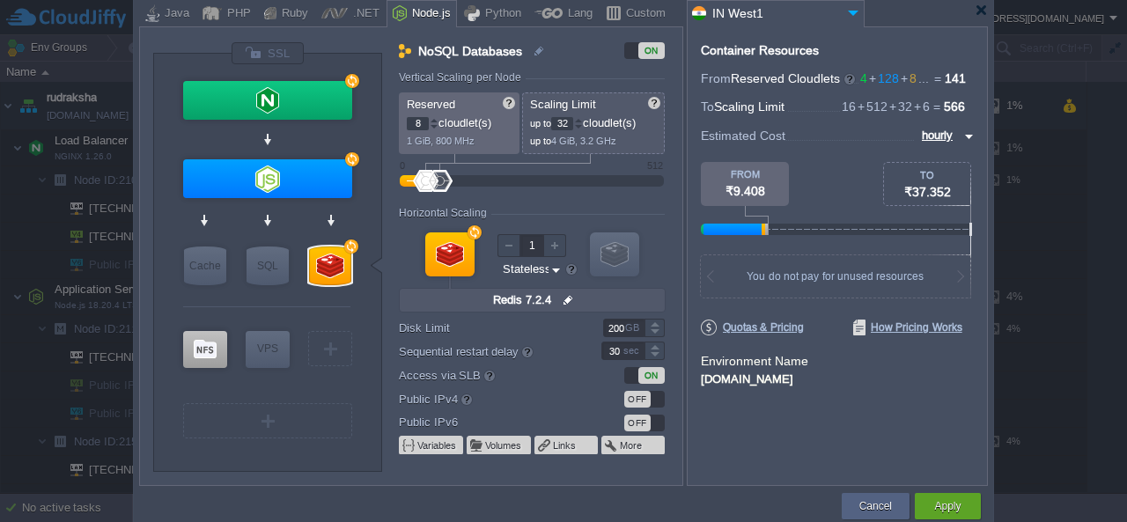
click at [513, 85] on div "Vertical Scaling per Node" at bounding box center [532, 78] width 266 height 15
click at [656, 374] on div "ON" at bounding box center [651, 375] width 26 height 17
click at [574, 203] on form "Vertical Scaling per Node Reserved 8 cloudlet(s) 1 GiB, 800 MHz Scaling Limit u…" at bounding box center [540, 278] width 283 height 414
click at [956, 505] on button "Apply" at bounding box center [947, 507] width 26 height 18
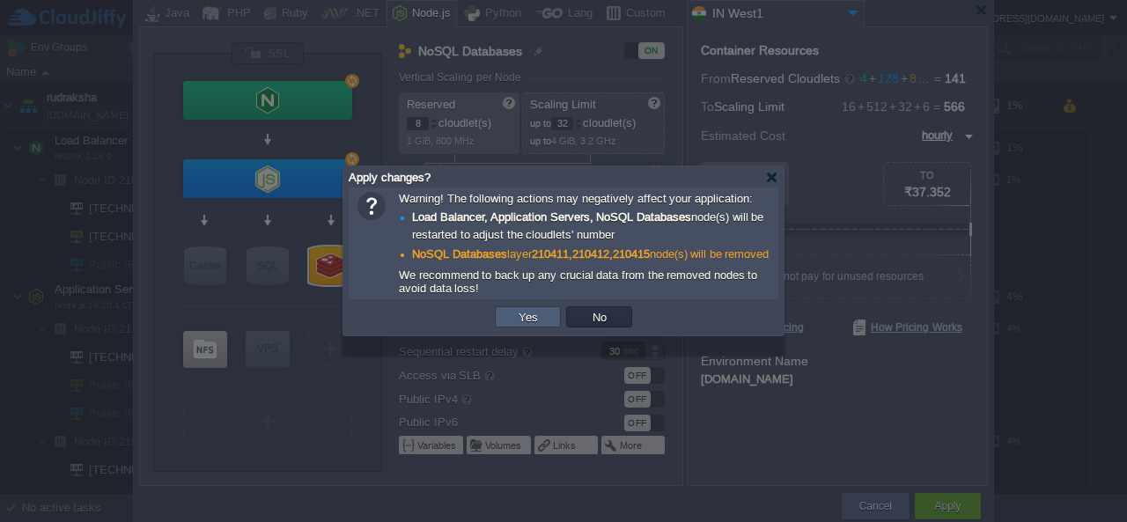
click at [542, 328] on td "Yes" at bounding box center [528, 316] width 66 height 21
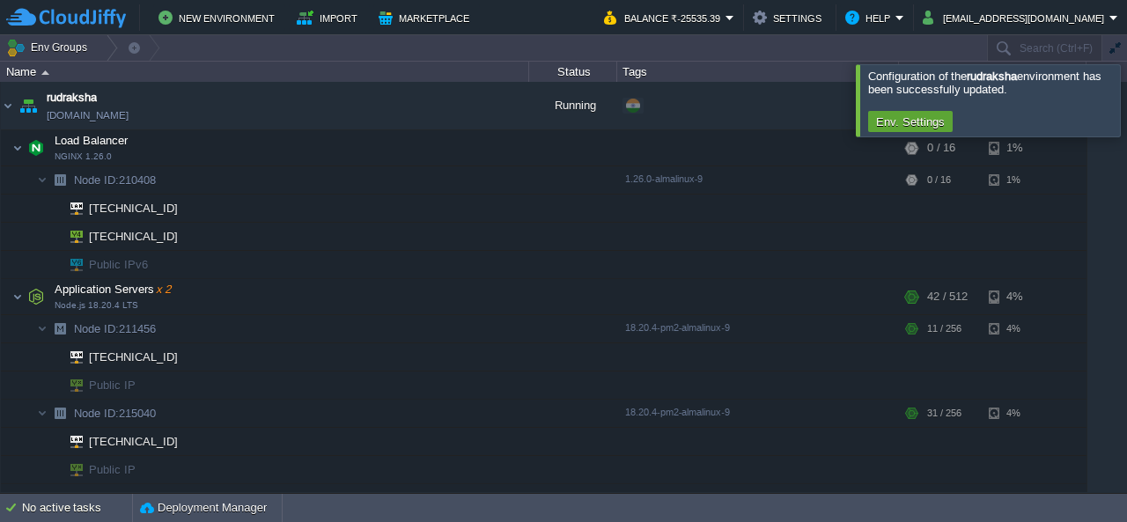
click at [1126, 103] on div at bounding box center [1148, 99] width 0 height 71
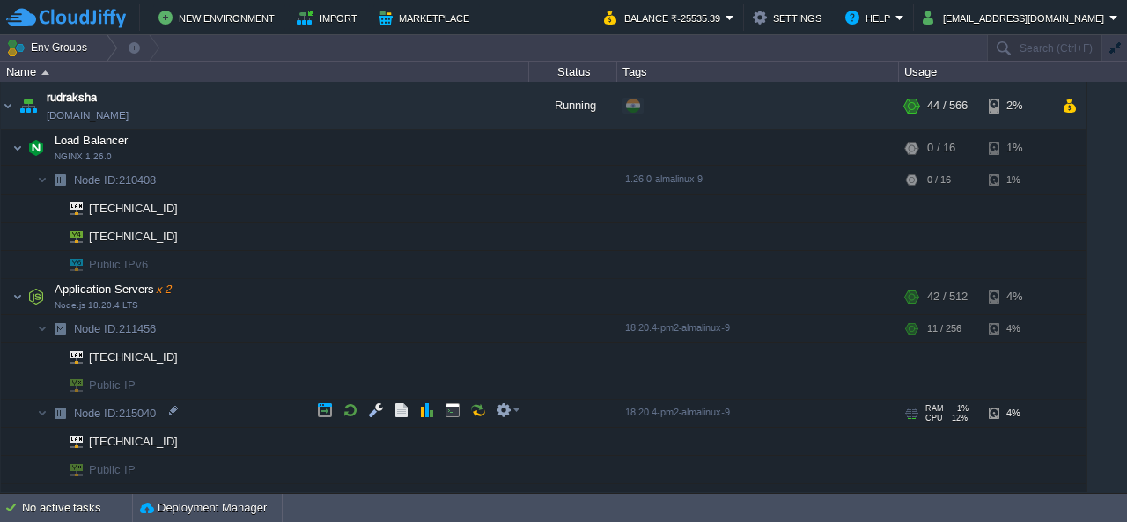
scroll to position [255, 0]
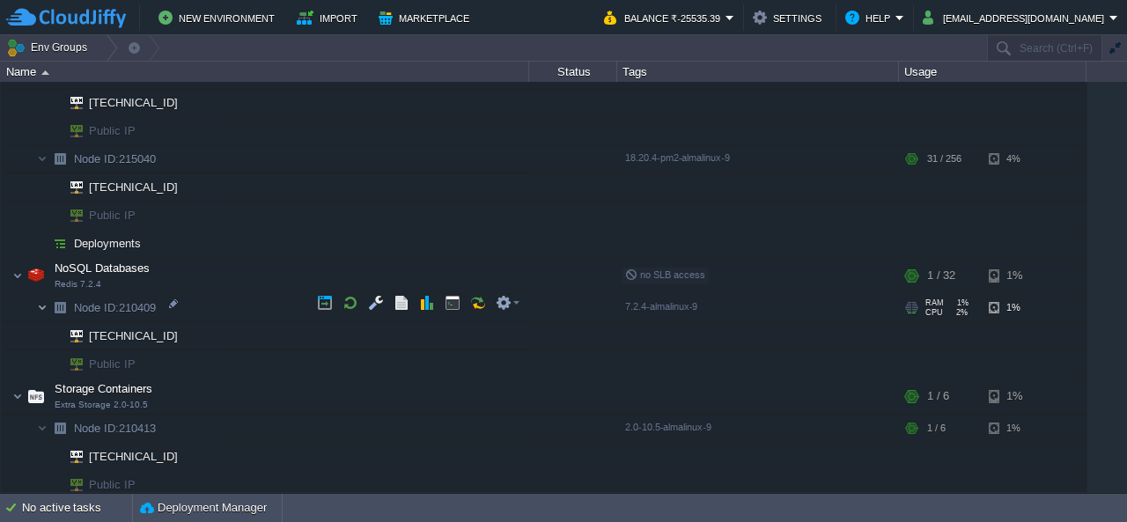
click at [41, 300] on img at bounding box center [42, 307] width 11 height 27
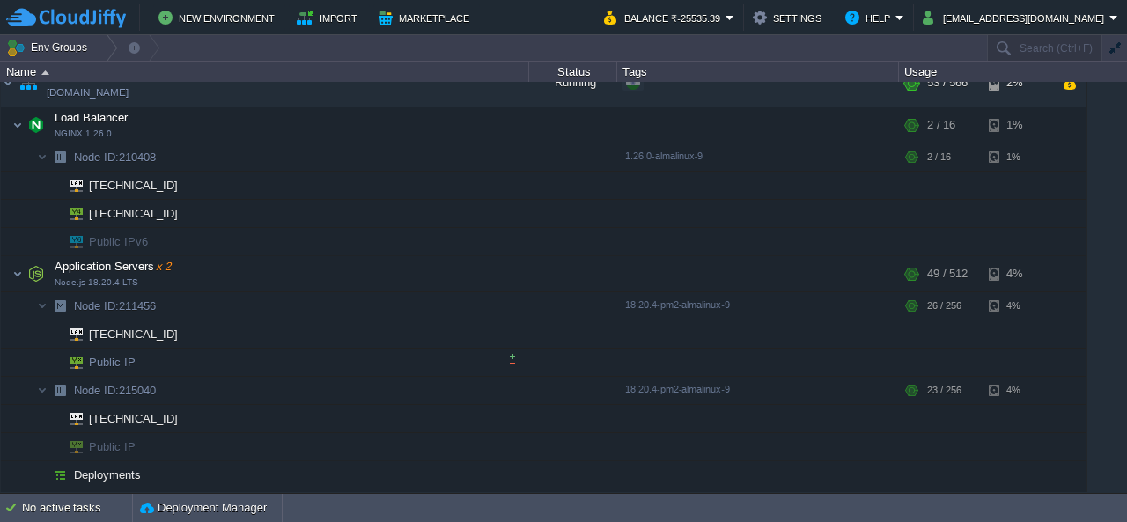
scroll to position [199, 0]
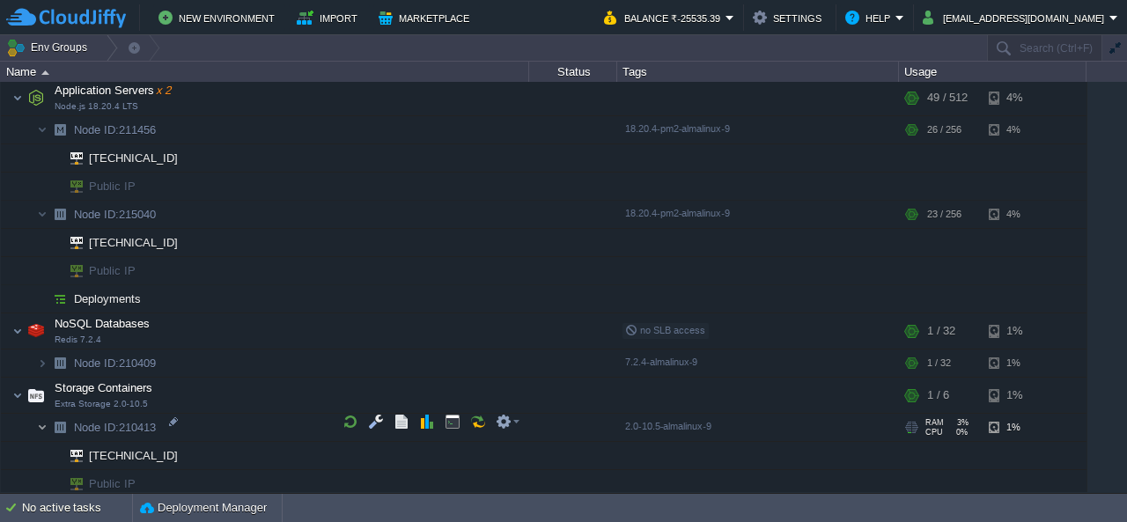
click at [39, 422] on img at bounding box center [42, 427] width 11 height 27
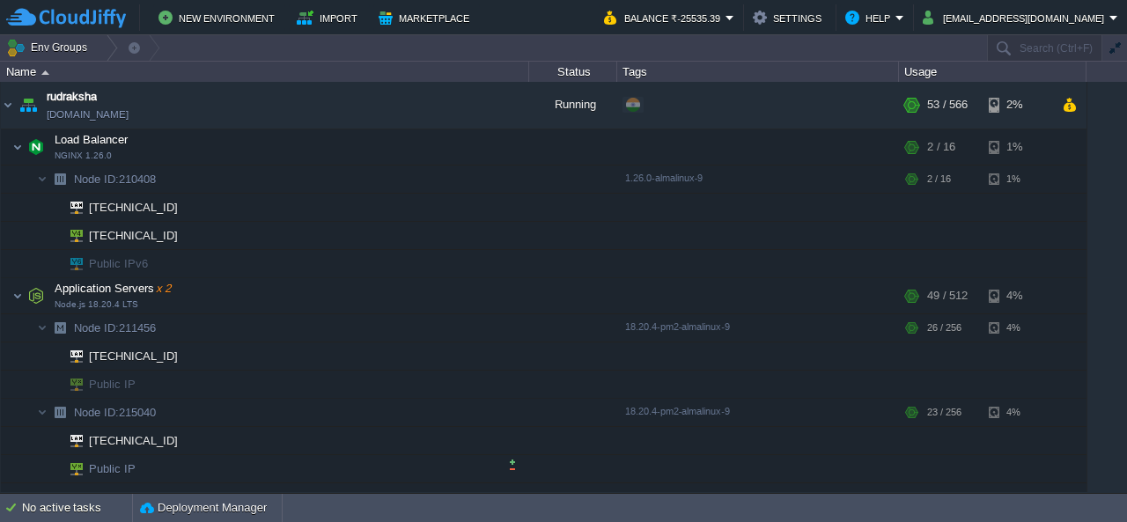
scroll to position [0, 0]
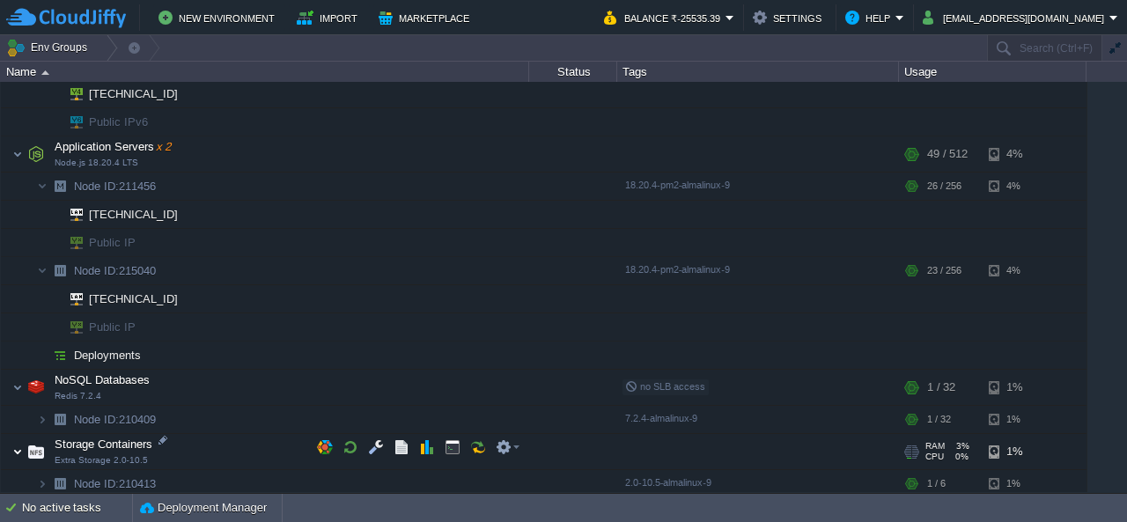
click at [14, 442] on img at bounding box center [17, 451] width 11 height 35
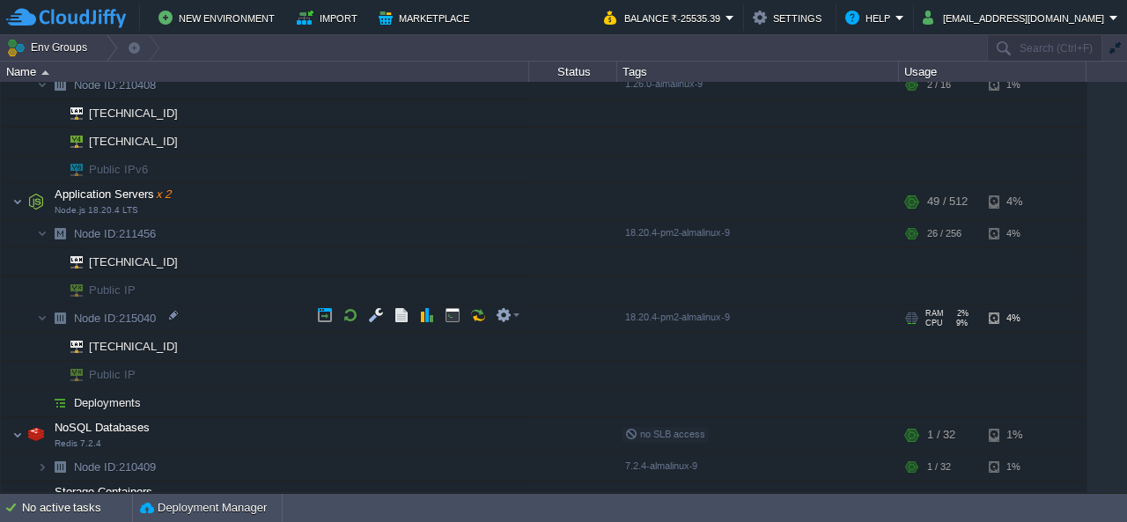
scroll to position [115, 0]
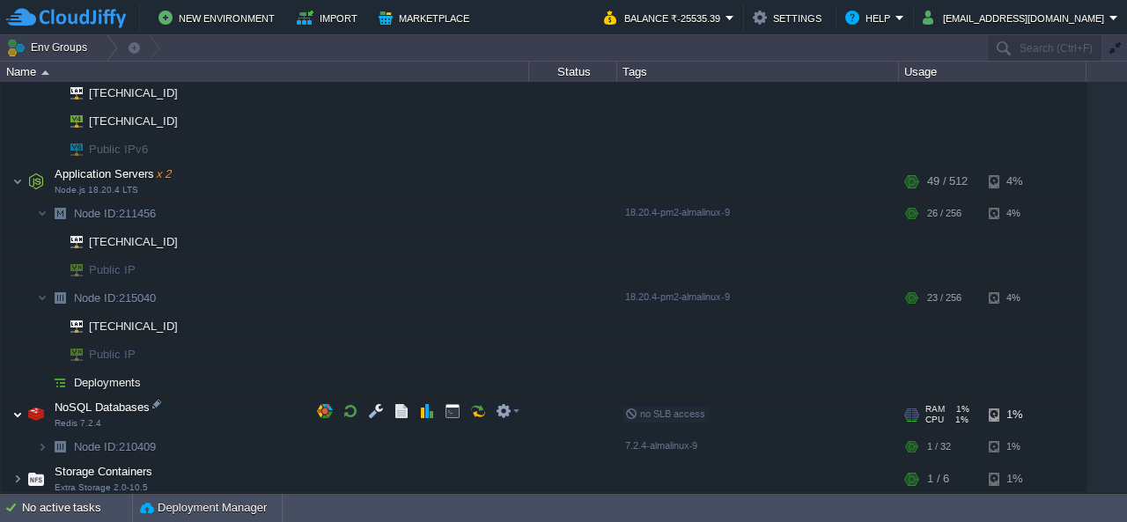
drag, startPoint x: 16, startPoint y: 410, endPoint x: 26, endPoint y: 365, distance: 45.9
click at [16, 410] on img at bounding box center [17, 414] width 11 height 35
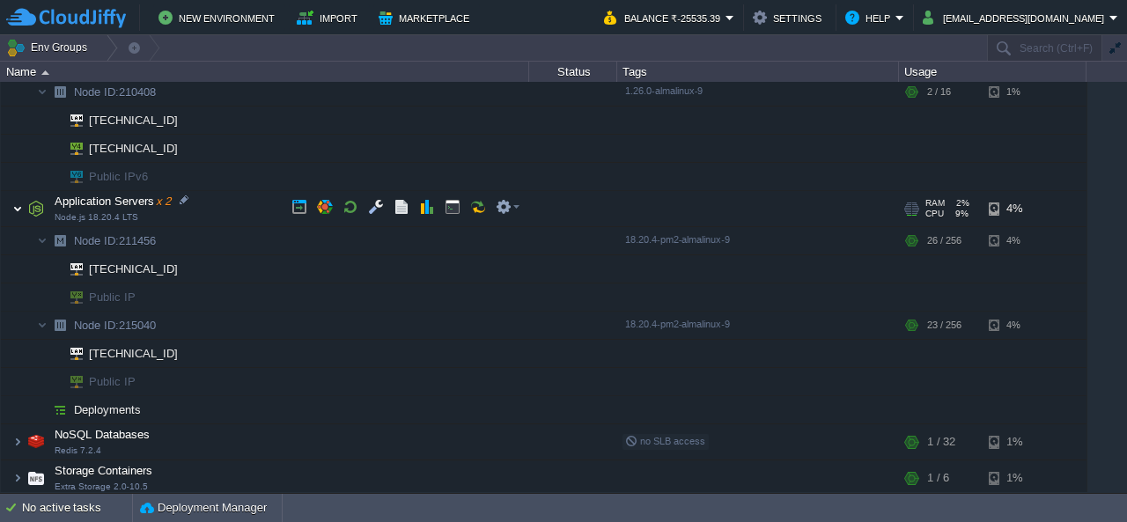
click at [18, 203] on img at bounding box center [17, 208] width 11 height 35
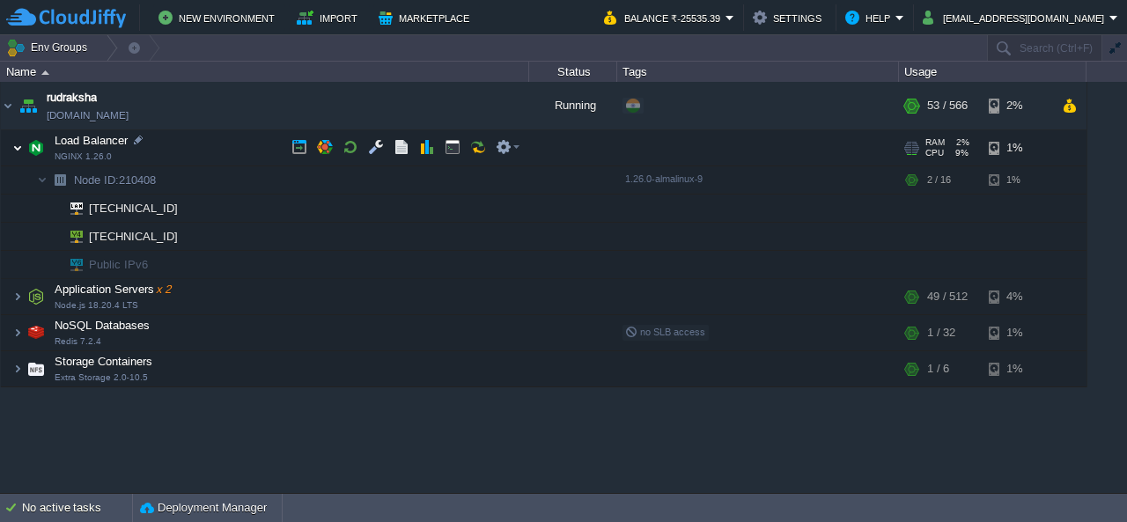
click at [18, 142] on img at bounding box center [17, 147] width 11 height 35
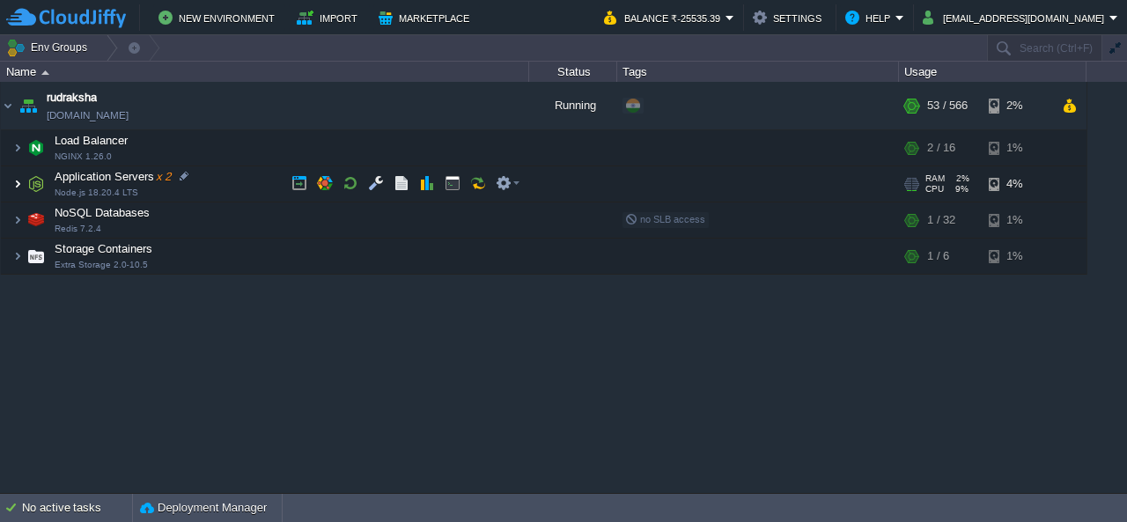
click at [18, 179] on img at bounding box center [17, 183] width 11 height 35
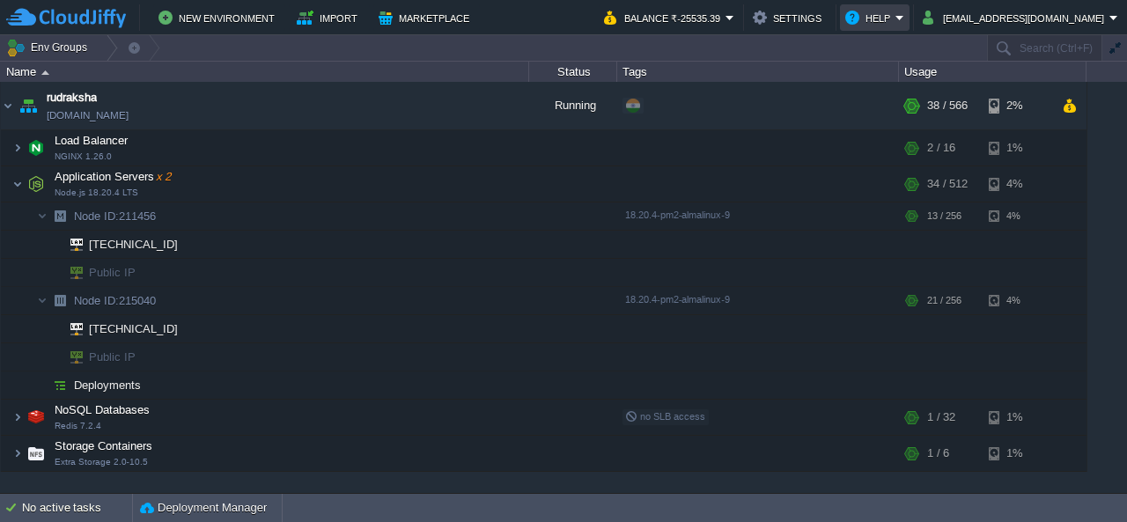
click at [904, 18] on em "Help" at bounding box center [874, 17] width 59 height 21
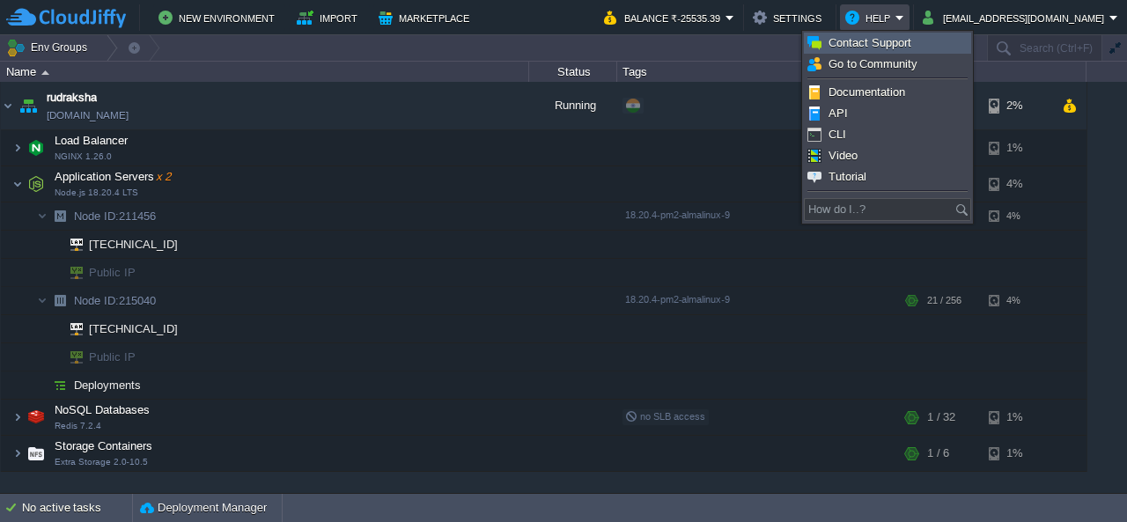
click at [912, 48] on link "Contact Support" at bounding box center [888, 42] width 166 height 19
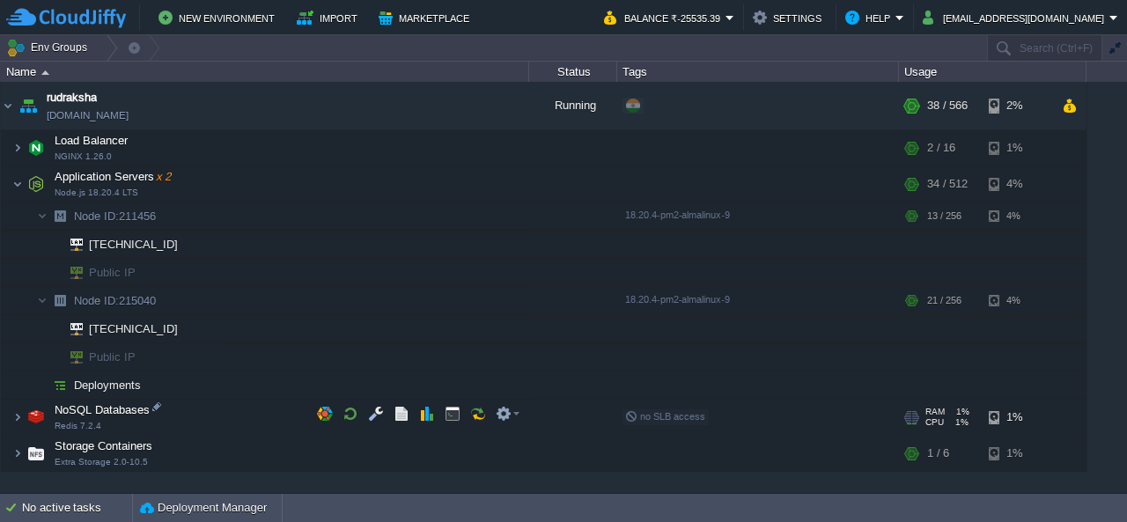
click at [9, 421] on span at bounding box center [6, 416] width 11 height 13
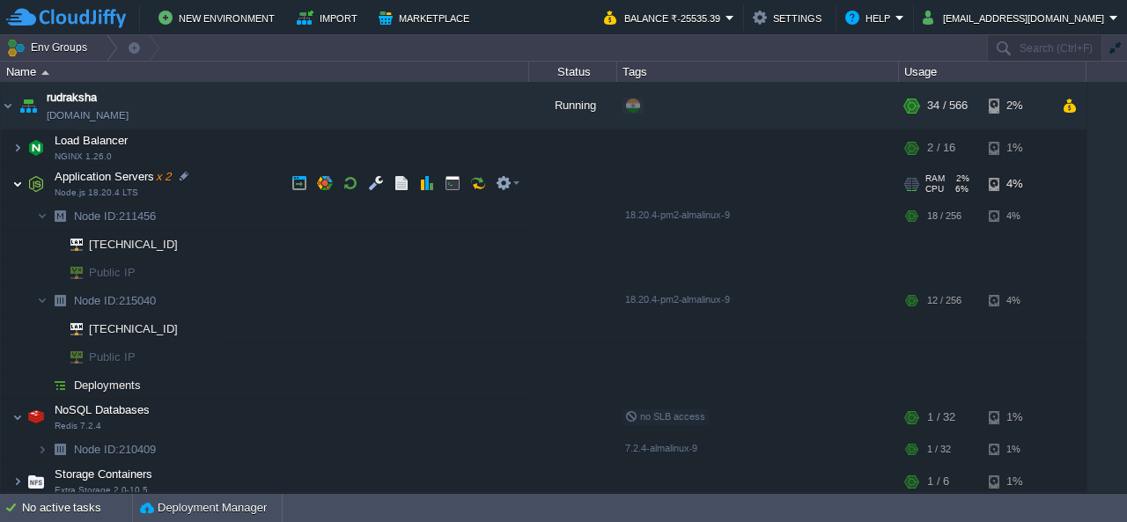
click at [17, 188] on img at bounding box center [17, 183] width 11 height 35
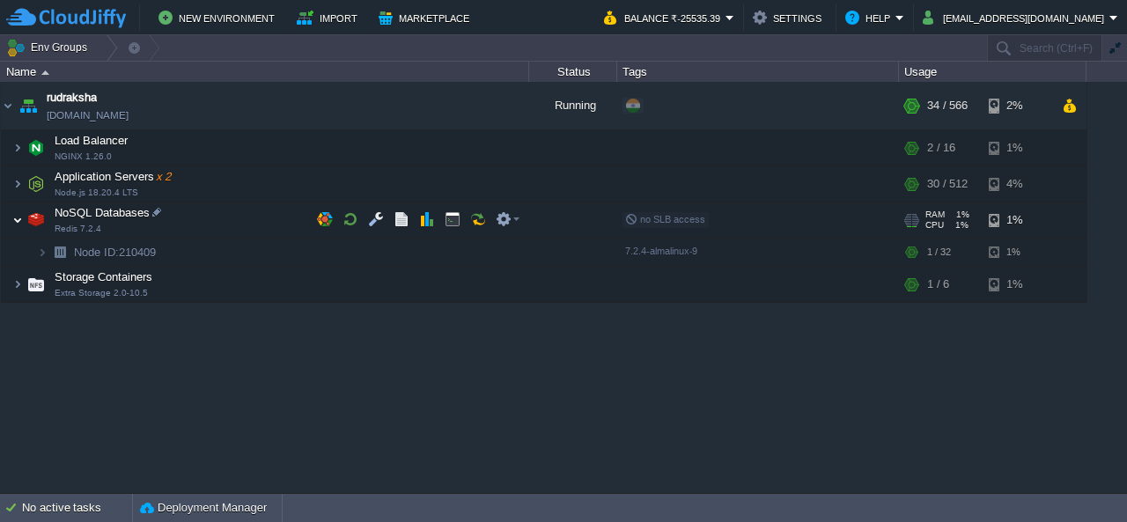
click at [14, 214] on img at bounding box center [17, 220] width 11 height 35
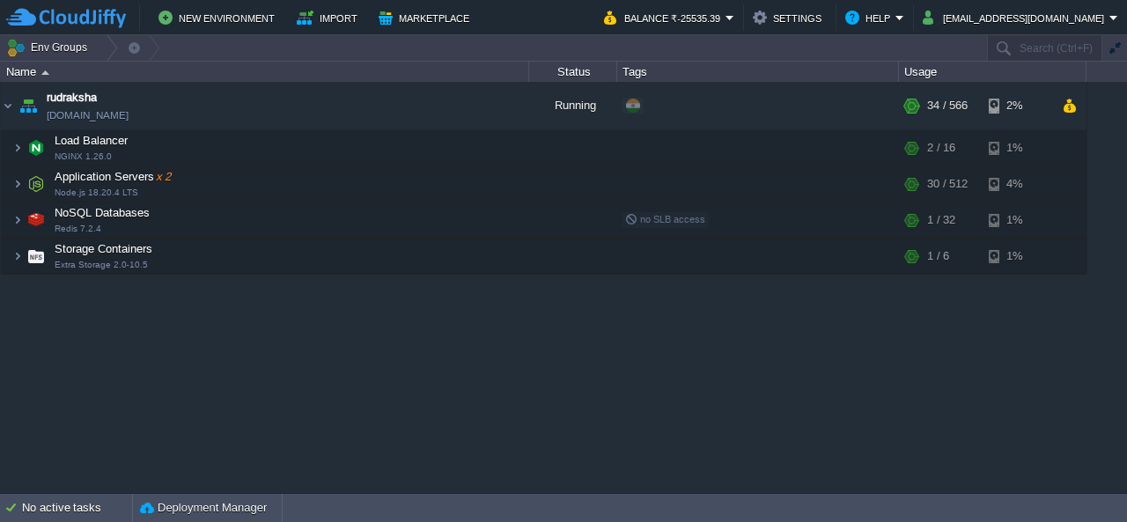
click at [424, 484] on div "rudraksha [DOMAIN_NAME] Running + Add to Env Group RAM 2% CPU 5% 34 / 566 2% Lo…" at bounding box center [563, 287] width 1127 height 410
click at [423, 461] on div "rudraksha [DOMAIN_NAME] Running + Add to Env Group RAM 2% CPU 5% 34 / 566 2% Lo…" at bounding box center [563, 287] width 1127 height 410
click at [424, 260] on button "button" at bounding box center [427, 255] width 16 height 16
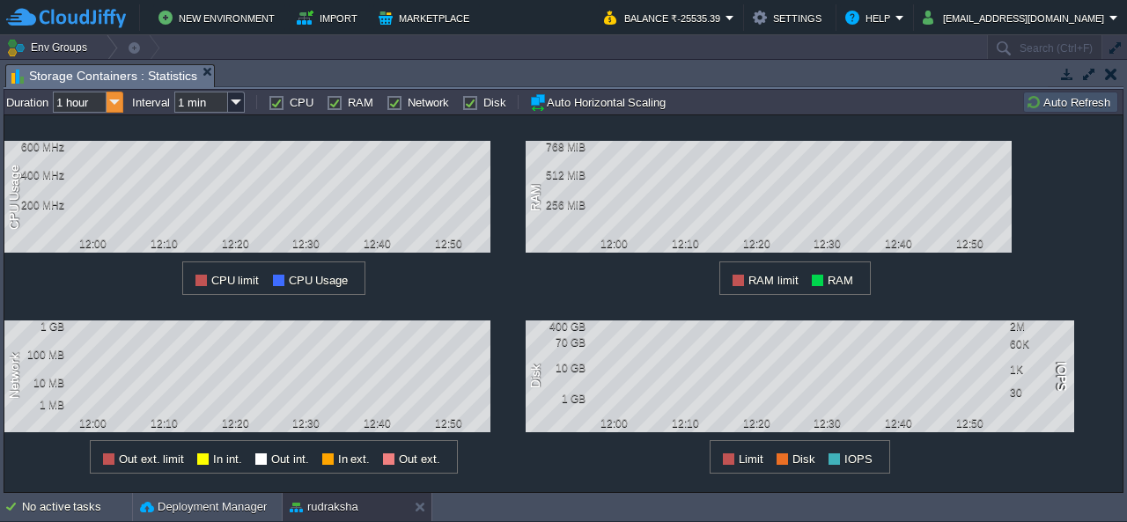
click at [116, 105] on img at bounding box center [115, 102] width 17 height 21
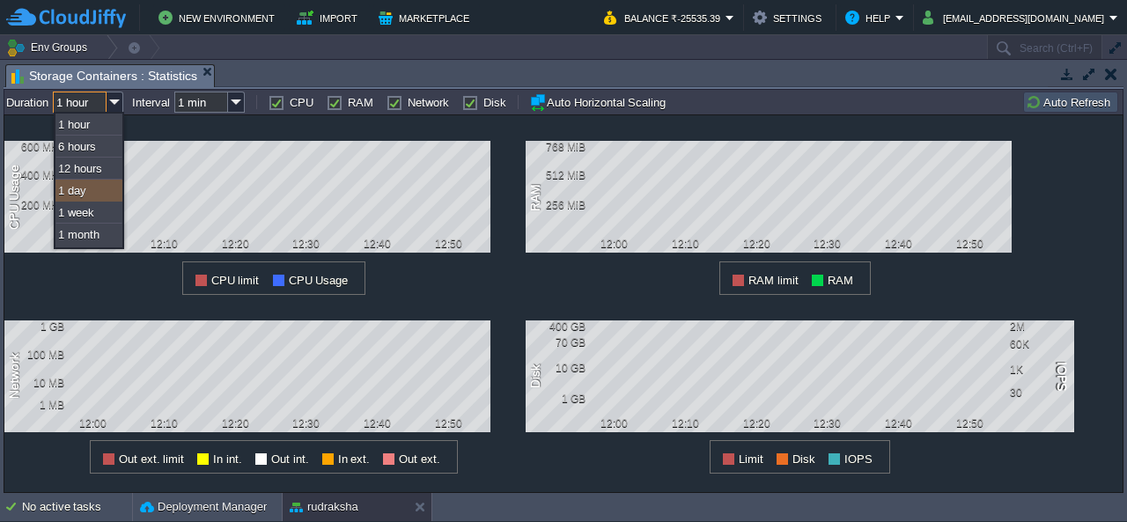
click at [97, 202] on div "1 day" at bounding box center [88, 191] width 67 height 22
type input "1 day"
type input "1 hour"
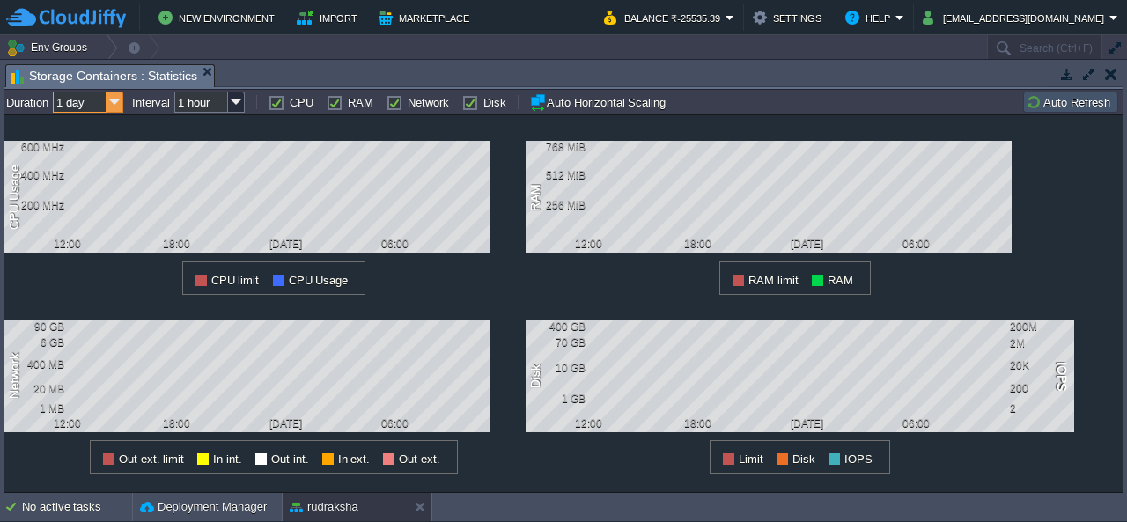
click at [118, 103] on img at bounding box center [115, 102] width 17 height 21
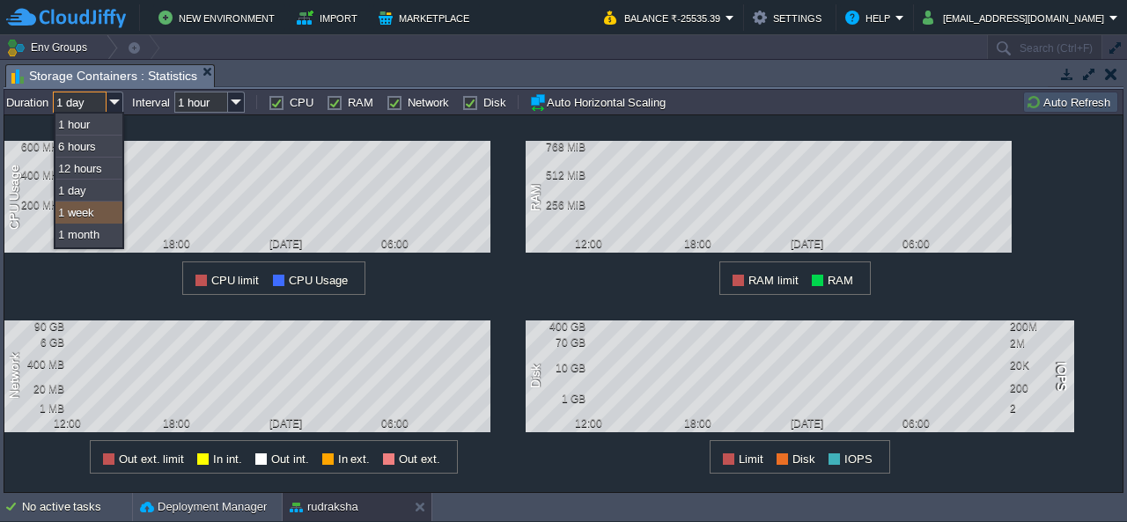
click at [99, 209] on div "1 week" at bounding box center [88, 213] width 67 height 22
type input "1 week"
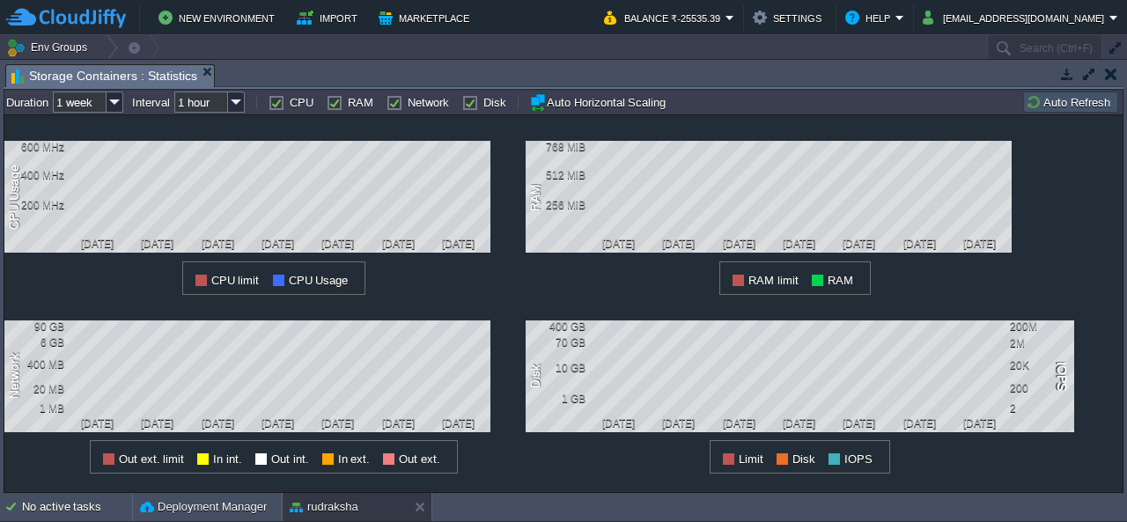
click at [1116, 78] on button "button" at bounding box center [1111, 74] width 12 height 16
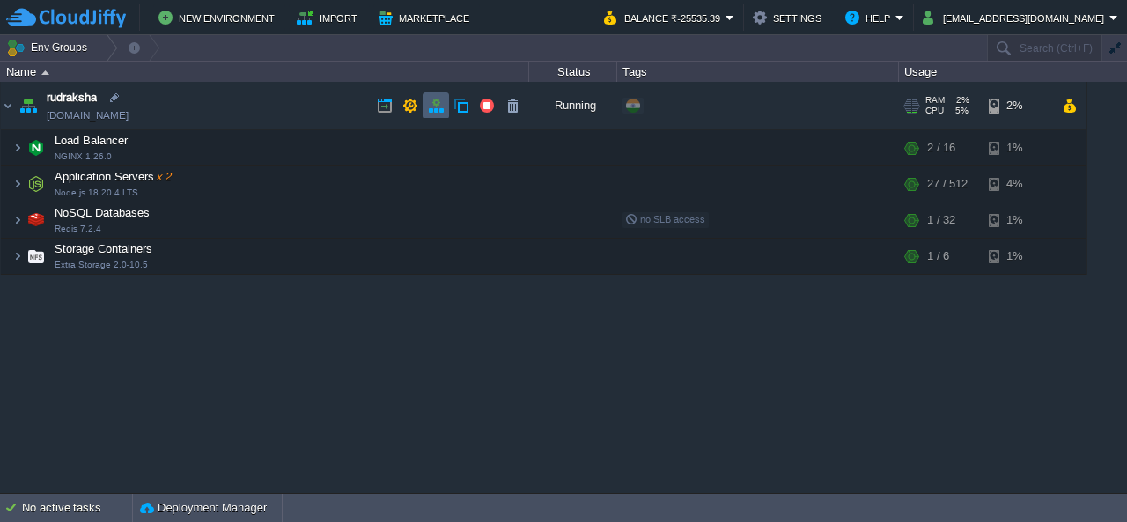
click at [441, 108] on button "button" at bounding box center [436, 106] width 16 height 16
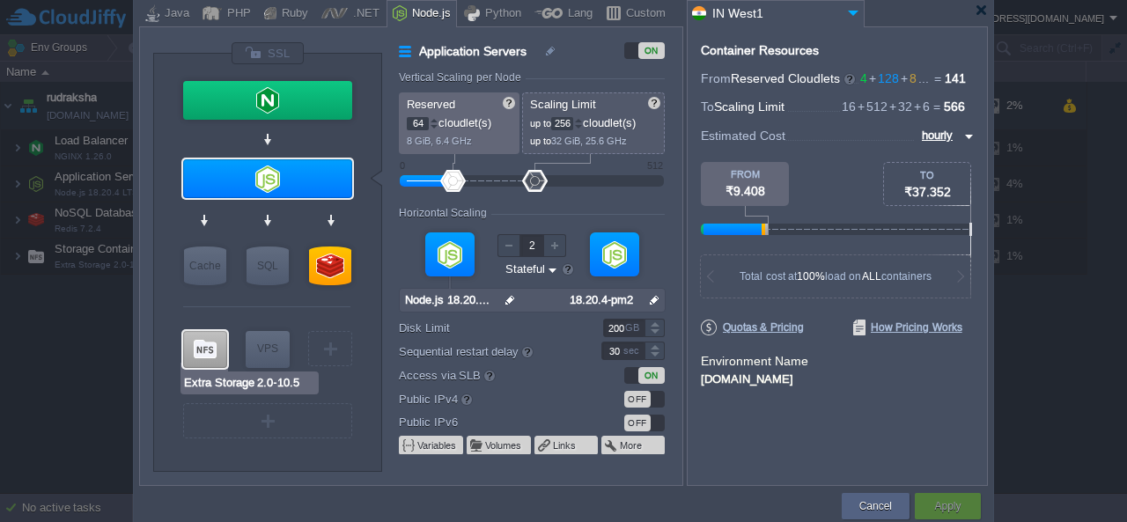
click at [199, 351] on div at bounding box center [205, 349] width 44 height 37
type input "Storage Containers"
type input "1"
type input "6"
type input "1"
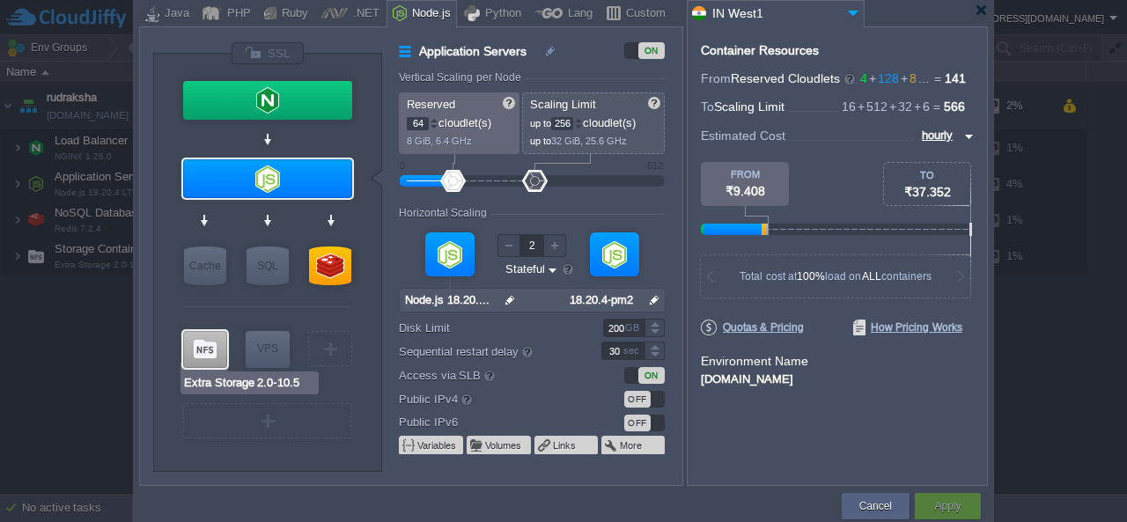
type input "Extra Storage 2.0-10.5"
type input "null"
type input "2.0-10.5-almal..."
type input "Stateless"
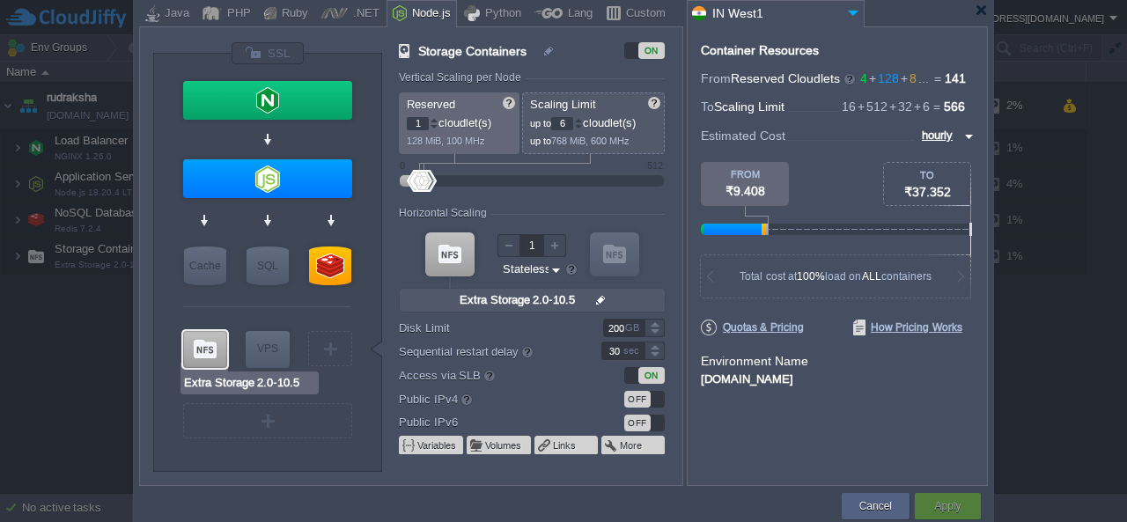
type input "AlmaLinux 9.6"
click at [978, 10] on div at bounding box center [981, 10] width 13 height 13
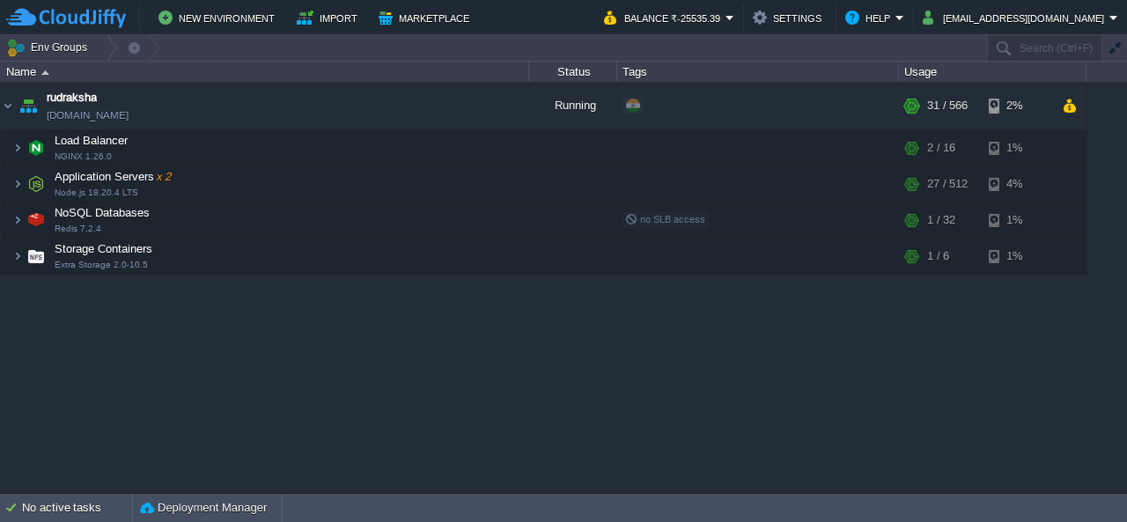
click at [702, 436] on div "rudraksha [DOMAIN_NAME] Running + Add to Env Group RAM 2% CPU 5% 31 / 566 2% Lo…" at bounding box center [563, 287] width 1127 height 410
click at [9, 218] on span at bounding box center [6, 219] width 11 height 13
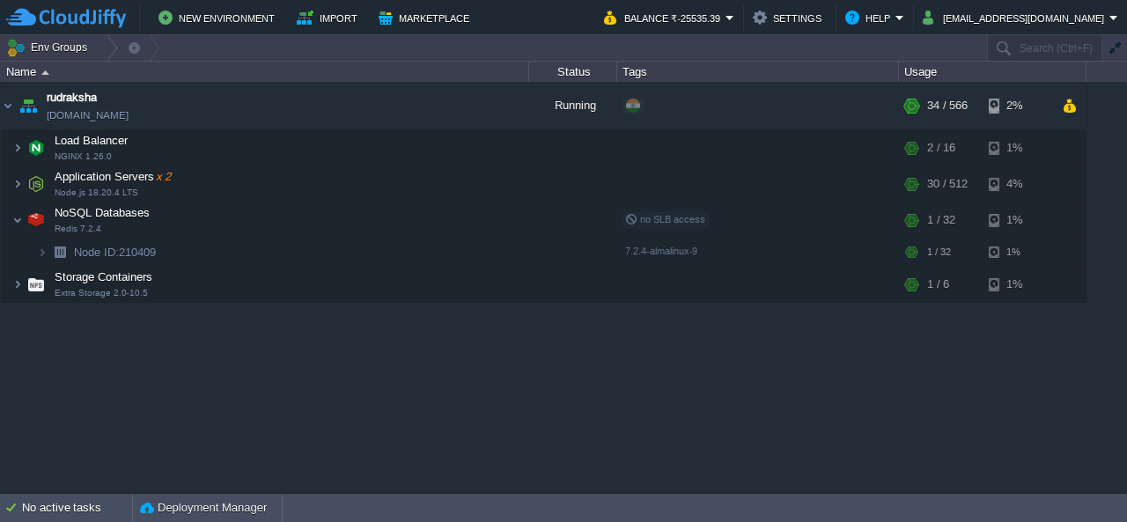
click at [808, 380] on div "rudraksha [DOMAIN_NAME] Running + Add to Env Group RAM 2% CPU 5% 34 / 566 2% Lo…" at bounding box center [563, 287] width 1127 height 410
click at [386, 363] on div "rudraksha [DOMAIN_NAME] Running + Add to Env Group RAM 2% CPU 3% 20 / 566 2% Lo…" at bounding box center [563, 287] width 1127 height 410
click at [628, 447] on div "rudraksha [DOMAIN_NAME] Running + Add to Env Group RAM 2% CPU 3% 20 / 566 2% Lo…" at bounding box center [563, 287] width 1127 height 410
drag, startPoint x: 374, startPoint y: 382, endPoint x: 128, endPoint y: 265, distance: 273.0
click at [373, 382] on div "rudraksha [DOMAIN_NAME] Running + Add to Env Group RAM 2% CPU 4% 24 / 566 2% Lo…" at bounding box center [563, 287] width 1127 height 410
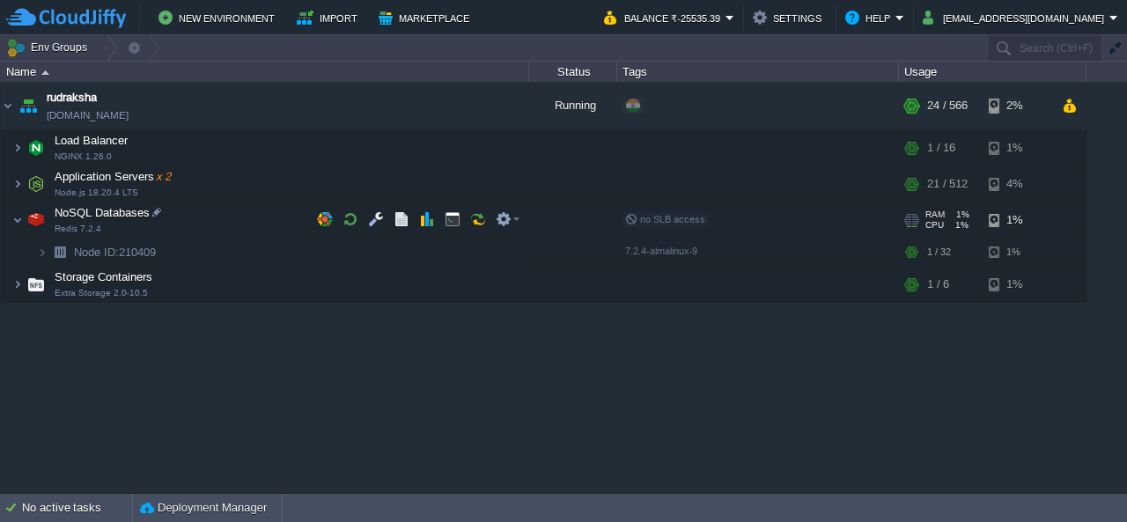
click at [9, 221] on span at bounding box center [6, 219] width 11 height 13
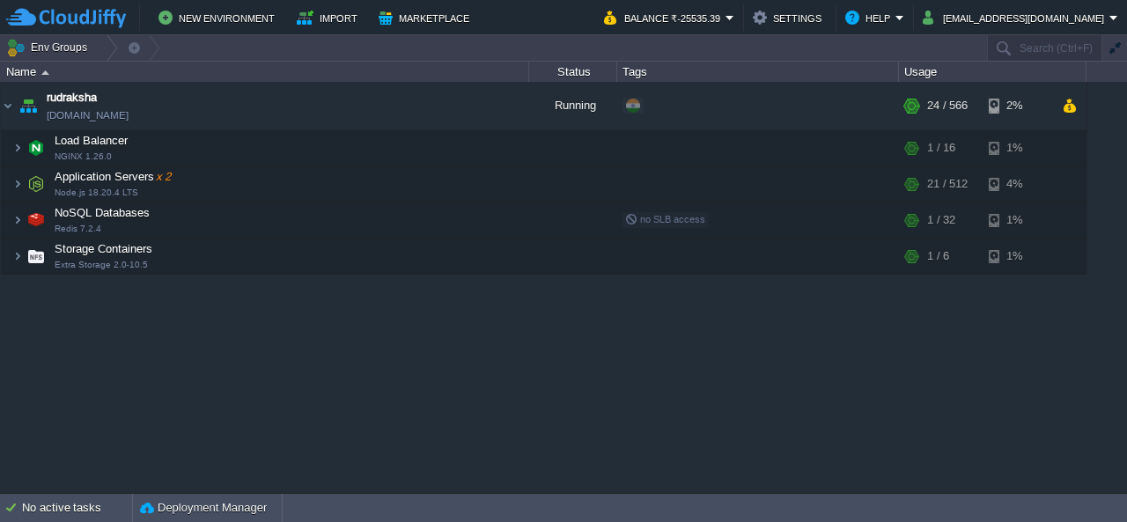
click at [32, 335] on div "rudraksha [DOMAIN_NAME] Running + Add to Env Group RAM 2% CPU 4% 24 / 566 2% Lo…" at bounding box center [563, 287] width 1127 height 410
click at [513, 331] on div "rudraksha [DOMAIN_NAME] Running + Add to Env Group RAM 2% CPU 4% 24 / 566 2% Lo…" at bounding box center [563, 287] width 1127 height 410
click at [410, 108] on button "button" at bounding box center [410, 106] width 16 height 16
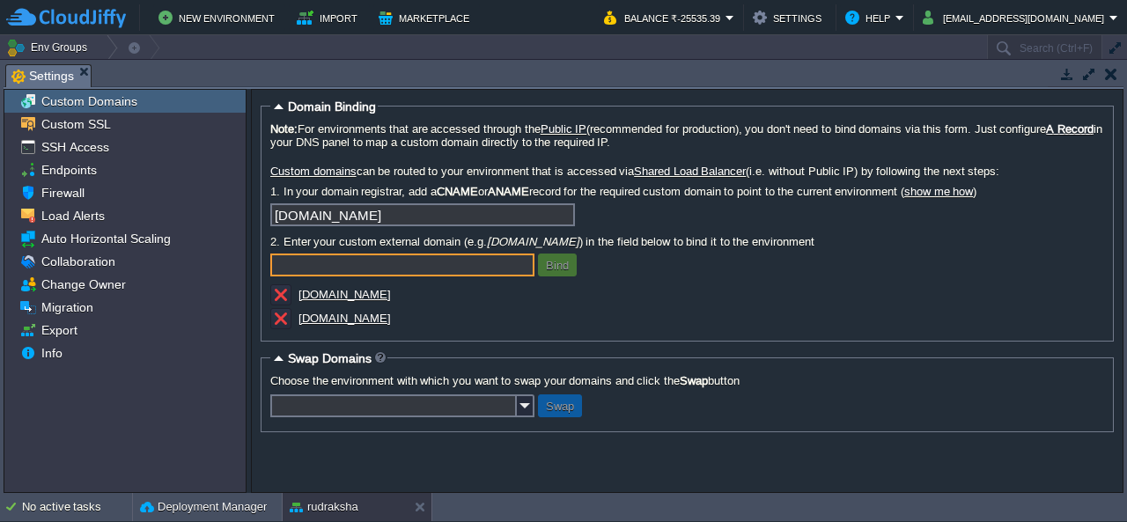
click at [1105, 75] on button "button" at bounding box center [1111, 74] width 12 height 16
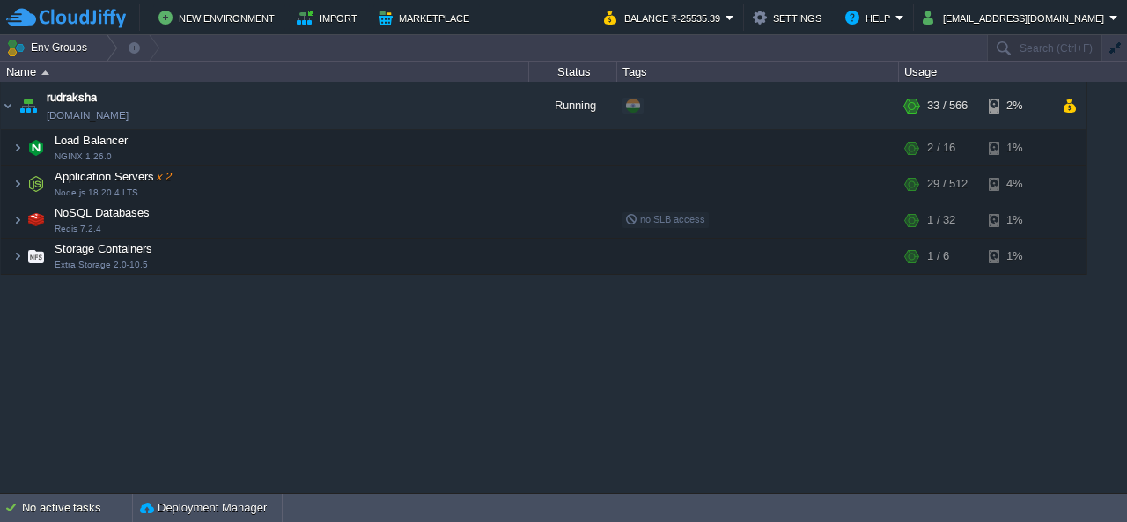
click at [242, 314] on div "rudraksha [DOMAIN_NAME] Running + Add to Env Group RAM 2% CPU 5% 33 / 566 2% Lo…" at bounding box center [563, 287] width 1127 height 410
click at [726, 20] on button "Balance ₹-25535.39" at bounding box center [665, 17] width 122 height 21
click at [761, 373] on div "rudraksha [DOMAIN_NAME] Running + Add to Env Group RAM 2% CPU 5% 33 / 566 2% Lo…" at bounding box center [563, 287] width 1127 height 410
click at [759, 373] on div "rudraksha [DOMAIN_NAME] Running + Add to Env Group RAM 2% CPU 5% 33 / 566 2% Lo…" at bounding box center [563, 287] width 1127 height 410
click at [593, 365] on div "rudraksha [DOMAIN_NAME] Running + Add to Env Group RAM 2% CPU 7% 45 / 566 2% Lo…" at bounding box center [563, 287] width 1127 height 410
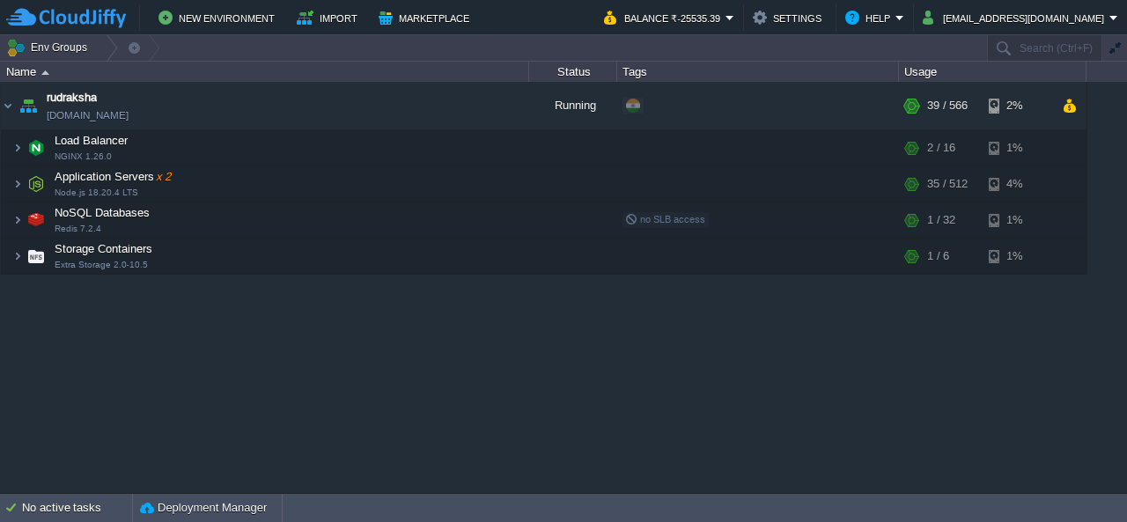
click at [834, 405] on div "rudraksha [DOMAIN_NAME] Running + Add to Env Group RAM 2% CPU 6% 39 / 566 2% Lo…" at bounding box center [563, 287] width 1127 height 410
